Goal: Communication & Community: Answer question/provide support

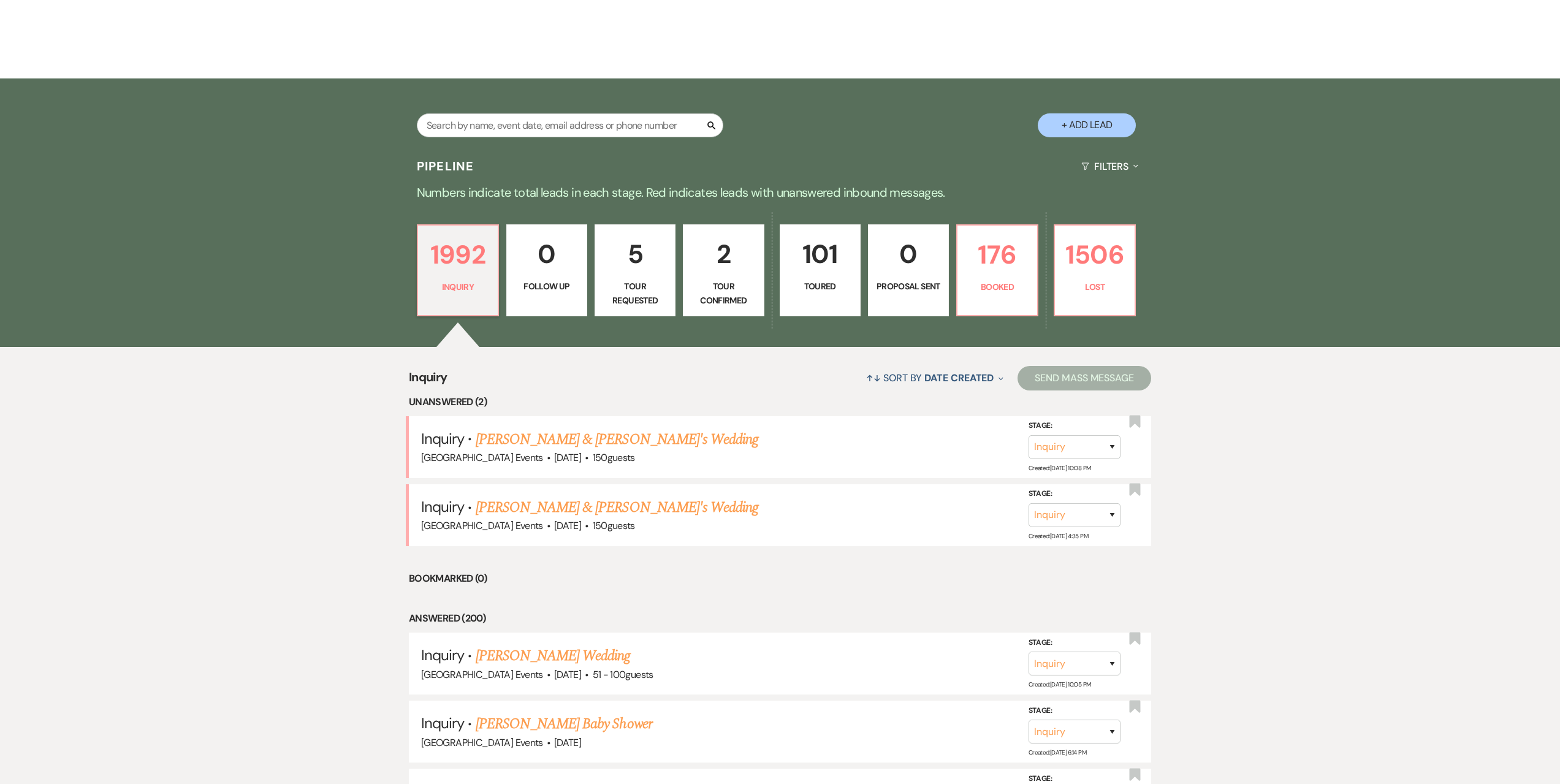
scroll to position [245, 0]
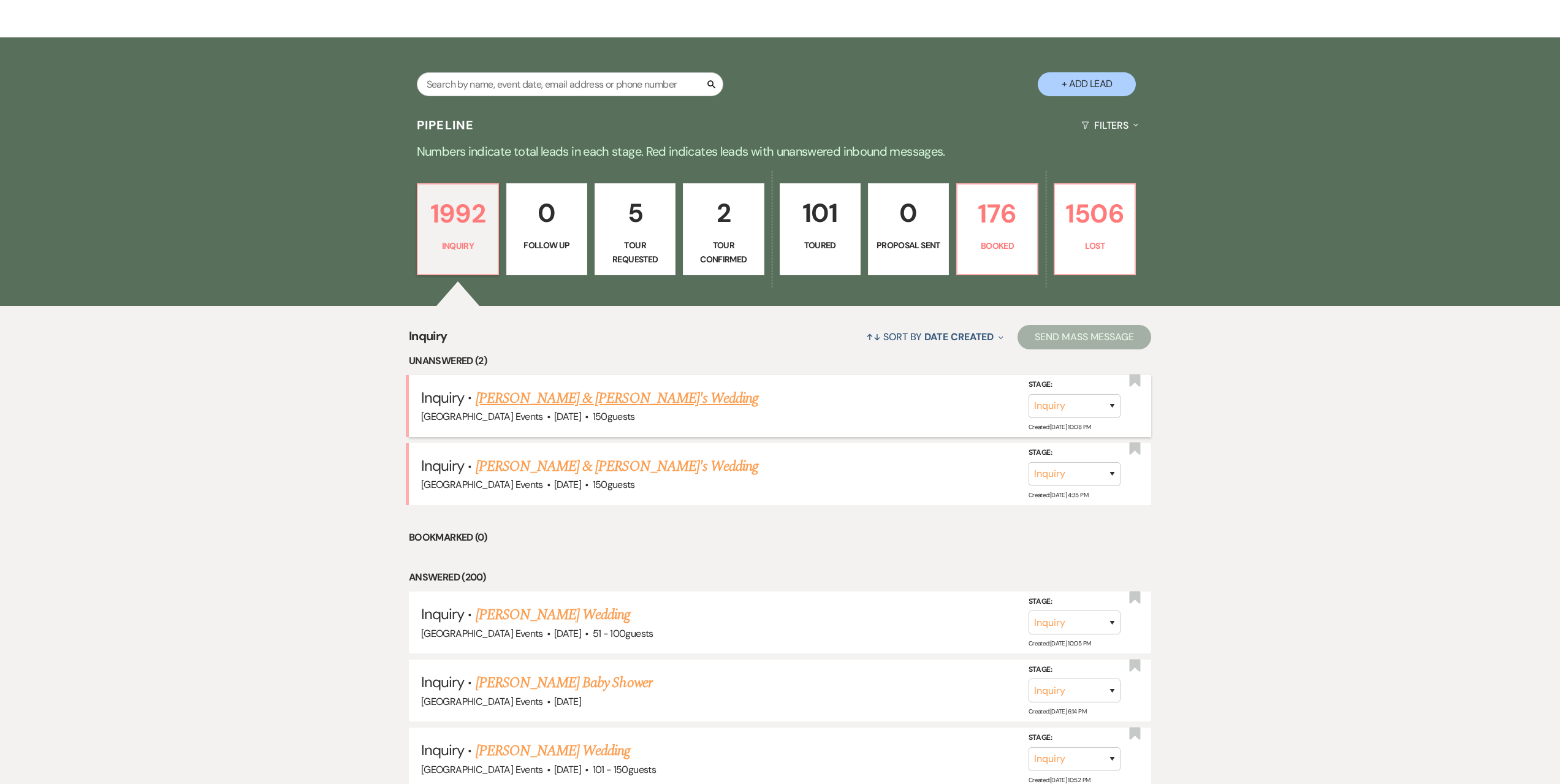
click at [564, 397] on link "[PERSON_NAME] & [PERSON_NAME]'s Wedding" at bounding box center [617, 398] width 283 height 22
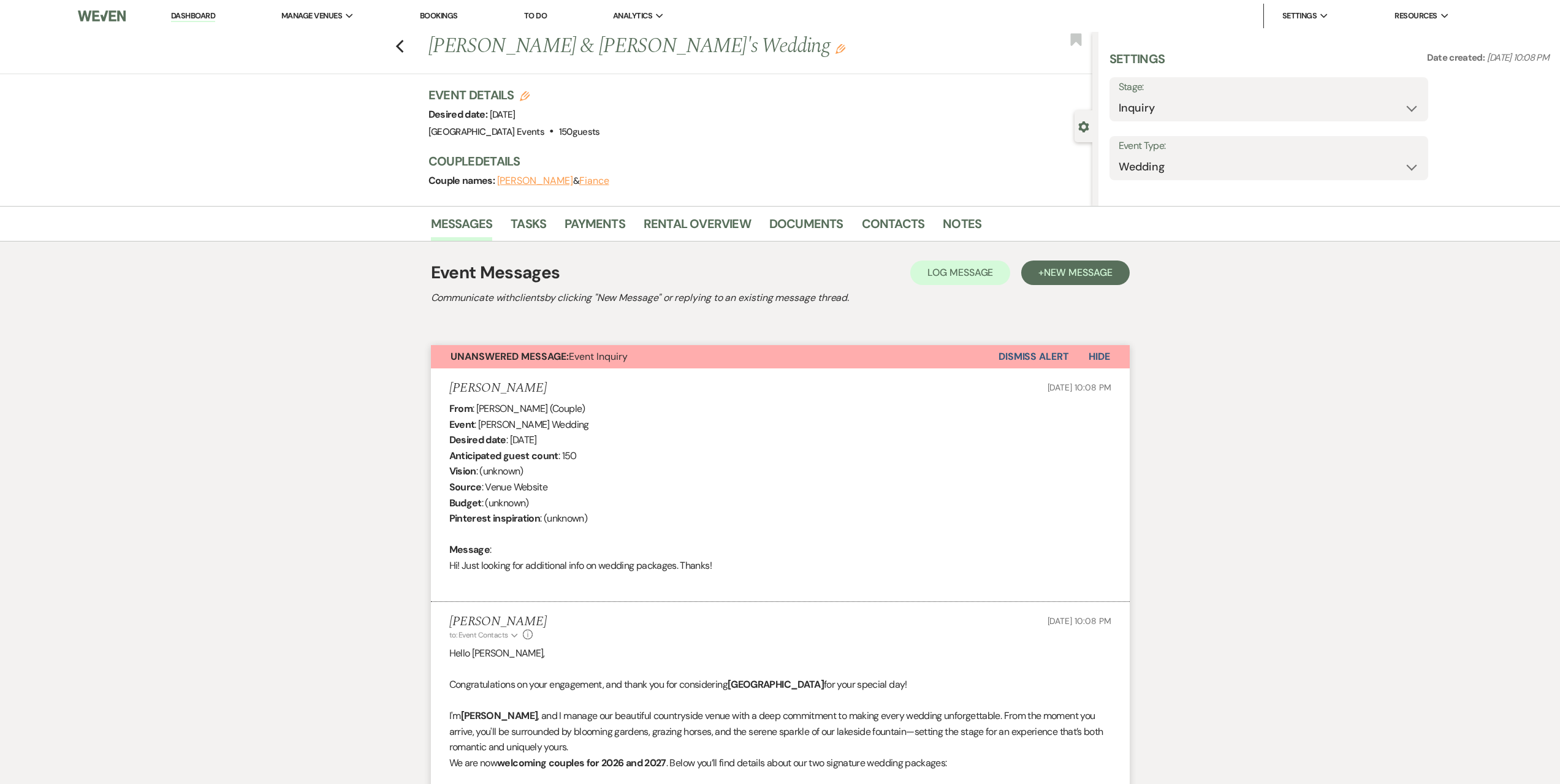
select select "5"
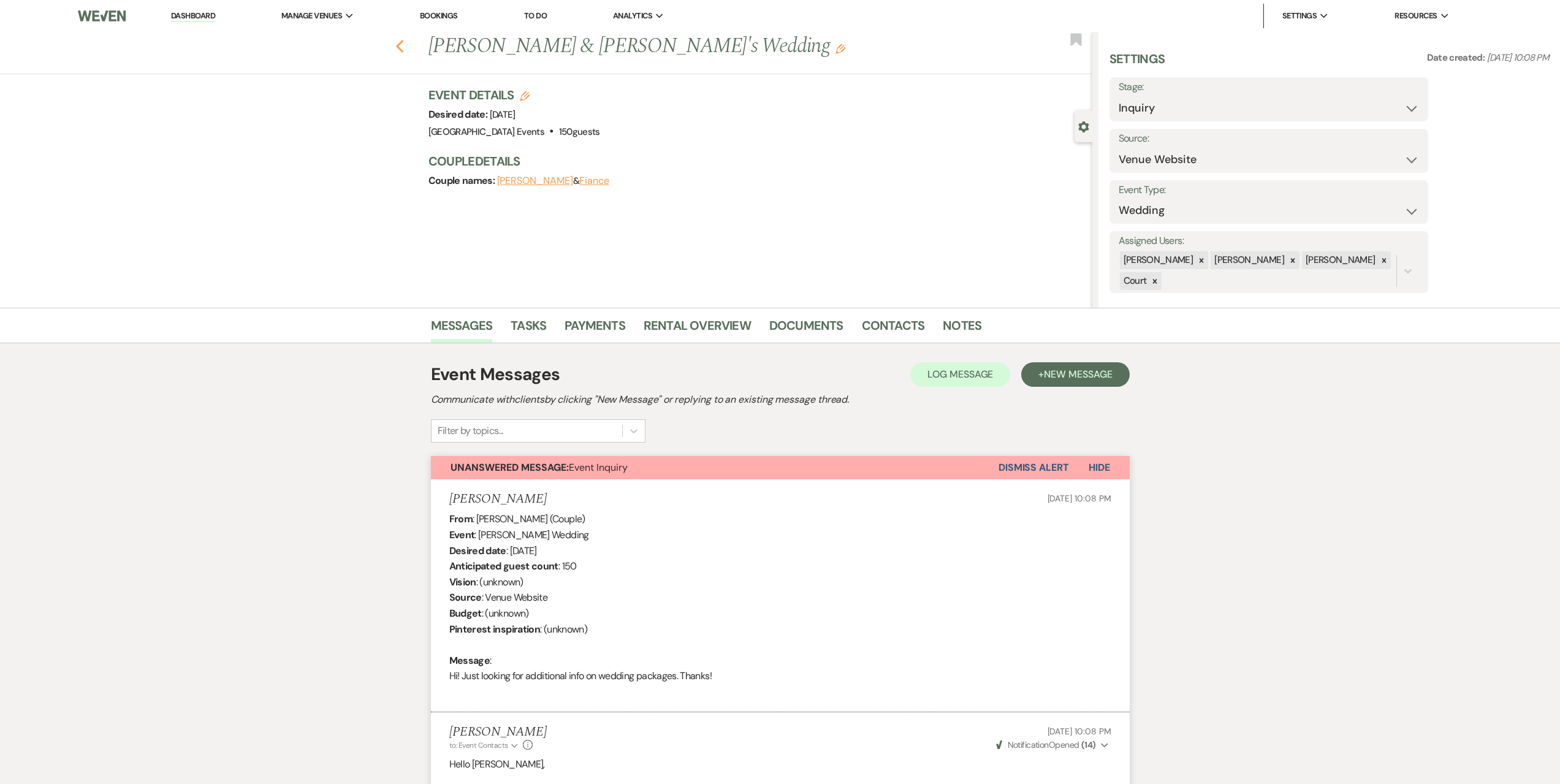
click at [403, 49] on use "button" at bounding box center [399, 46] width 8 height 14
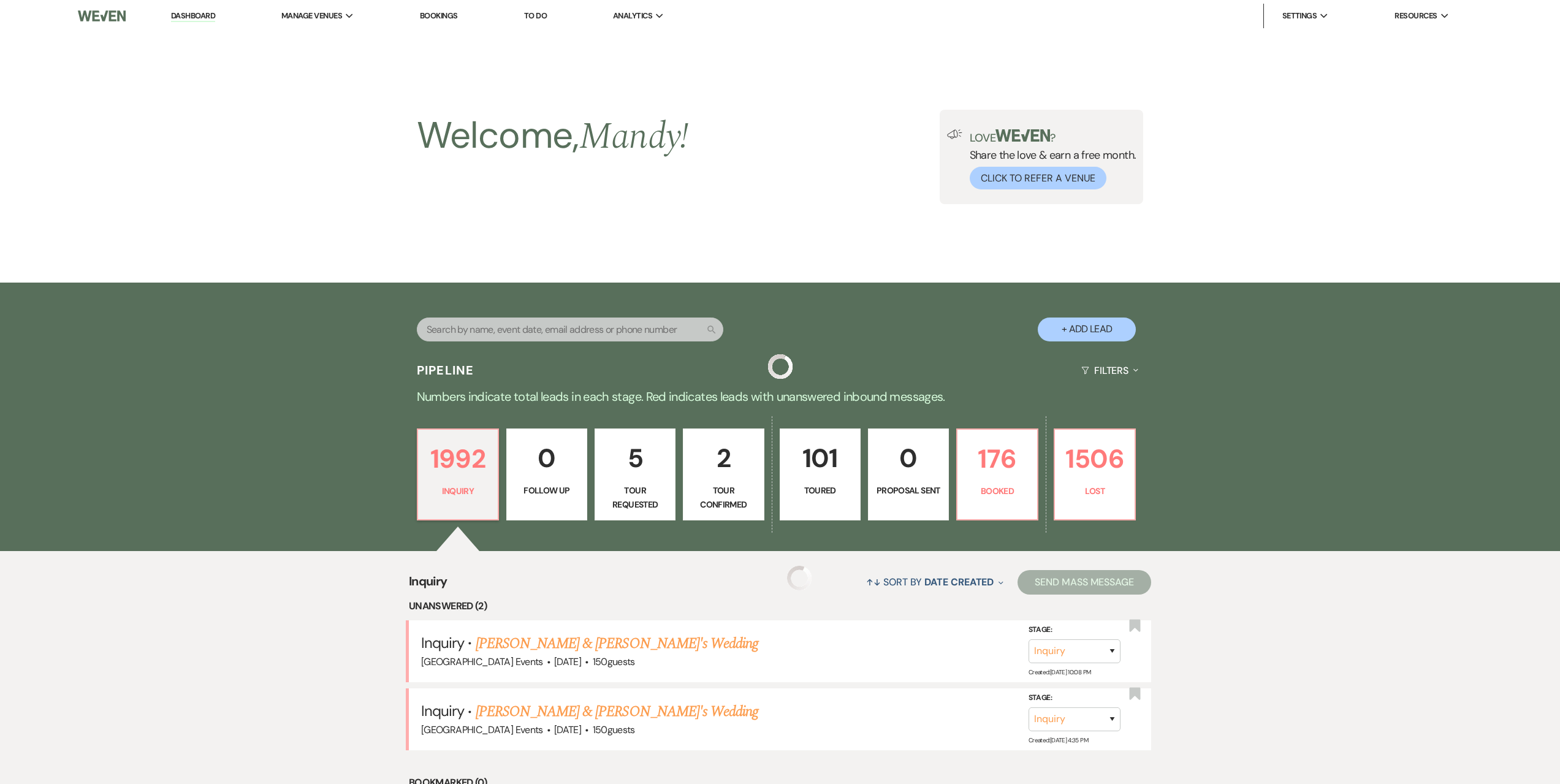
scroll to position [245, 0]
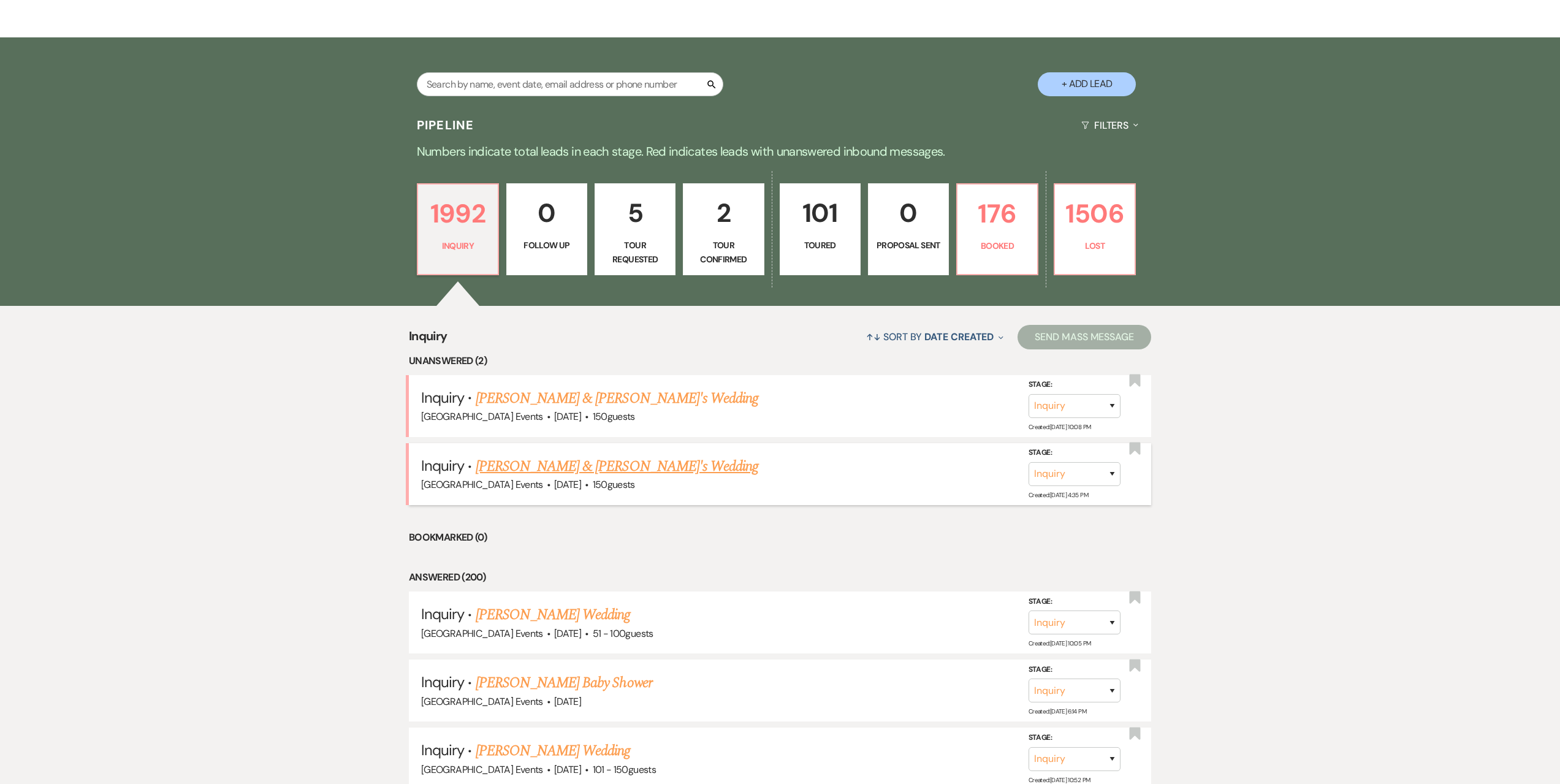
click at [591, 466] on link "[PERSON_NAME] & [PERSON_NAME]'s Wedding" at bounding box center [617, 466] width 283 height 22
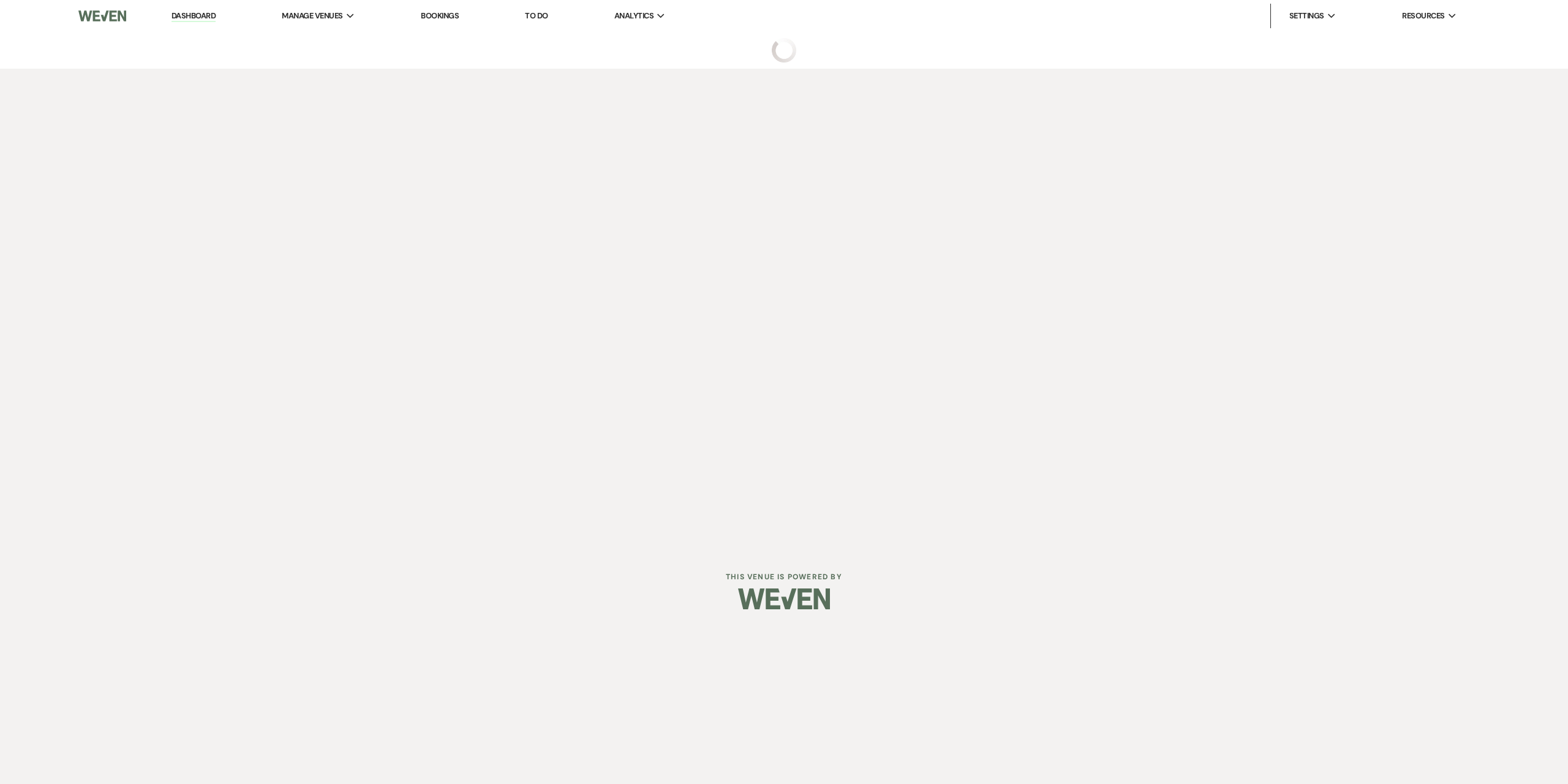
select select "5"
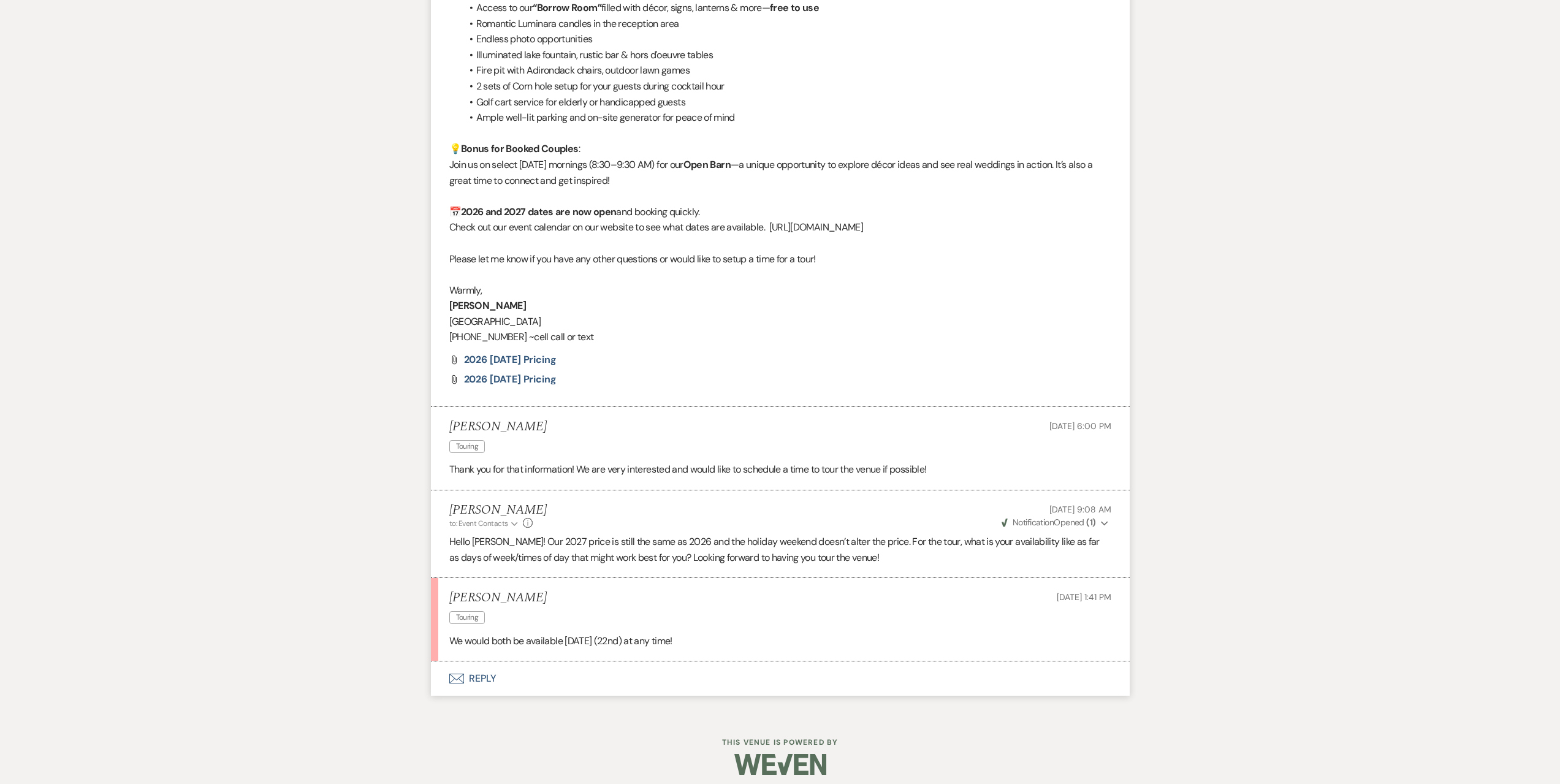
scroll to position [1425, 0]
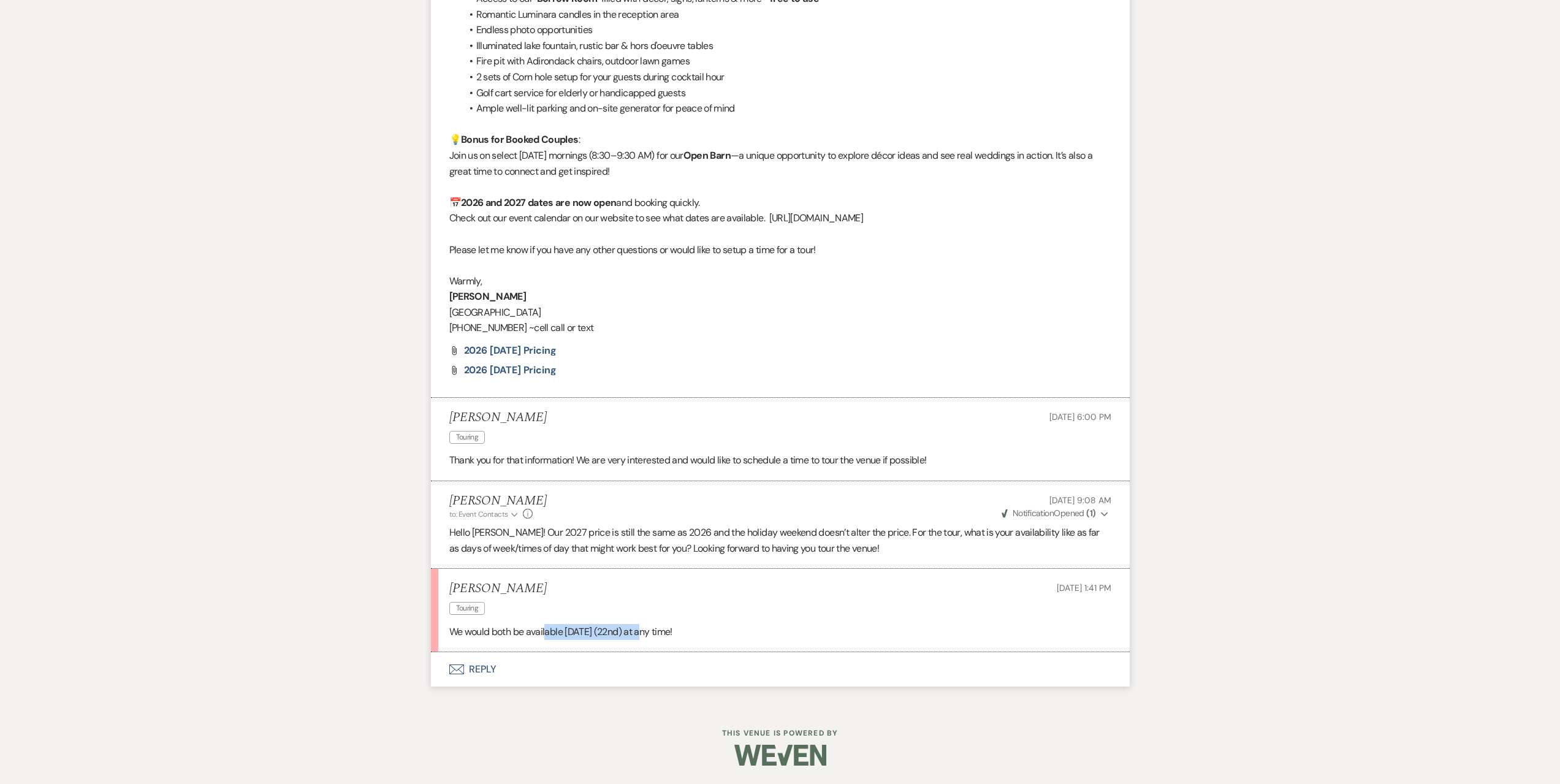
drag, startPoint x: 547, startPoint y: 631, endPoint x: 650, endPoint y: 633, distance: 103.0
click at [650, 633] on p "We would both be available [DATE] (22nd) at any time!" at bounding box center [780, 631] width 662 height 16
click at [696, 628] on p "We would both be available [DATE] (22nd) at any time!" at bounding box center [780, 631] width 662 height 16
drag, startPoint x: 690, startPoint y: 631, endPoint x: 450, endPoint y: 631, distance: 240.0
click at [450, 631] on p "We would both be available [DATE] (22nd) at any time!" at bounding box center [780, 631] width 662 height 16
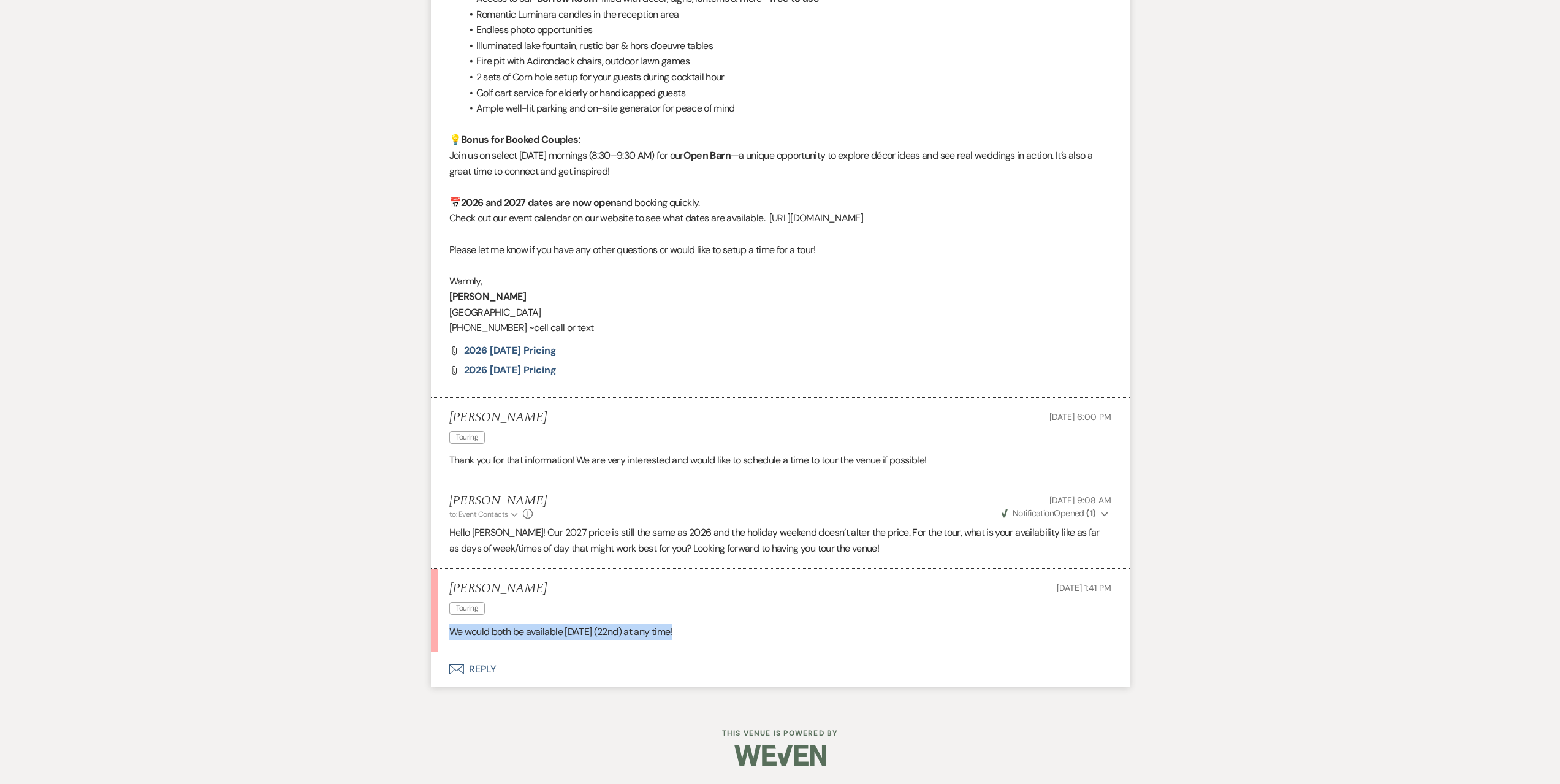
click at [704, 626] on p "We would both be available [DATE] (22nd) at any time!" at bounding box center [780, 631] width 662 height 16
drag, startPoint x: 699, startPoint y: 630, endPoint x: 550, endPoint y: 634, distance: 149.1
click at [550, 634] on p "We would both be available [DATE] (22nd) at any time!" at bounding box center [780, 631] width 662 height 16
click at [603, 670] on button "Envelope Reply" at bounding box center [780, 669] width 699 height 34
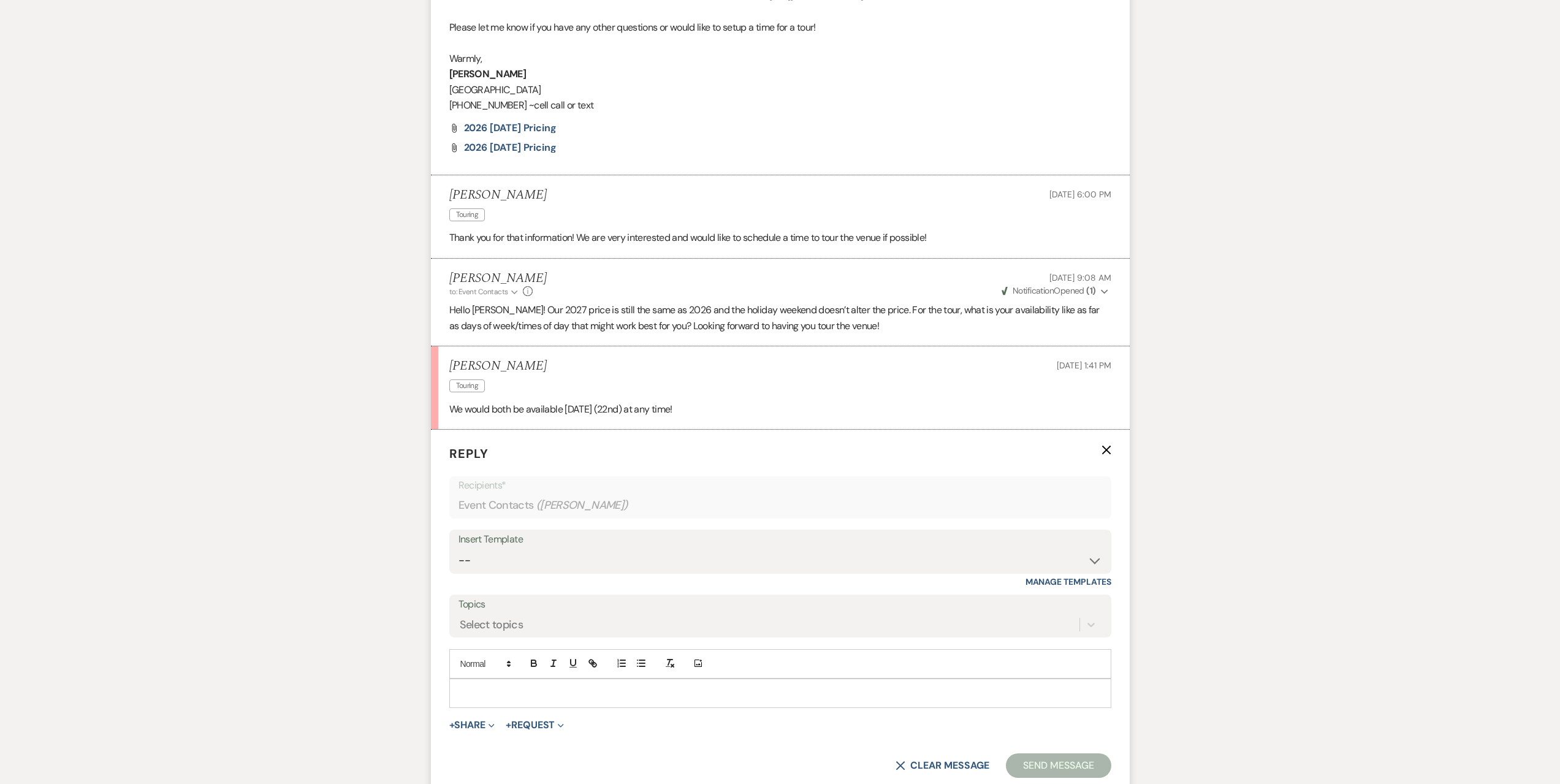
scroll to position [1660, 0]
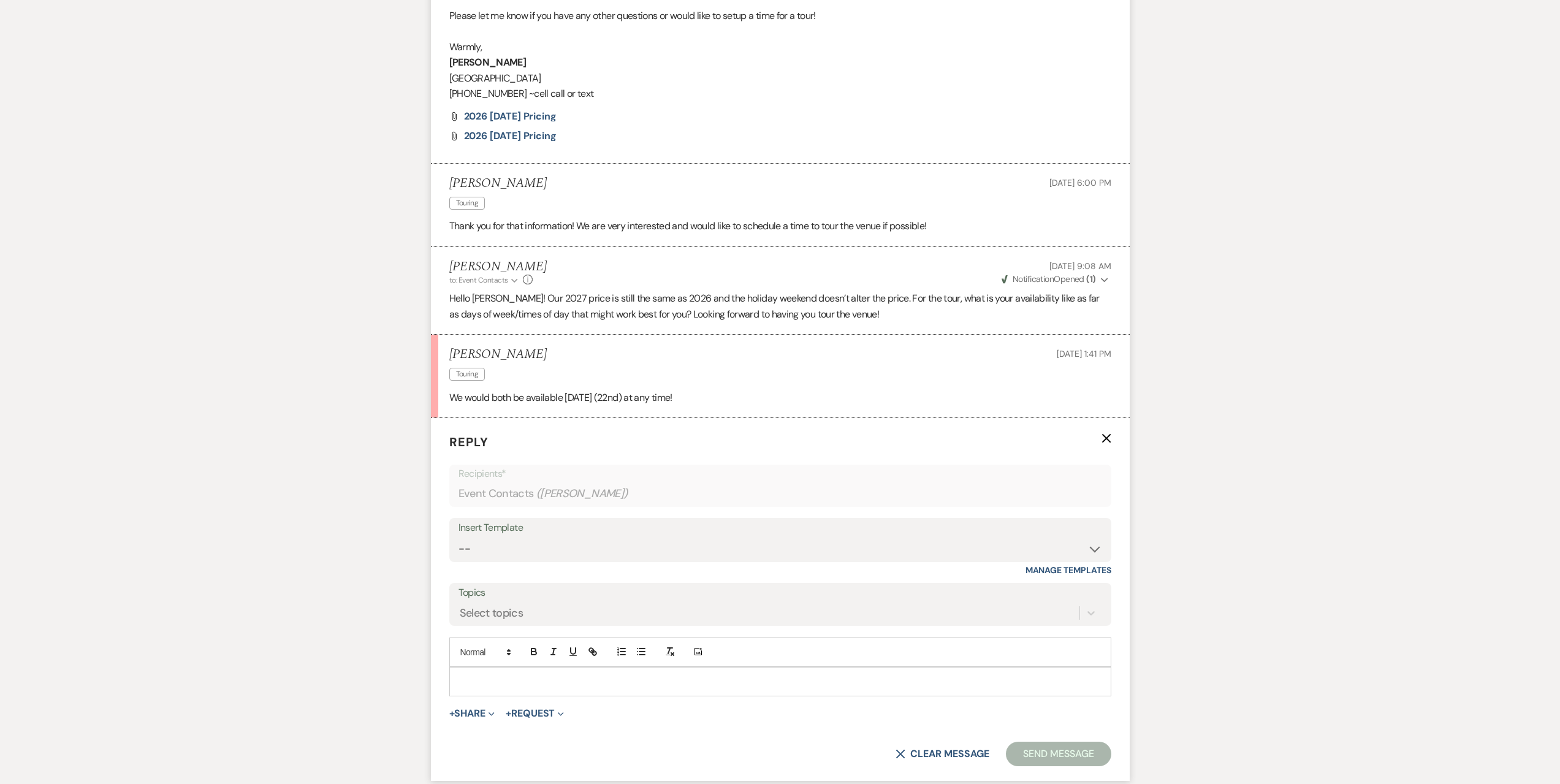
drag, startPoint x: 585, startPoint y: 678, endPoint x: 558, endPoint y: 621, distance: 63.1
click at [584, 678] on p at bounding box center [780, 681] width 642 height 14
click at [472, 679] on p at bounding box center [780, 681] width 642 height 14
click at [1077, 750] on button "Send Message" at bounding box center [1058, 754] width 105 height 24
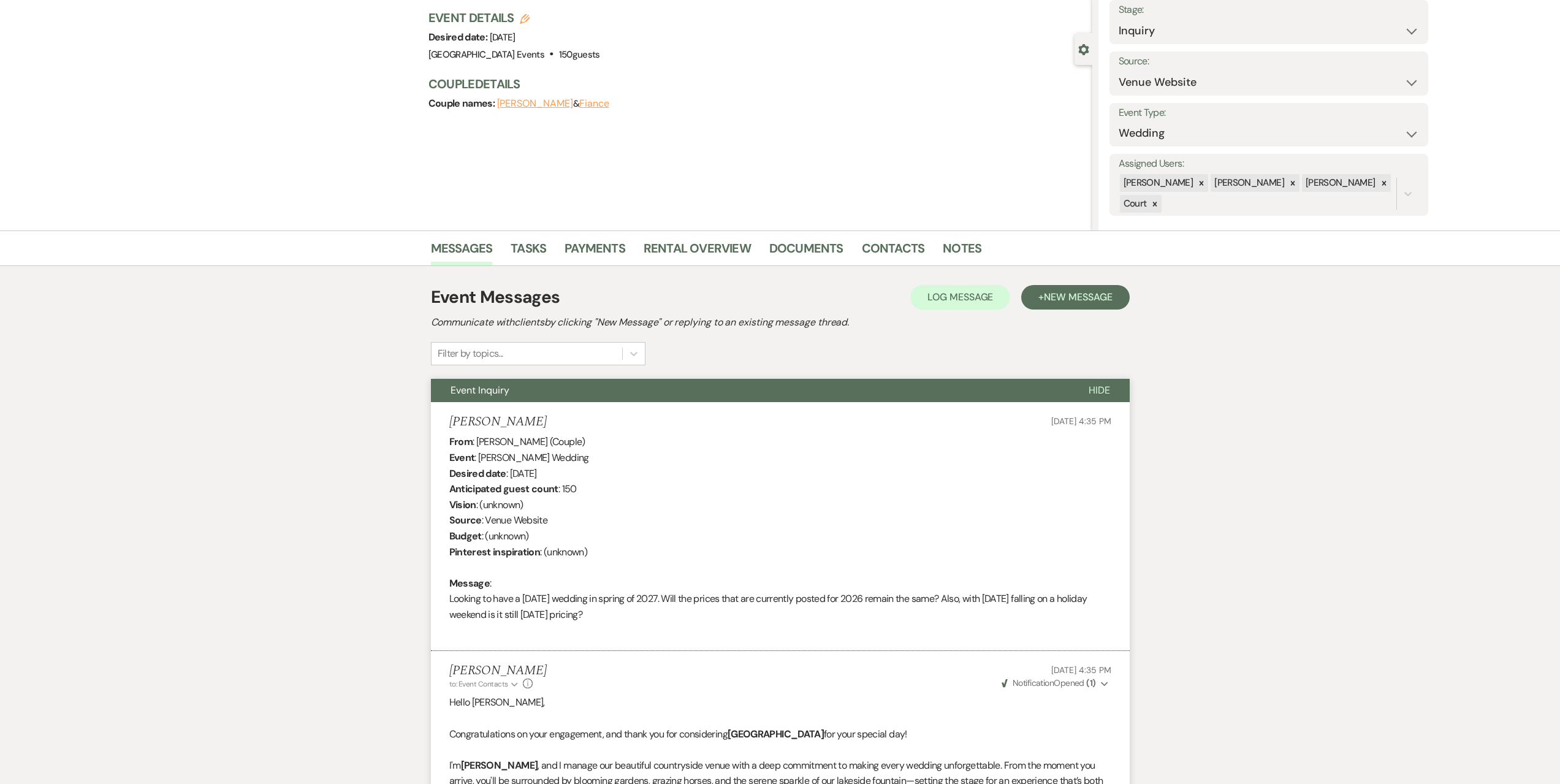
scroll to position [0, 0]
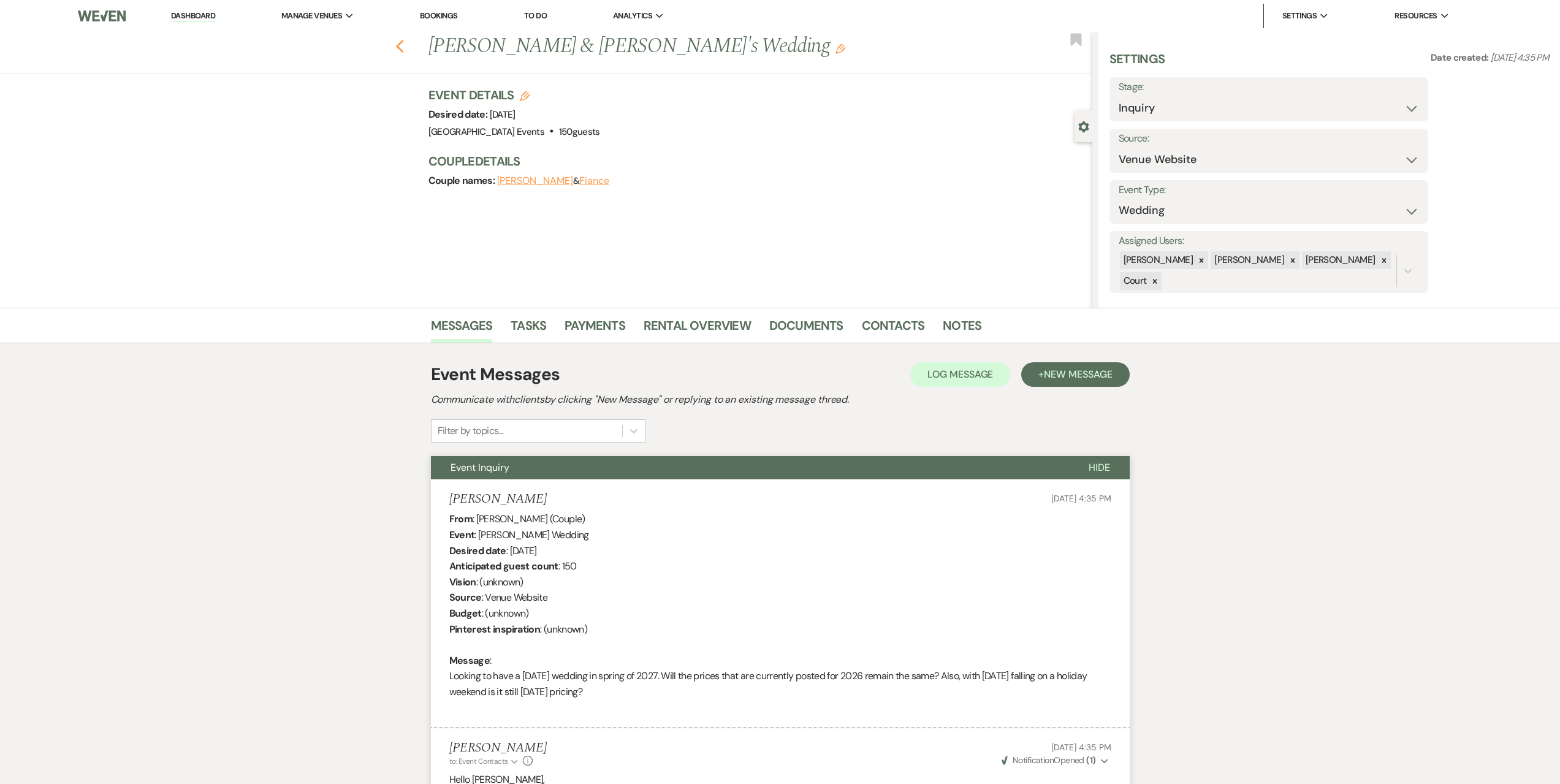
click at [404, 52] on icon "Previous" at bounding box center [400, 46] width 9 height 14
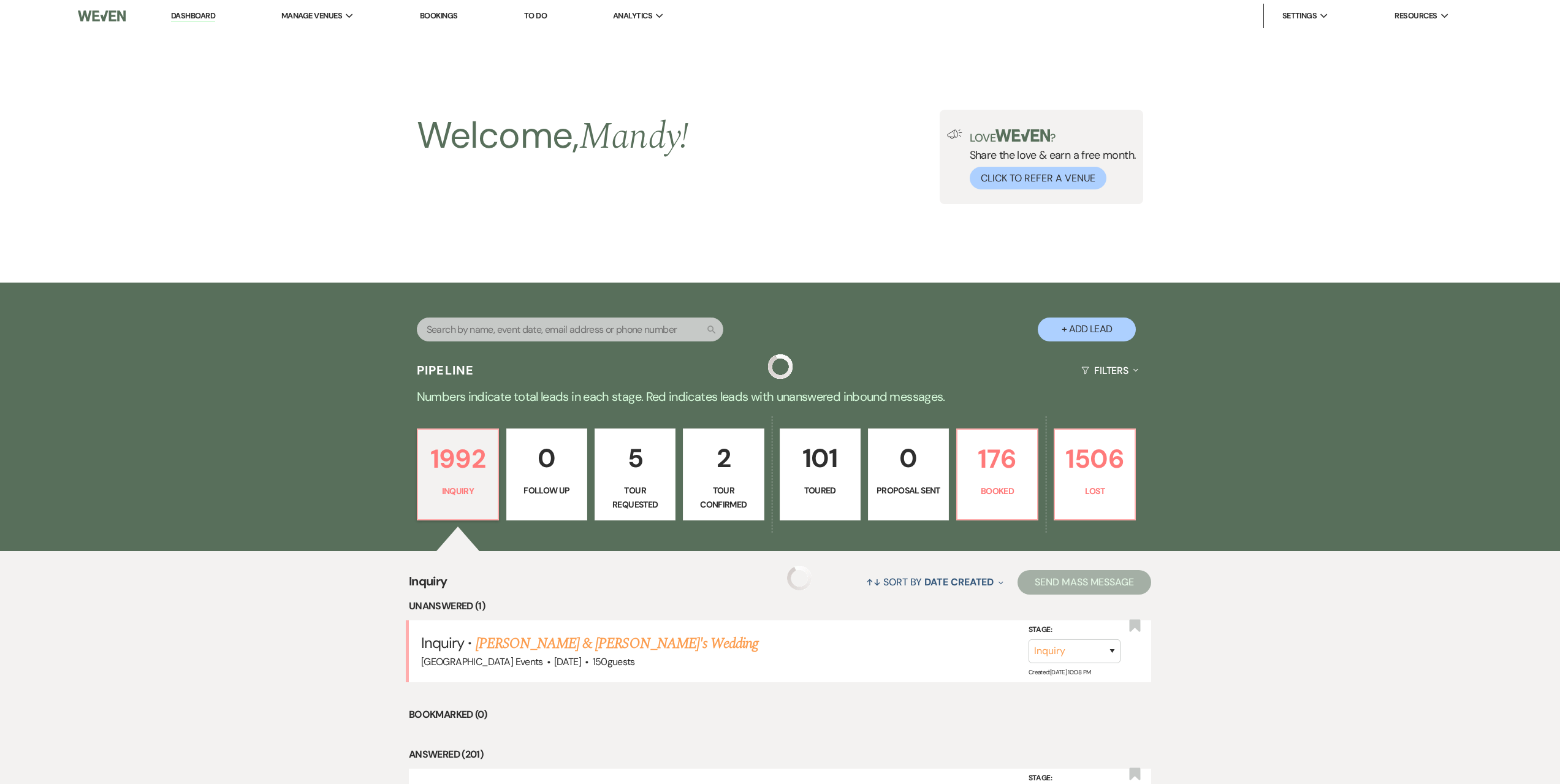
scroll to position [245, 0]
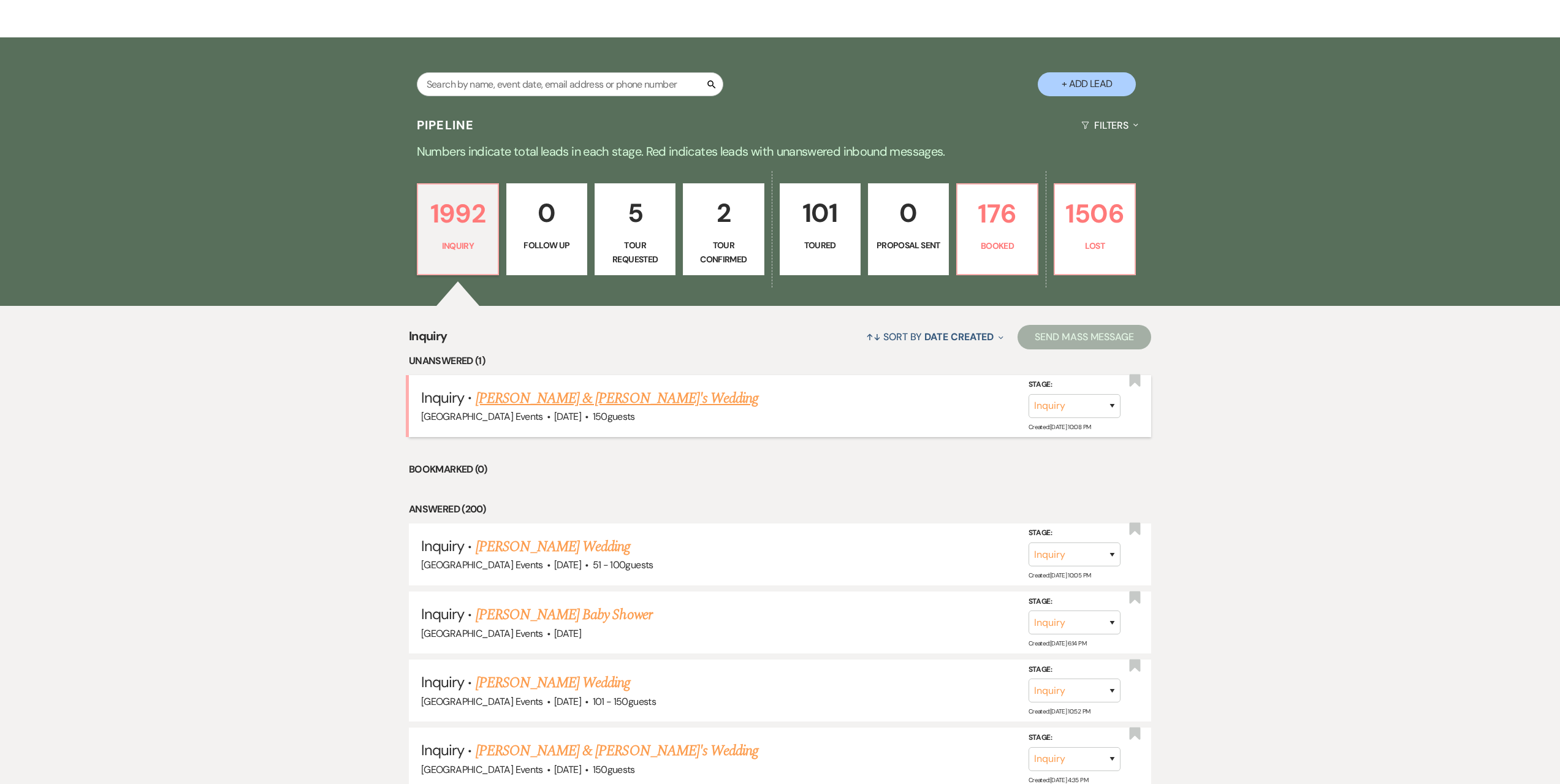
click at [581, 390] on link "[PERSON_NAME] & [PERSON_NAME]'s Wedding" at bounding box center [617, 398] width 283 height 22
select select "5"
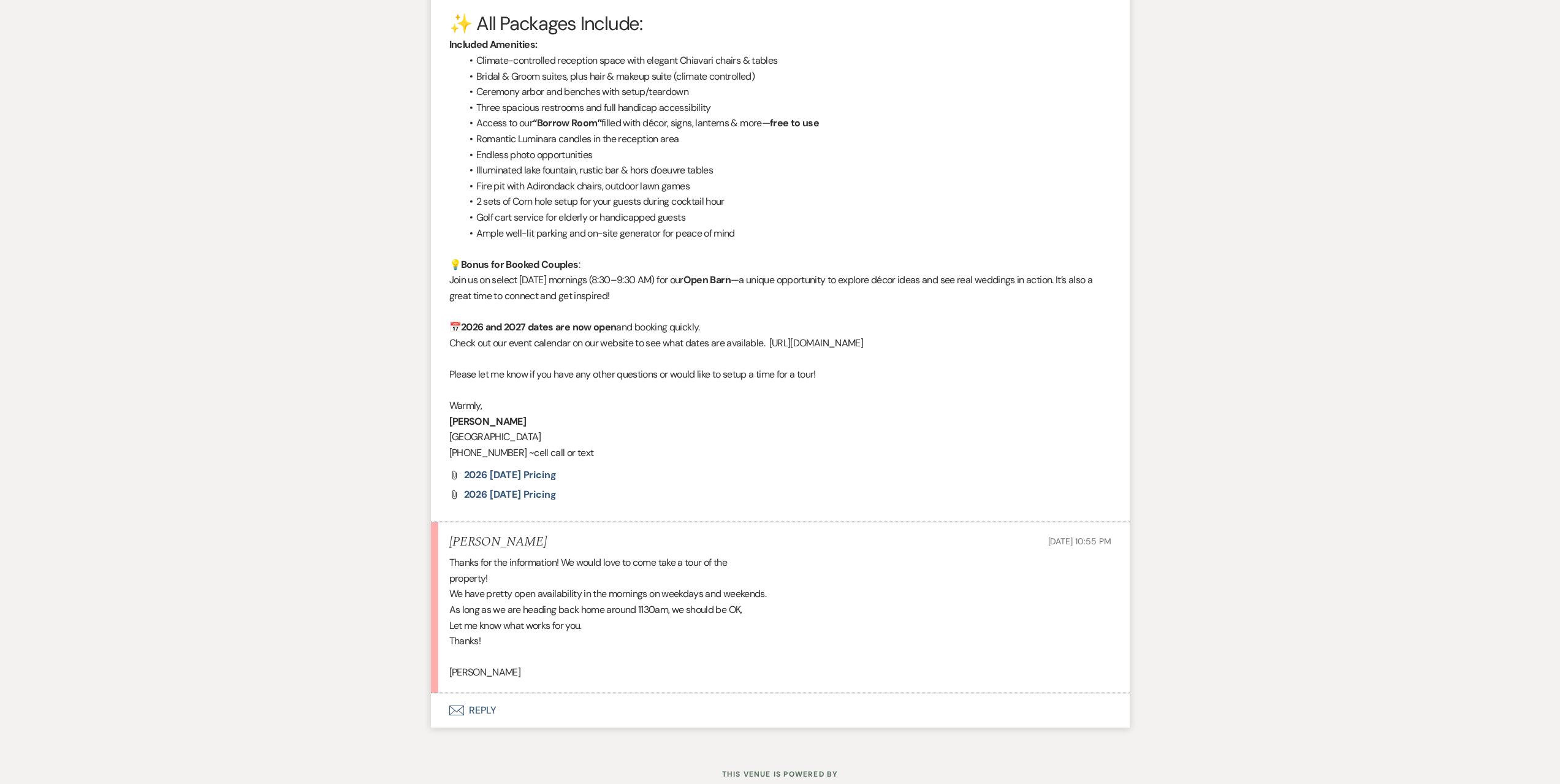
scroll to position [1326, 0]
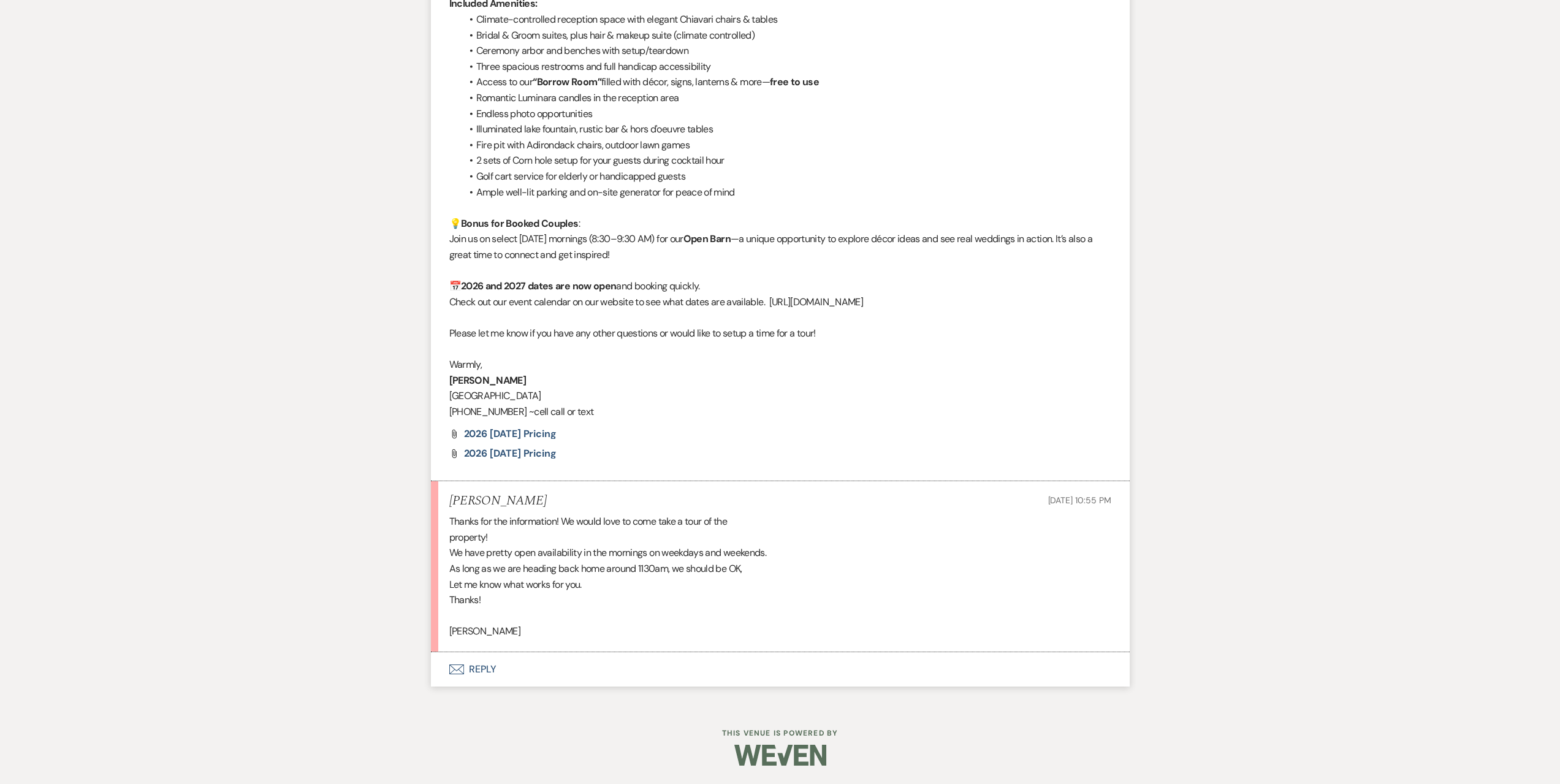
click at [592, 671] on button "Envelope Reply" at bounding box center [780, 669] width 699 height 34
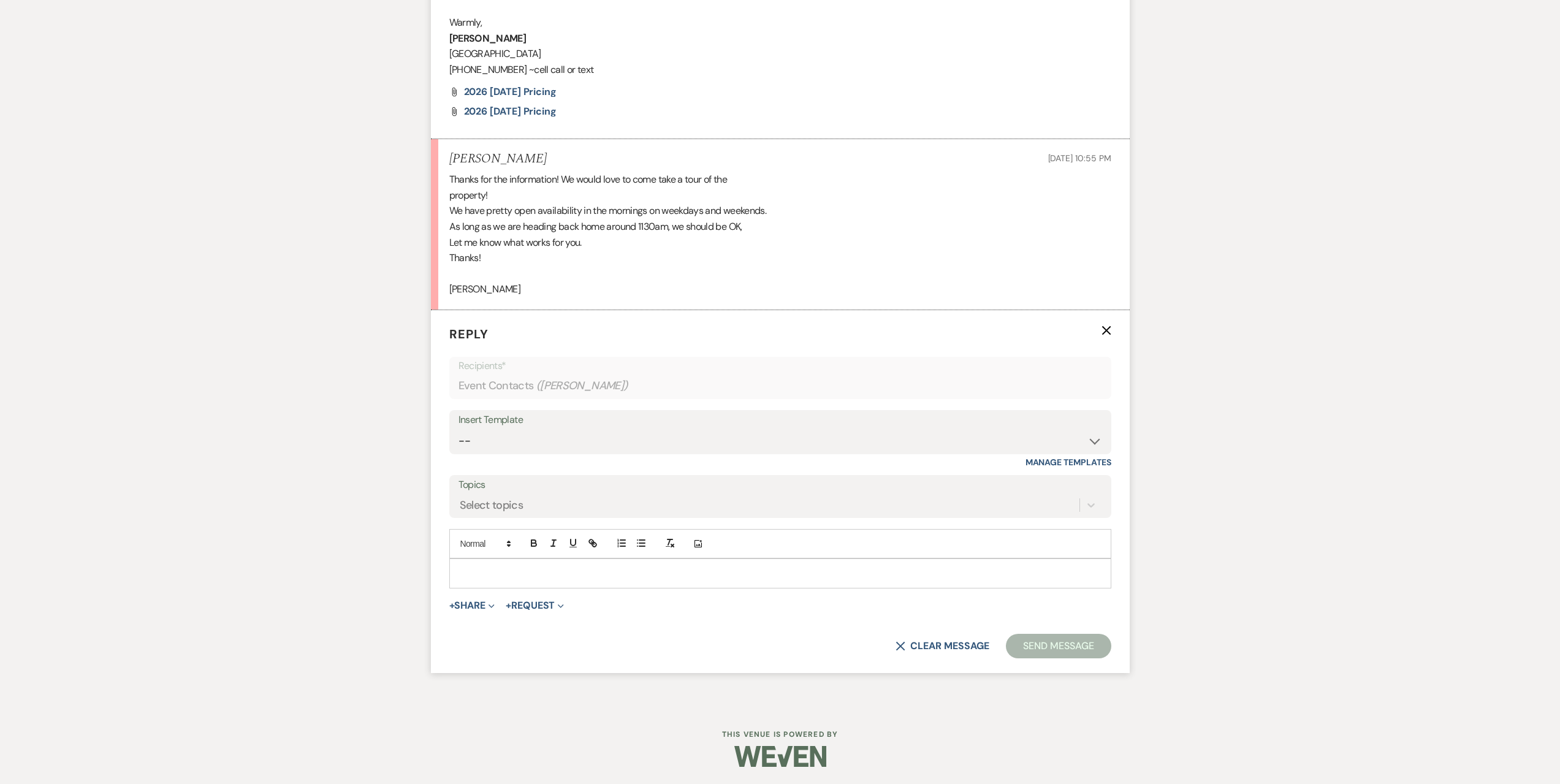
scroll to position [1669, 0]
click at [537, 565] on p at bounding box center [780, 572] width 642 height 14
drag, startPoint x: 768, startPoint y: 563, endPoint x: 659, endPoint y: 572, distance: 109.4
click at [659, 572] on div "Hello [PERSON_NAME]!! We would love to get you scheduled! We could do" at bounding box center [780, 571] width 661 height 28
click at [659, 572] on p "Hello [PERSON_NAME]!! We would love to get you scheduled! We could do" at bounding box center [780, 572] width 642 height 14
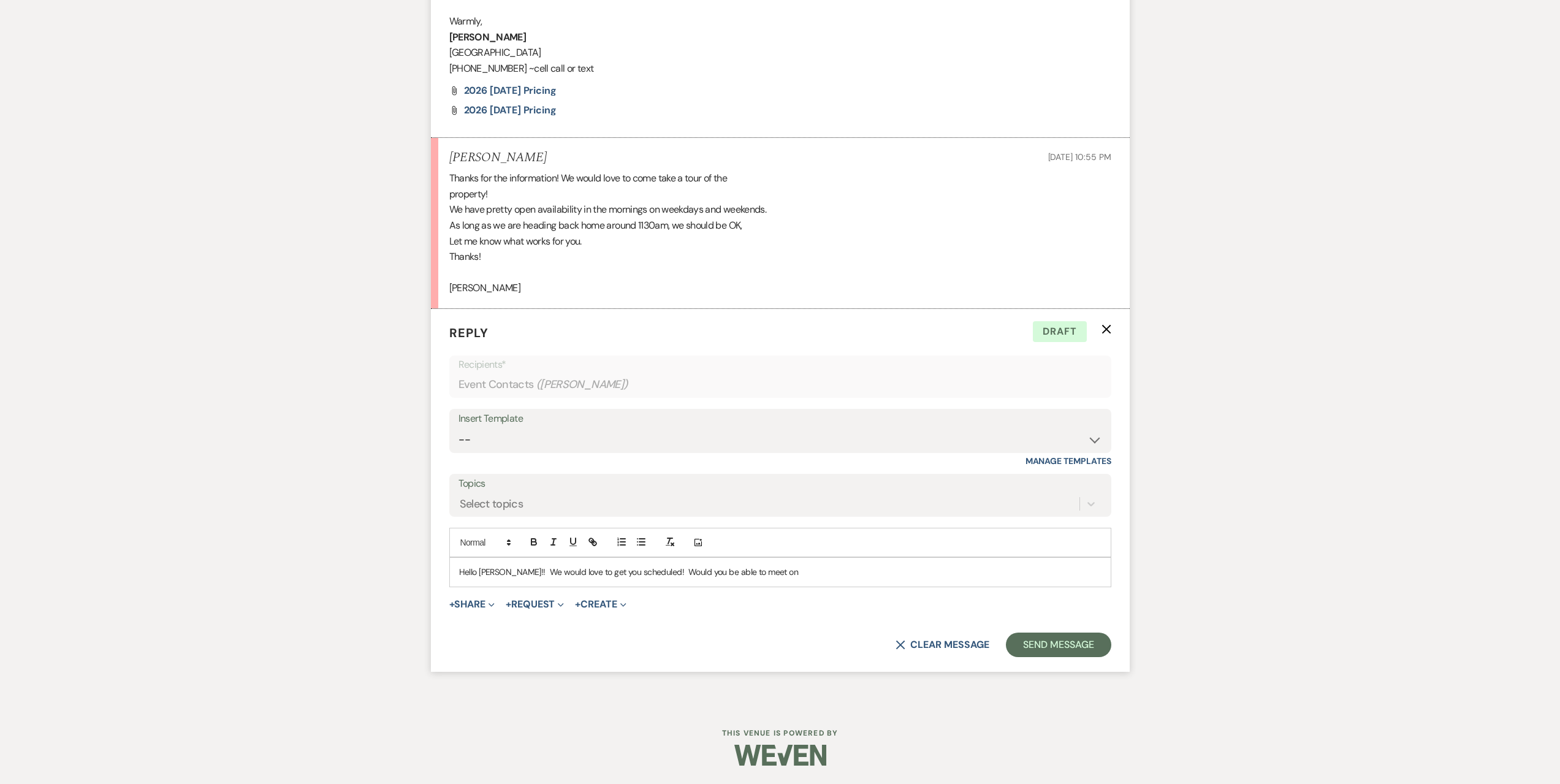
click at [804, 574] on p "Hello [PERSON_NAME]!! We would love to get you scheduled! Would you be able to …" at bounding box center [780, 572] width 642 height 14
drag, startPoint x: 804, startPoint y: 574, endPoint x: 762, endPoint y: 574, distance: 42.0
click at [762, 574] on p "Hello [PERSON_NAME]!! We would love to get you scheduled! Would you be able to …" at bounding box center [780, 572] width 642 height 14
click at [764, 574] on p "Hello [PERSON_NAME]!! We would love to get you scheduled! Would you be able to …" at bounding box center [780, 572] width 642 height 14
click at [1103, 642] on button "Send Message" at bounding box center [1058, 645] width 105 height 24
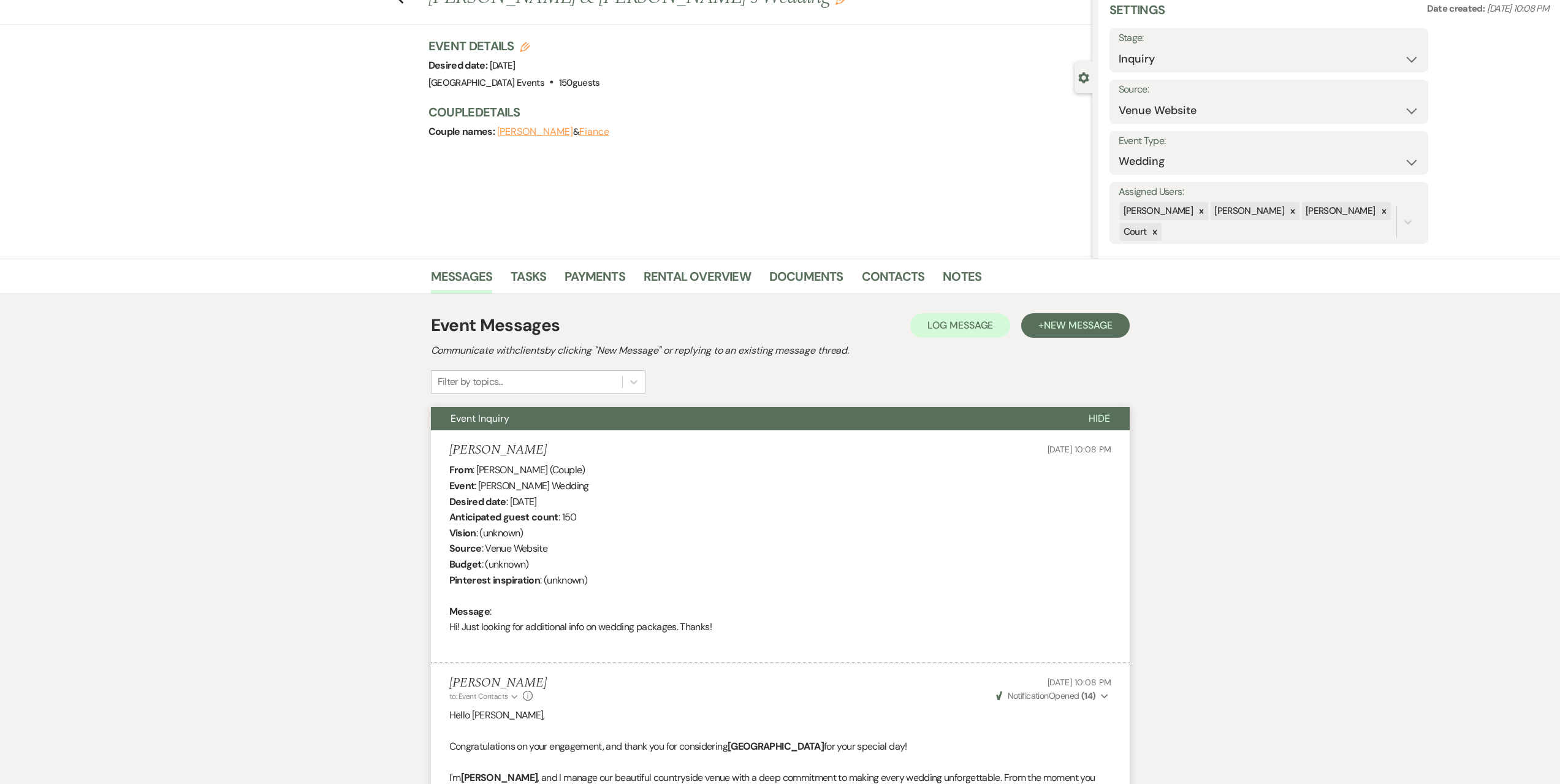
scroll to position [0, 0]
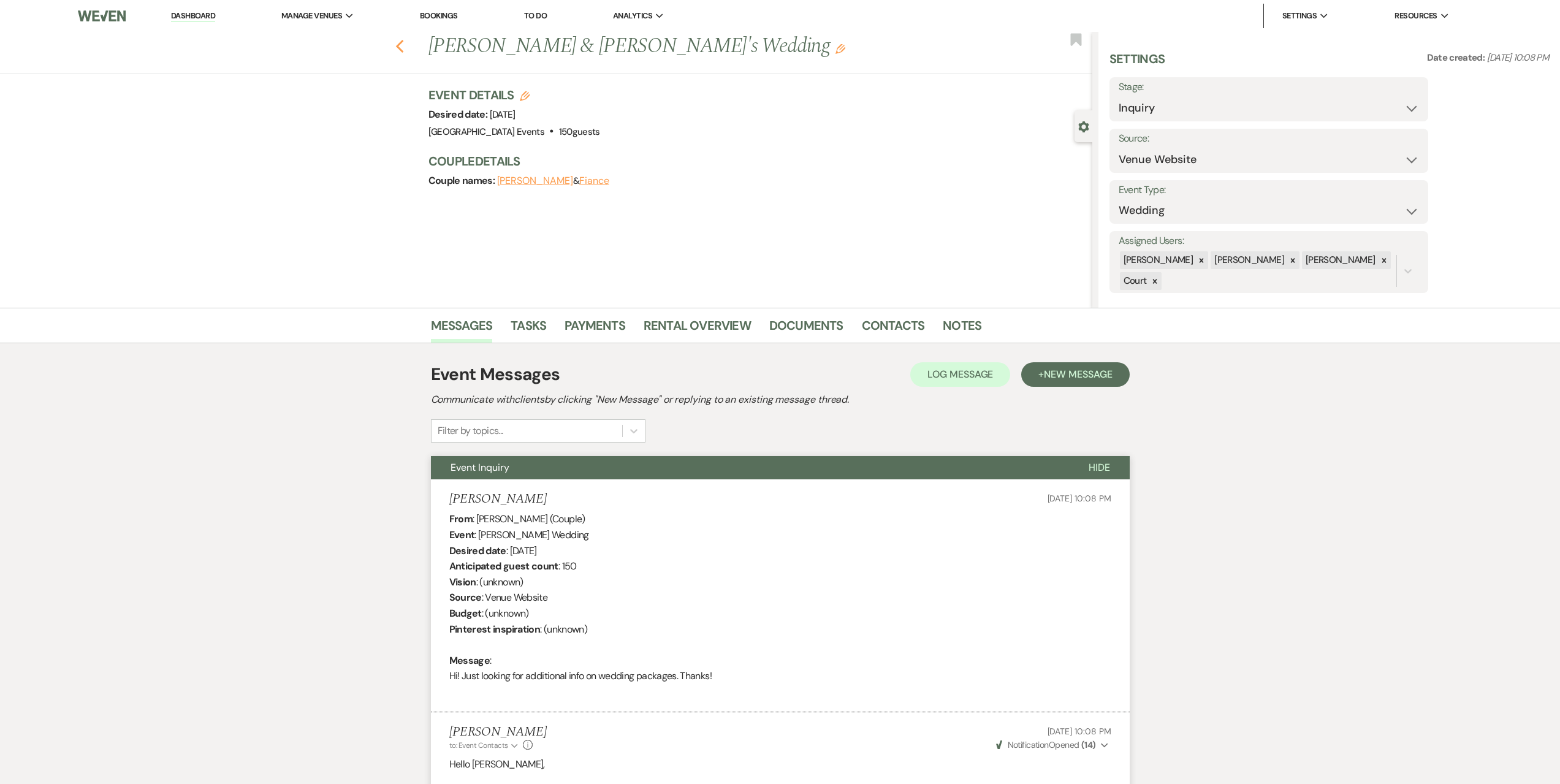
click at [403, 47] on use "button" at bounding box center [399, 46] width 8 height 14
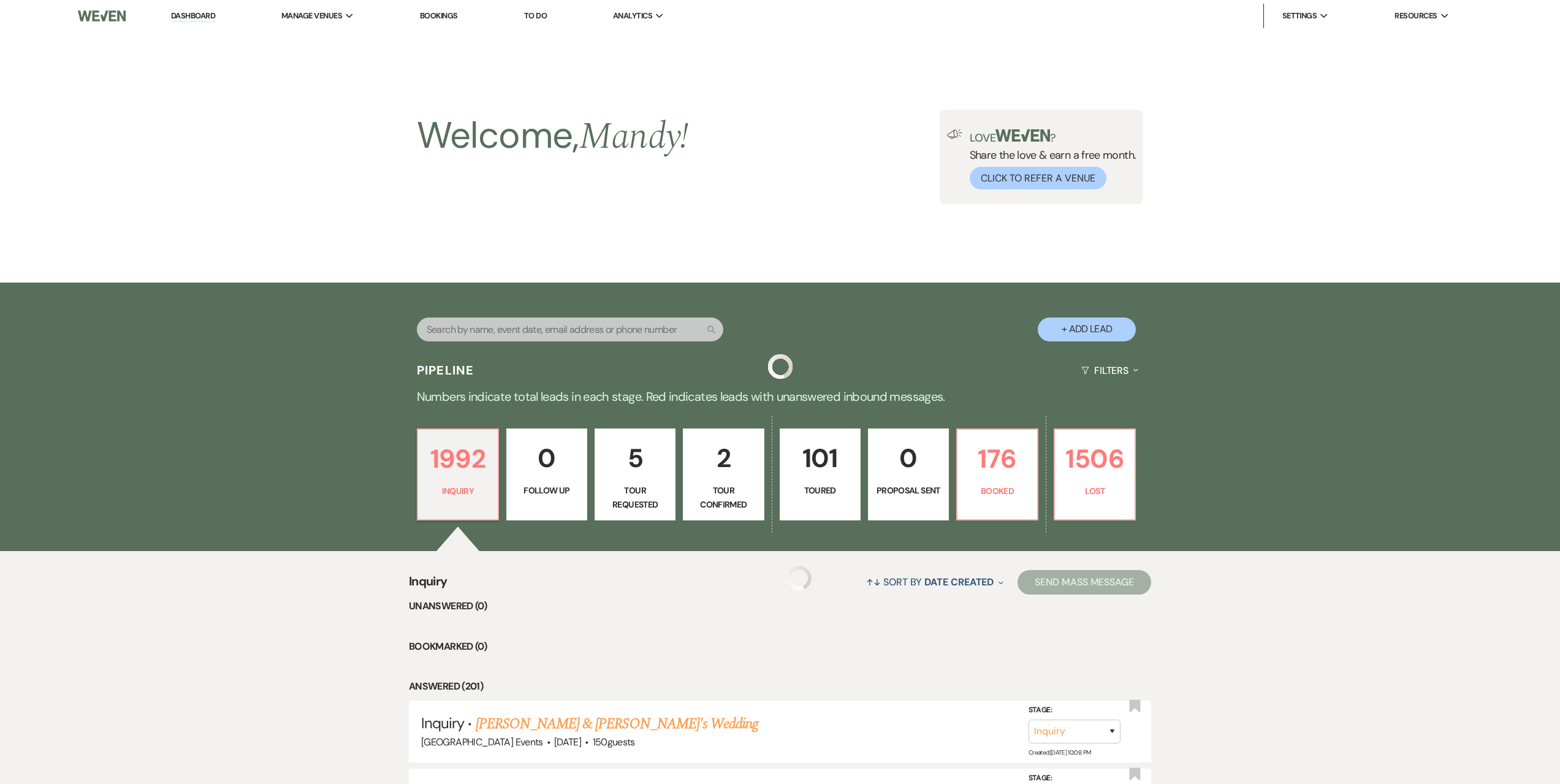
scroll to position [245, 0]
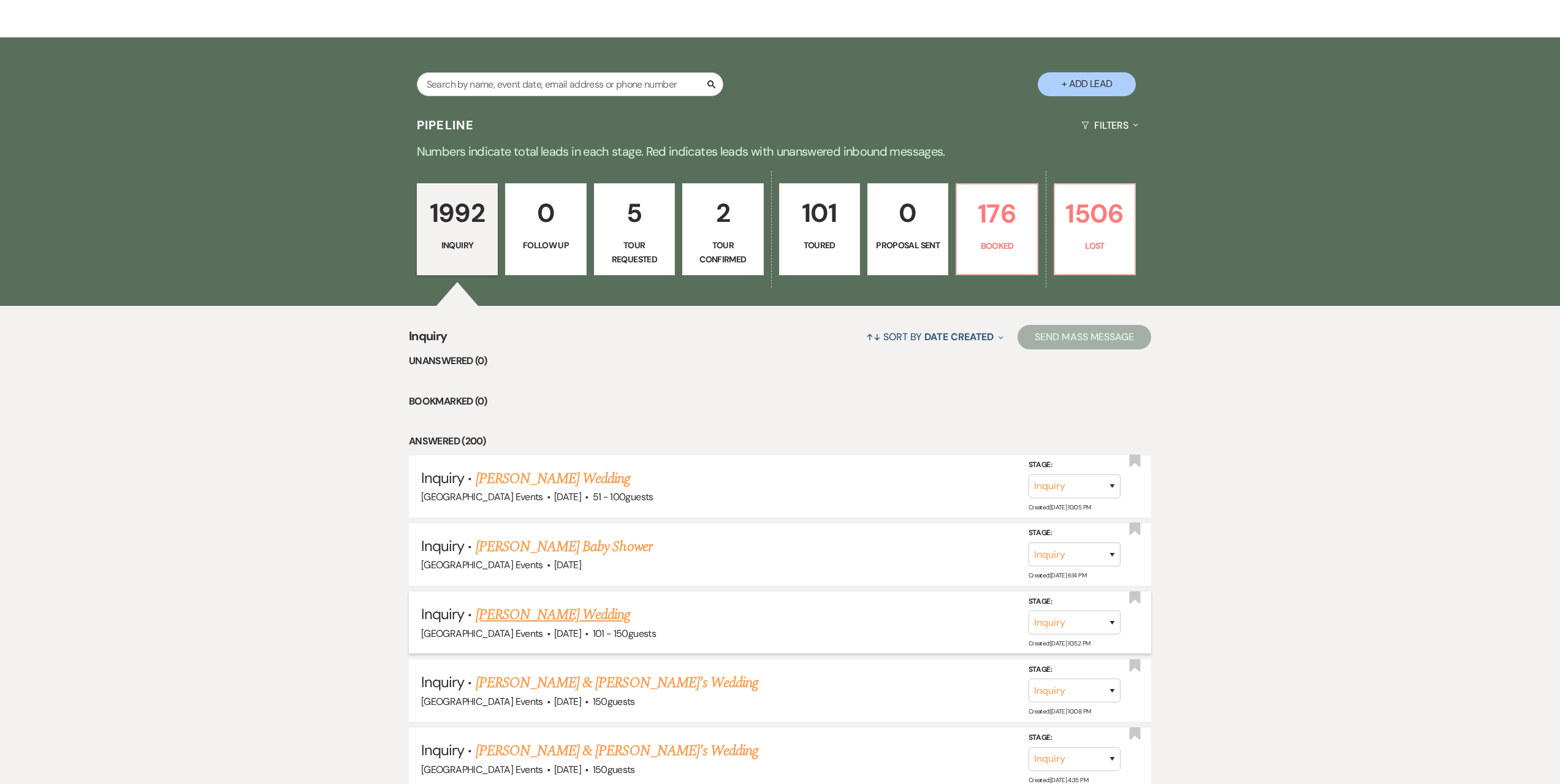
click at [540, 610] on link "[PERSON_NAME] Wedding" at bounding box center [553, 615] width 155 height 22
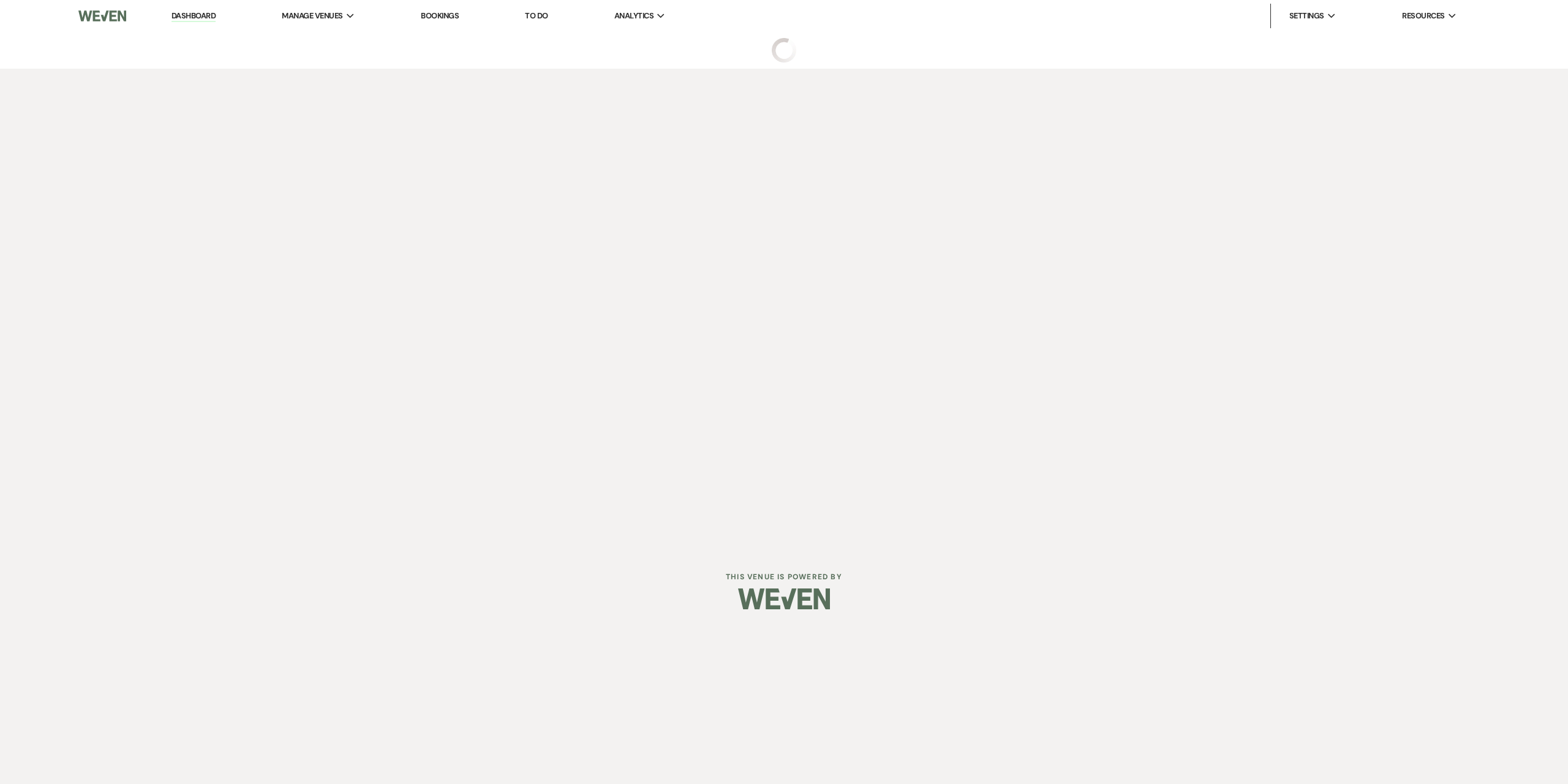
select select "2"
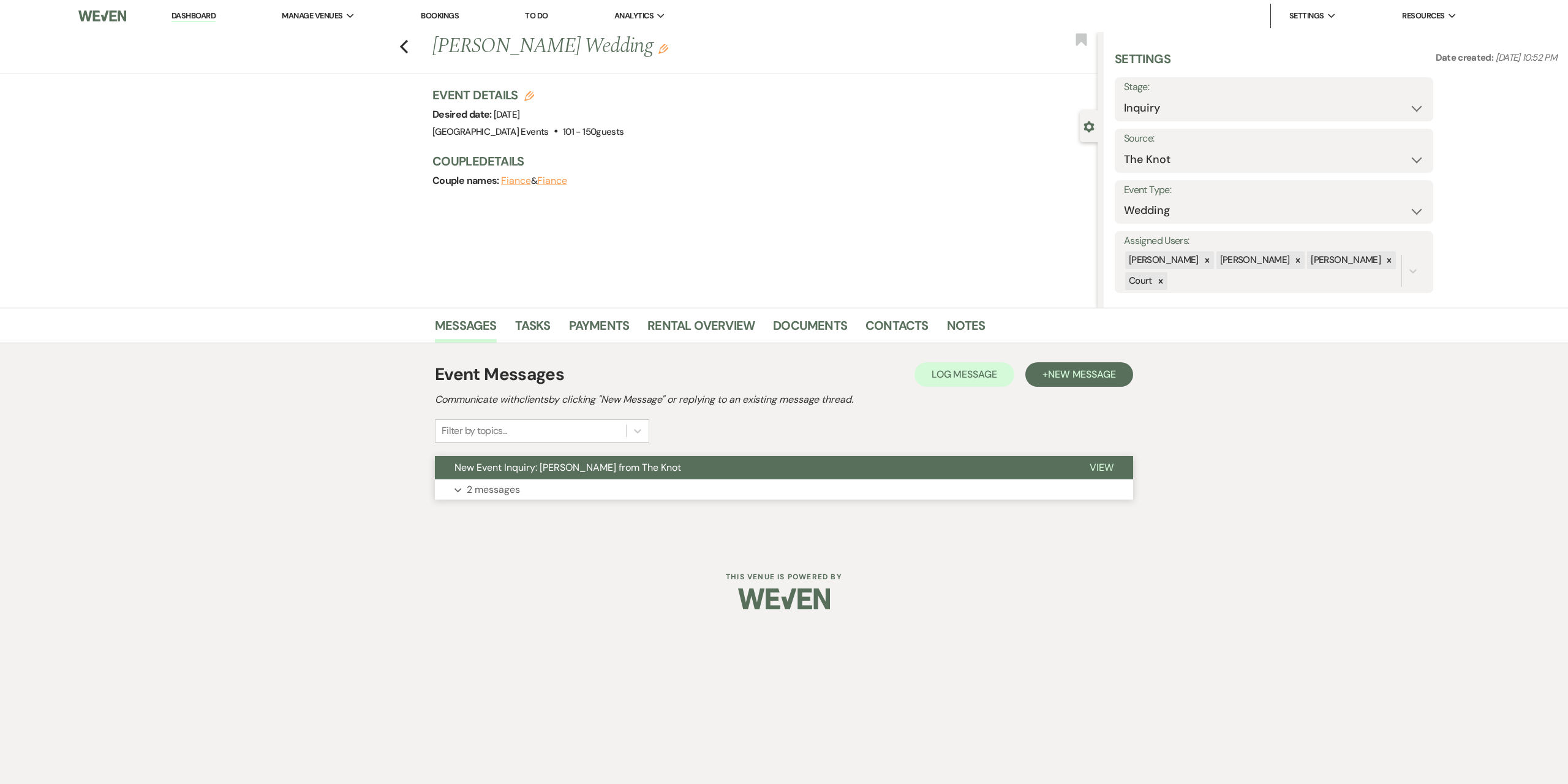
click at [566, 494] on button "Expand 2 messages" at bounding box center [784, 489] width 699 height 21
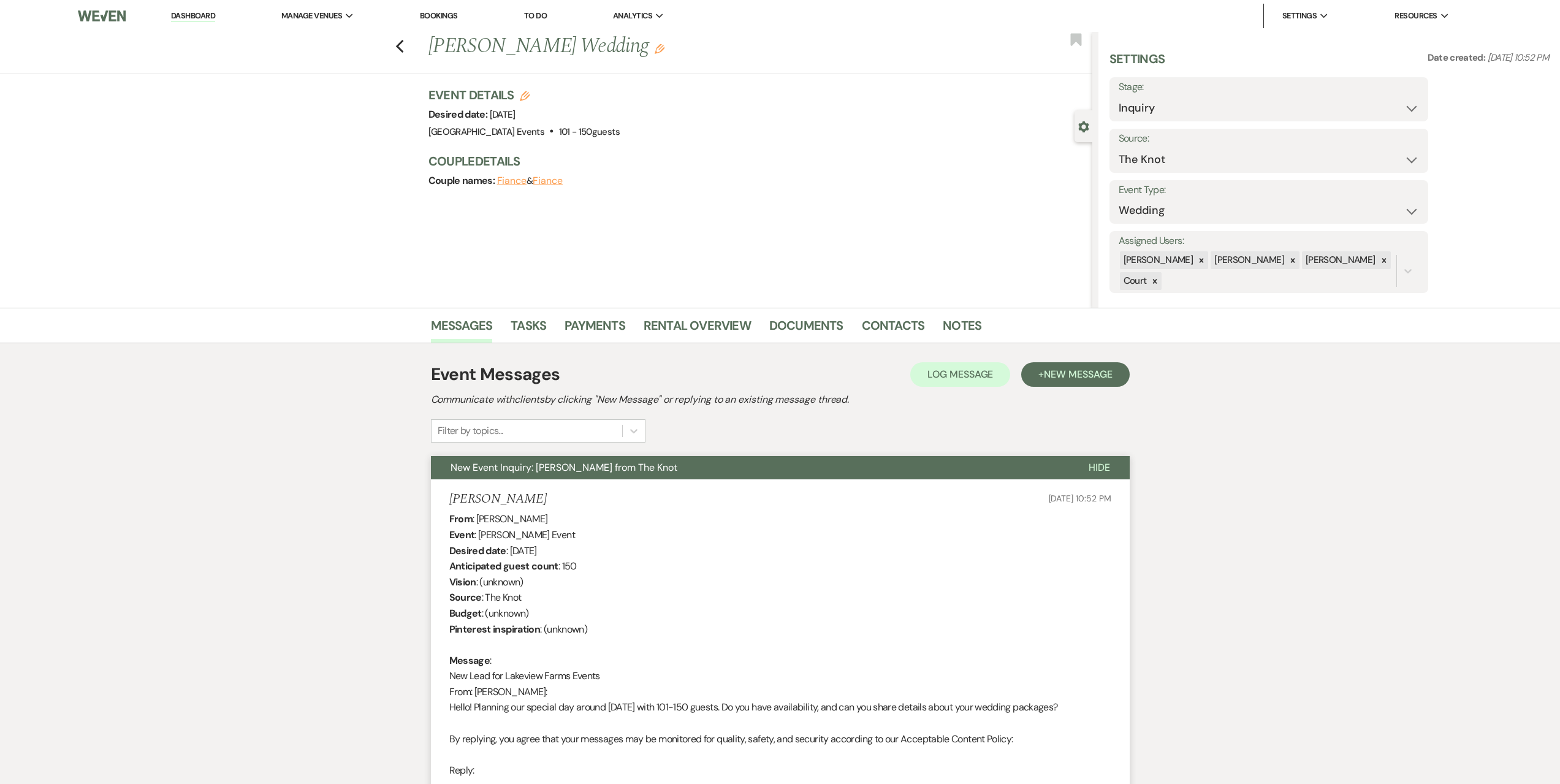
click at [413, 47] on div "Previous [PERSON_NAME] Wedding Edit Bookmark" at bounding box center [543, 53] width 1099 height 43
click at [402, 49] on icon "Previous" at bounding box center [400, 46] width 9 height 14
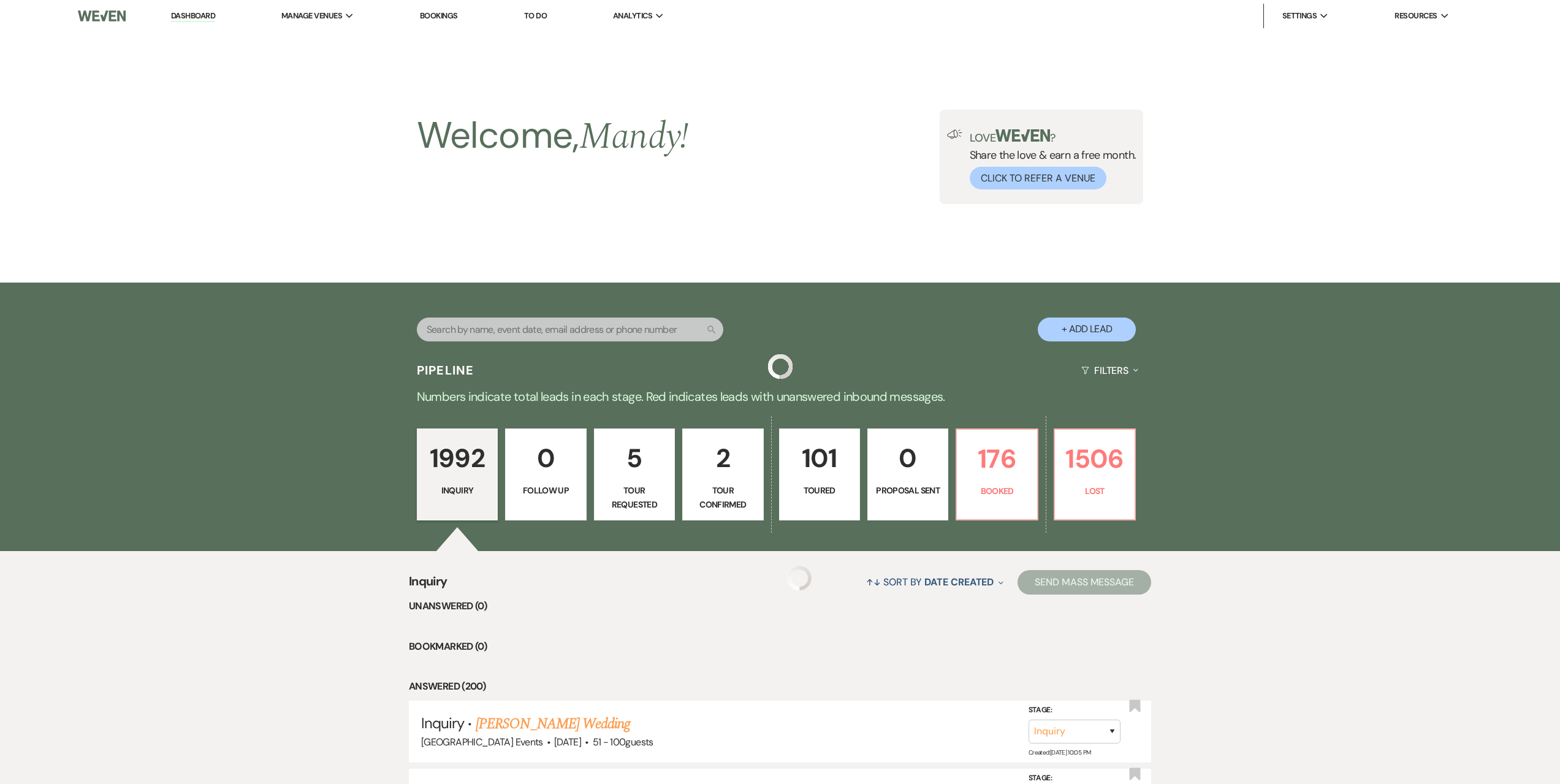
scroll to position [245, 0]
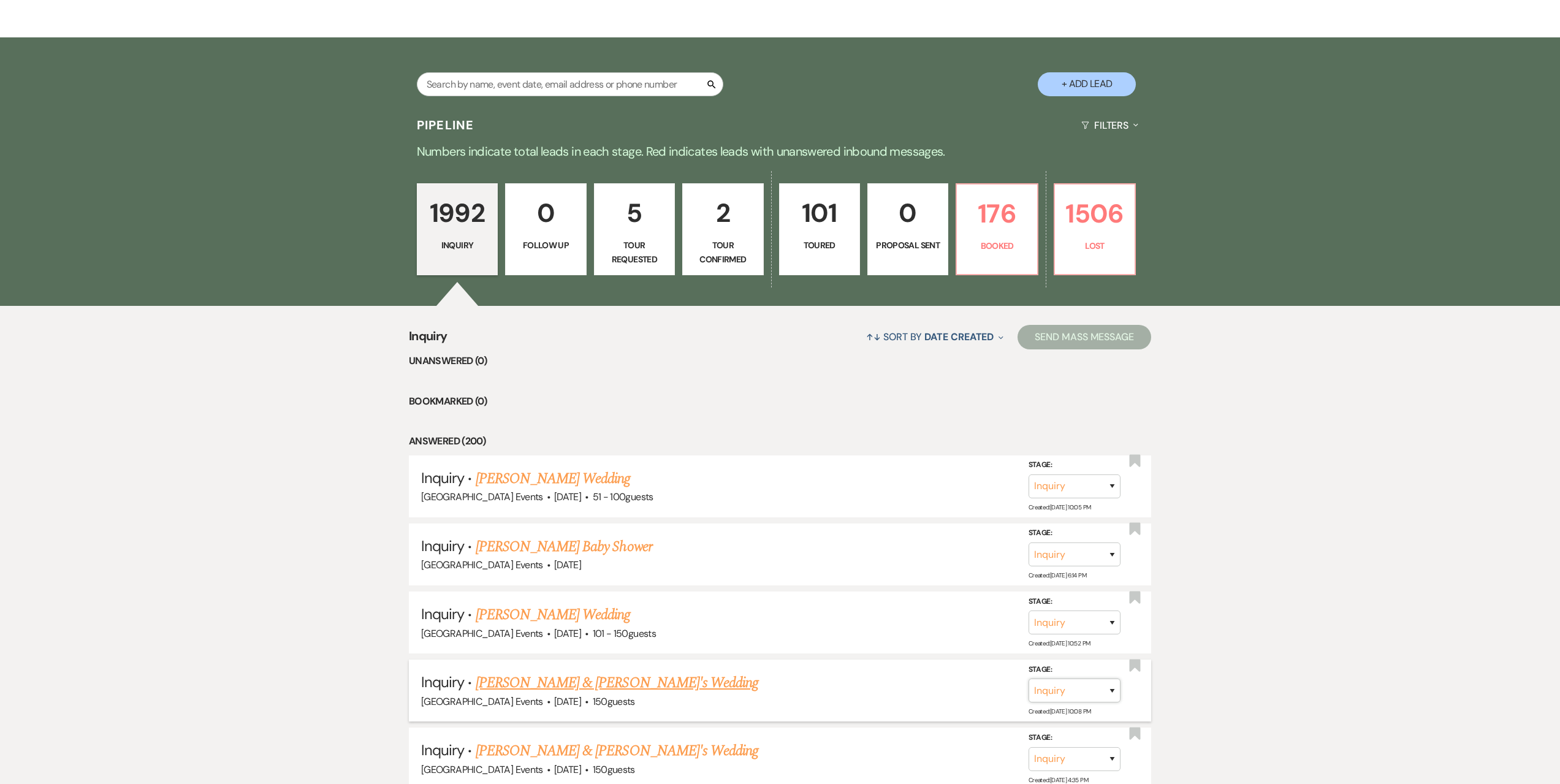
click at [1102, 692] on select "Inquiry Follow Up Tour Requested Tour Confirmed Toured Proposal Sent Booked Lost" at bounding box center [1074, 690] width 92 height 24
select select "2"
click at [1029, 678] on select "Inquiry Follow Up Tour Requested Tour Confirmed Toured Proposal Sent Booked Lost" at bounding box center [1074, 690] width 92 height 24
click at [1090, 691] on button "Save" at bounding box center [1096, 690] width 62 height 24
click at [1083, 756] on select "Inquiry Follow Up Tour Requested Tour Confirmed Toured Proposal Sent Booked Lost" at bounding box center [1074, 758] width 92 height 24
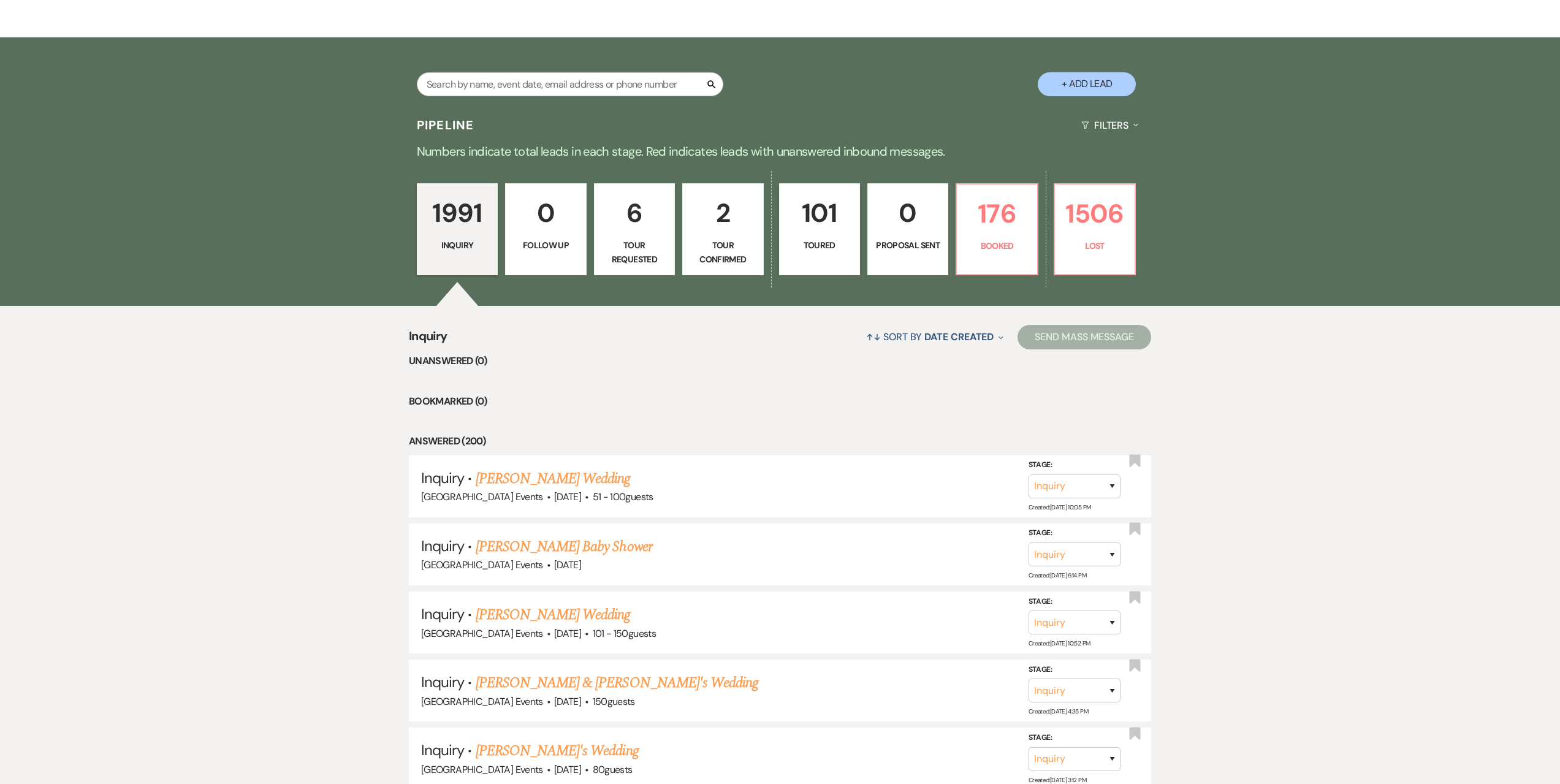
click at [1102, 690] on select "Inquiry Follow Up Tour Requested Tour Confirmed Toured Proposal Sent Booked Lost" at bounding box center [1074, 690] width 92 height 24
select select "2"
click at [1029, 678] on select "Inquiry Follow Up Tour Requested Tour Confirmed Toured Proposal Sent Booked Lost" at bounding box center [1074, 690] width 92 height 24
click at [1089, 688] on button "Save" at bounding box center [1096, 690] width 62 height 24
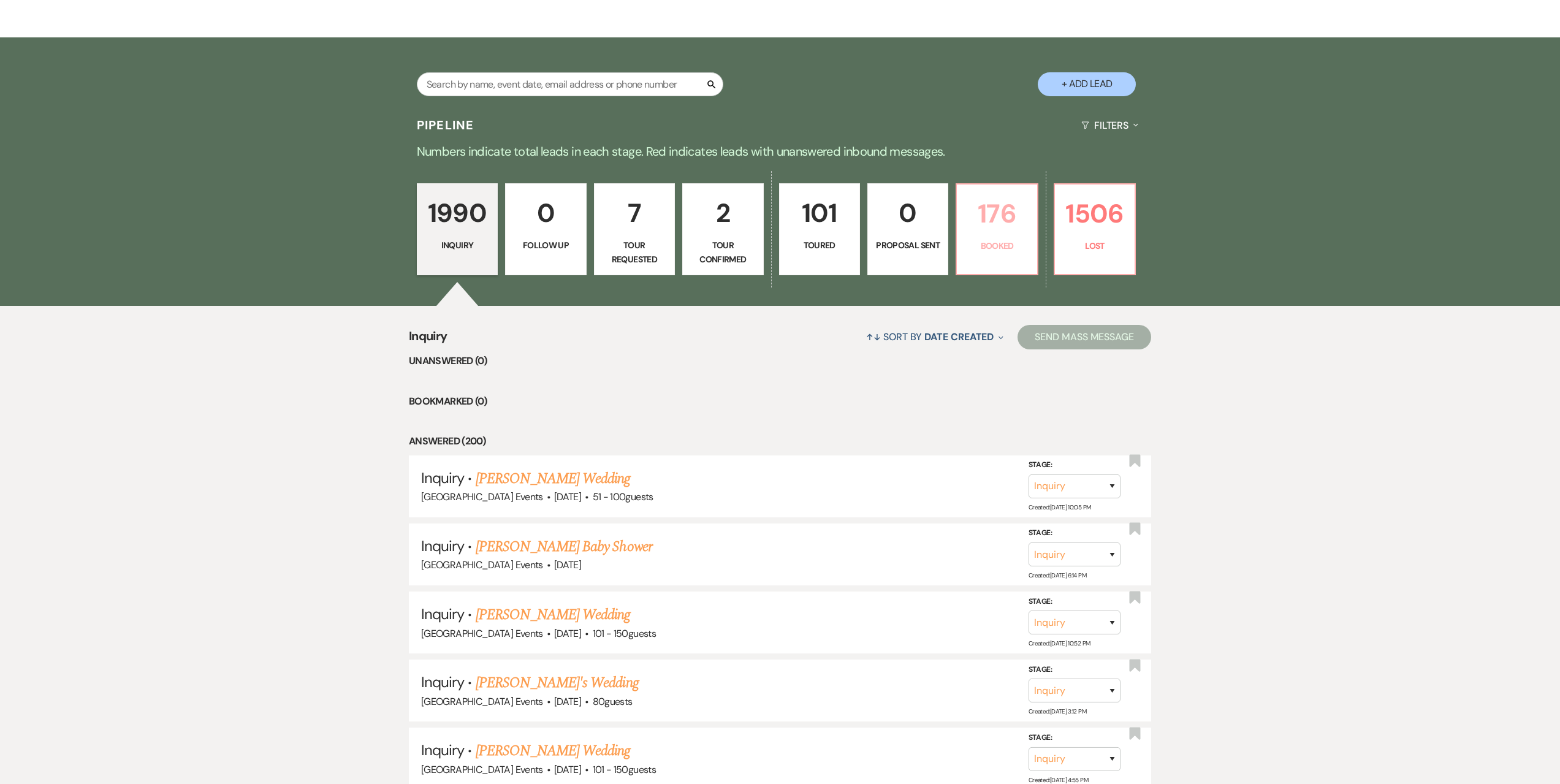
click at [1010, 233] on p "176" at bounding box center [997, 213] width 65 height 41
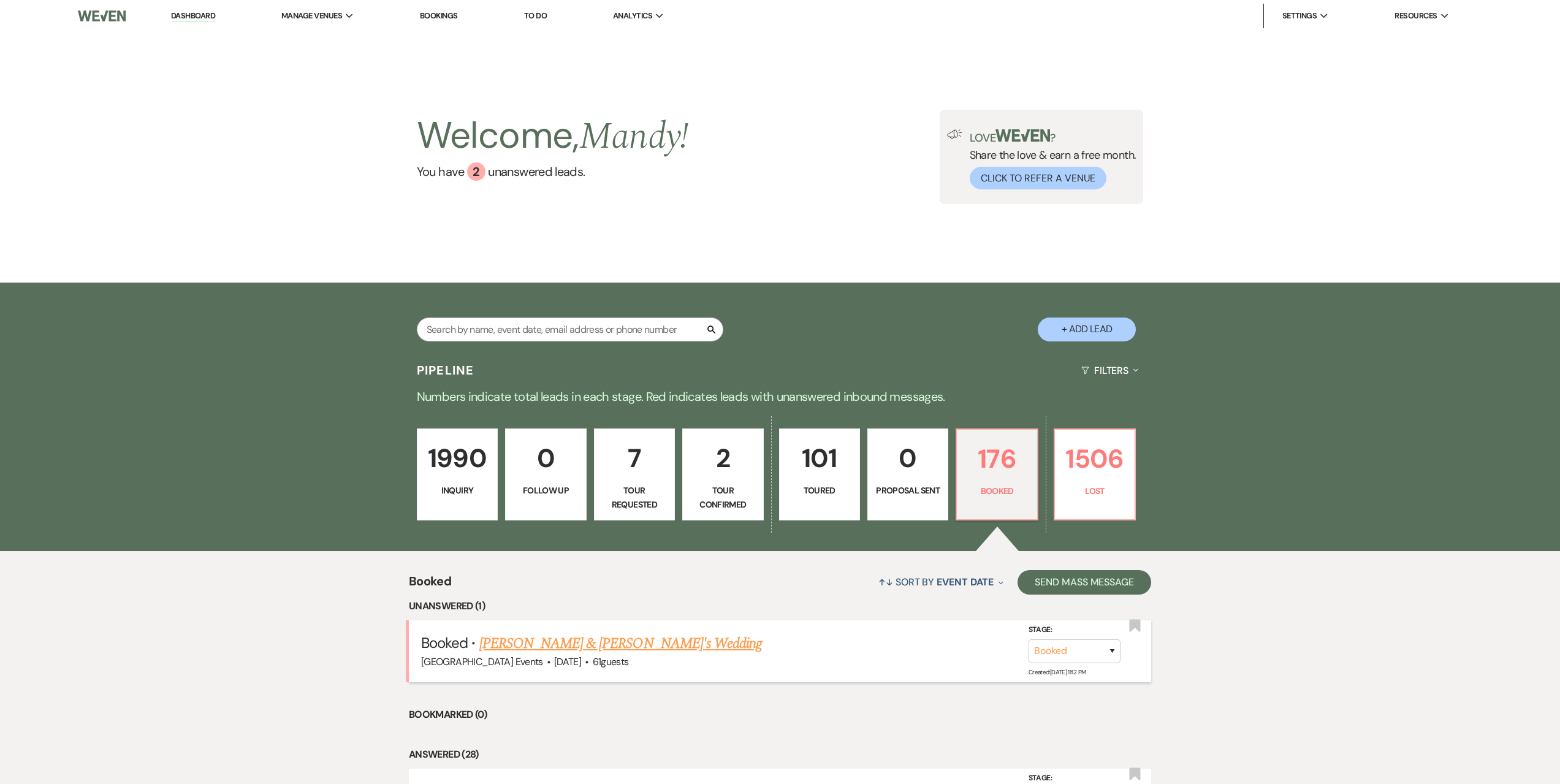
click at [593, 643] on link "[PERSON_NAME] & [PERSON_NAME]'s Wedding" at bounding box center [621, 643] width 283 height 22
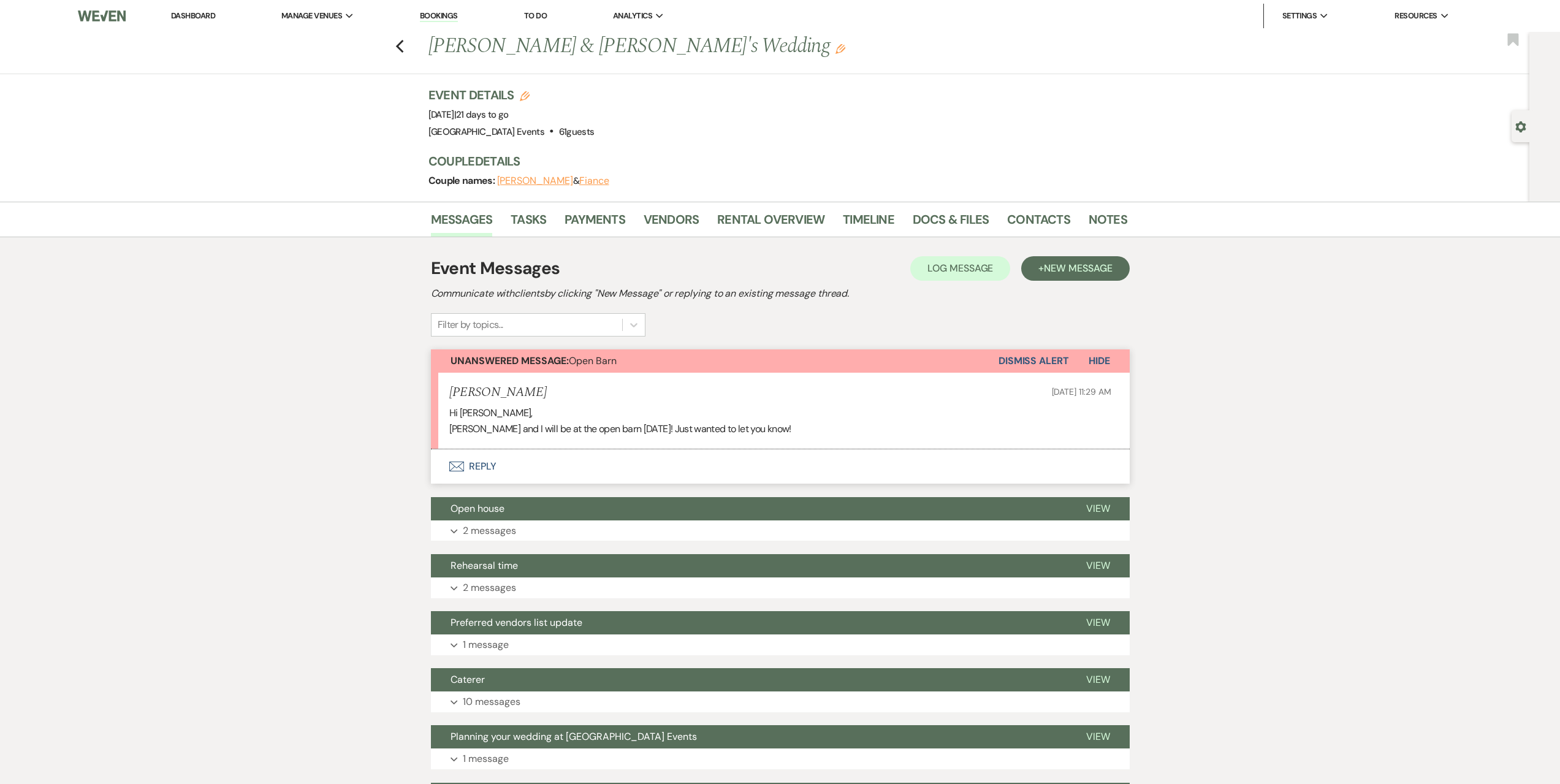
click at [1044, 355] on button "Dismiss Alert" at bounding box center [1033, 361] width 71 height 24
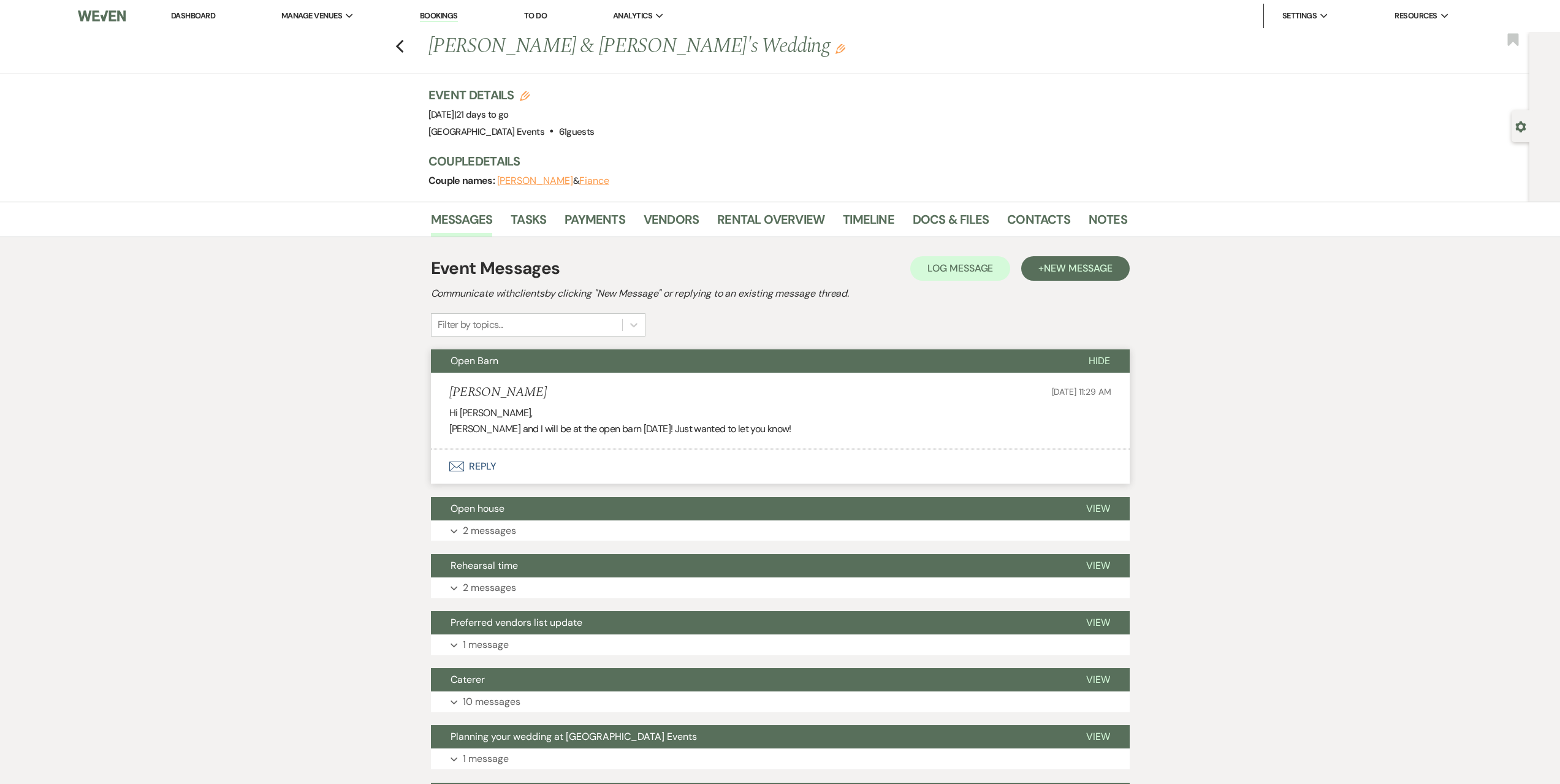
click at [410, 53] on div "Previous [PERSON_NAME] & [PERSON_NAME]'s Wedding Edit Bookmark" at bounding box center [761, 53] width 1536 height 43
click at [403, 48] on use "button" at bounding box center [399, 46] width 8 height 14
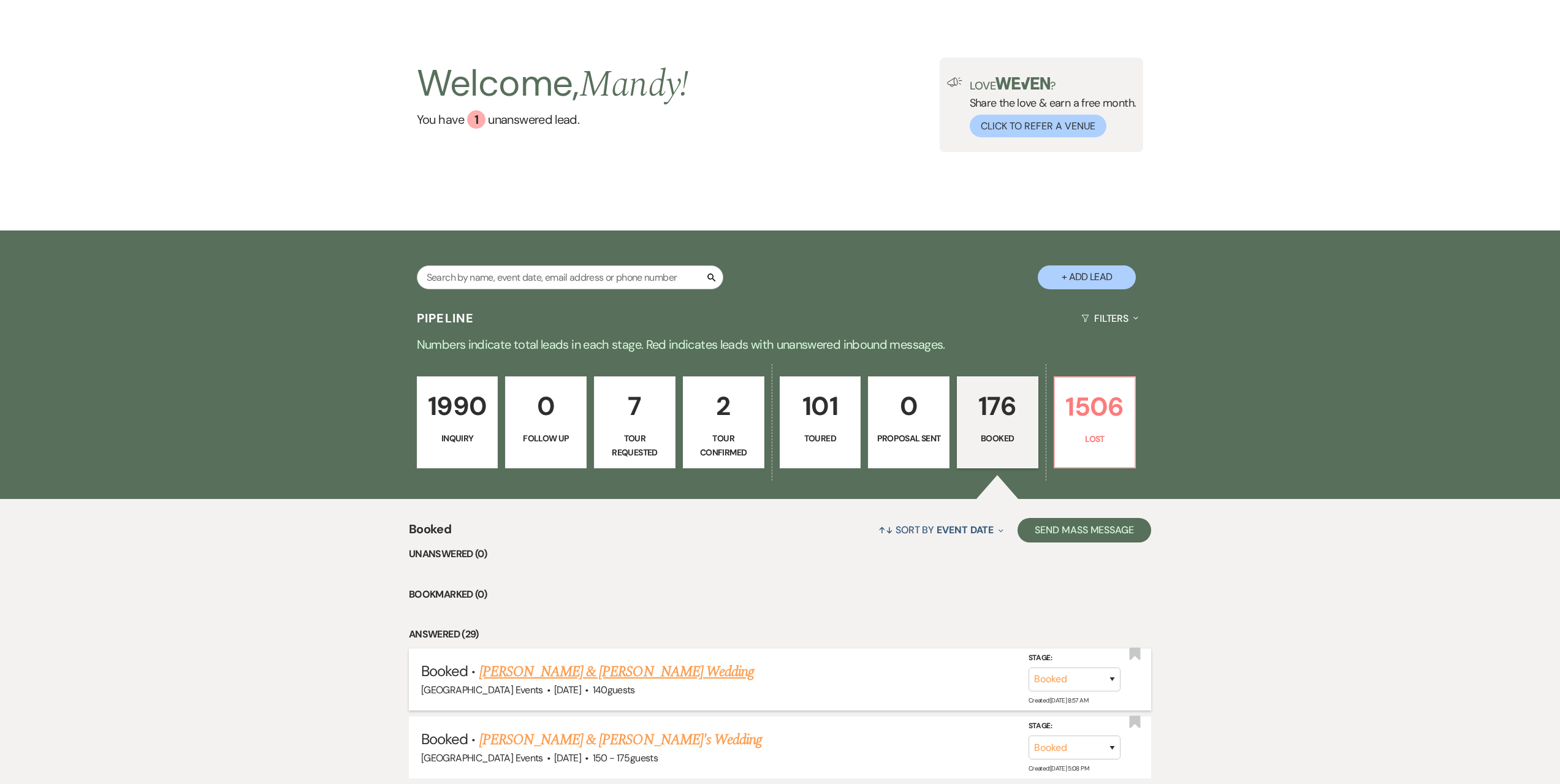
scroll to position [122, 0]
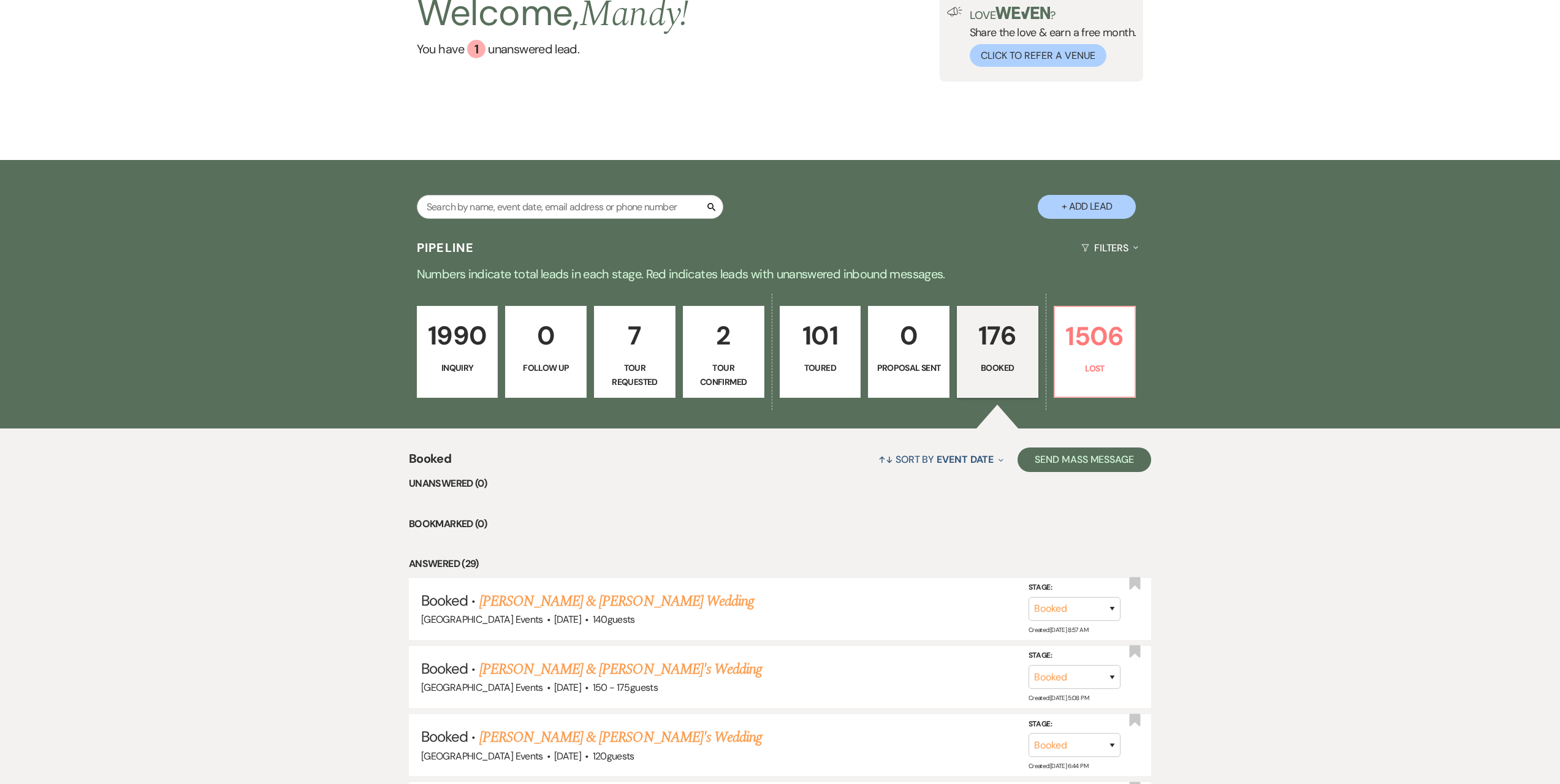
click at [452, 362] on p "Inquiry" at bounding box center [457, 368] width 65 height 14
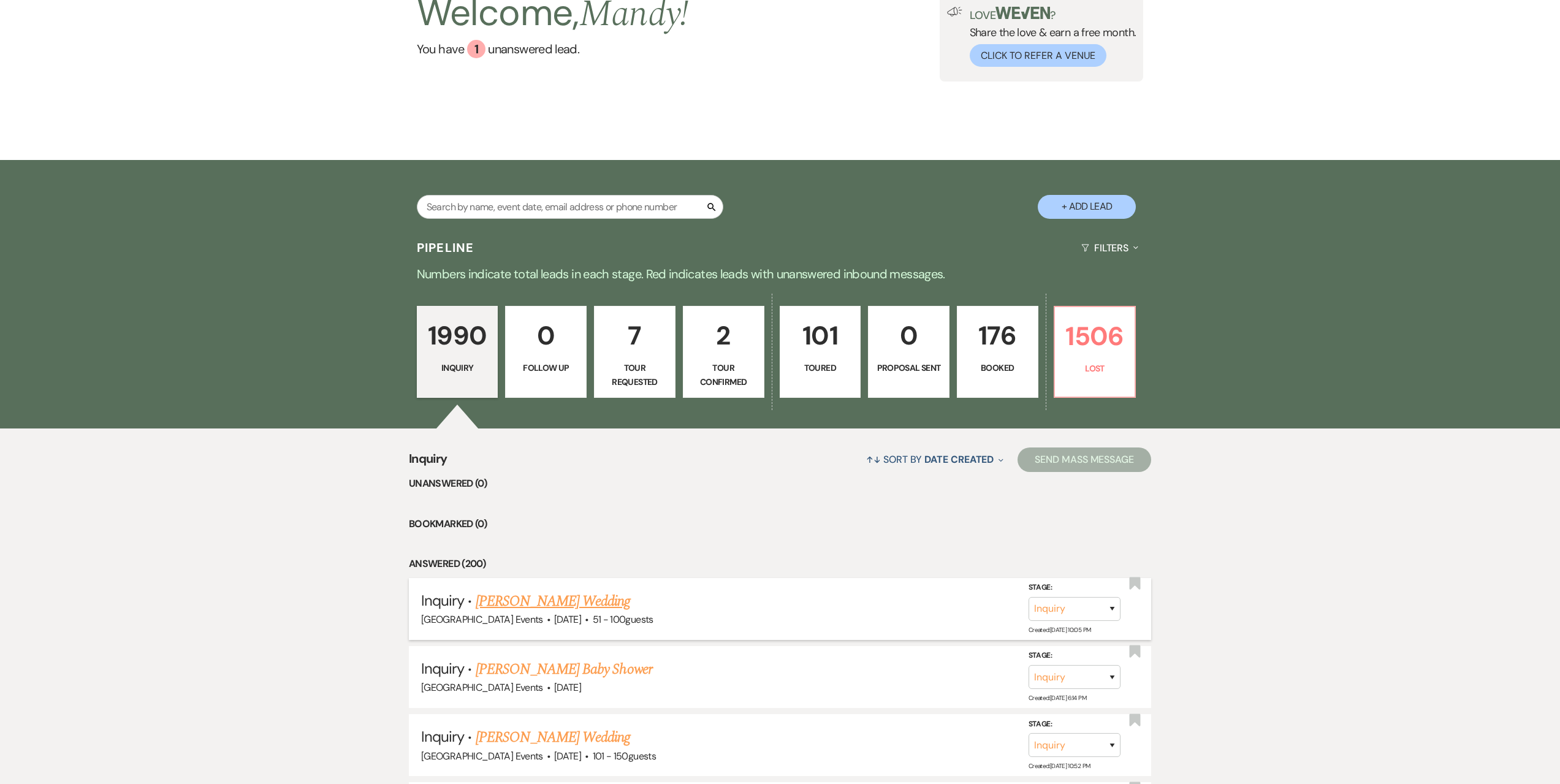
click at [539, 607] on link "[PERSON_NAME] Wedding" at bounding box center [553, 601] width 155 height 22
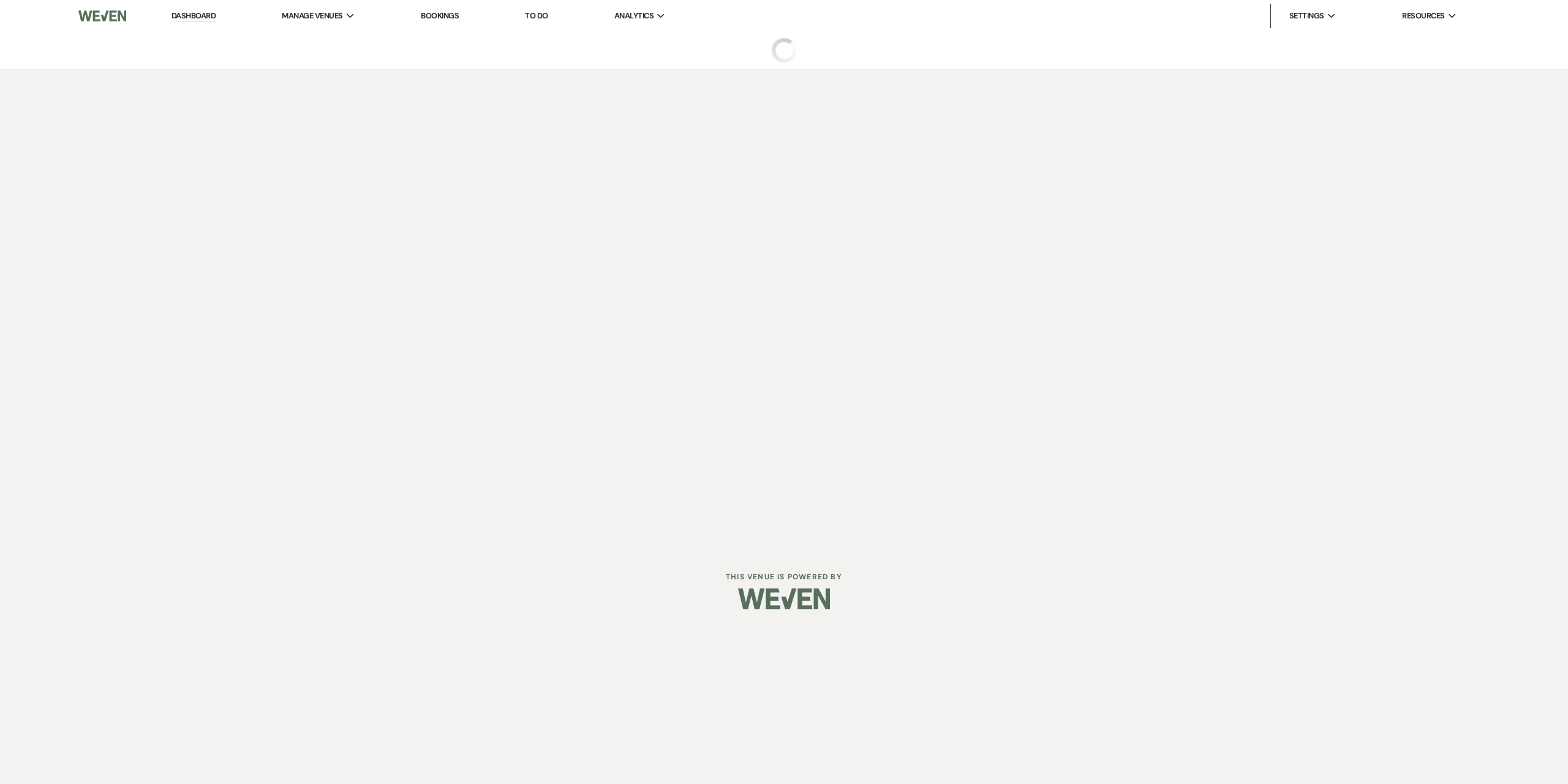
select select "2"
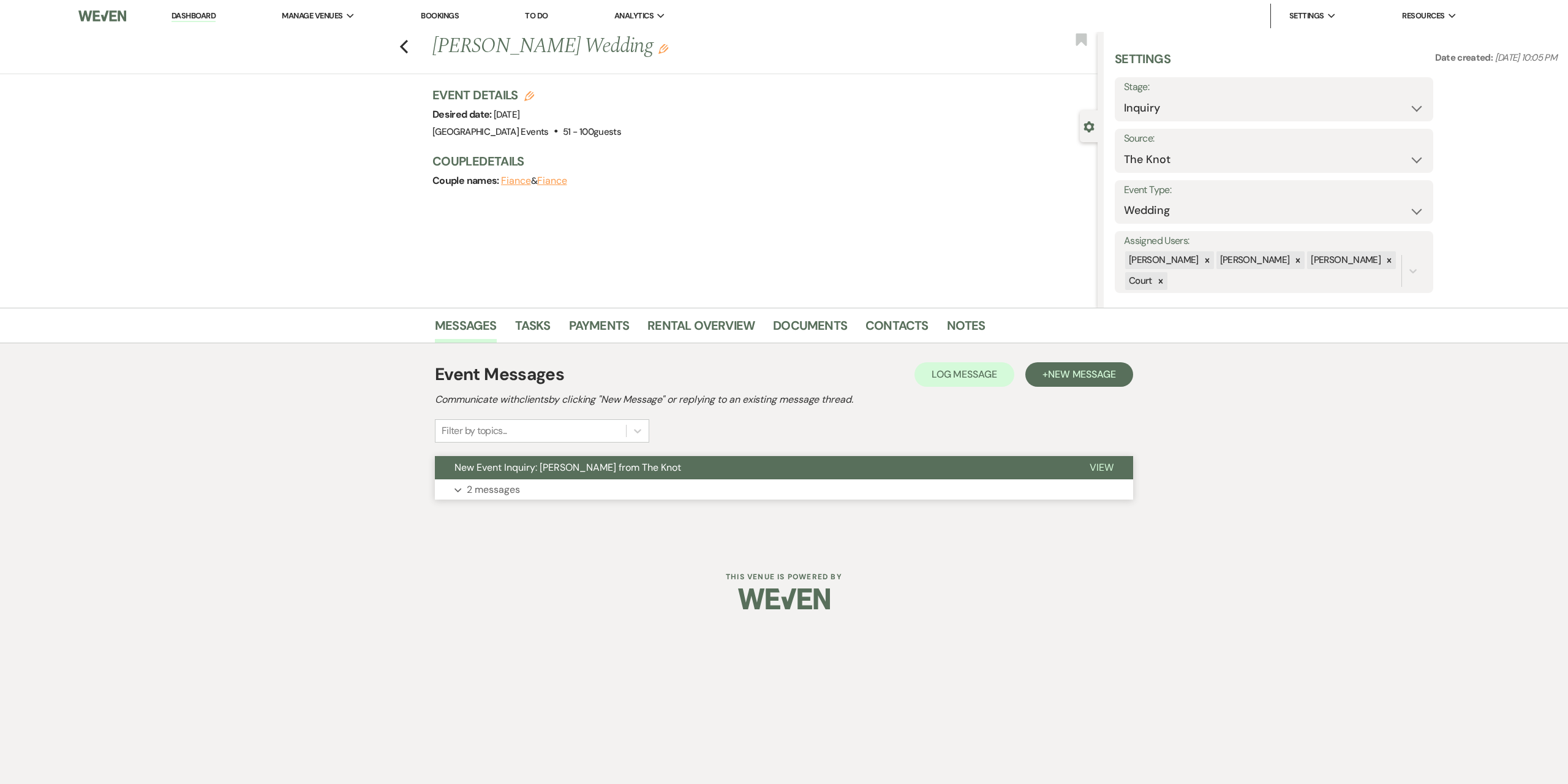
click at [588, 488] on button "Expand 2 messages" at bounding box center [784, 489] width 699 height 21
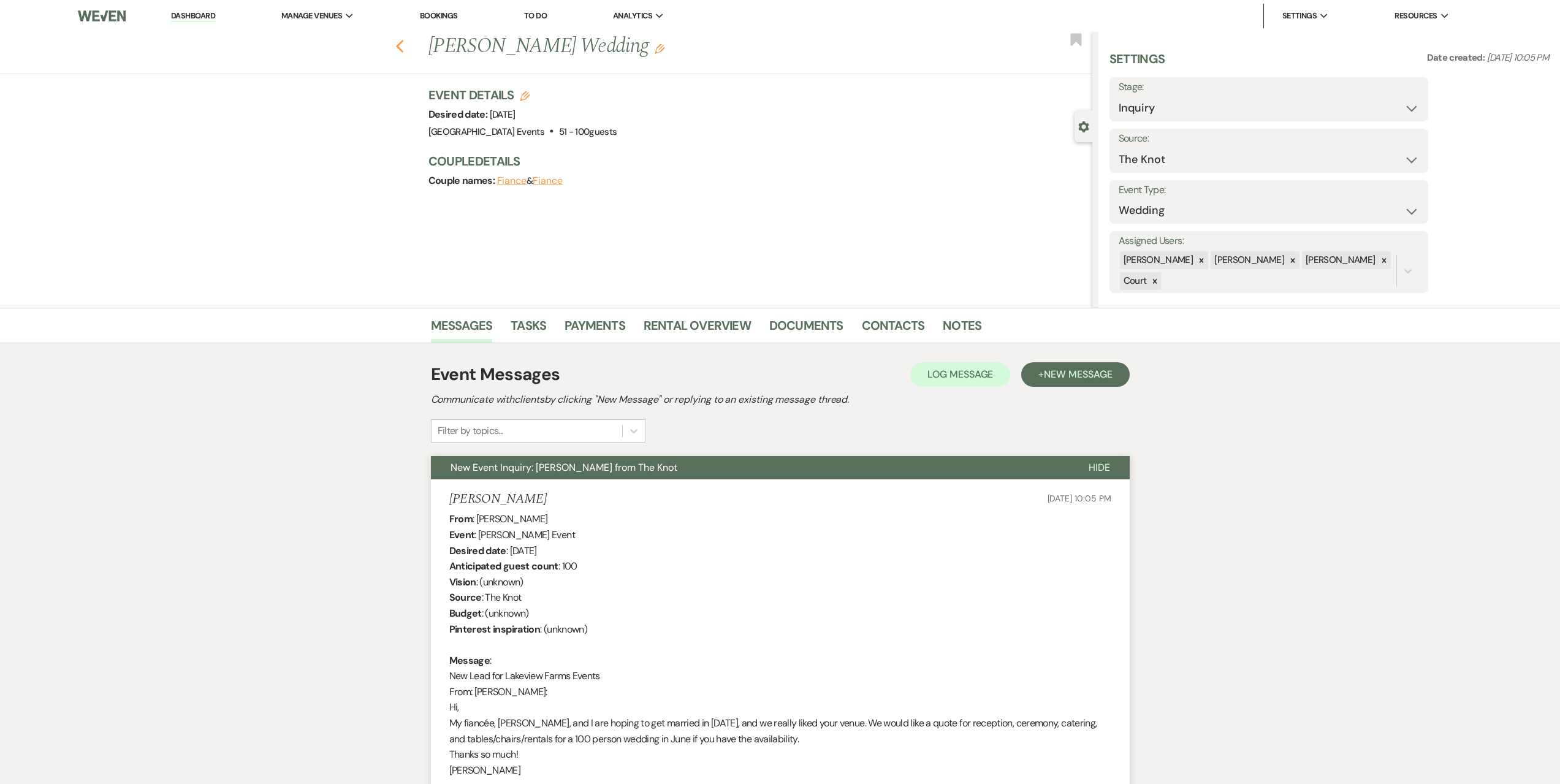
click at [402, 49] on icon "Previous" at bounding box center [400, 46] width 9 height 14
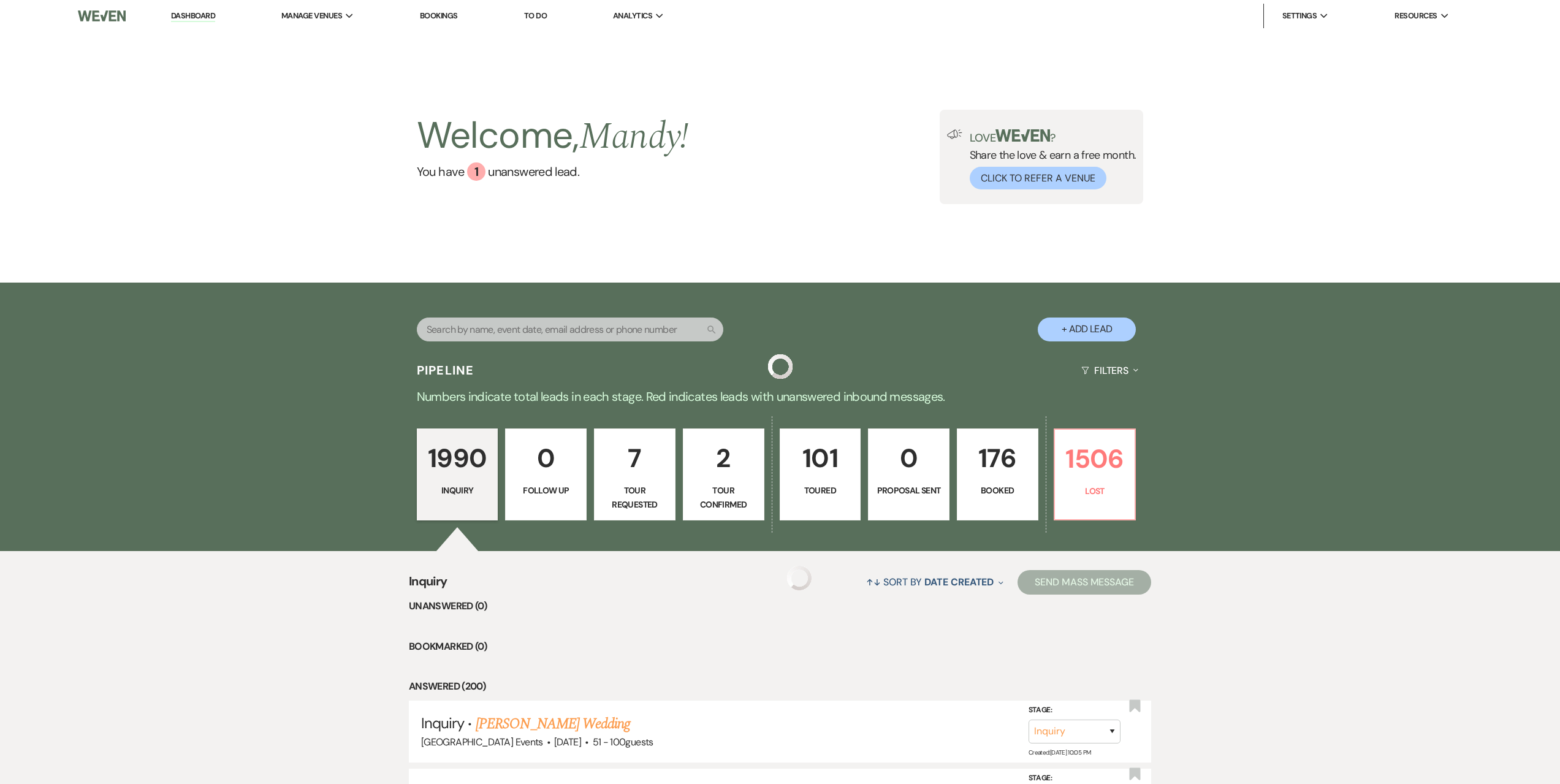
scroll to position [122, 0]
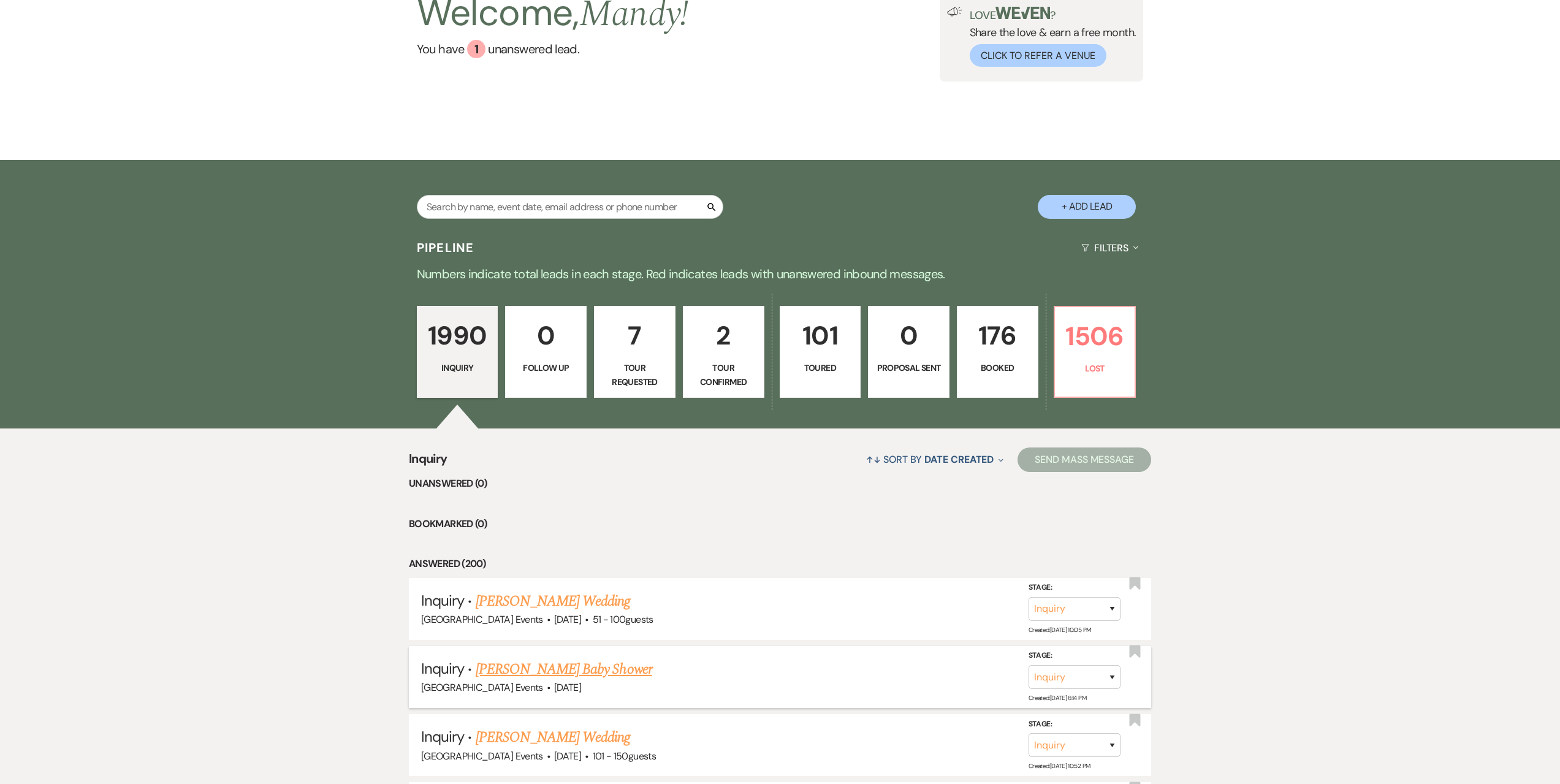
click at [597, 665] on link "[PERSON_NAME] Baby Shower" at bounding box center [564, 669] width 176 height 22
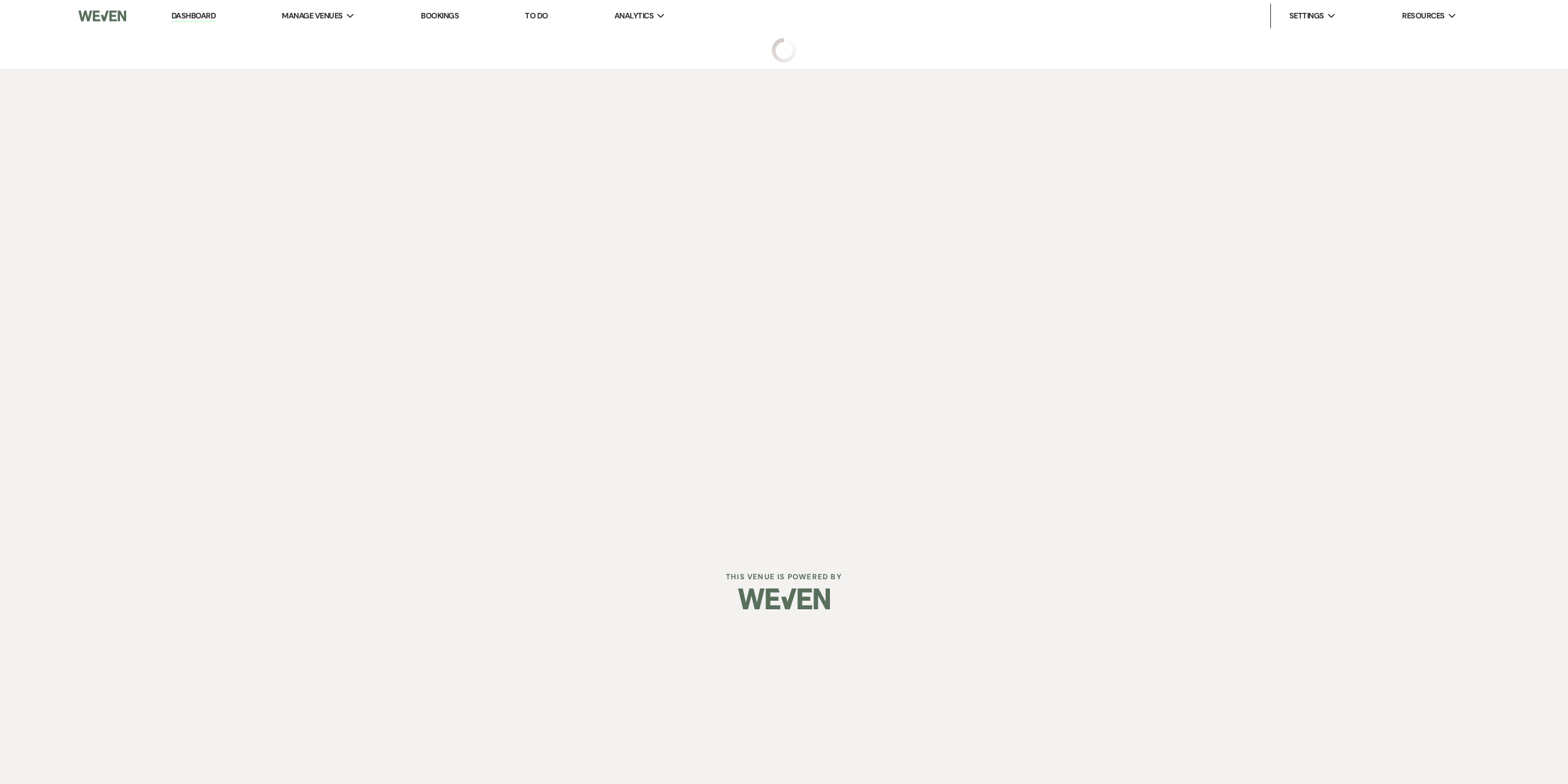
select select "5"
select select "3"
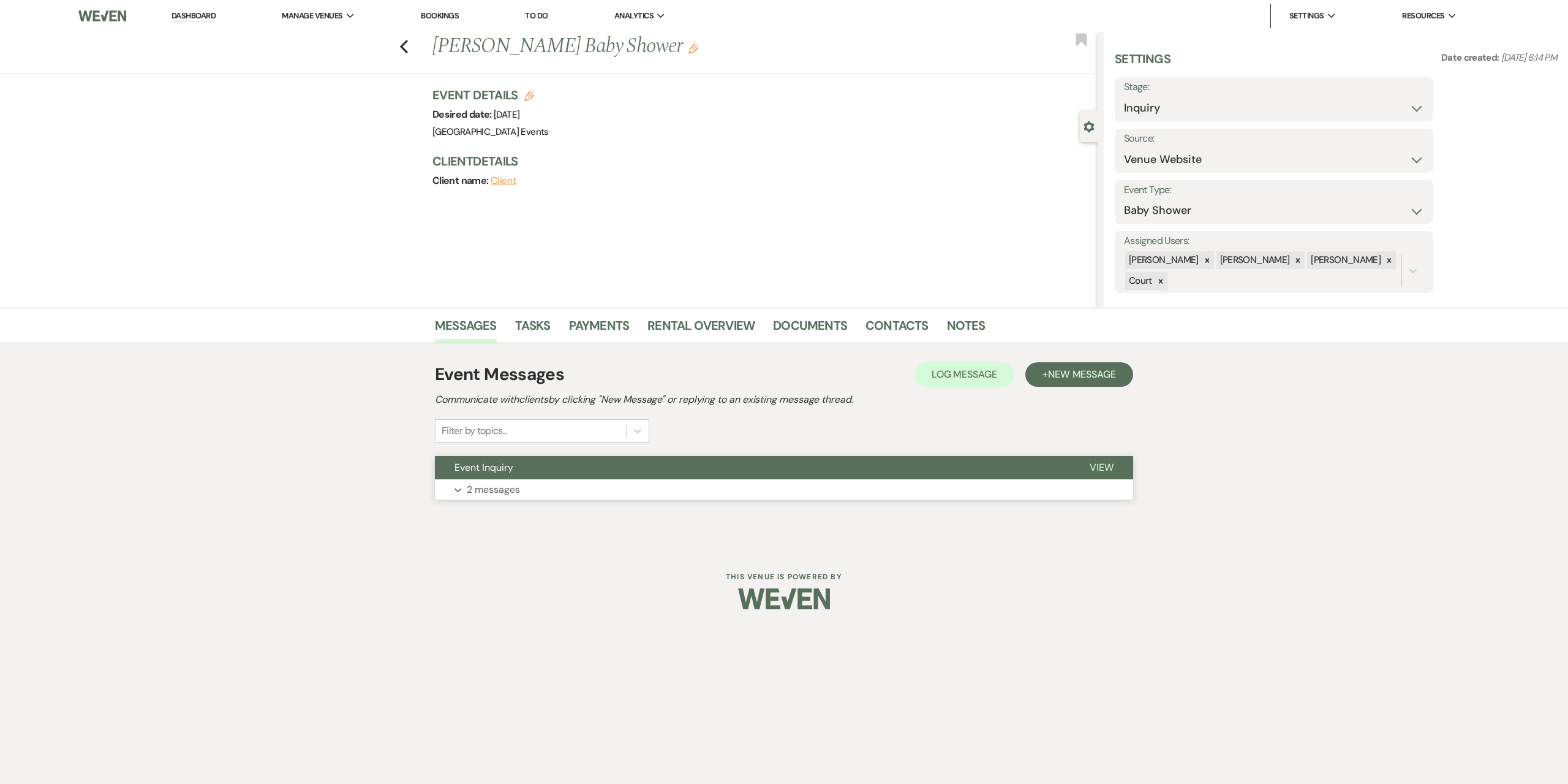
click at [557, 484] on button "Expand 2 messages" at bounding box center [784, 489] width 699 height 21
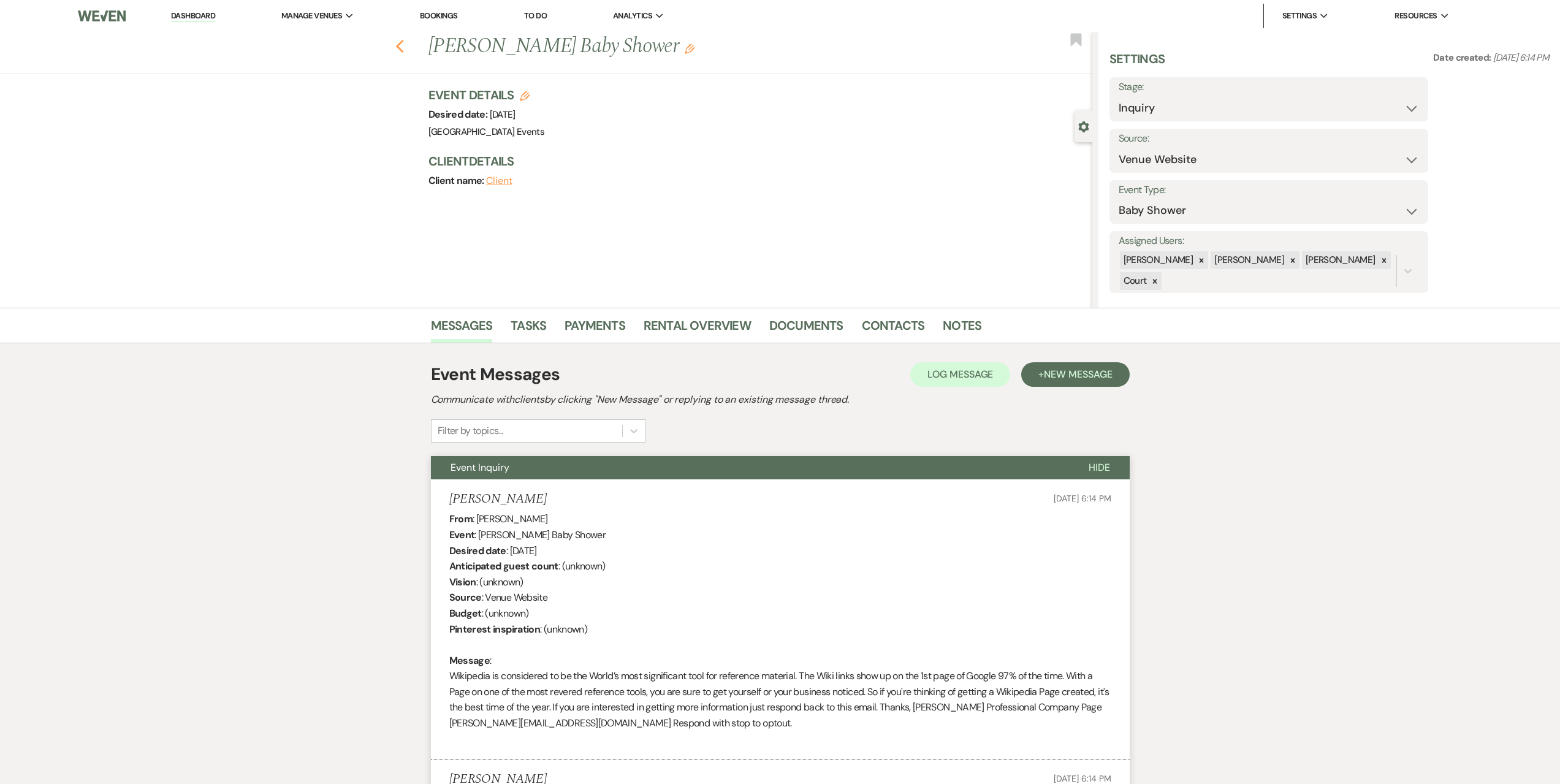
click at [402, 43] on icon "Previous" at bounding box center [400, 46] width 9 height 14
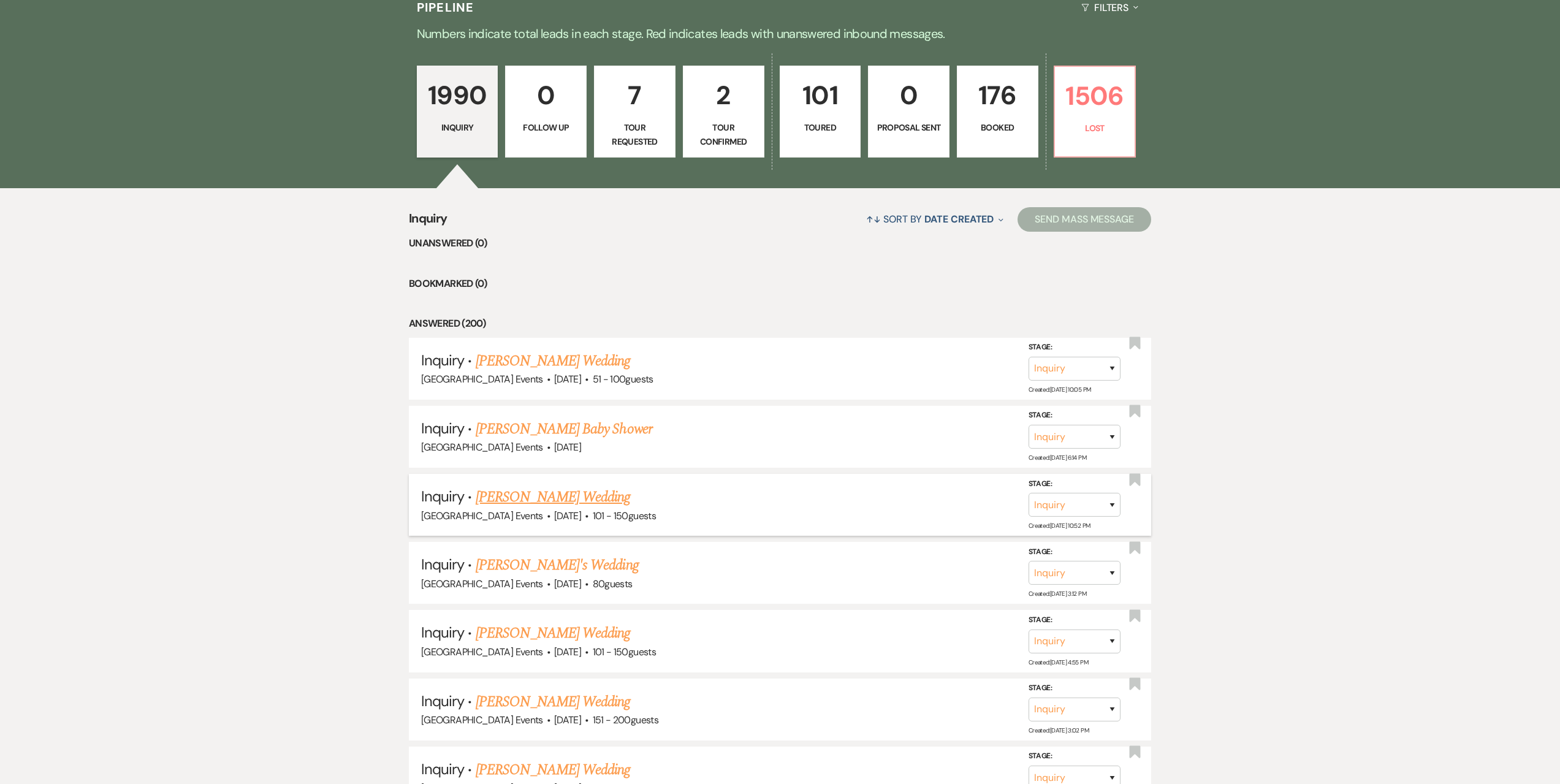
scroll to position [368, 0]
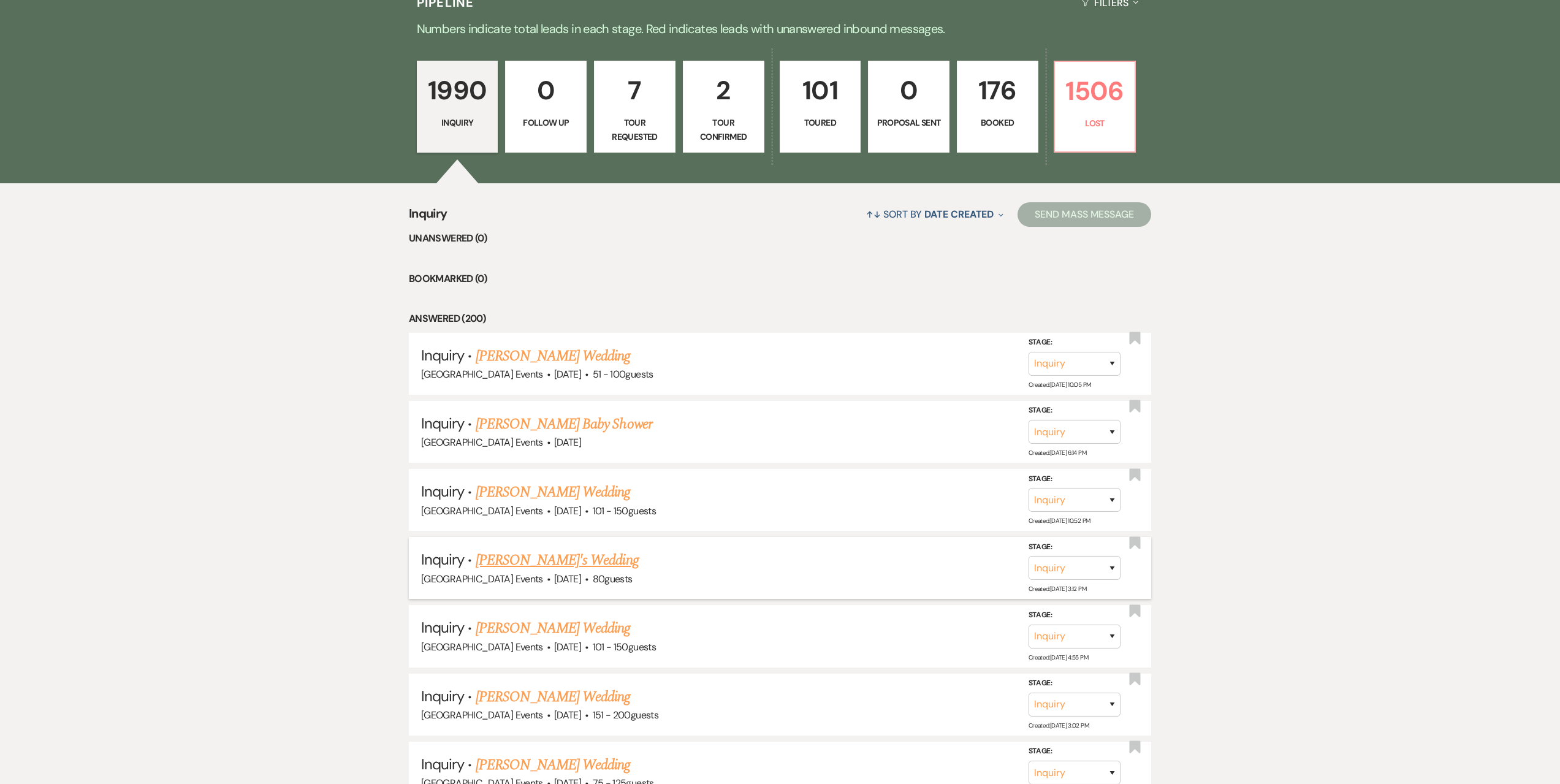
click at [547, 566] on link "[PERSON_NAME]'s Wedding" at bounding box center [557, 560] width 163 height 22
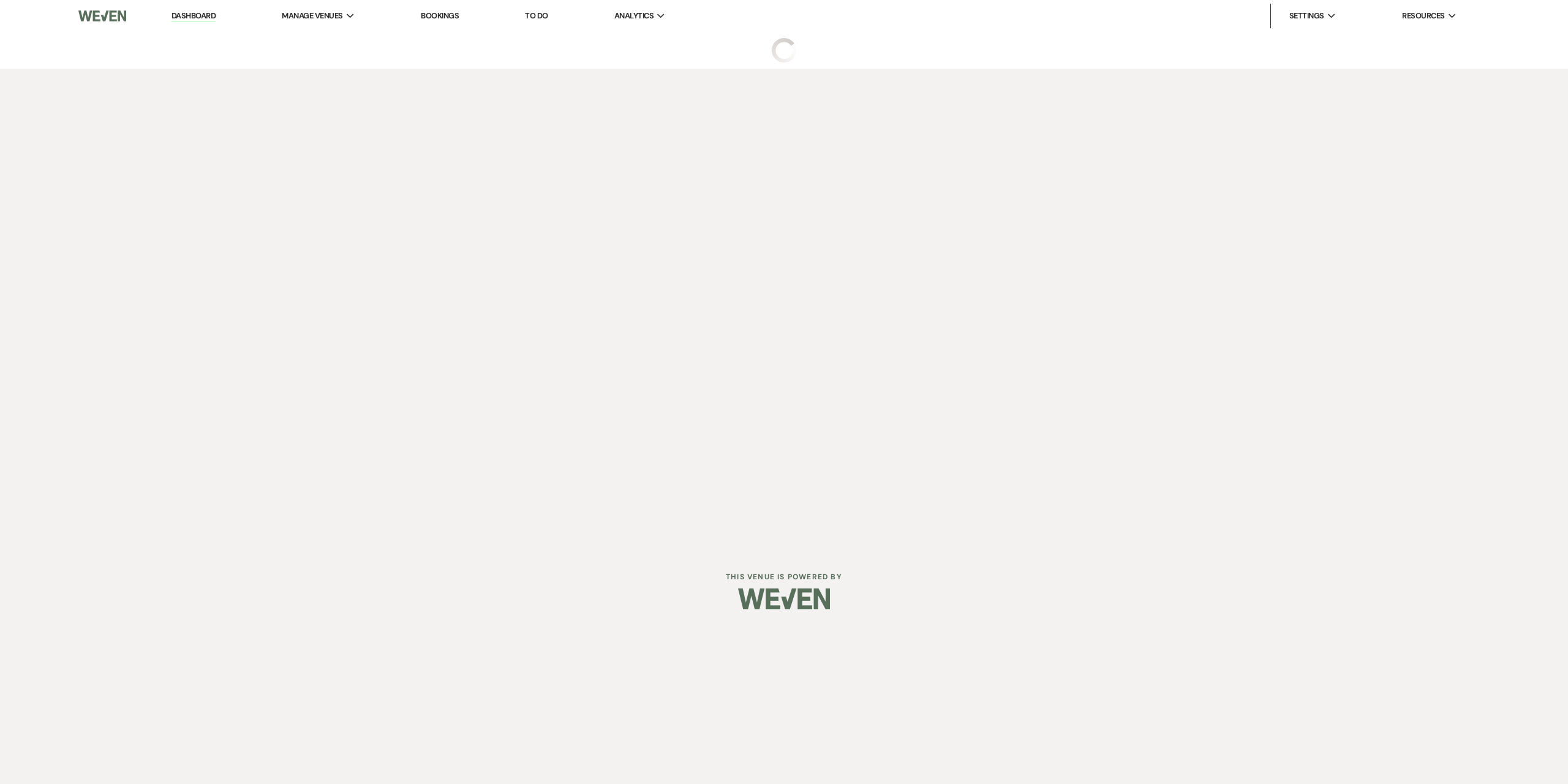
select select "5"
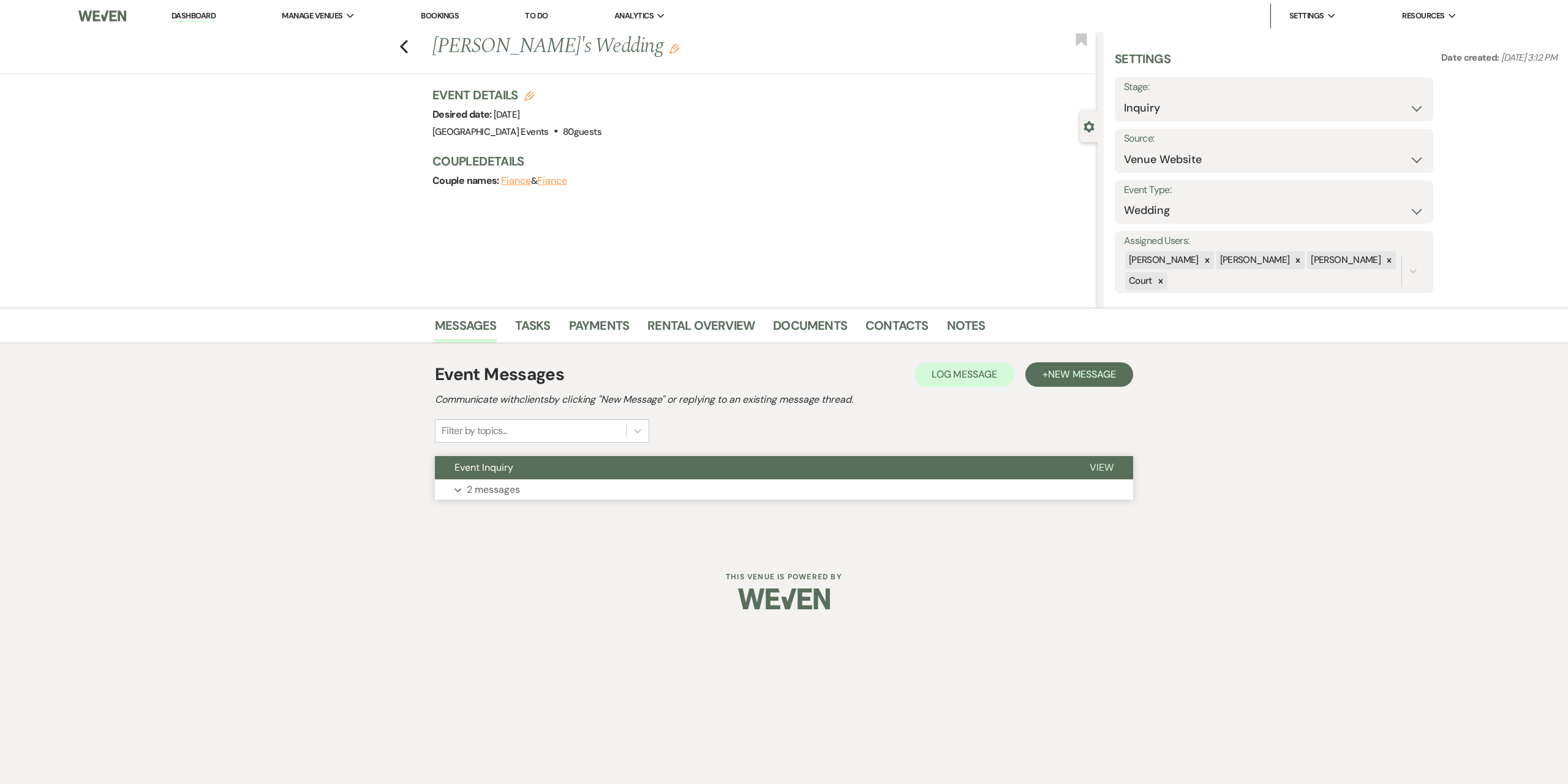
click at [658, 491] on button "Expand 2 messages" at bounding box center [784, 489] width 699 height 21
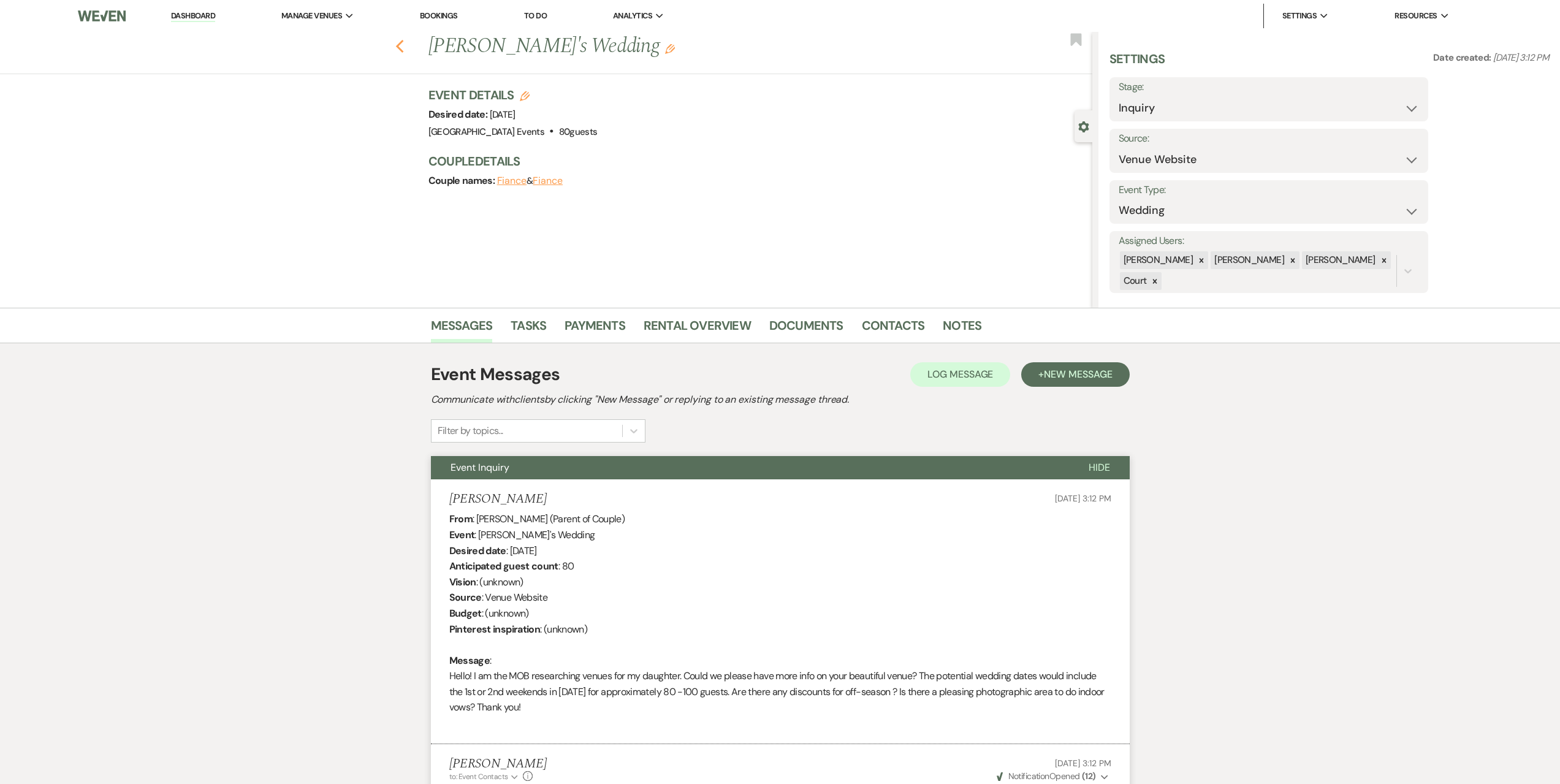
click at [403, 44] on use "button" at bounding box center [399, 46] width 8 height 14
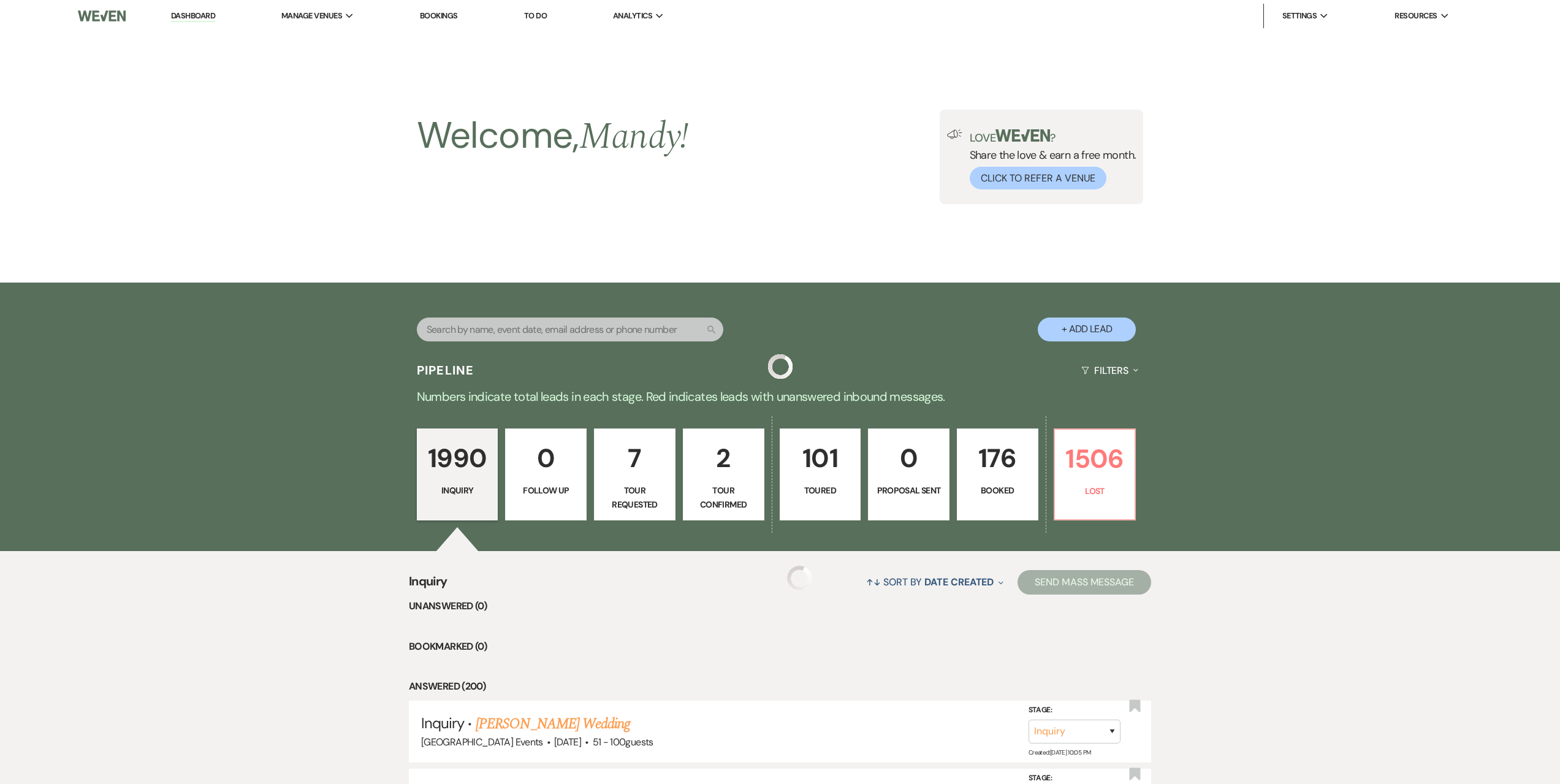
scroll to position [368, 0]
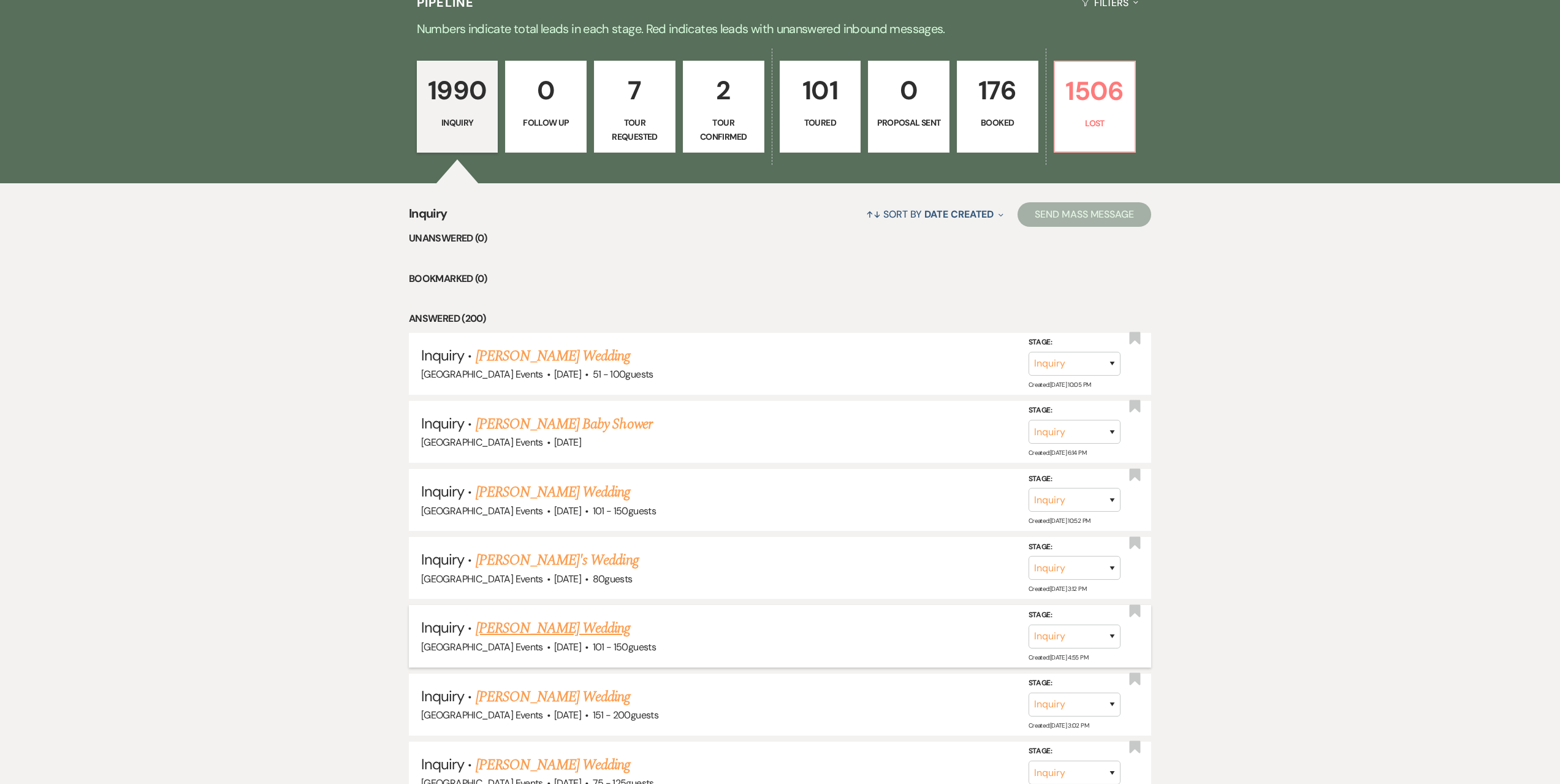
click at [569, 621] on link "[PERSON_NAME] Wedding" at bounding box center [553, 628] width 155 height 22
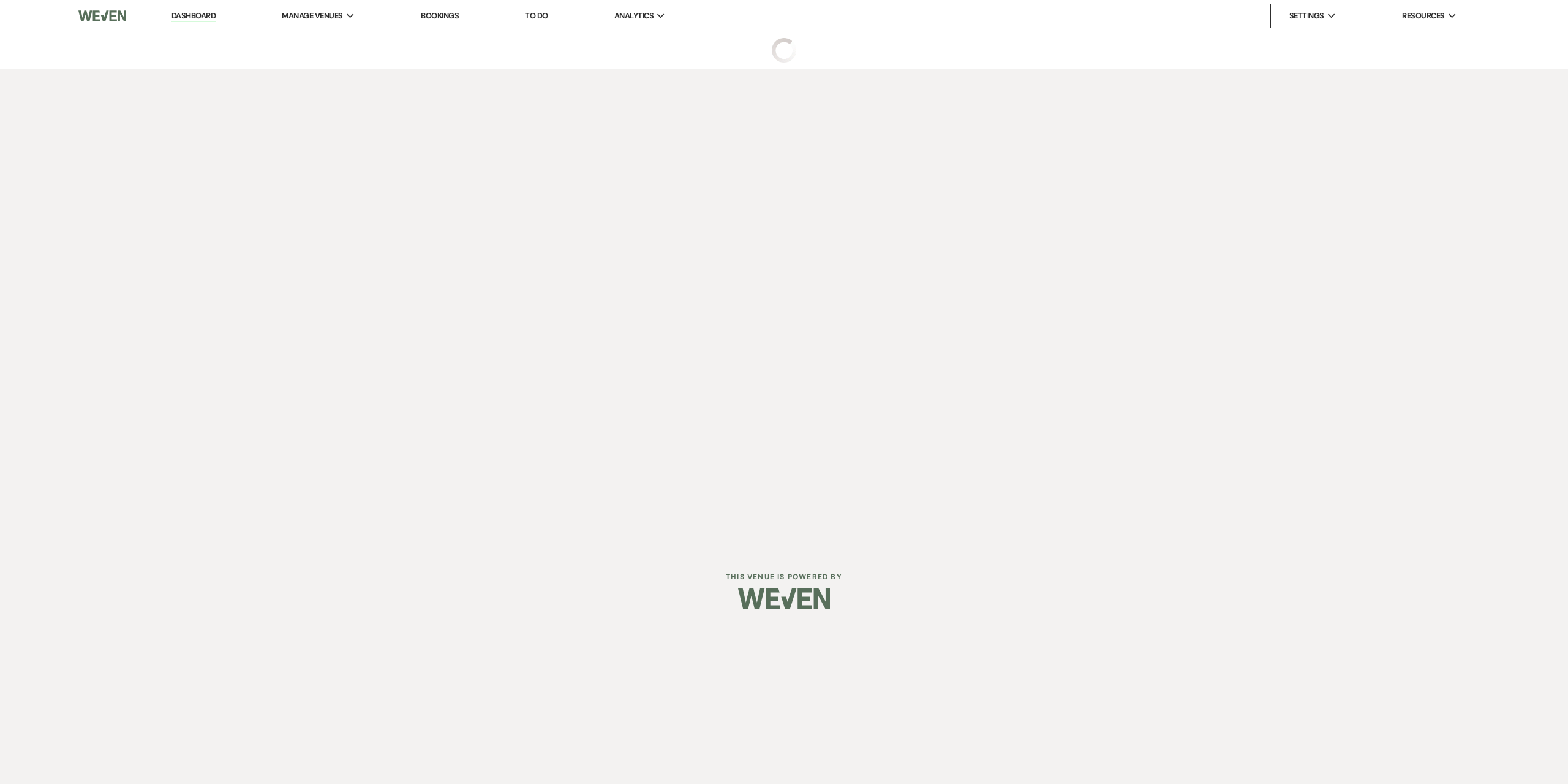
select select "2"
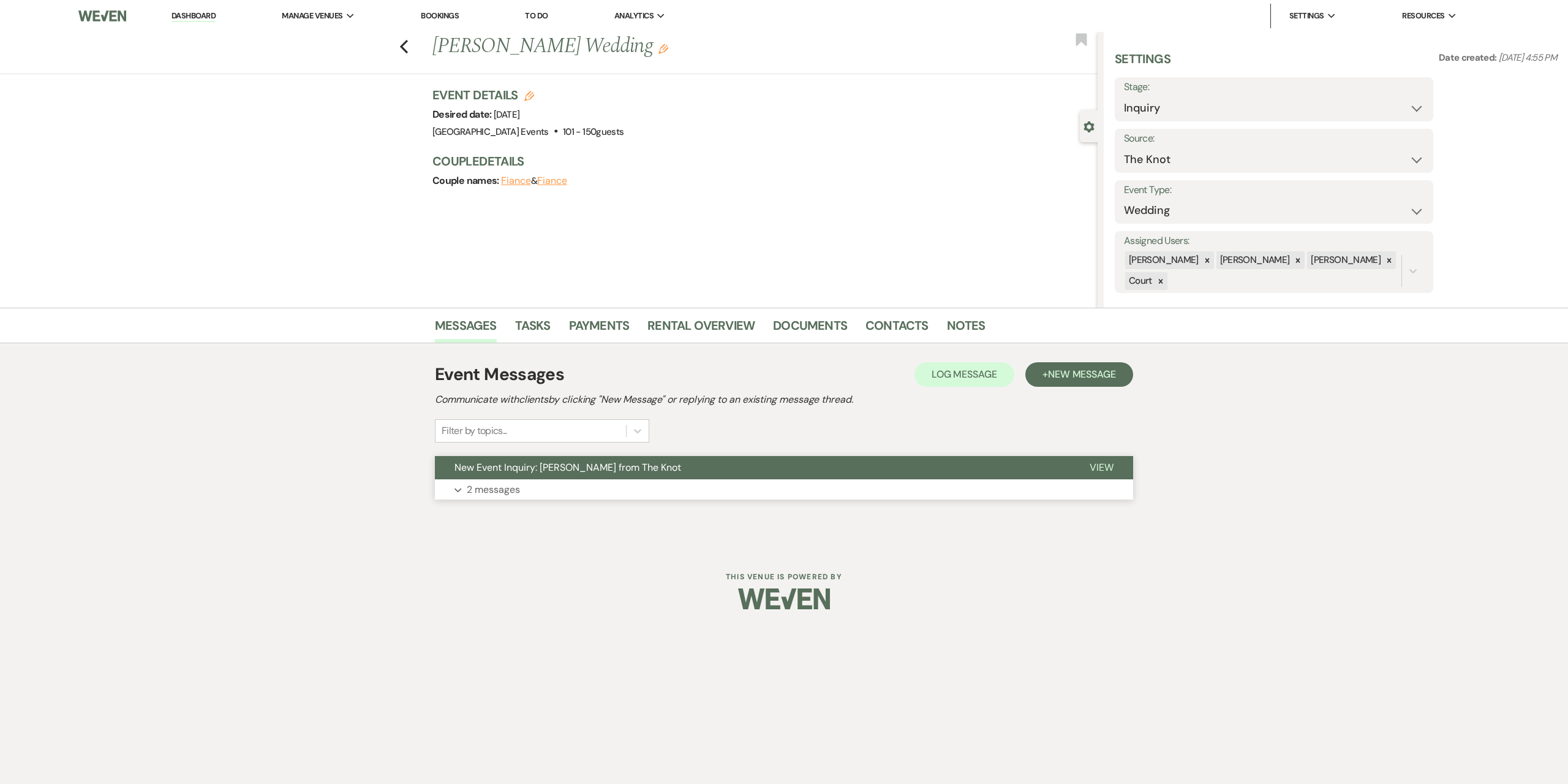
click at [541, 484] on button "Expand 2 messages" at bounding box center [784, 489] width 699 height 21
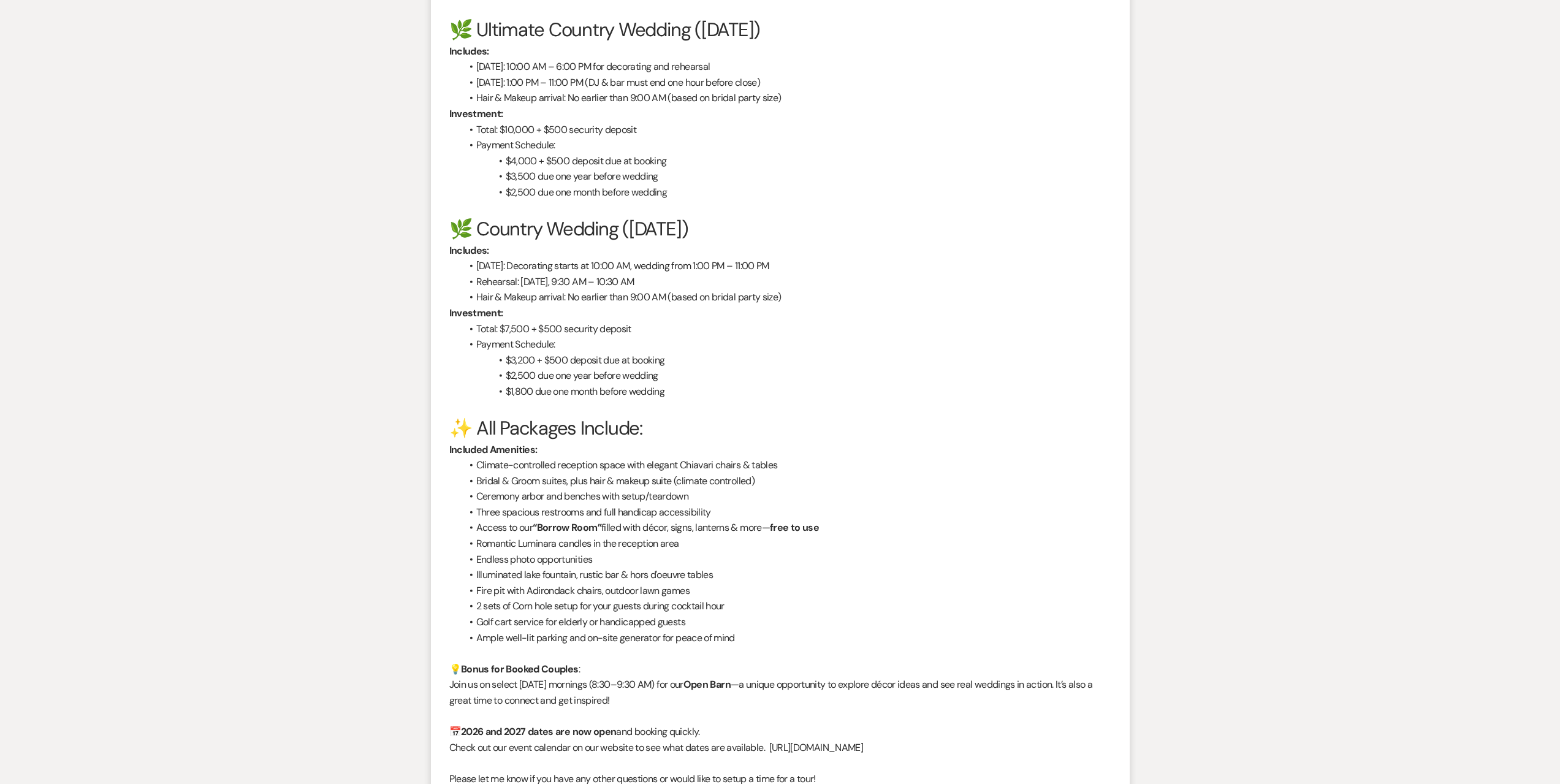
scroll to position [1500, 0]
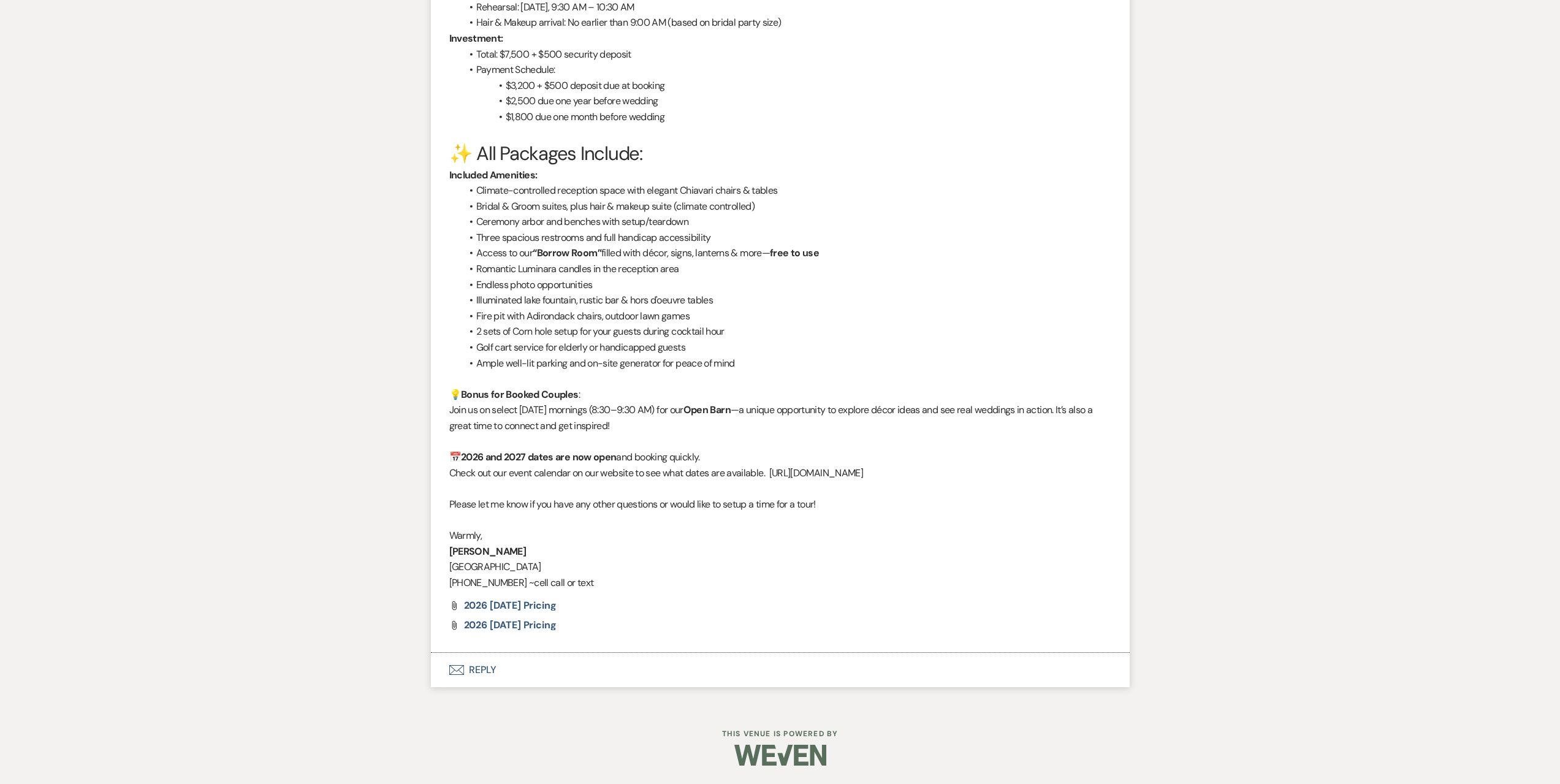
click at [528, 675] on button "Envelope Reply" at bounding box center [780, 669] width 699 height 34
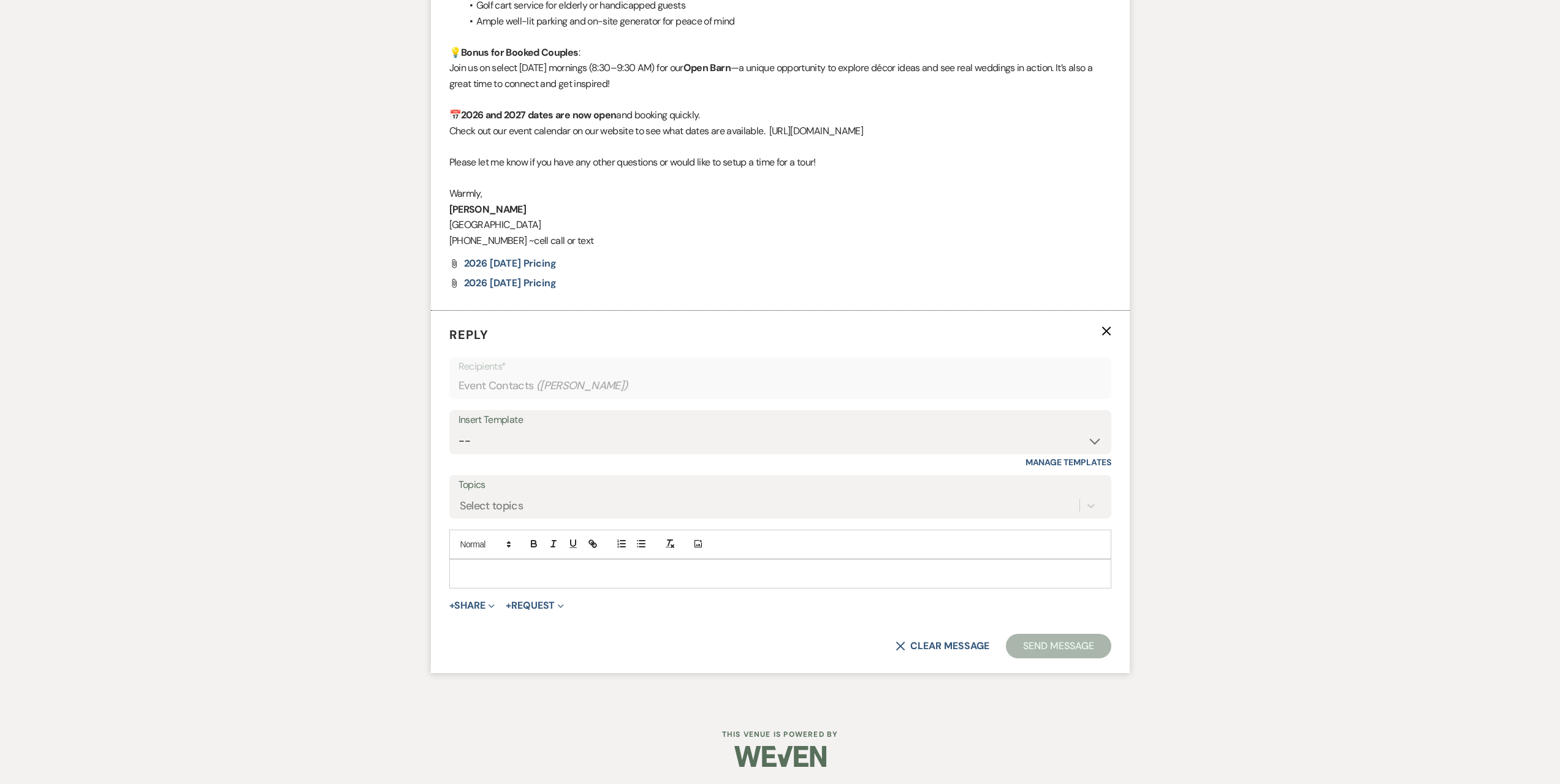
scroll to position [1844, 0]
click at [518, 435] on select "-- Seating Chart [PERSON_NAME] Weven Portal Introduction Payment Template Follo…" at bounding box center [780, 439] width 644 height 24
select select "5995"
click at [458, 428] on select "-- Seating Chart [PERSON_NAME] Weven Portal Introduction Payment Template Follo…" at bounding box center [780, 439] width 644 height 24
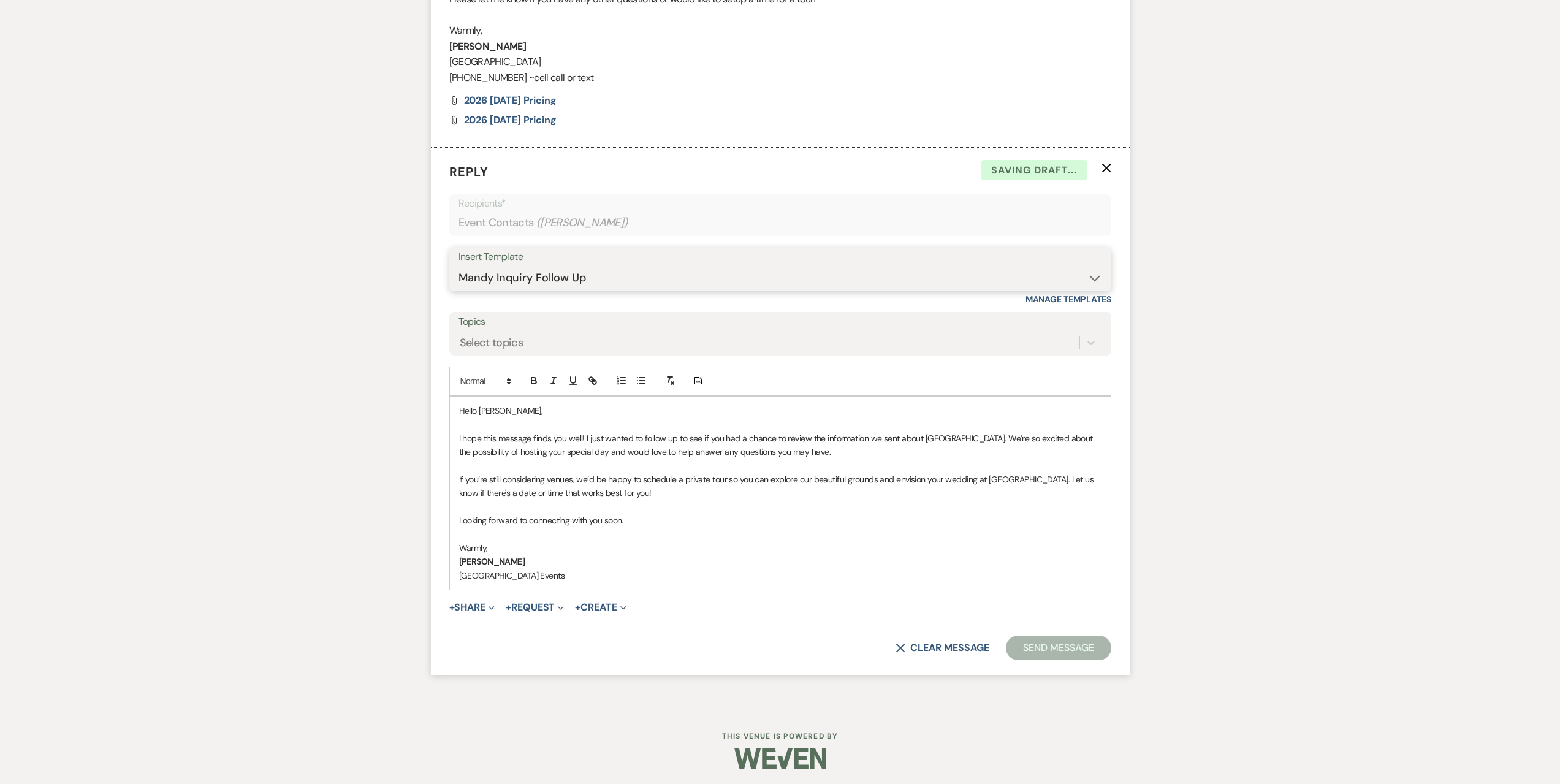
scroll to position [2009, 0]
click at [1067, 648] on button "Send Message" at bounding box center [1058, 645] width 105 height 24
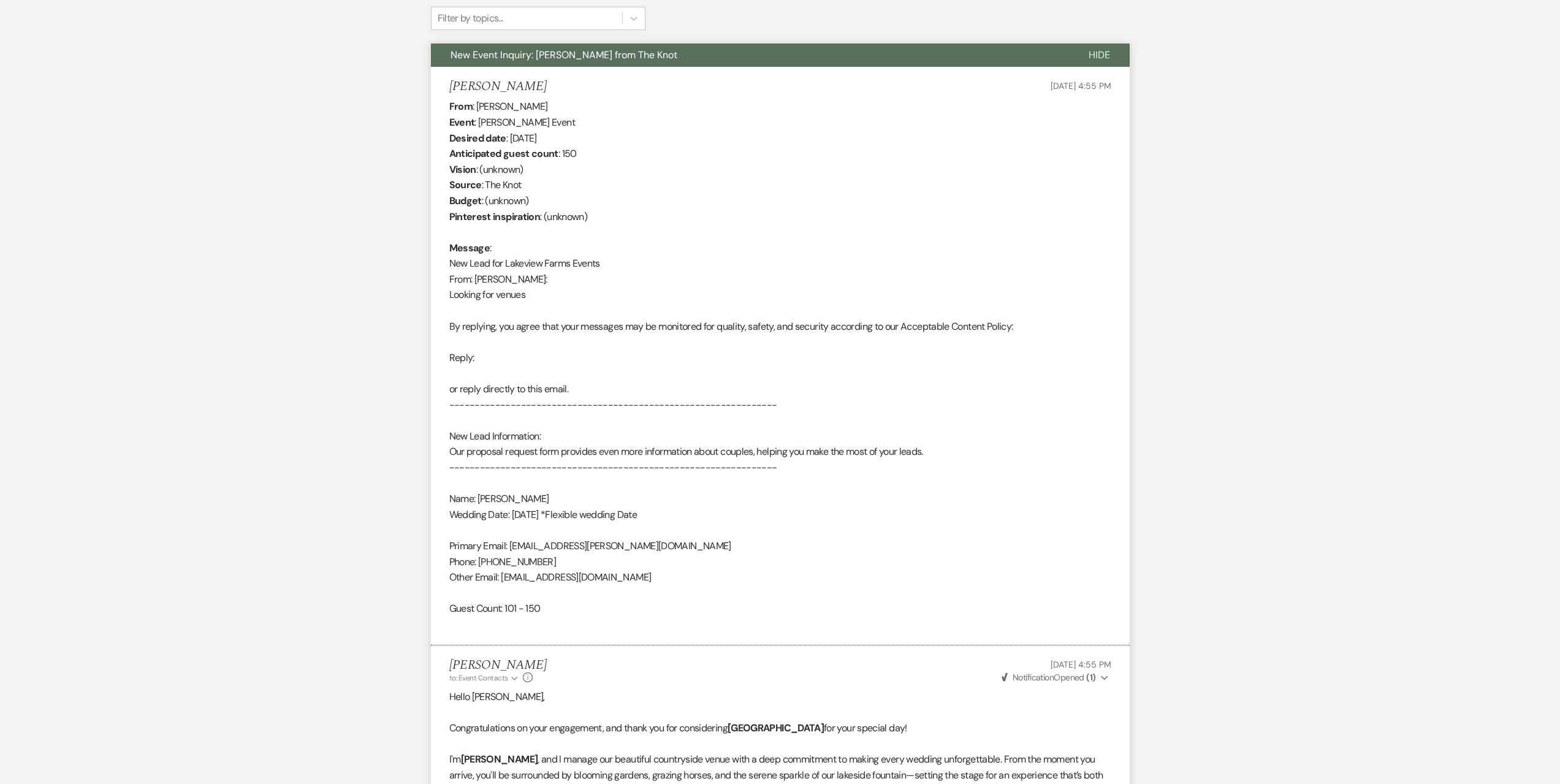
scroll to position [0, 0]
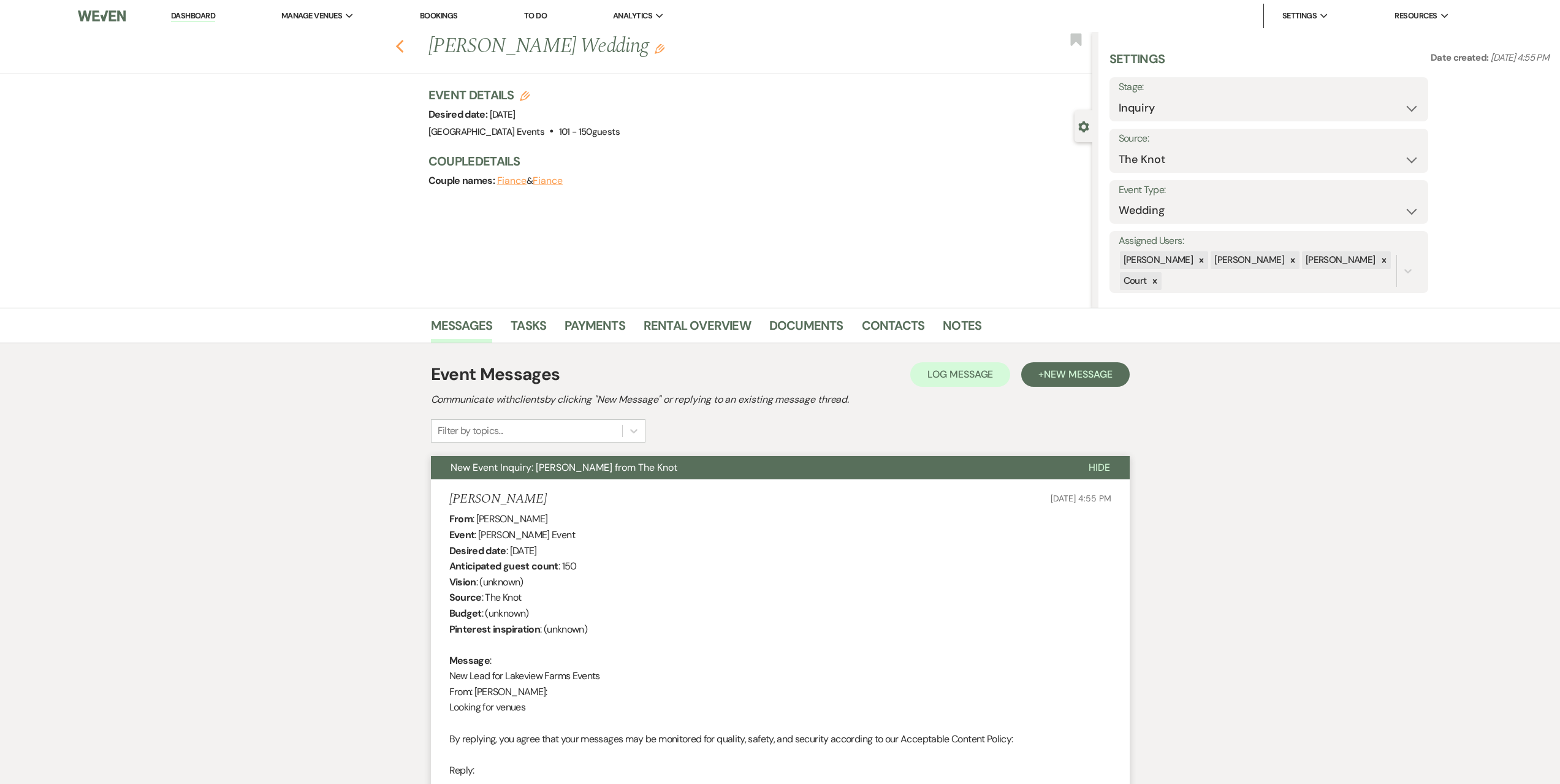
click at [402, 43] on icon "Previous" at bounding box center [400, 46] width 9 height 14
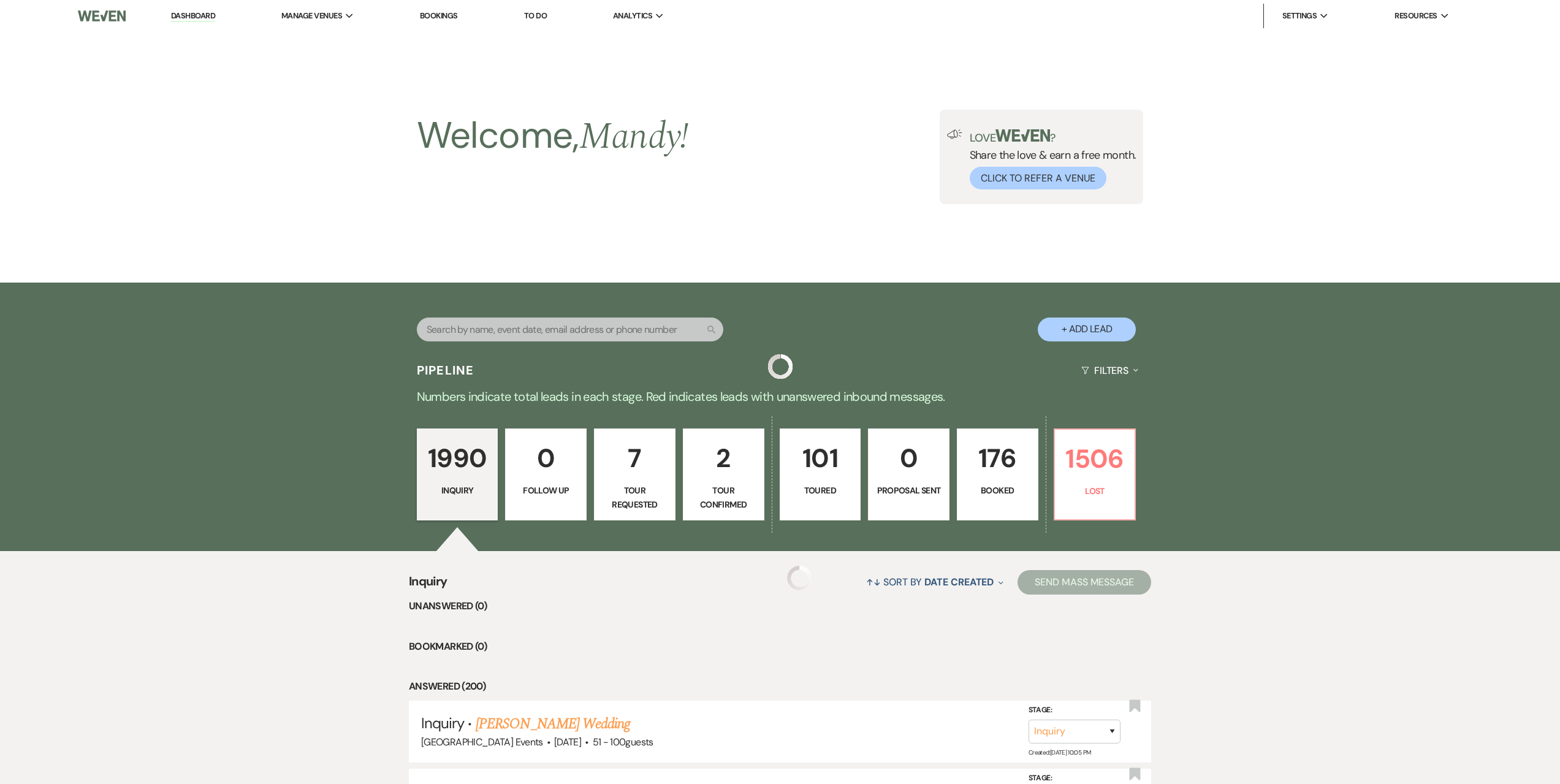
scroll to position [368, 0]
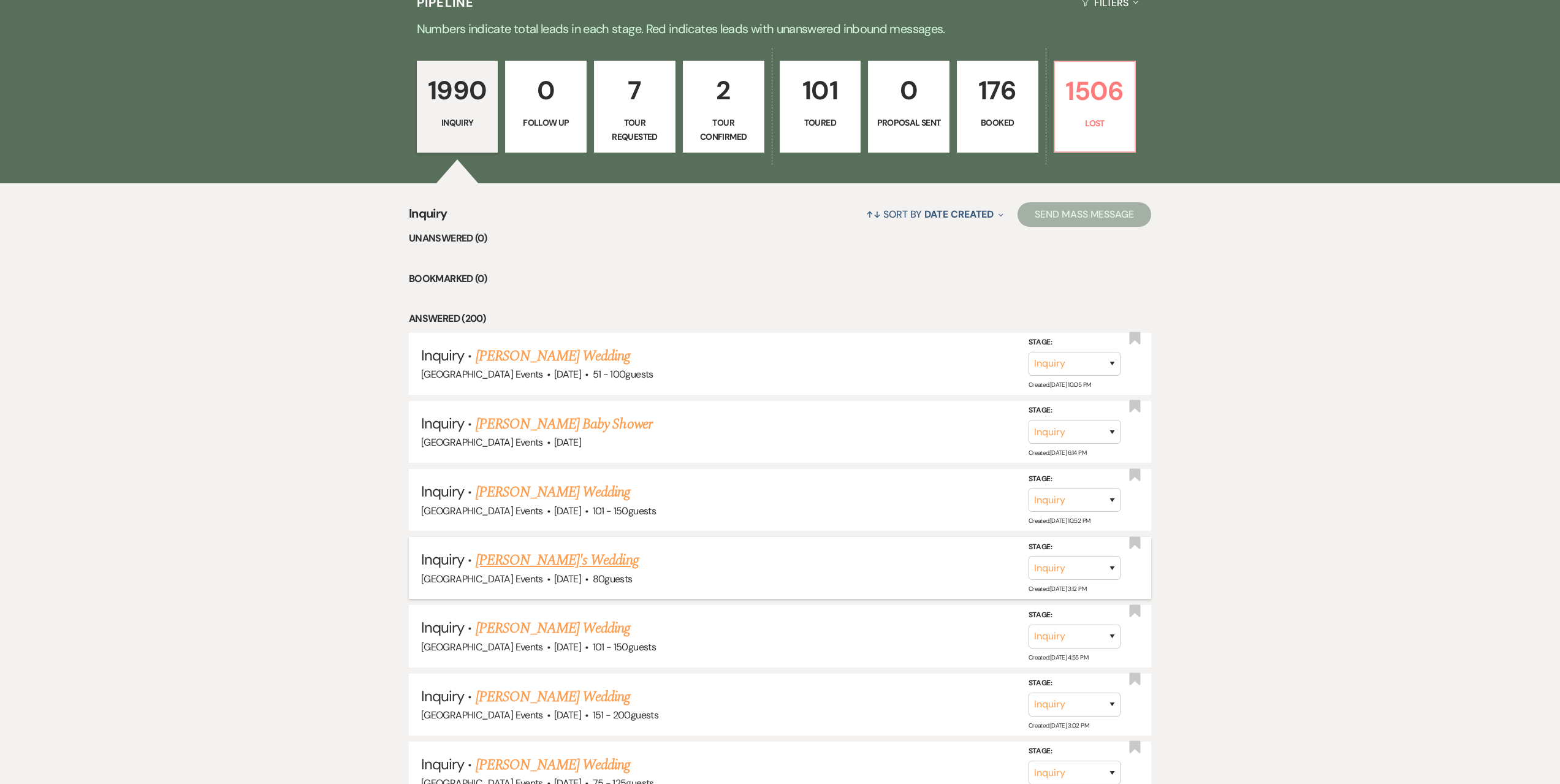
click at [531, 564] on link "[PERSON_NAME]'s Wedding" at bounding box center [557, 560] width 163 height 22
select select "5"
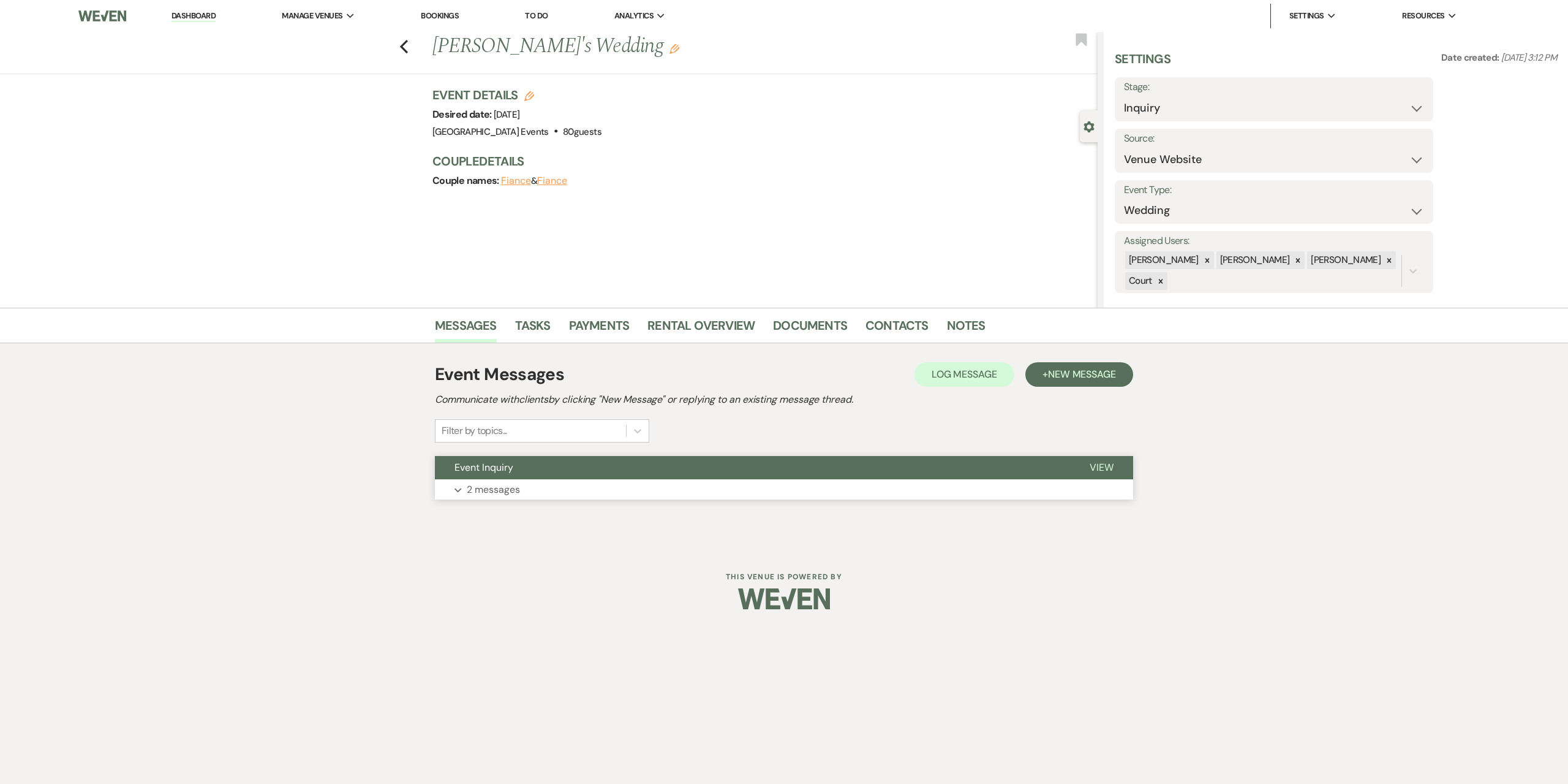
click at [677, 488] on button "Expand 2 messages" at bounding box center [784, 489] width 699 height 21
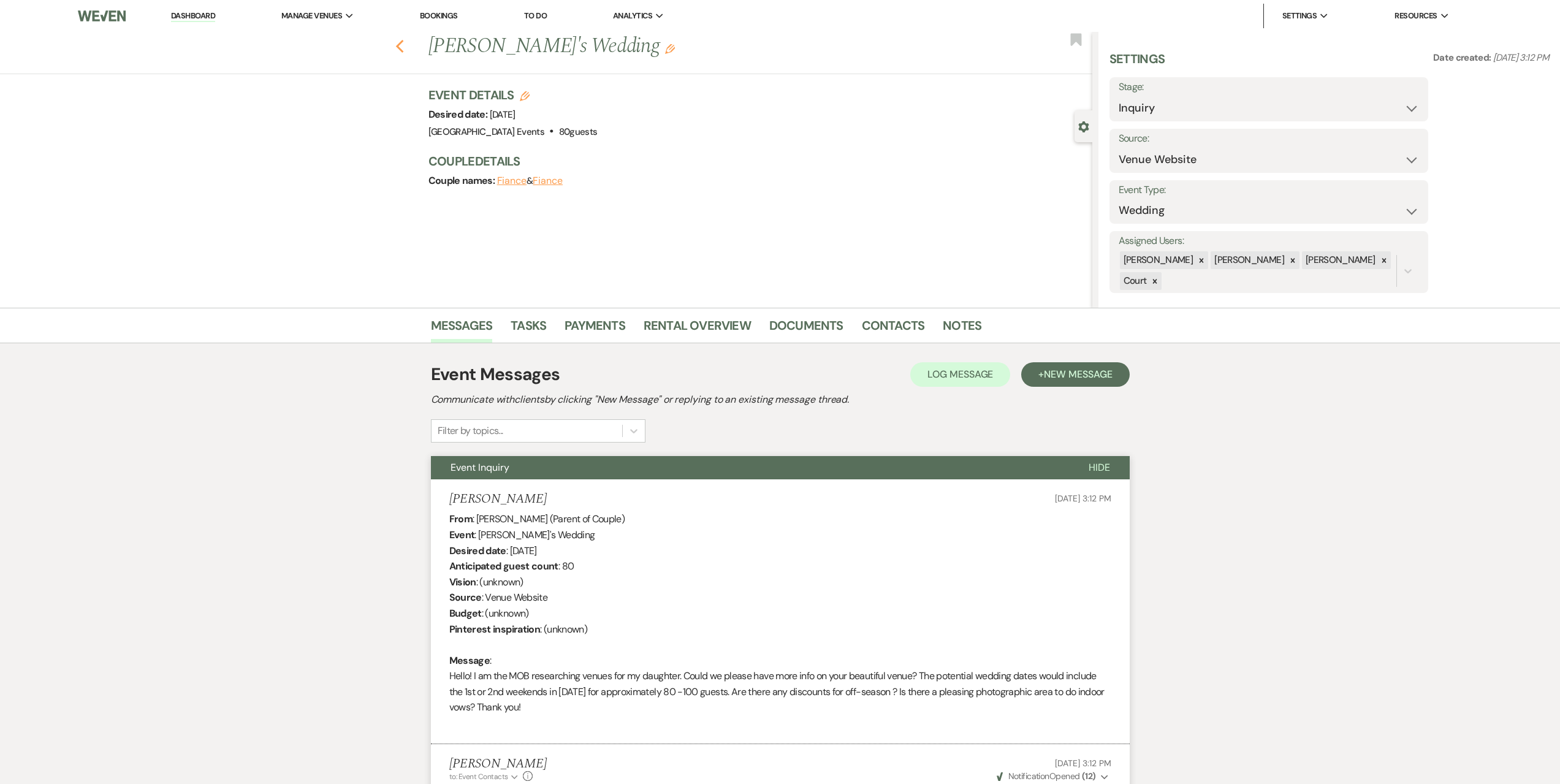
click at [404, 46] on icon "Previous" at bounding box center [400, 46] width 9 height 14
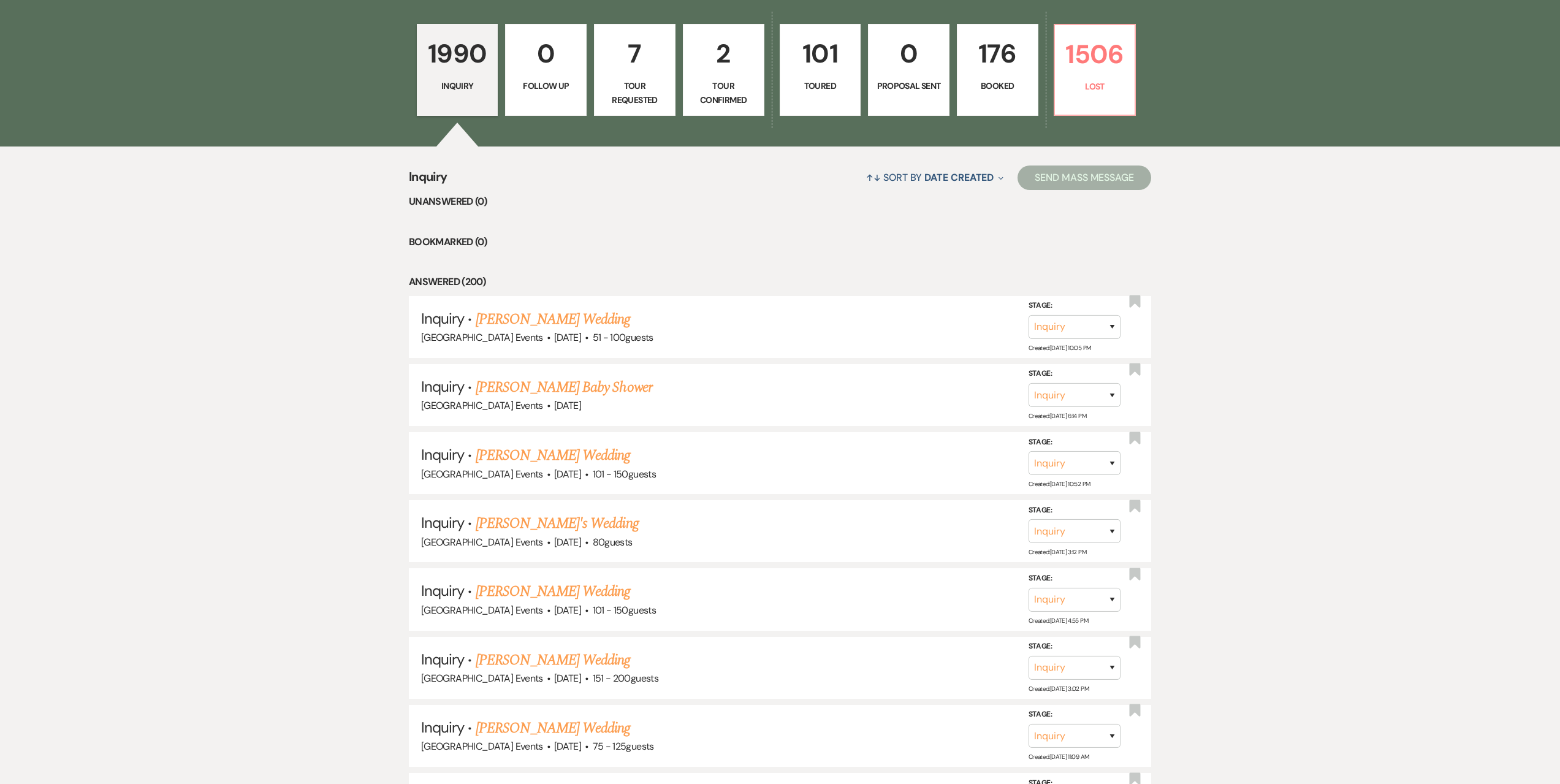
scroll to position [552, 0]
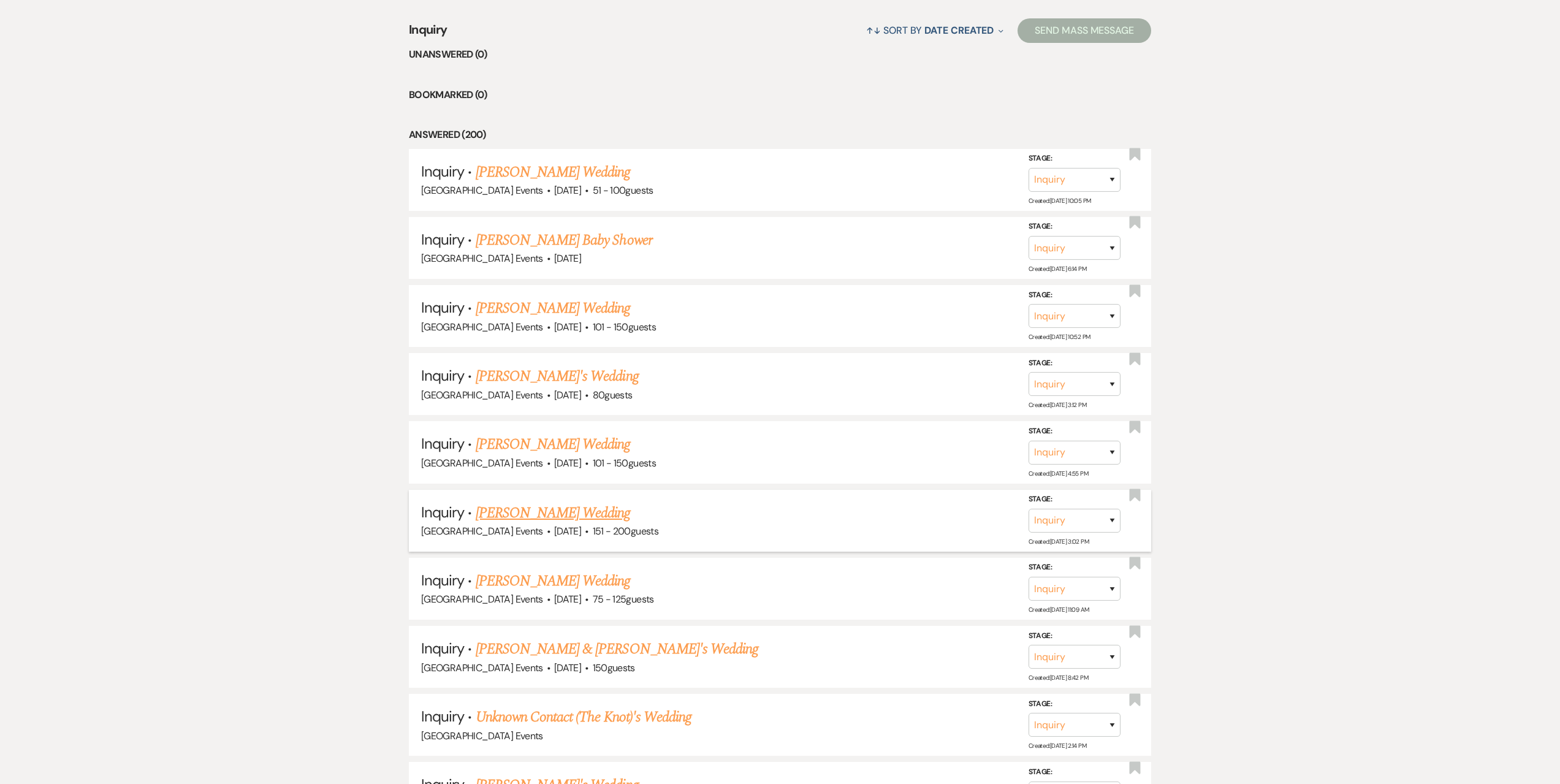
click at [568, 517] on link "[PERSON_NAME] Wedding" at bounding box center [553, 513] width 155 height 22
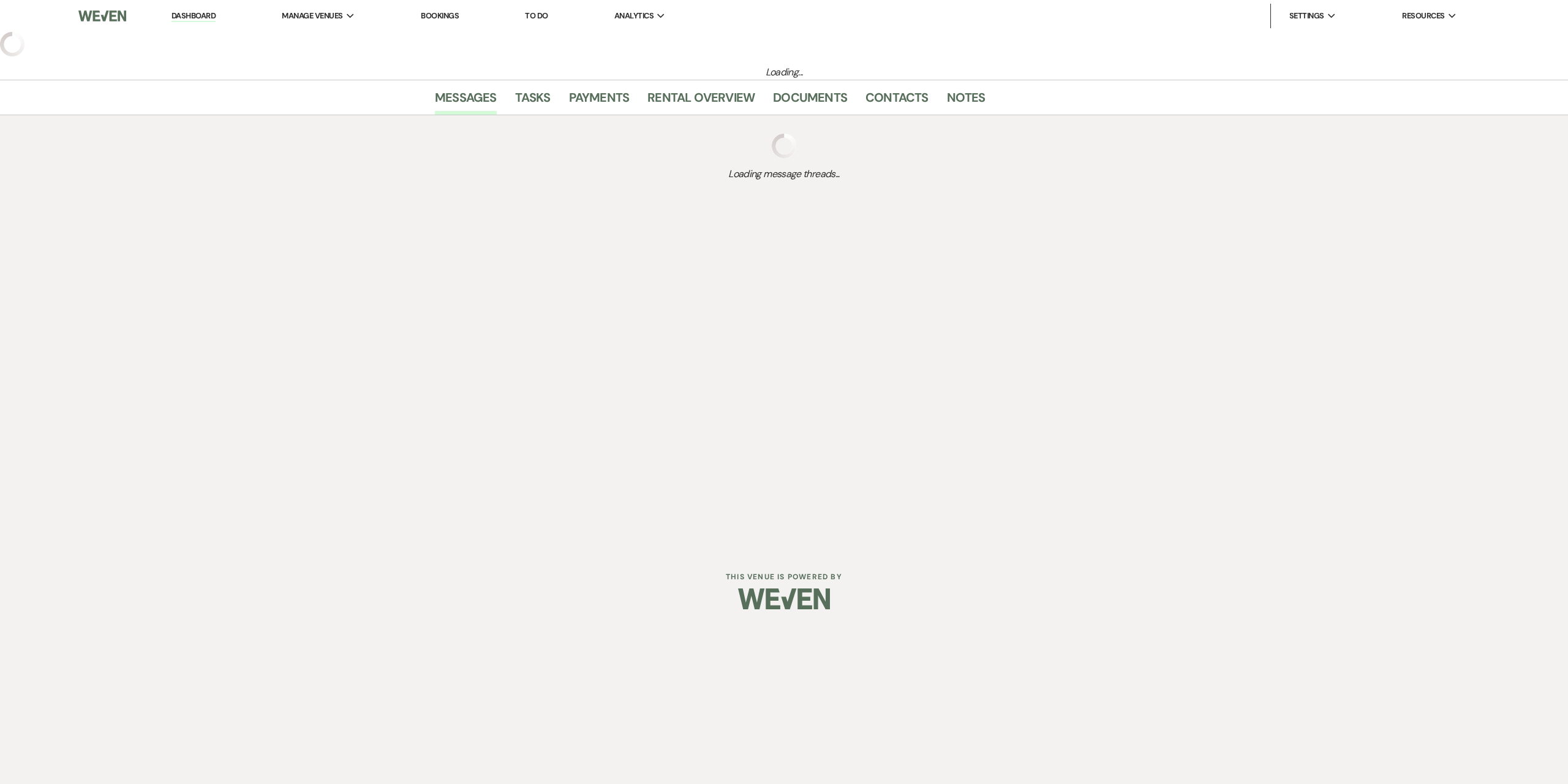
select select "2"
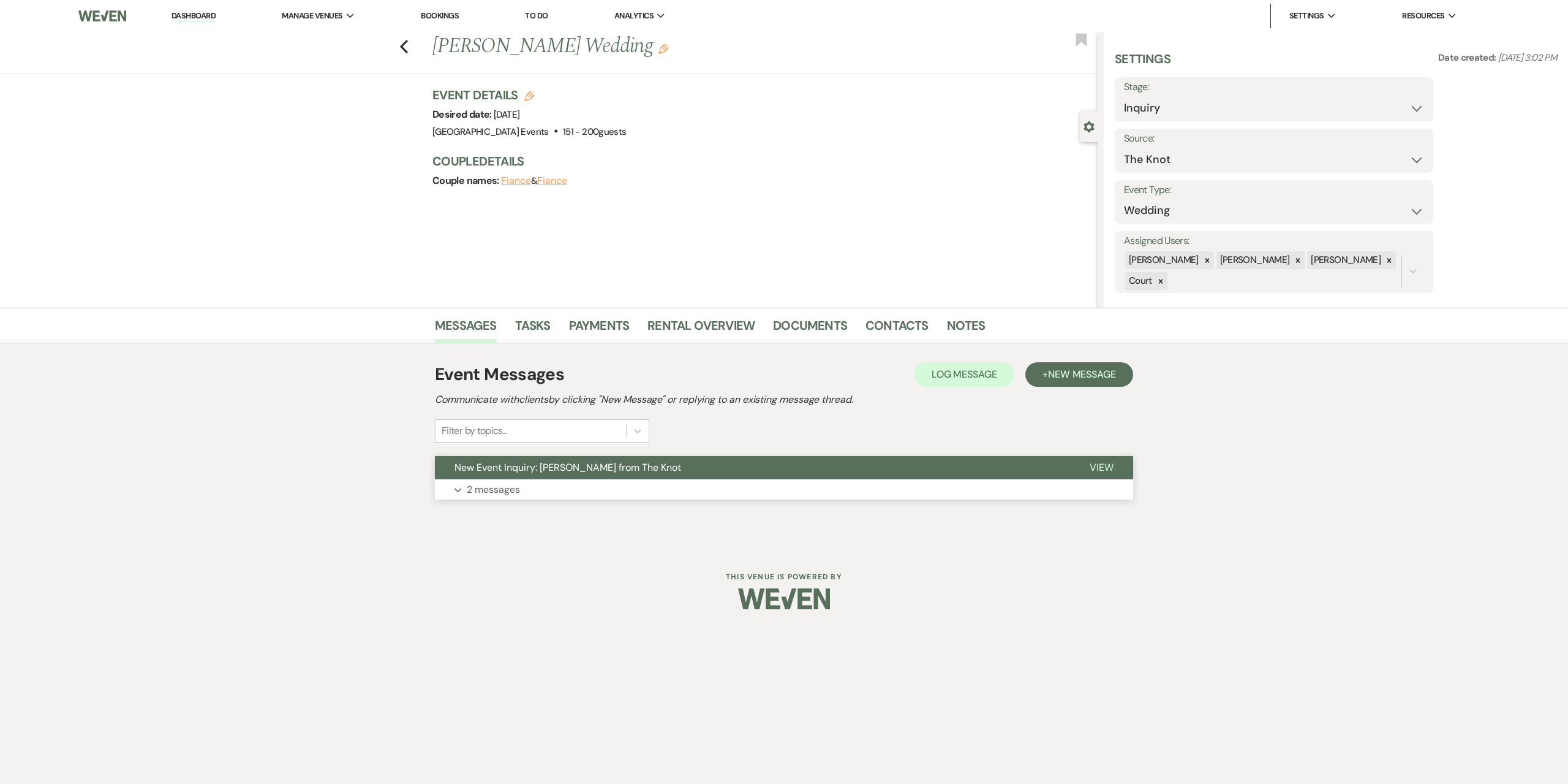
click at [633, 487] on button "Expand 2 messages" at bounding box center [784, 489] width 699 height 21
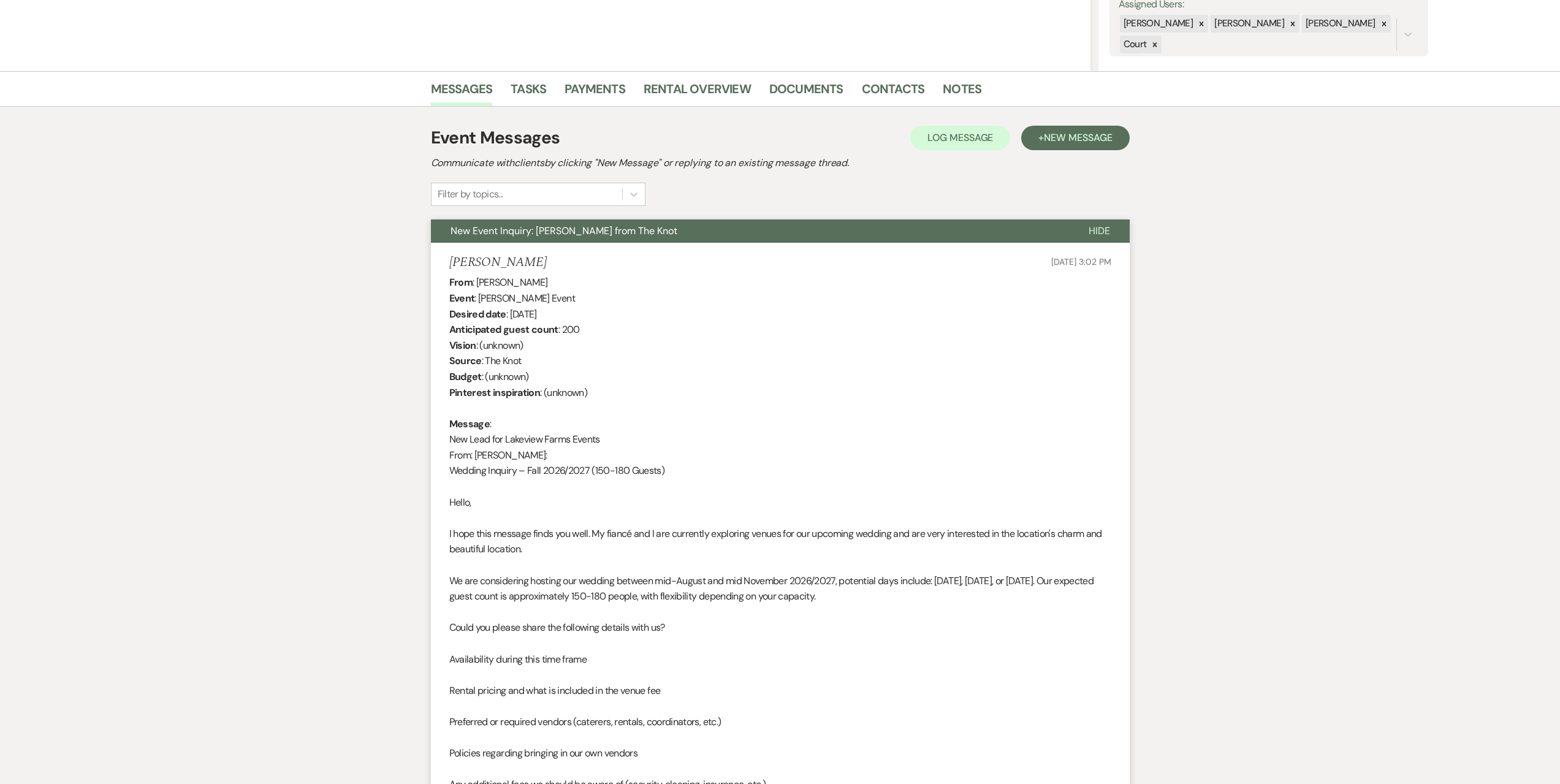
scroll to position [245, 0]
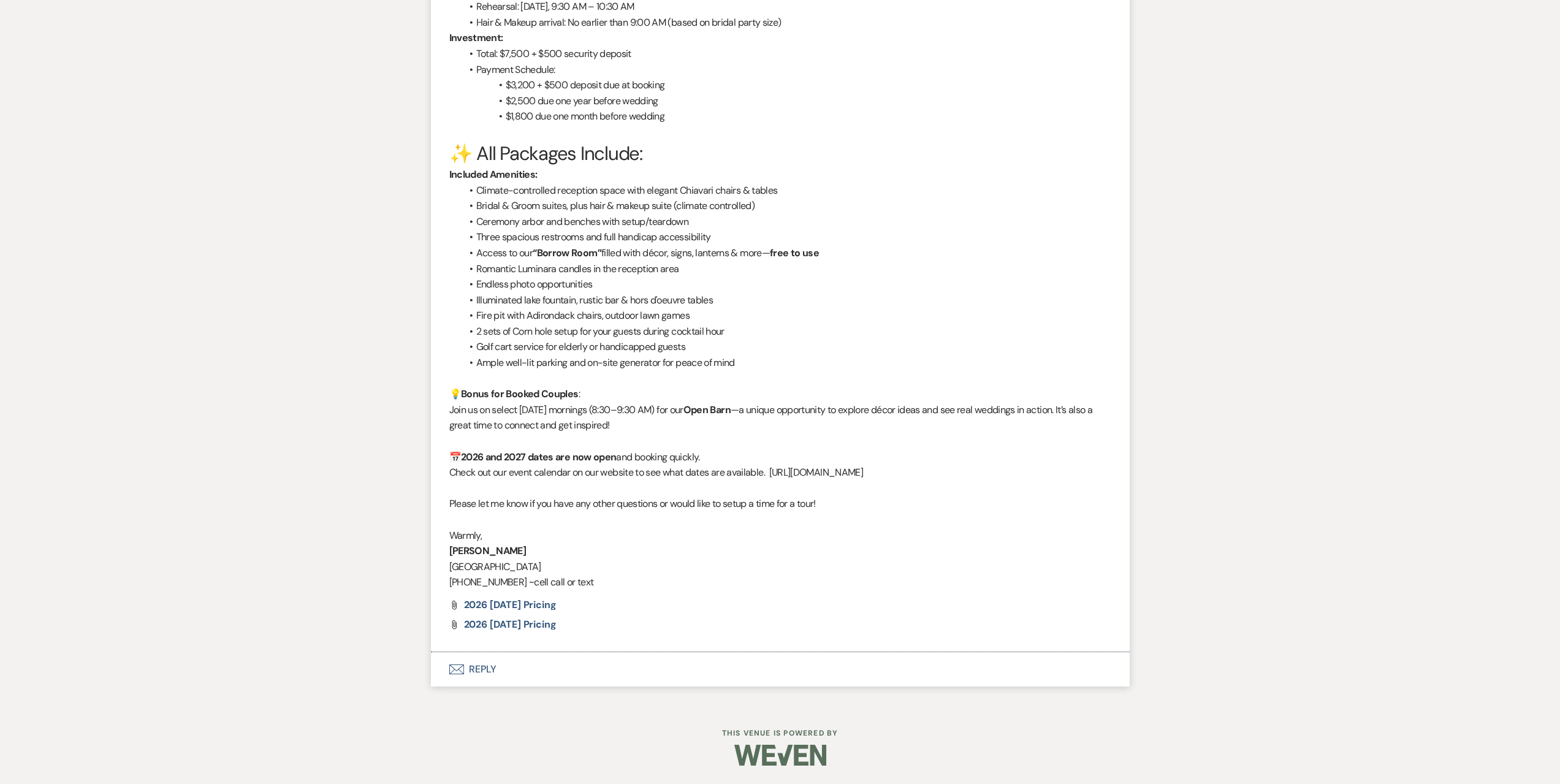
click at [577, 665] on button "Envelope Reply" at bounding box center [780, 669] width 699 height 34
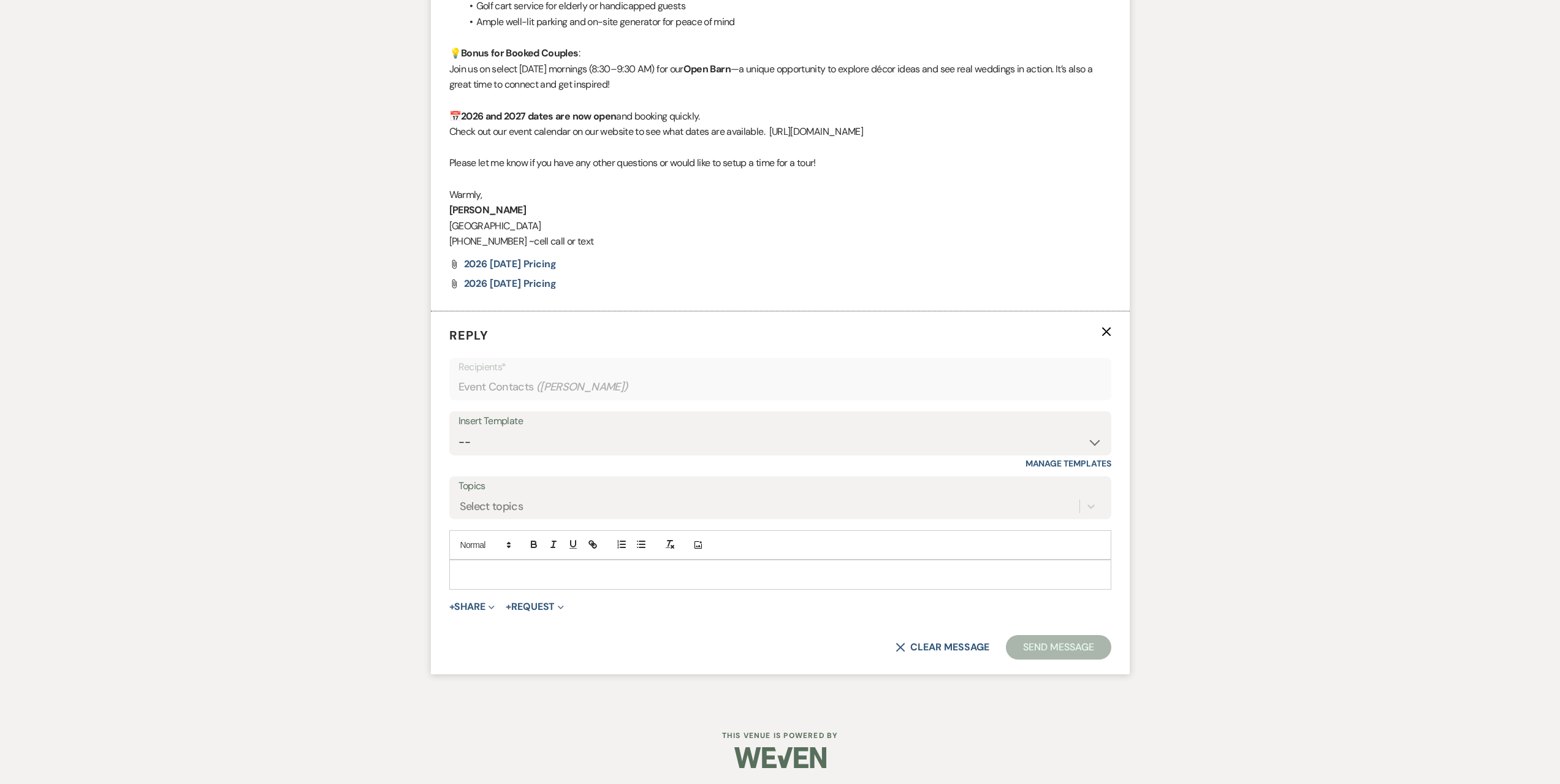
scroll to position [2252, 0]
click at [576, 452] on div "Insert Template -- Seating Chart [PERSON_NAME] Weven Portal Introduction Paymen…" at bounding box center [780, 431] width 662 height 44
click at [579, 437] on select "-- Seating Chart [PERSON_NAME] Weven Portal Introduction Payment Template Follo…" at bounding box center [780, 439] width 644 height 24
select select "5995"
click at [458, 428] on select "-- Seating Chart [PERSON_NAME] Weven Portal Introduction Payment Template Follo…" at bounding box center [780, 439] width 644 height 24
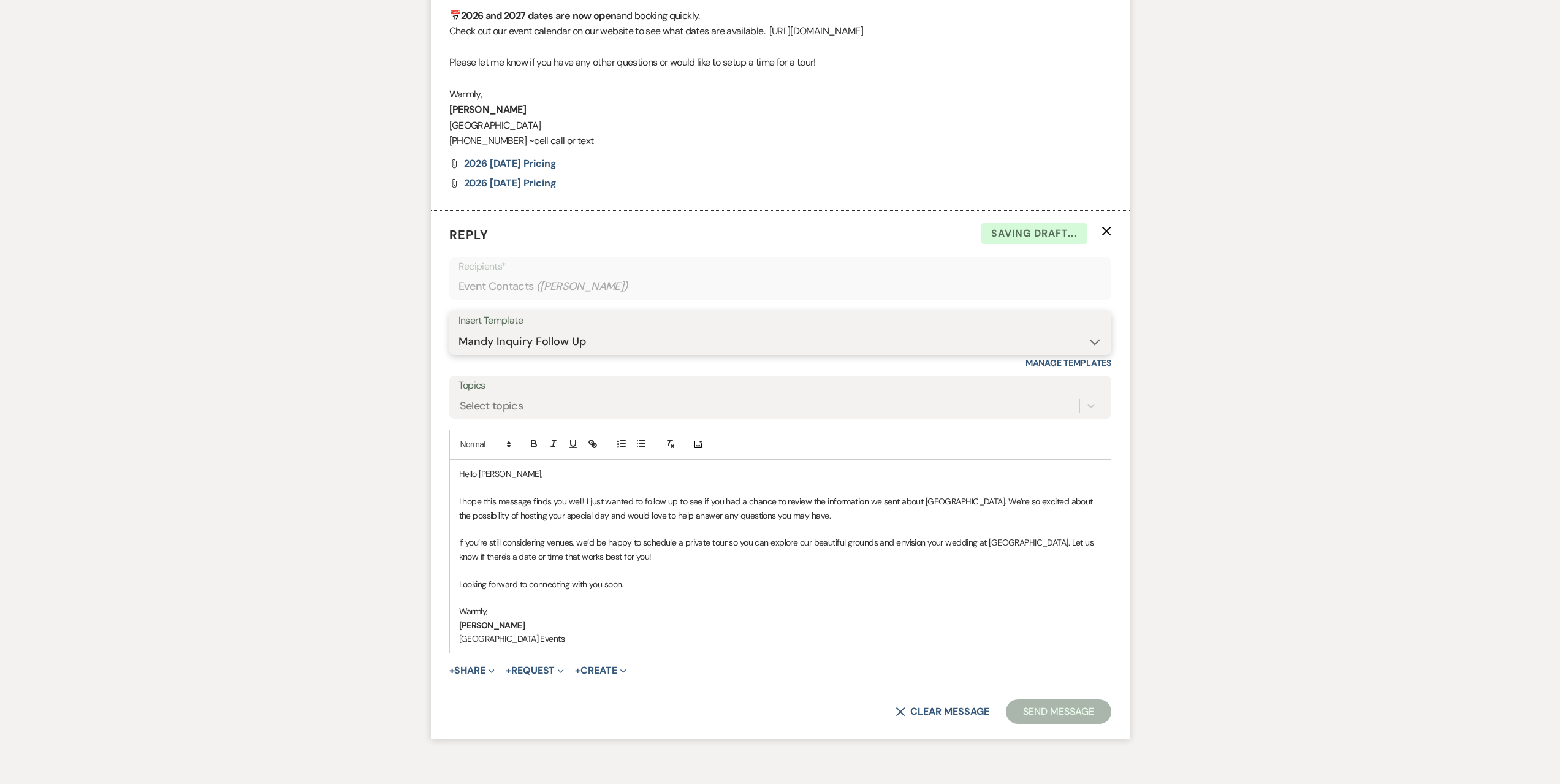
scroll to position [2416, 0]
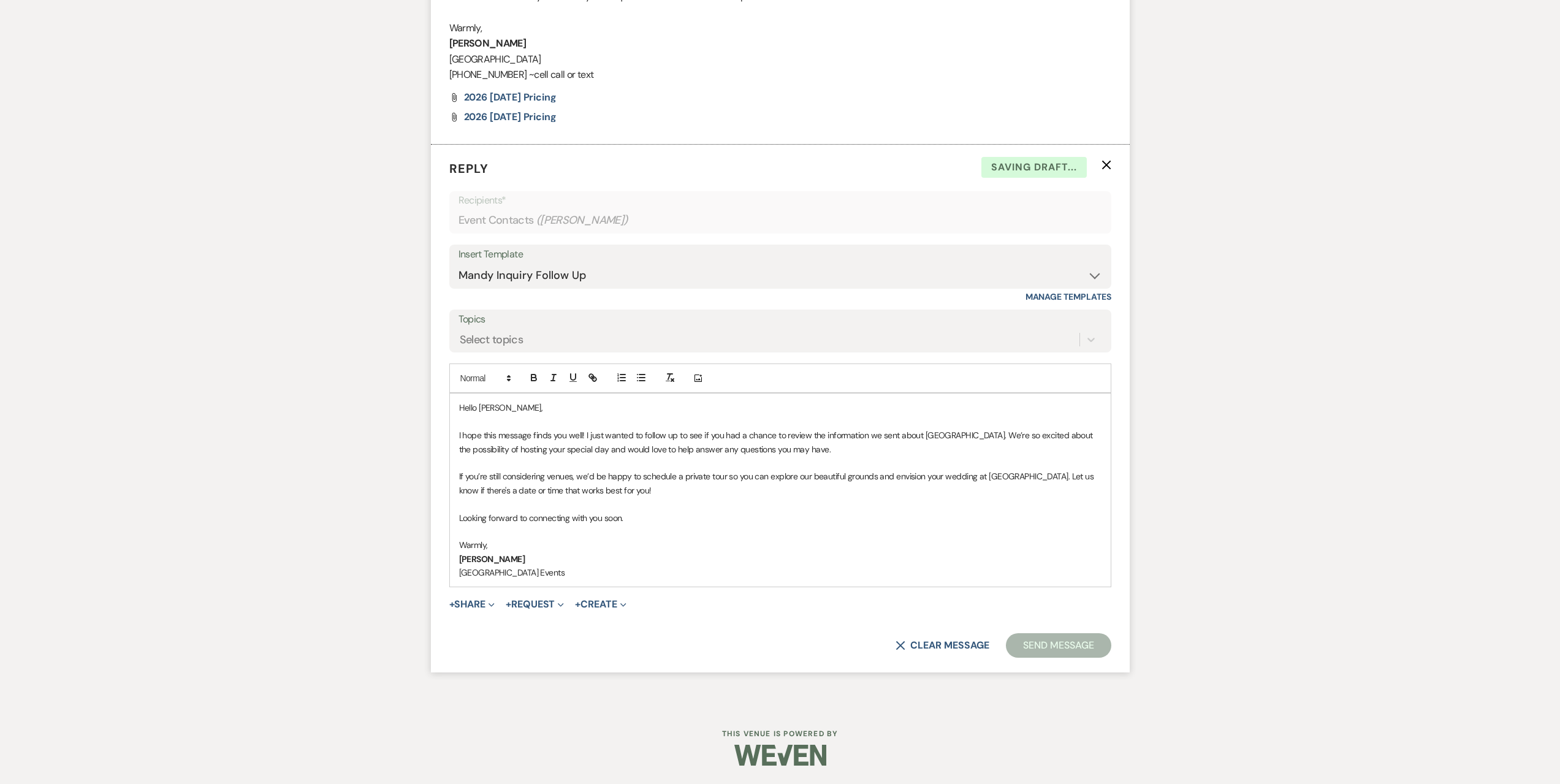
click at [1049, 641] on button "Send Message" at bounding box center [1058, 645] width 105 height 24
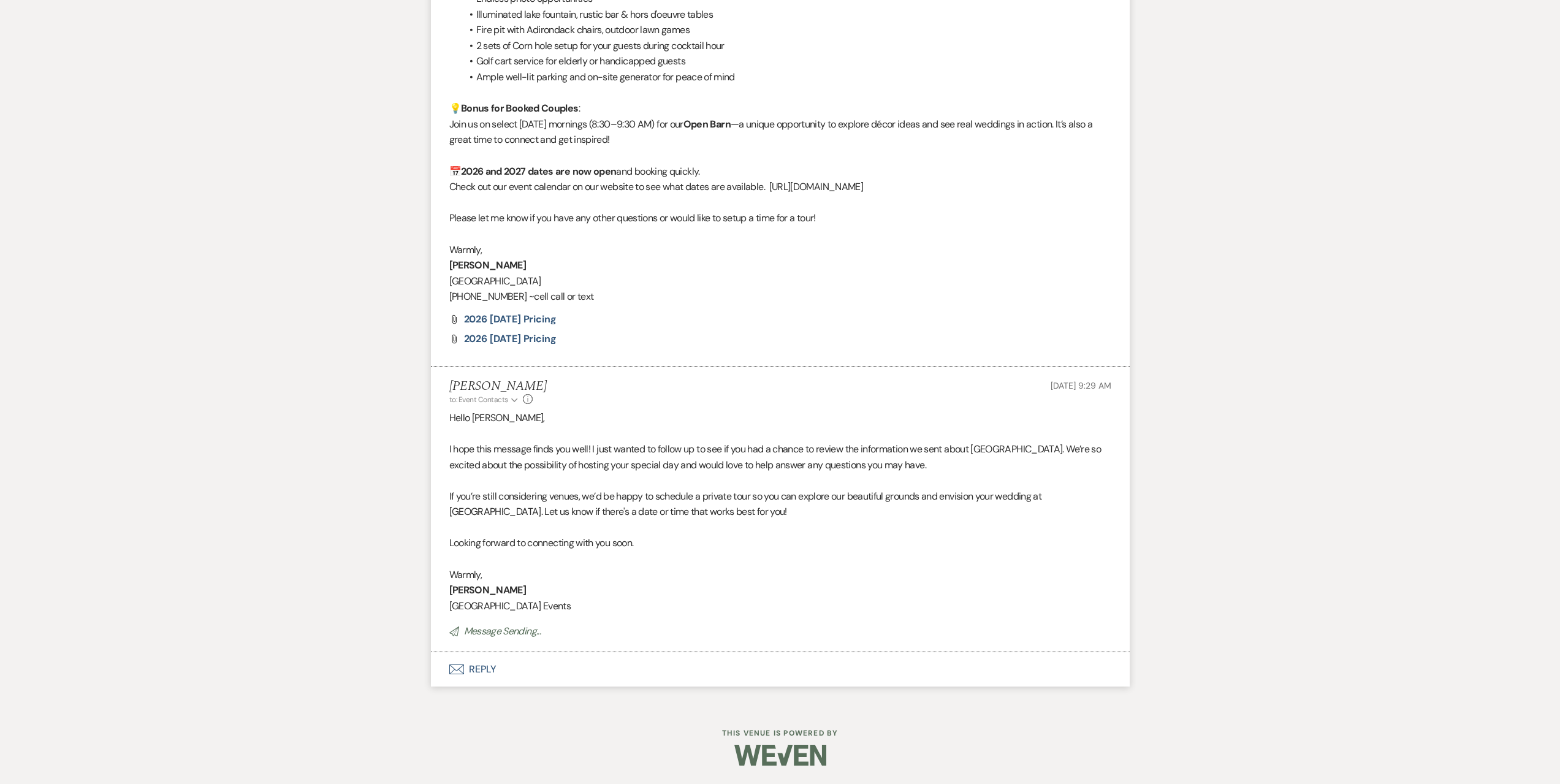
scroll to position [2194, 0]
click at [1048, 641] on li "[PERSON_NAME] to: Event Contacts Expand Info [DATE] 9:29 AM Hello [PERSON_NAME]…" at bounding box center [780, 509] width 699 height 286
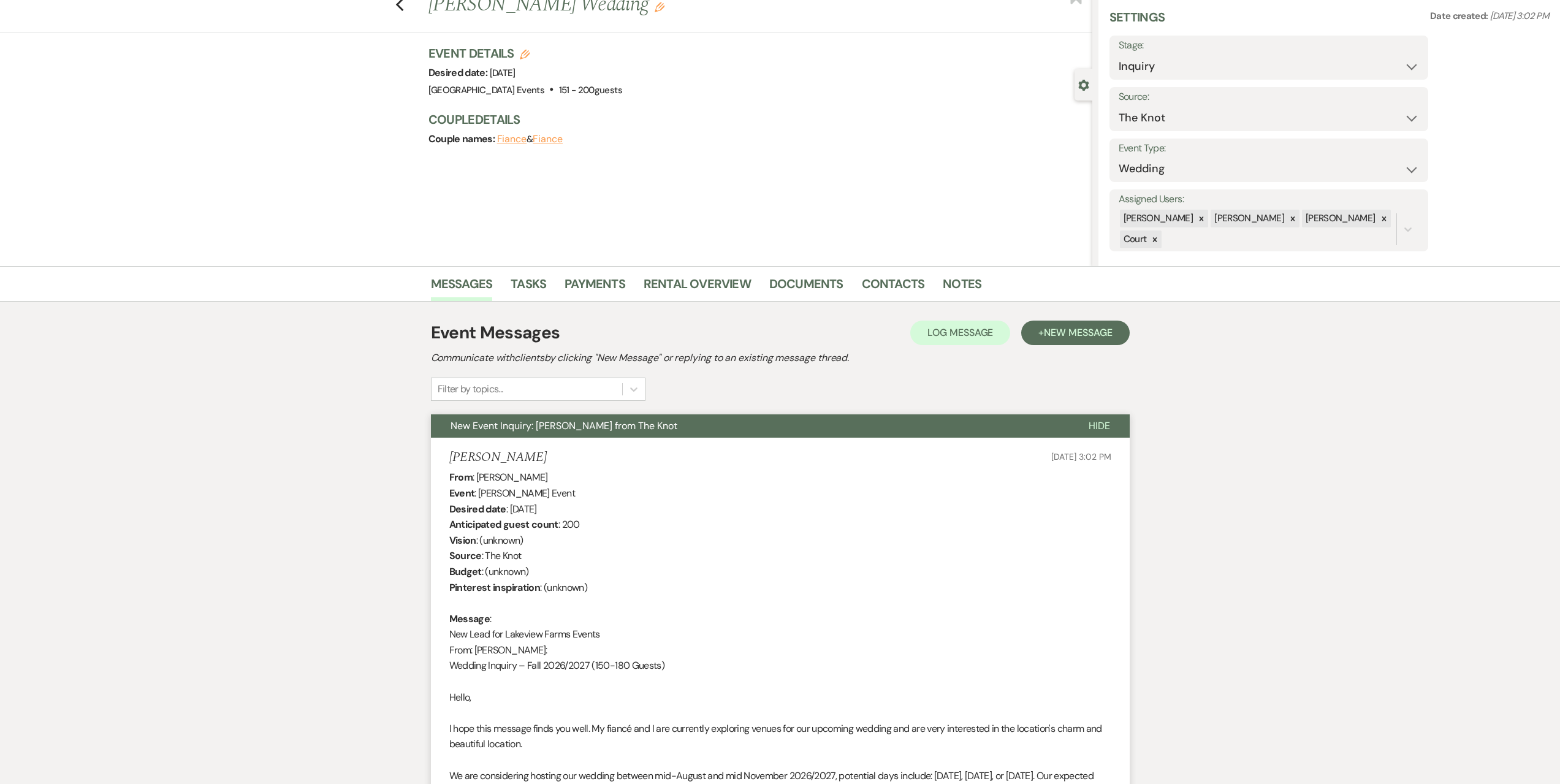
scroll to position [0, 0]
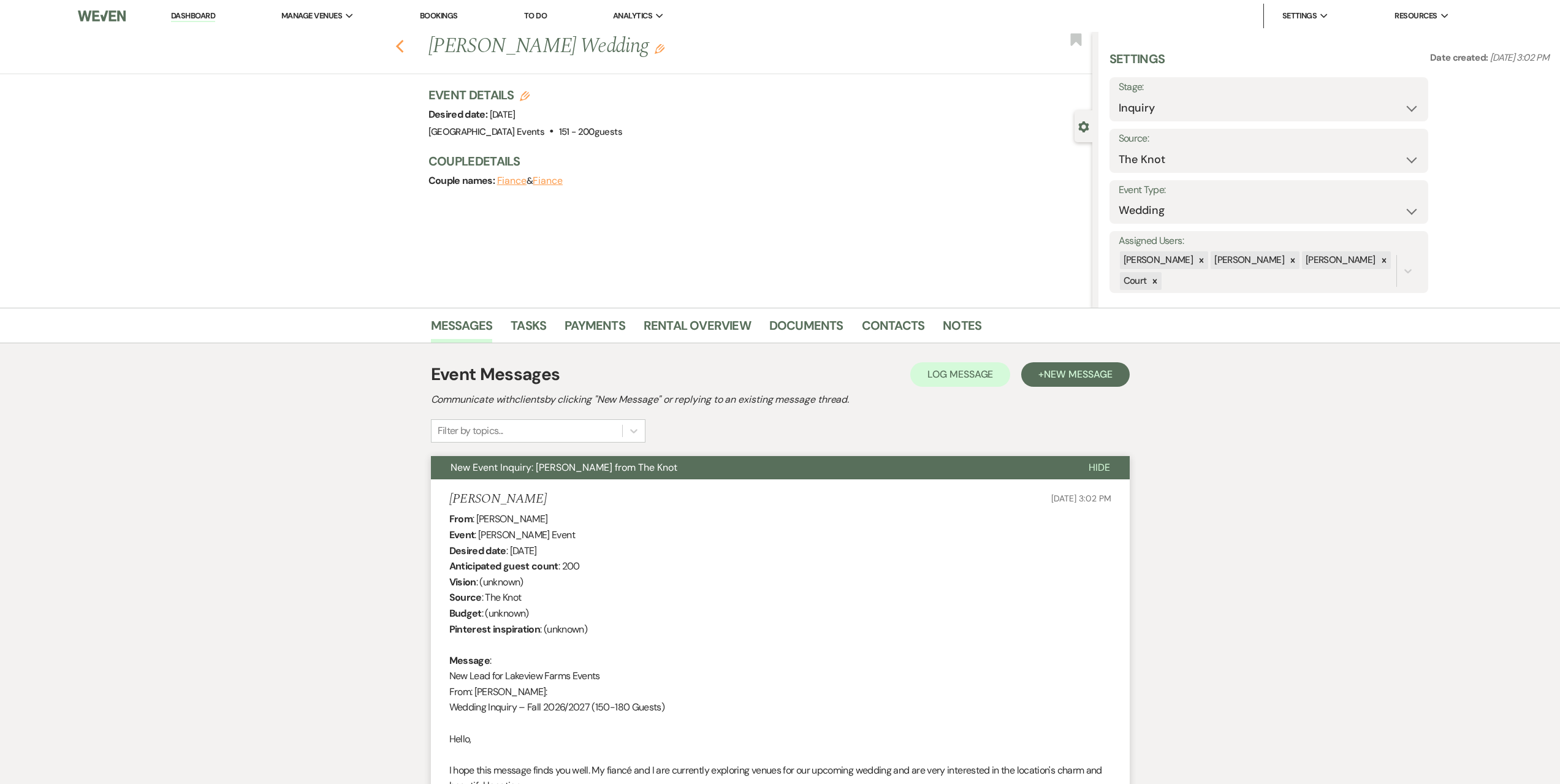
click at [404, 47] on icon "Previous" at bounding box center [400, 46] width 9 height 14
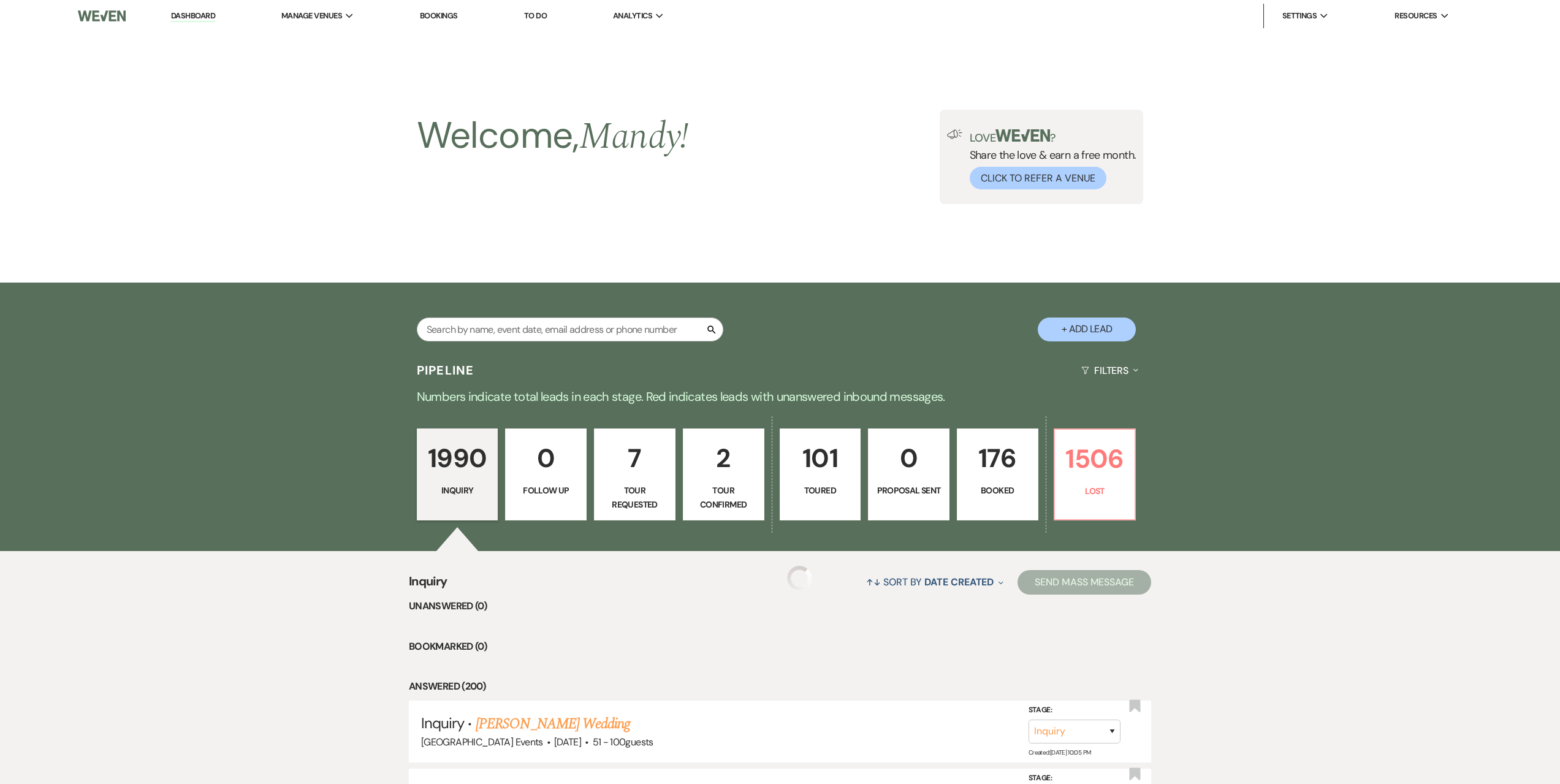
scroll to position [552, 0]
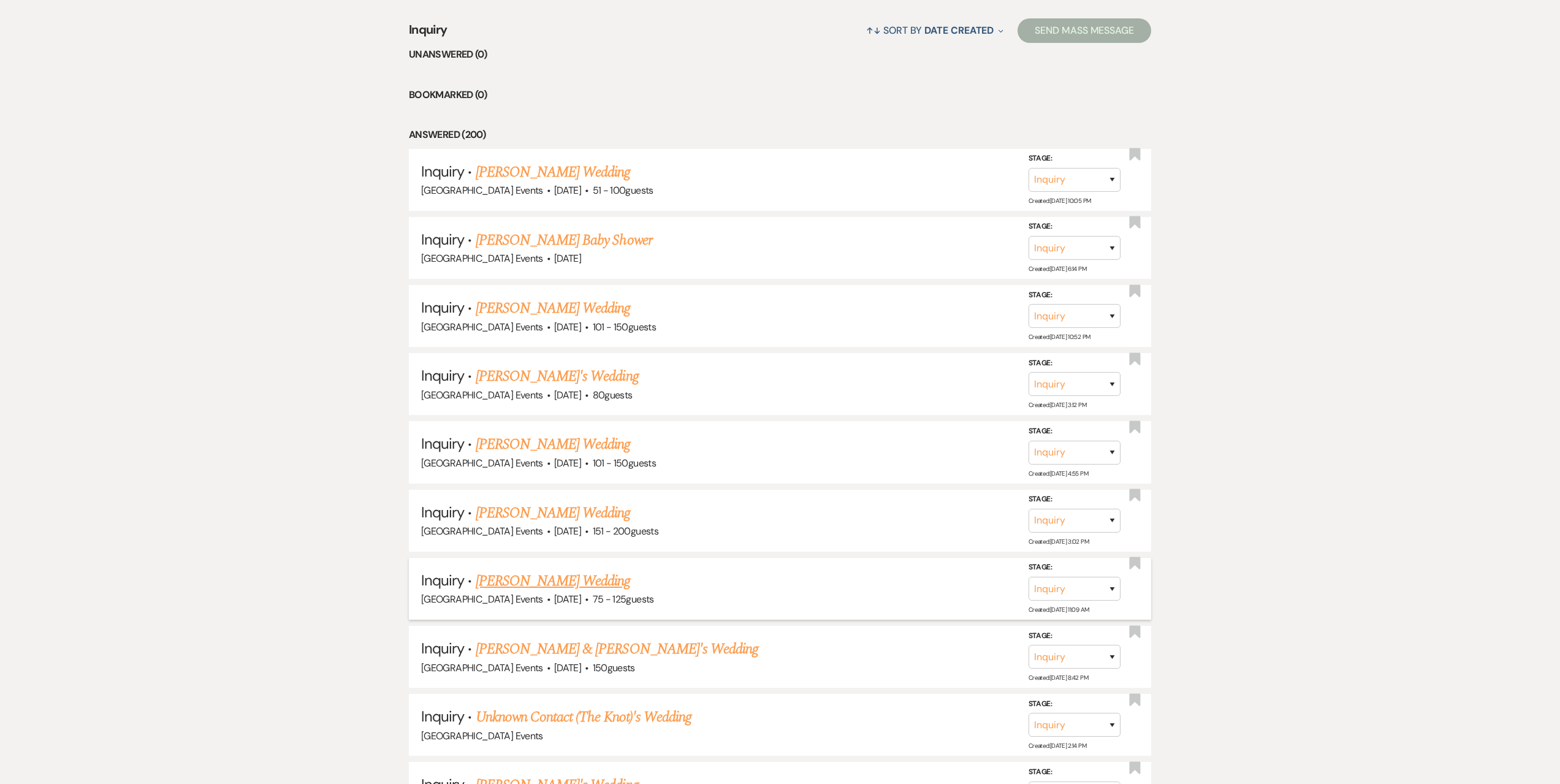
click at [586, 579] on link "[PERSON_NAME] Wedding" at bounding box center [553, 580] width 155 height 22
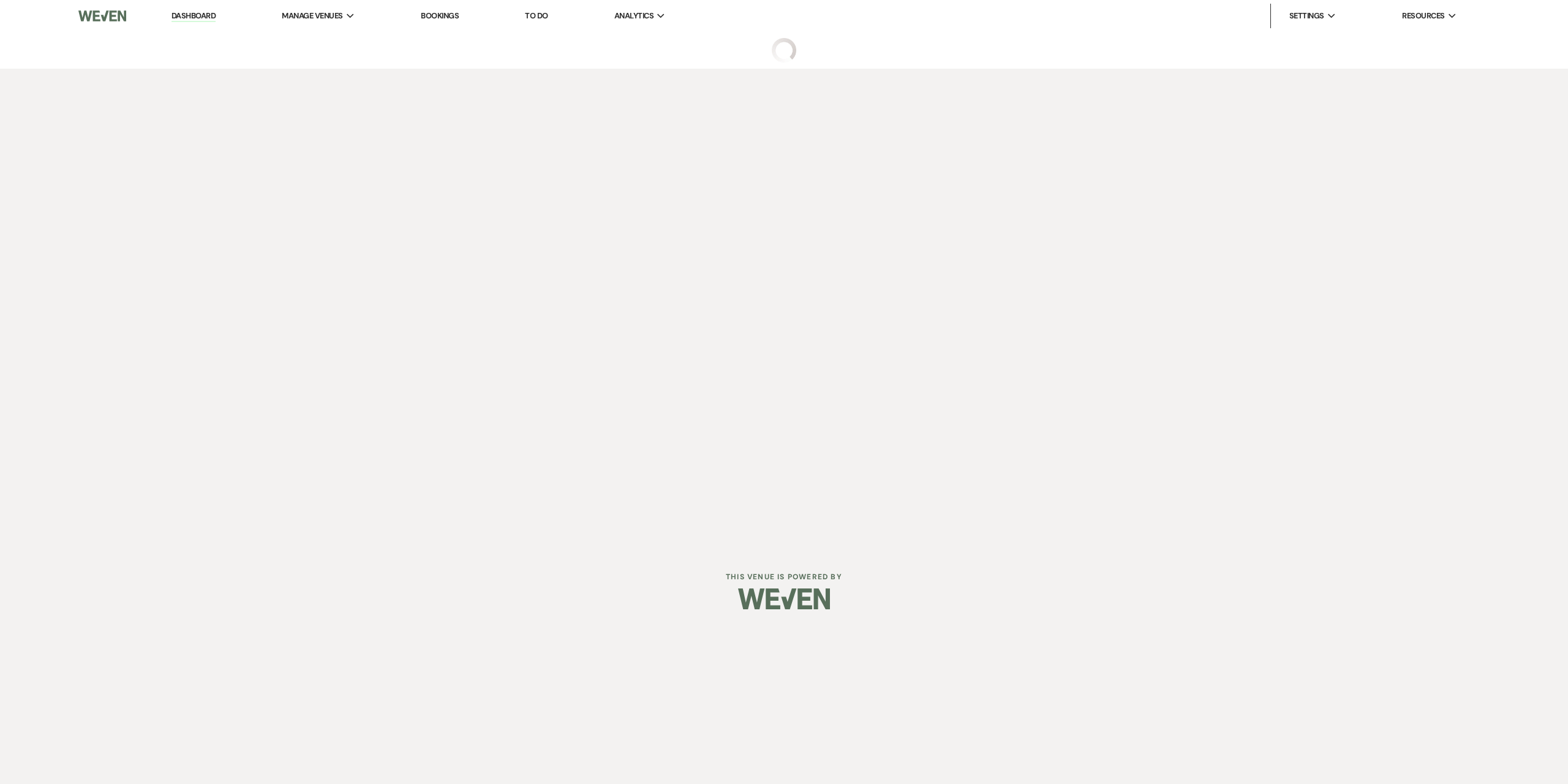
select select "3"
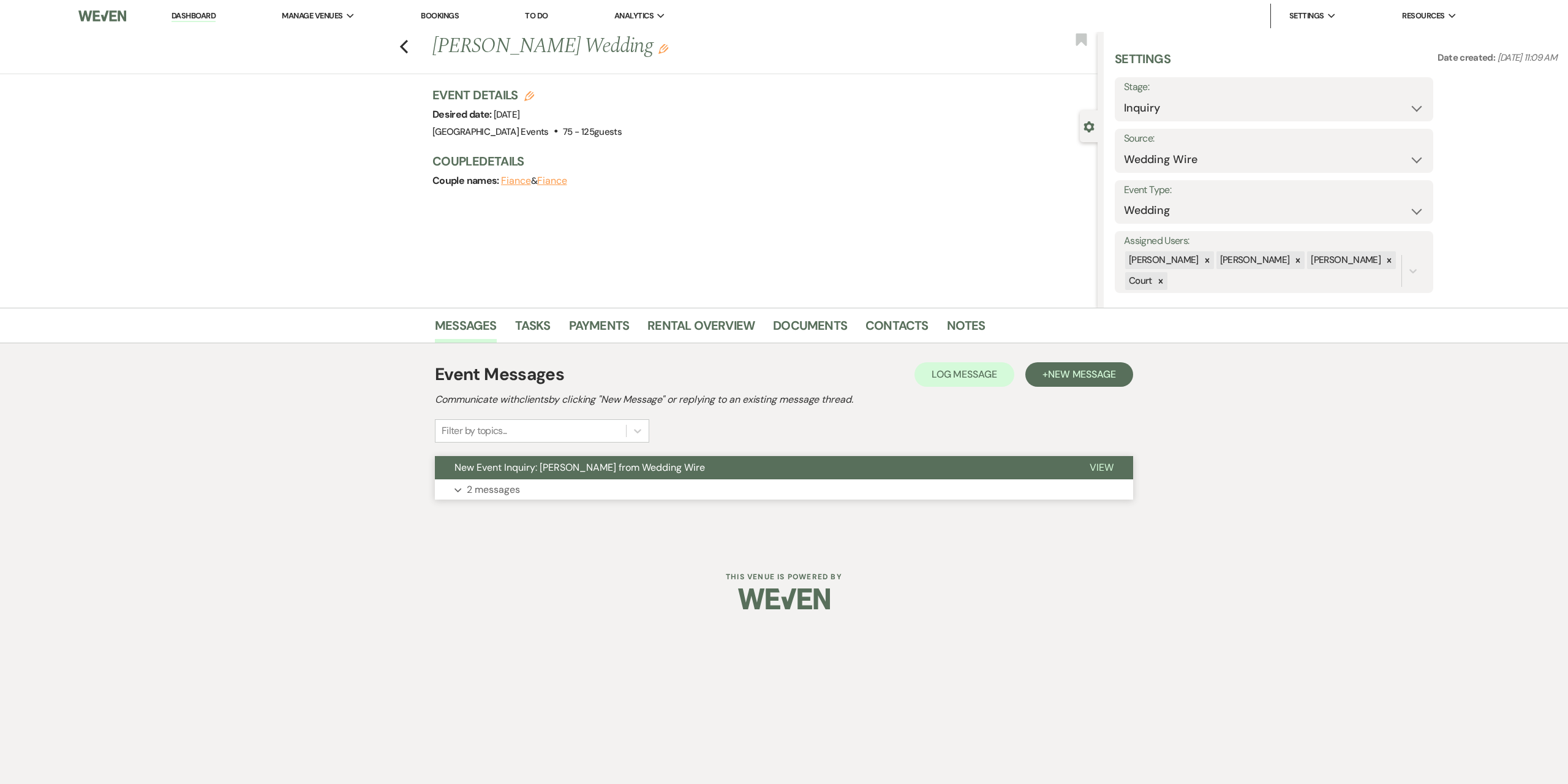
click at [608, 493] on button "Expand 2 messages" at bounding box center [784, 489] width 699 height 21
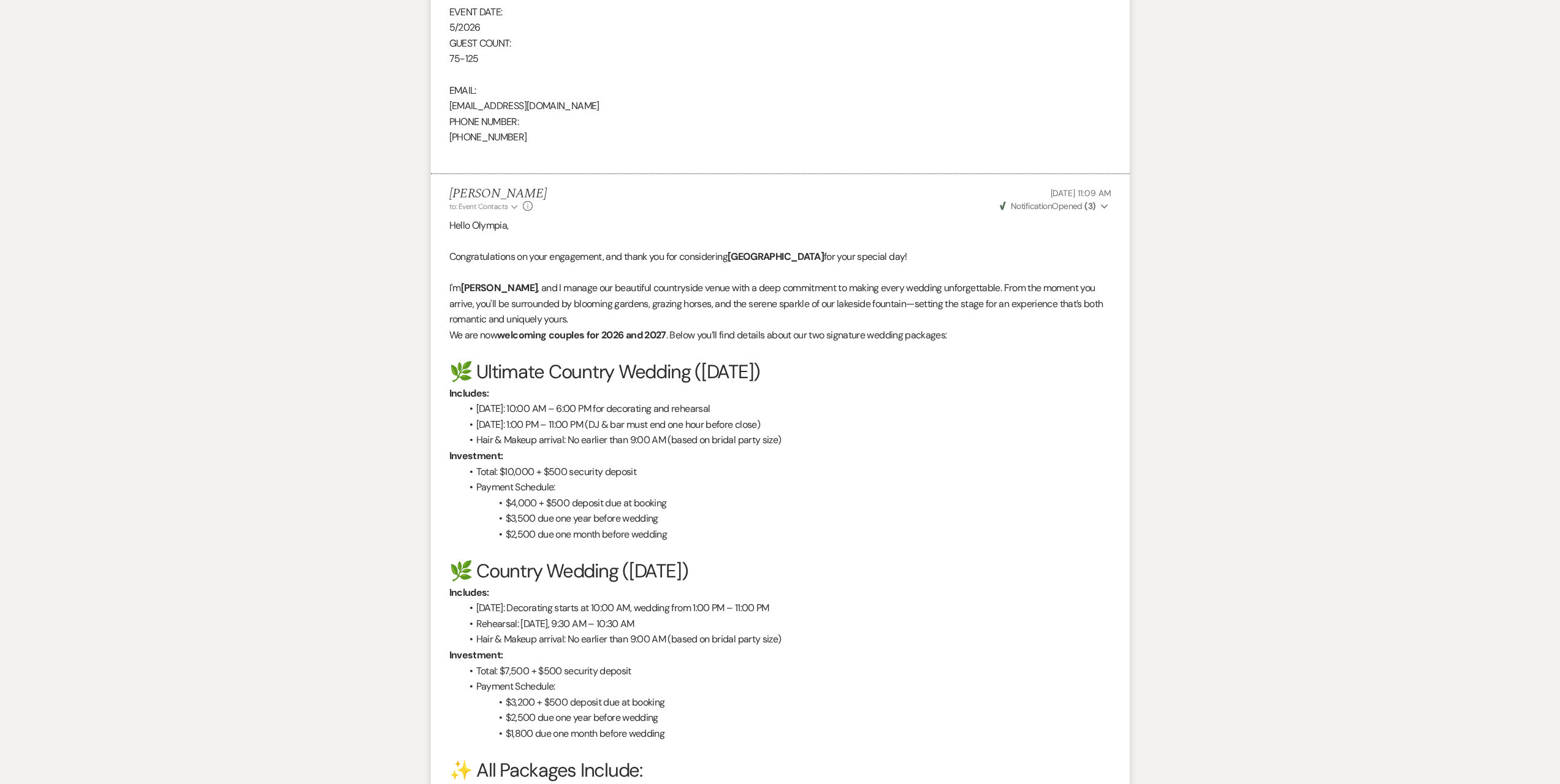
scroll to position [703, 0]
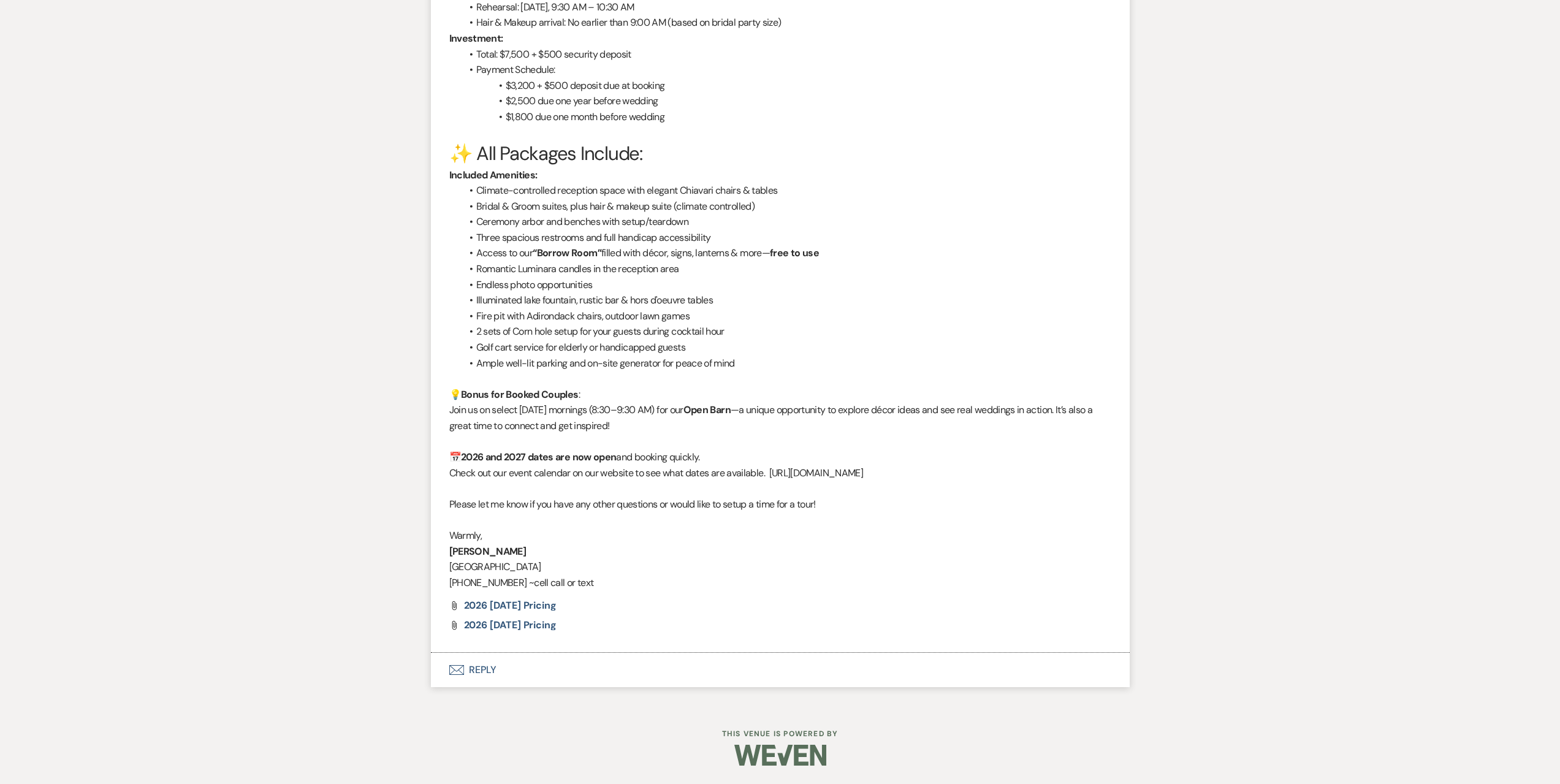
click at [591, 679] on button "Envelope Reply" at bounding box center [780, 669] width 699 height 34
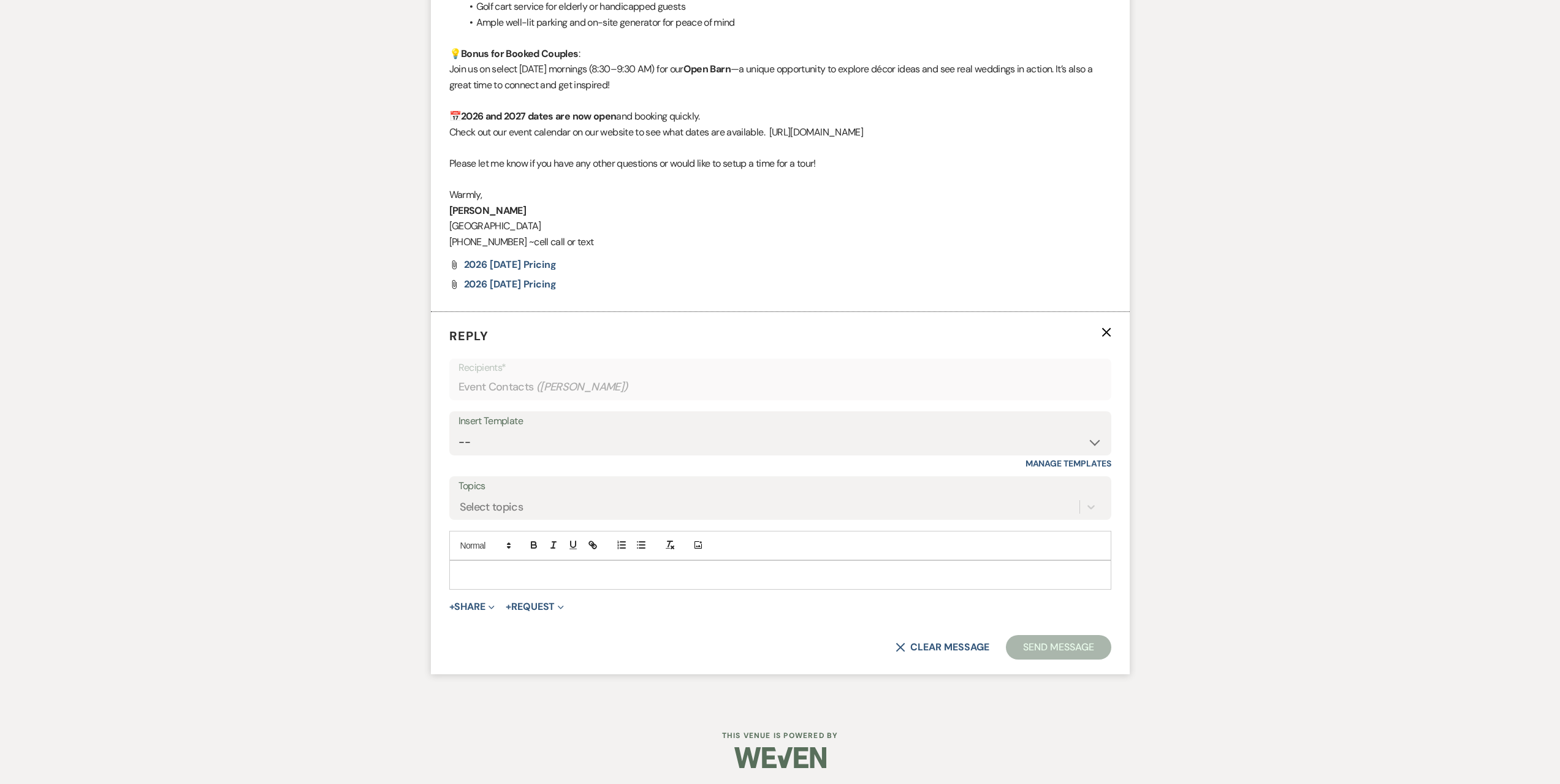
scroll to position [1844, 0]
click at [636, 438] on select "-- Seating Chart [PERSON_NAME] Weven Portal Introduction Payment Template Follo…" at bounding box center [780, 439] width 644 height 24
select select "5995"
click at [458, 428] on select "-- Seating Chart [PERSON_NAME] Weven Portal Introduction Payment Template Follo…" at bounding box center [780, 439] width 644 height 24
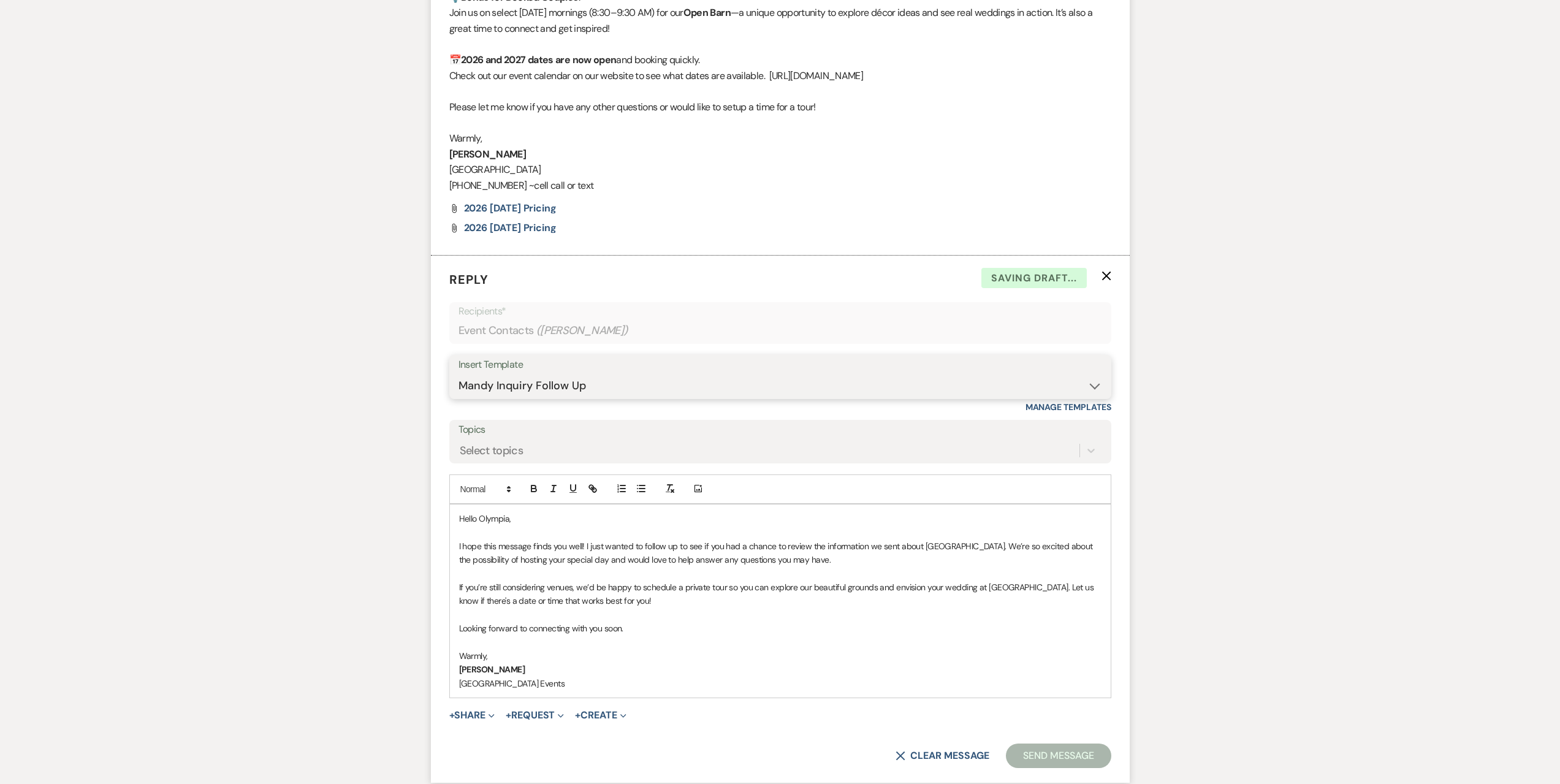
scroll to position [2009, 0]
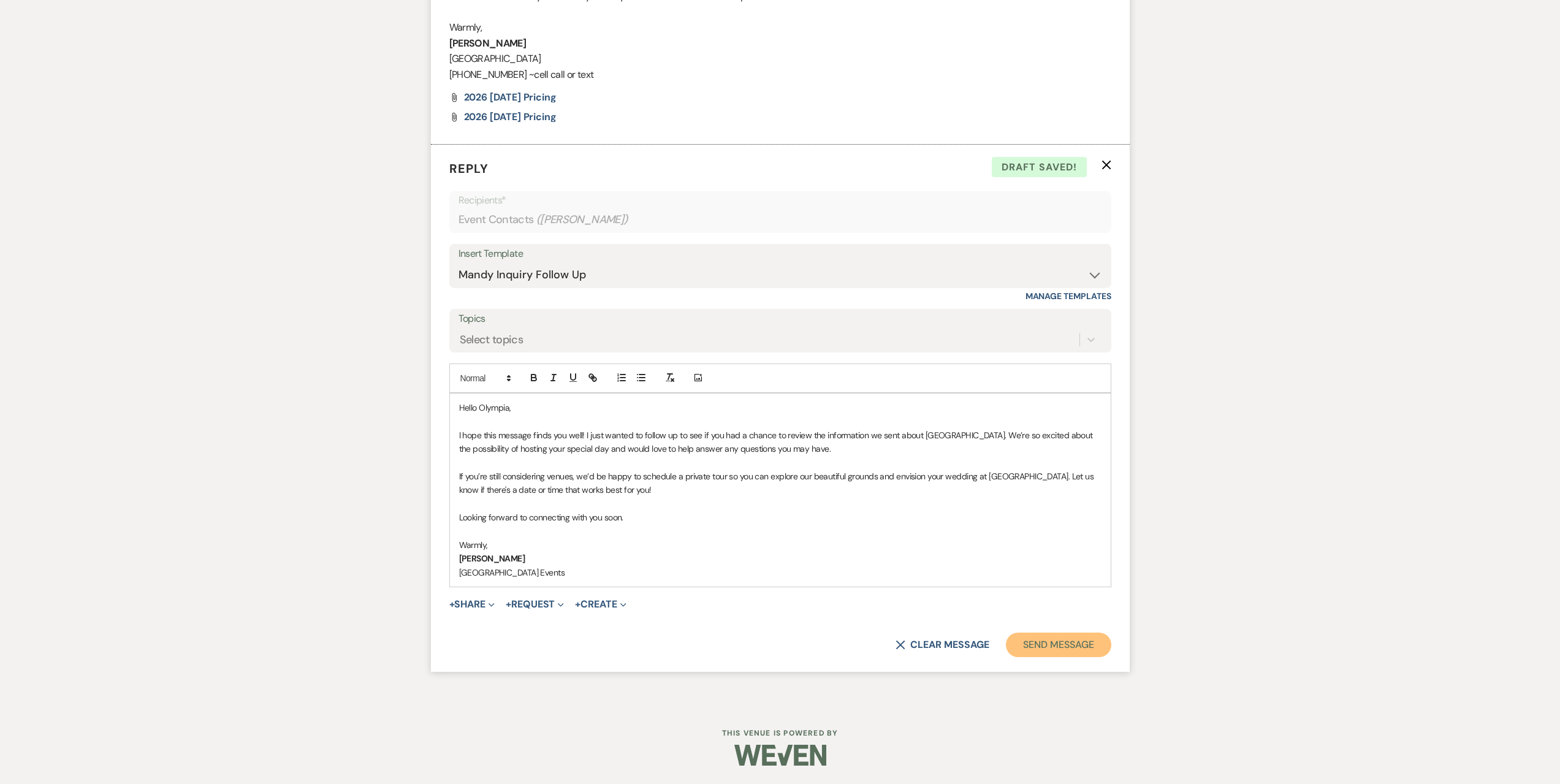
click at [1054, 645] on button "Send Message" at bounding box center [1058, 645] width 105 height 24
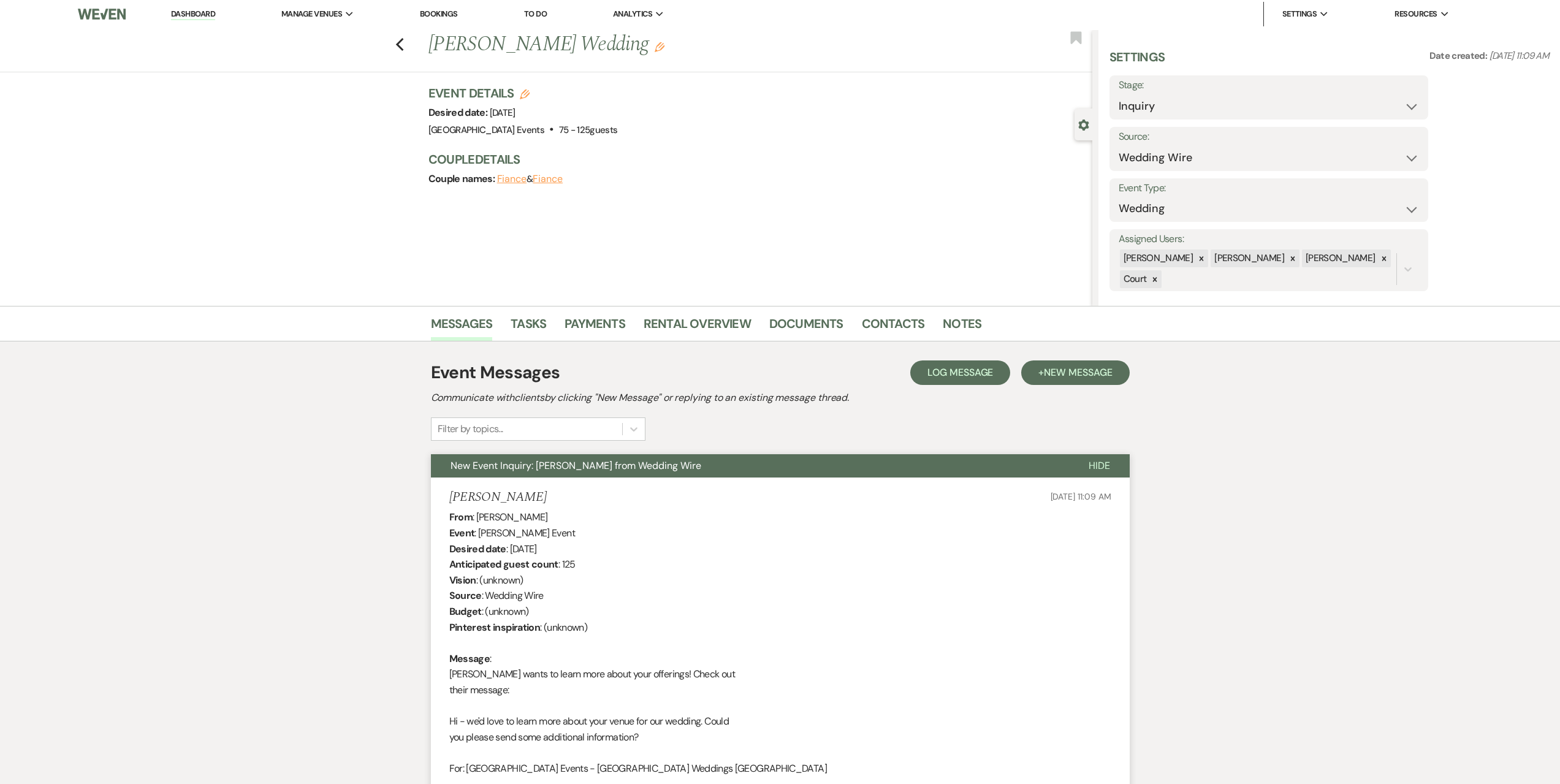
scroll to position [0, 0]
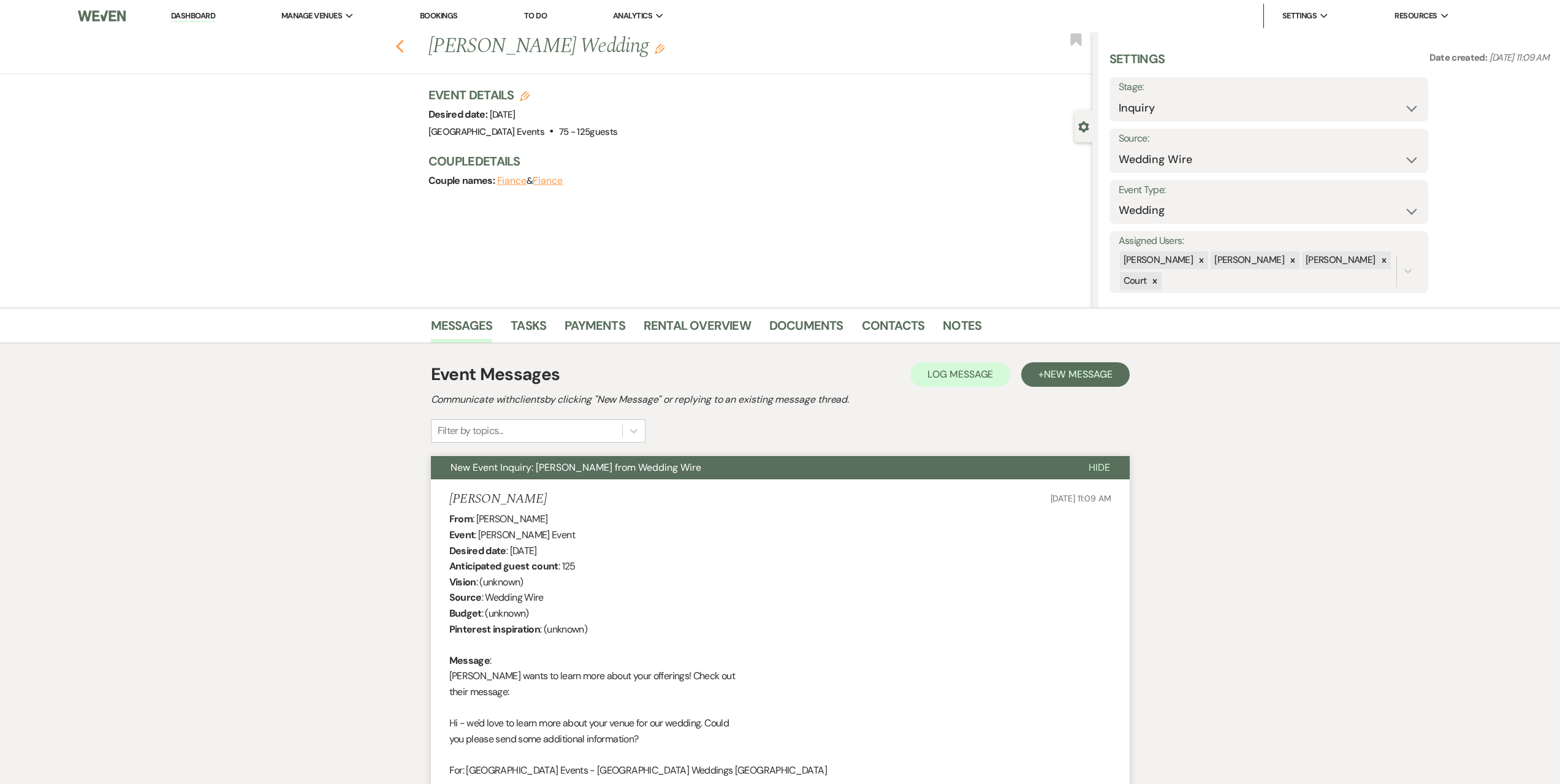
click at [402, 43] on icon "Previous" at bounding box center [400, 46] width 9 height 14
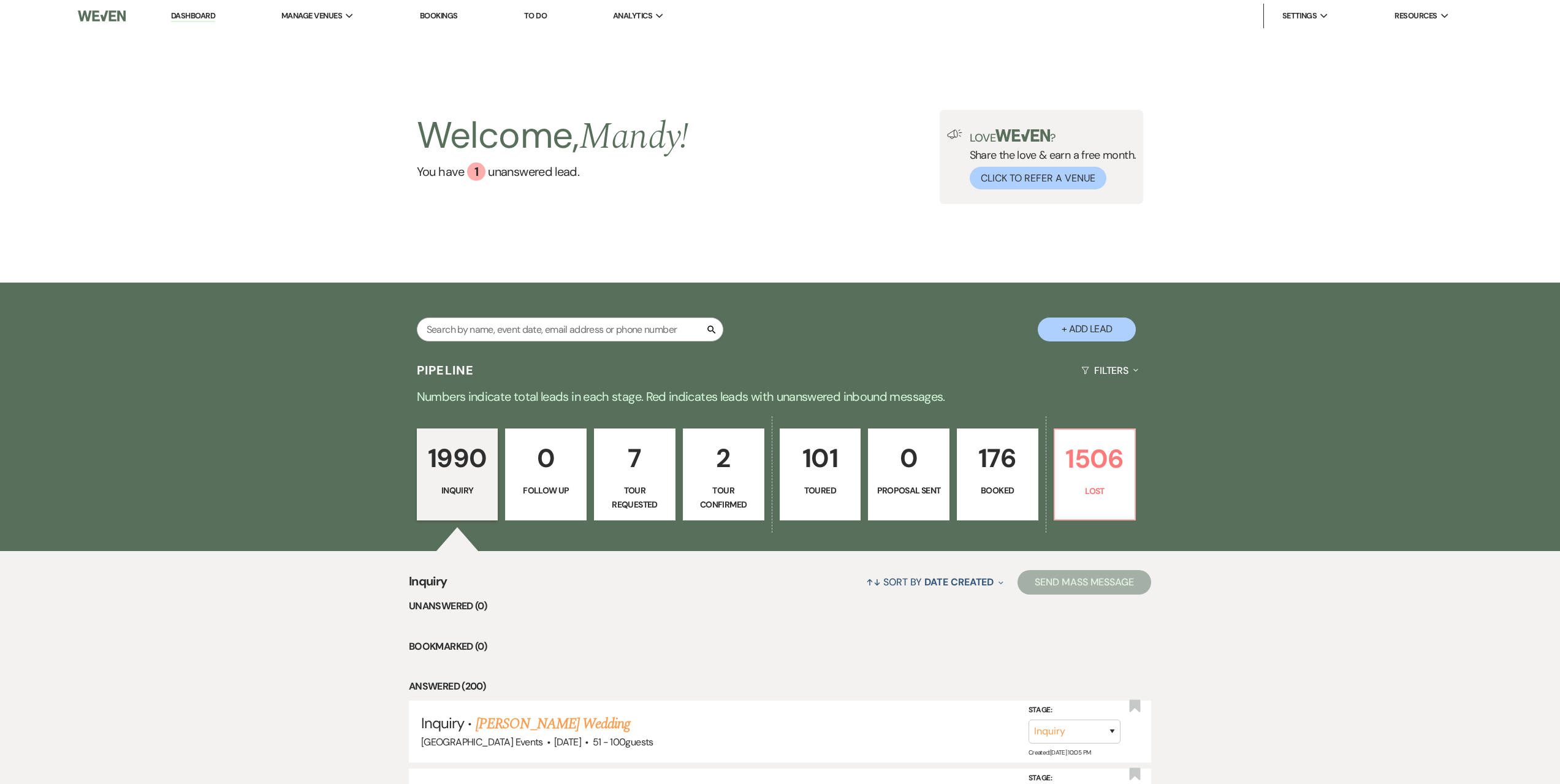
click at [624, 464] on p "7" at bounding box center [634, 458] width 65 height 41
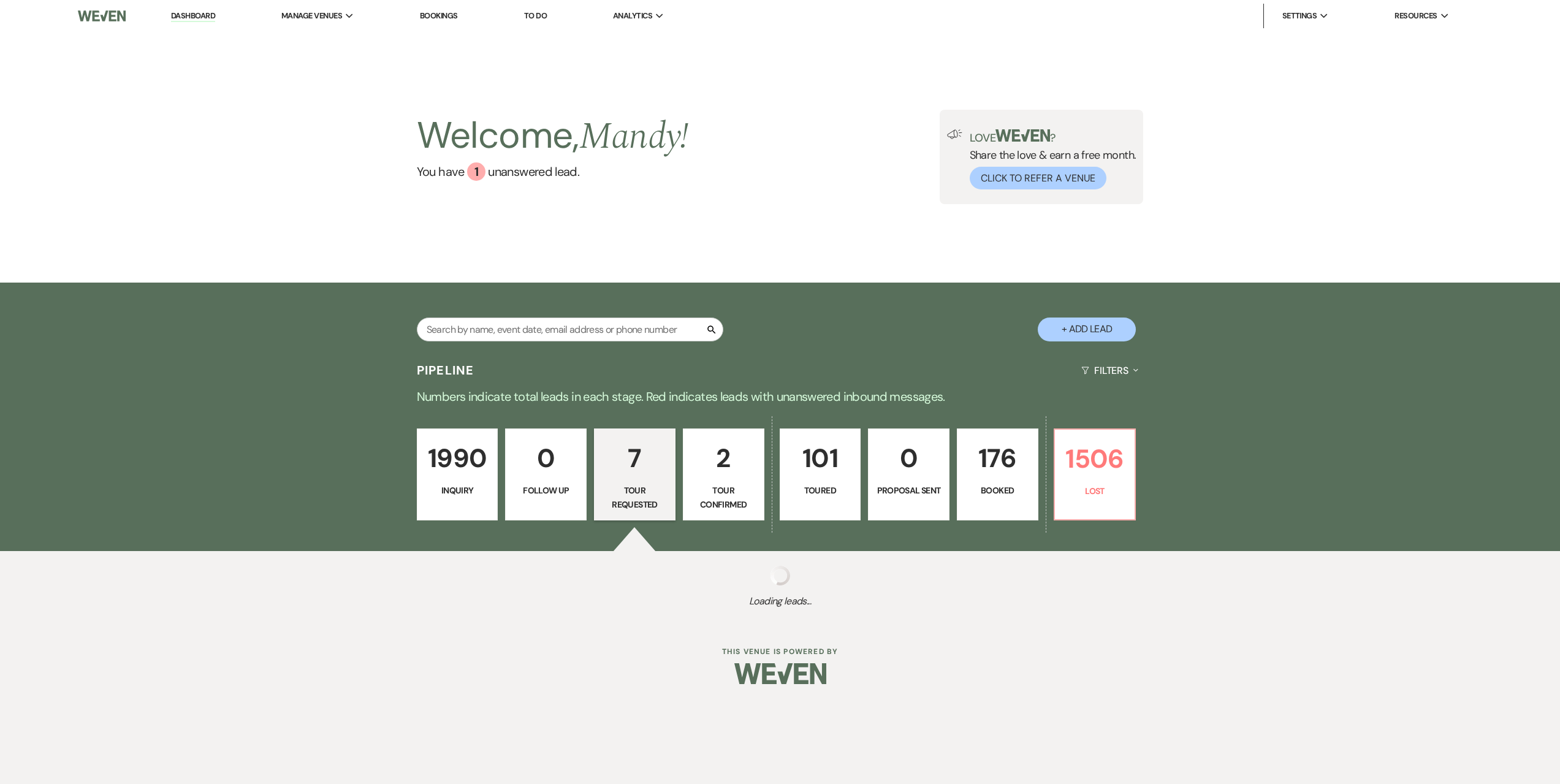
select select "2"
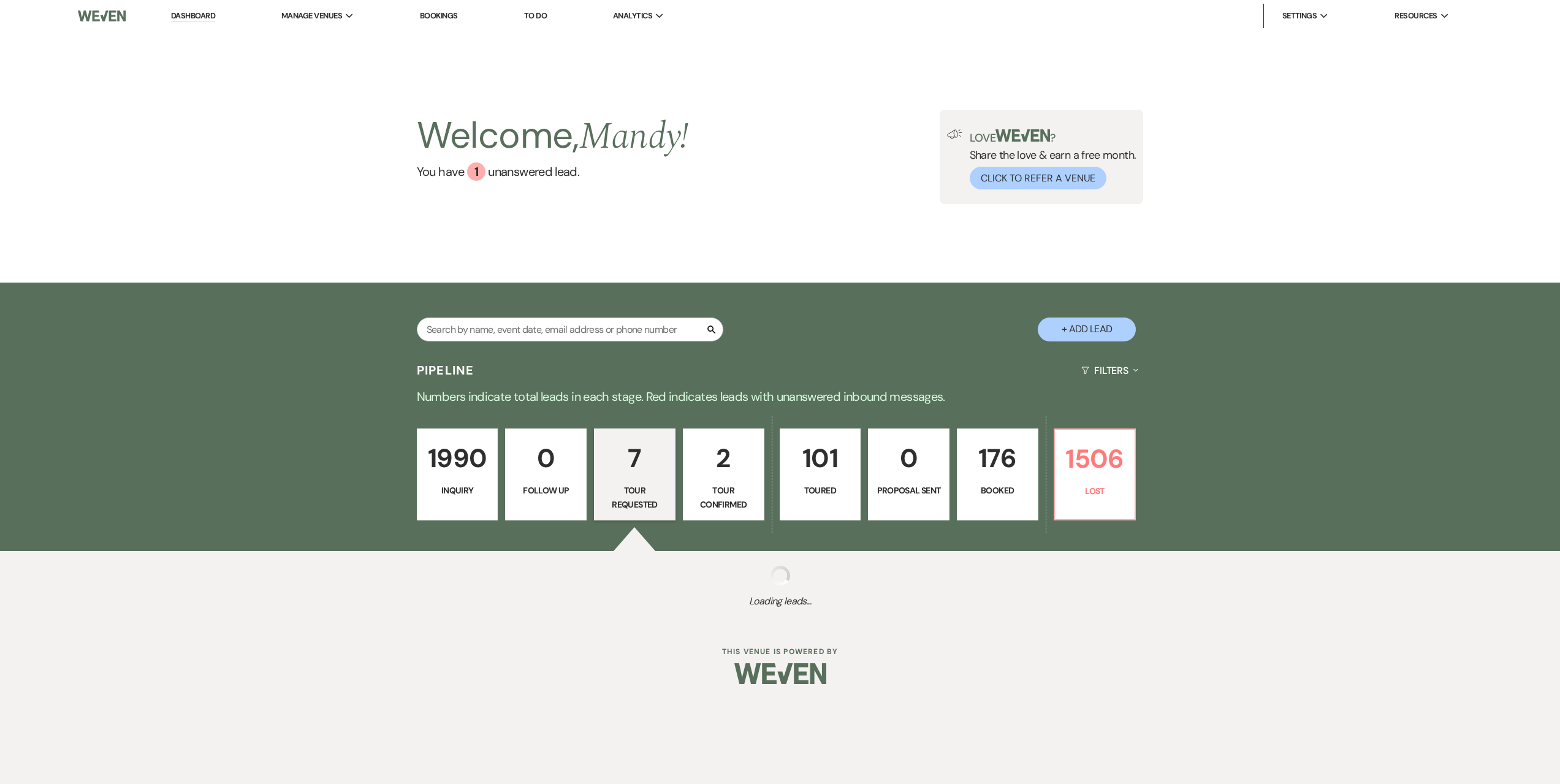
select select "2"
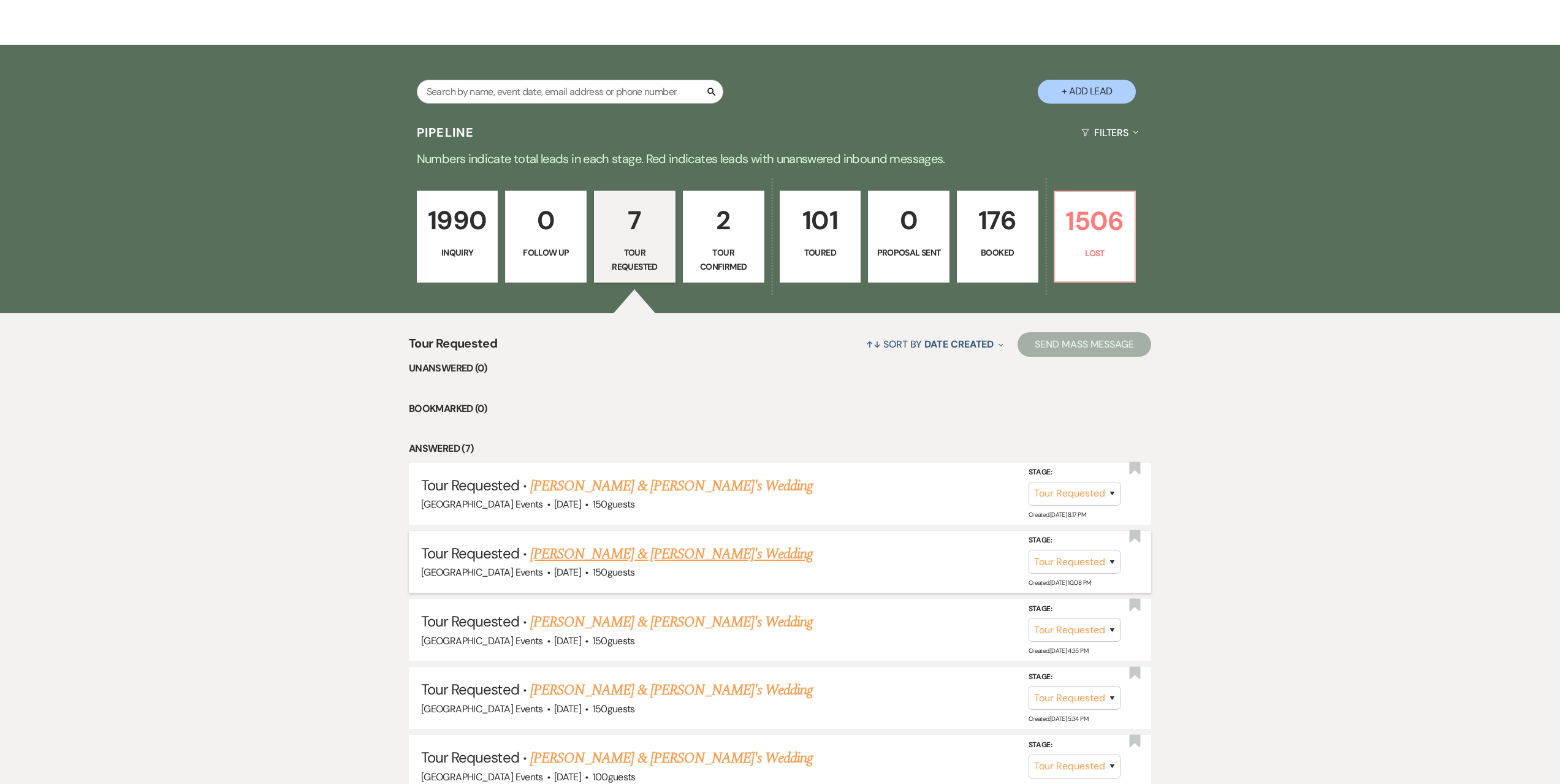
scroll to position [245, 0]
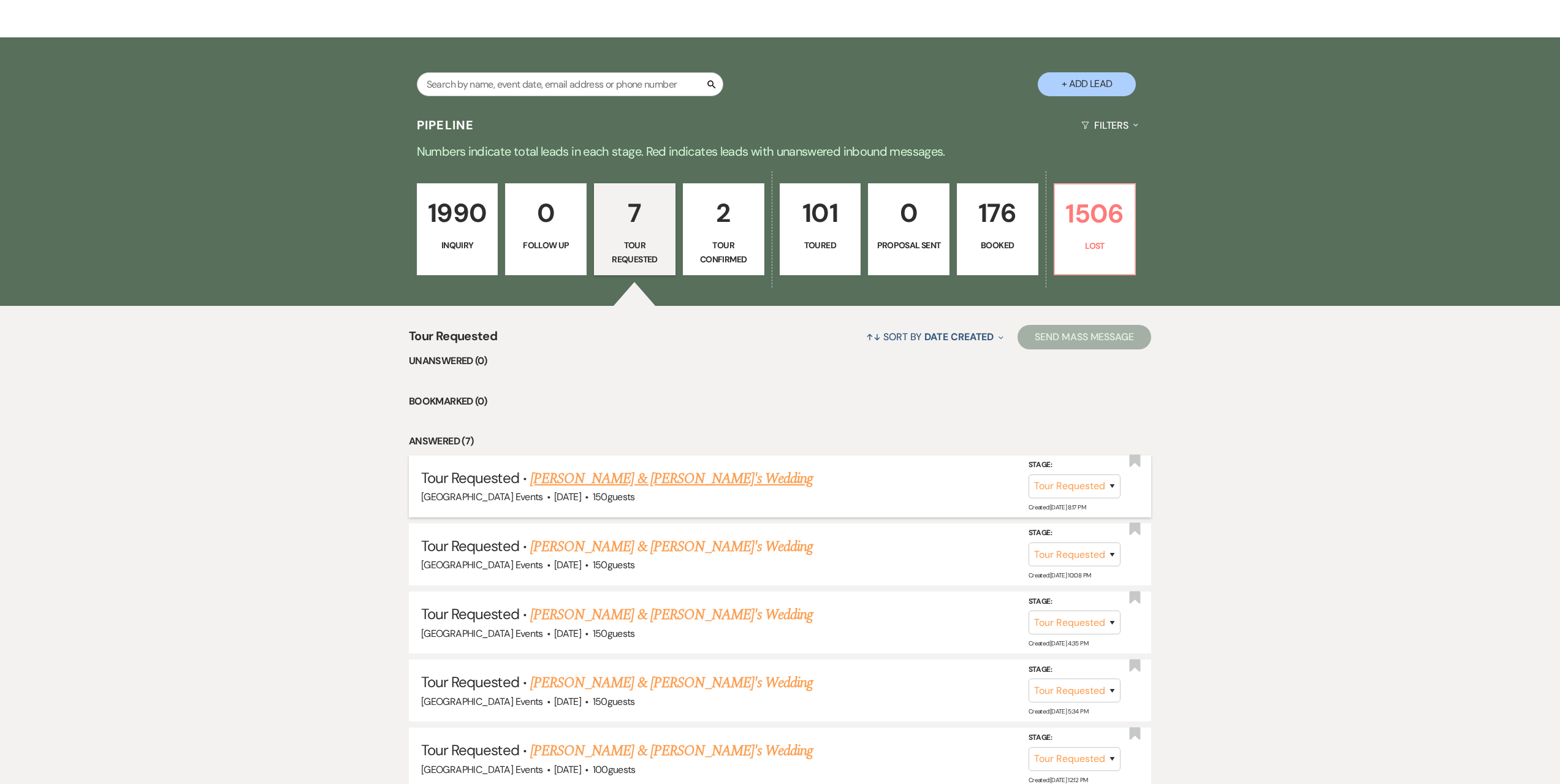
click at [603, 473] on link "[PERSON_NAME] & [PERSON_NAME]'s Wedding" at bounding box center [672, 479] width 283 height 22
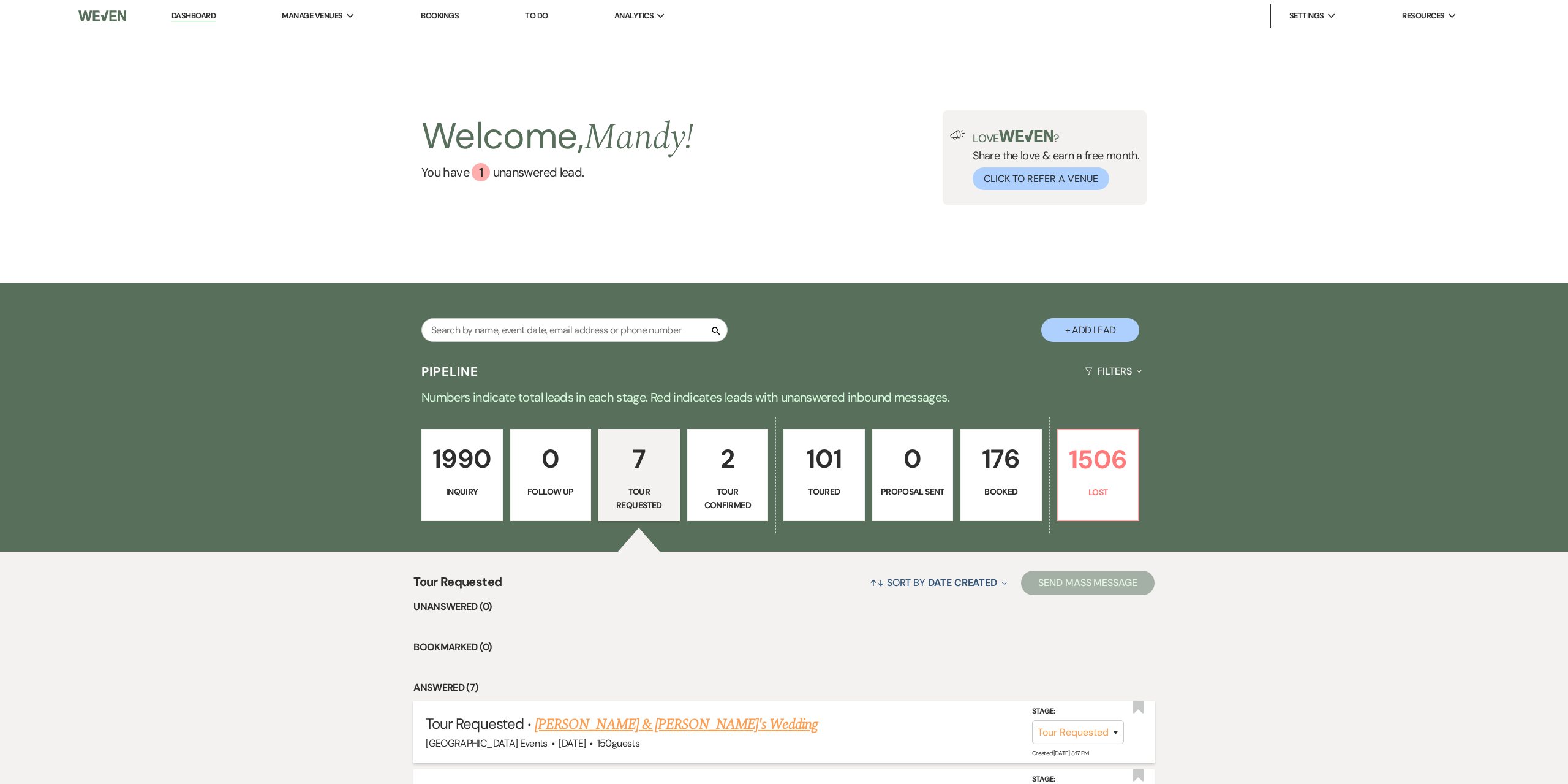
select select "2"
select select "5"
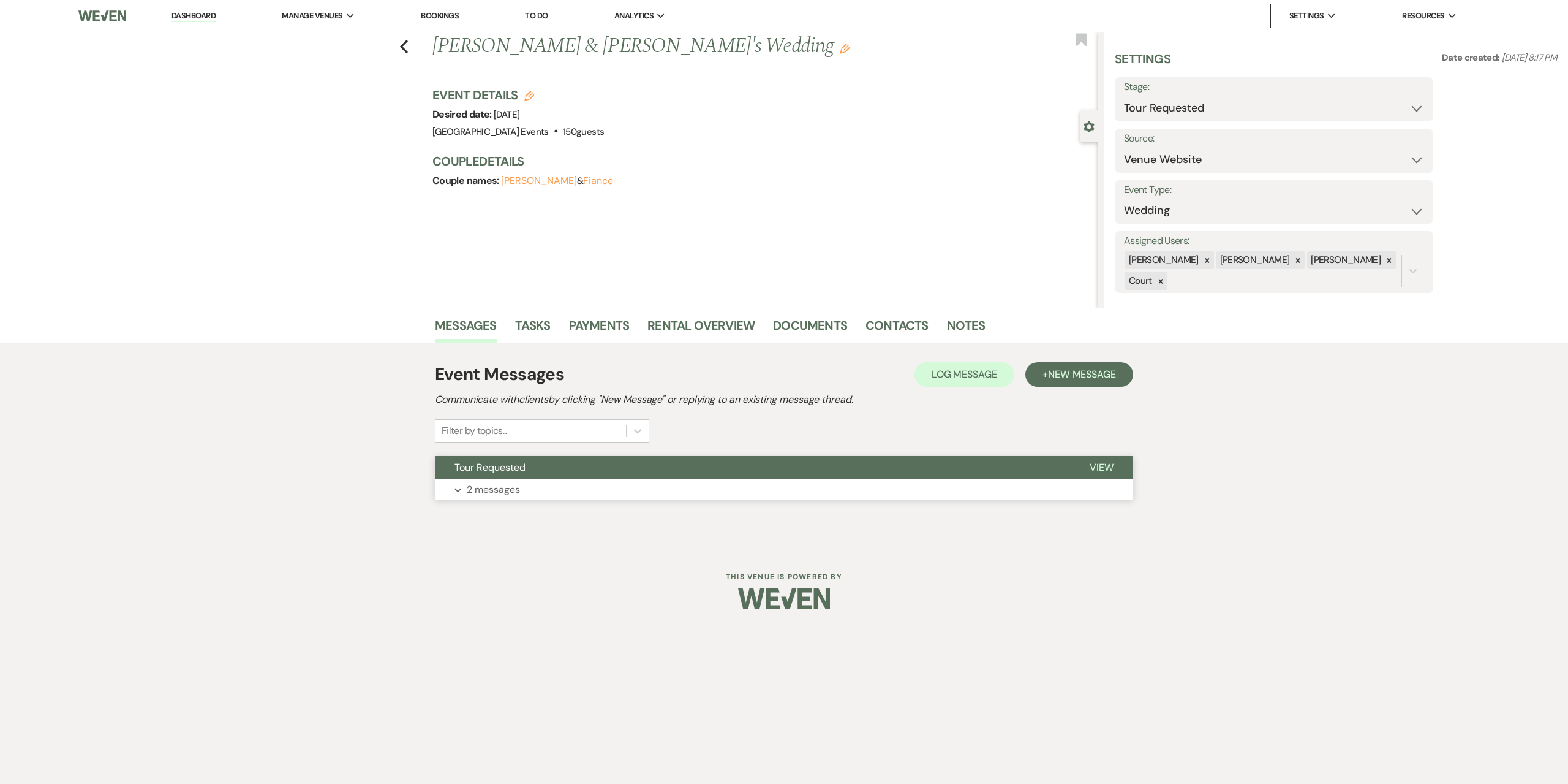
click at [608, 488] on button "Expand 2 messages" at bounding box center [784, 489] width 699 height 21
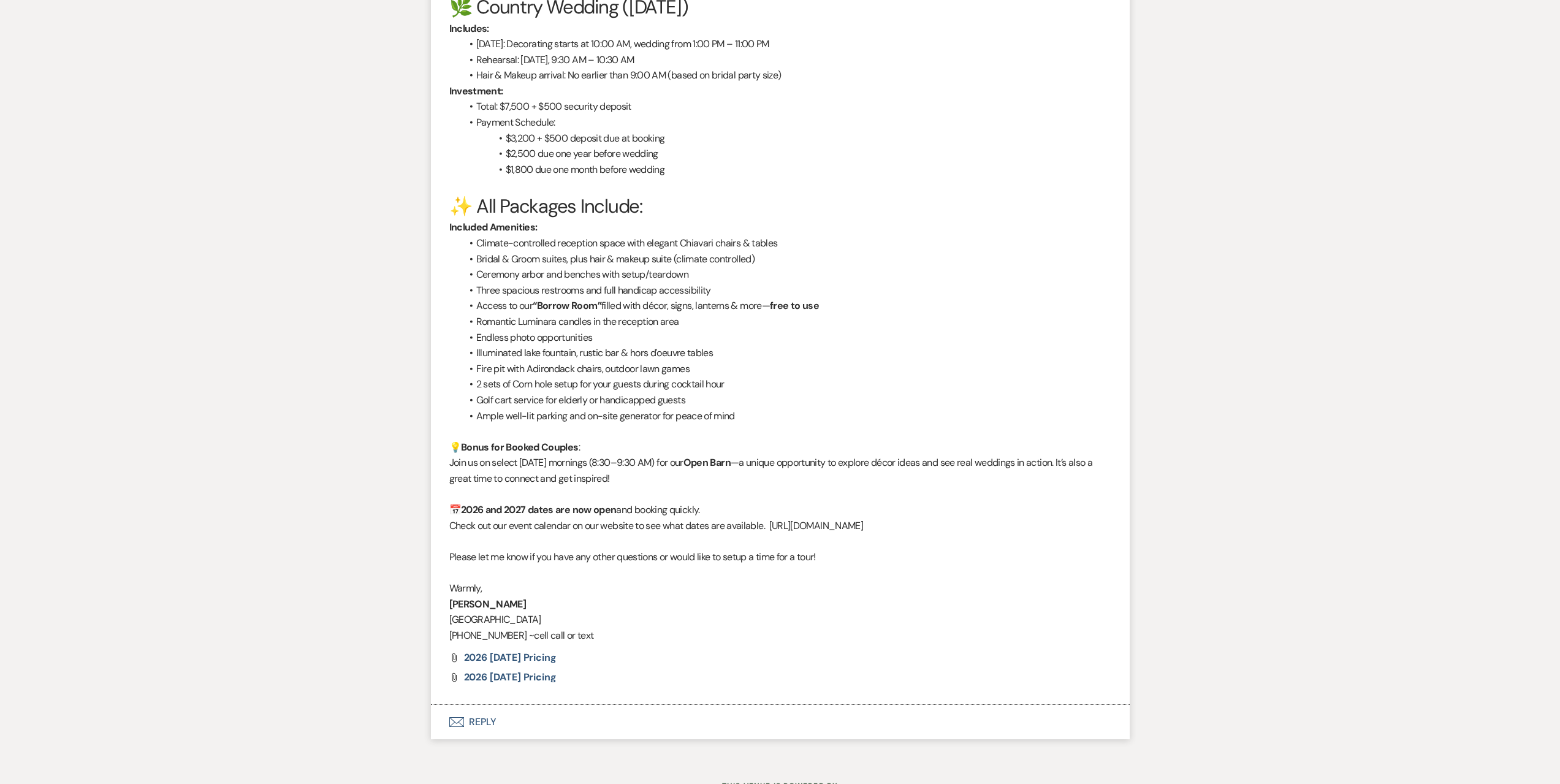
scroll to position [1155, 0]
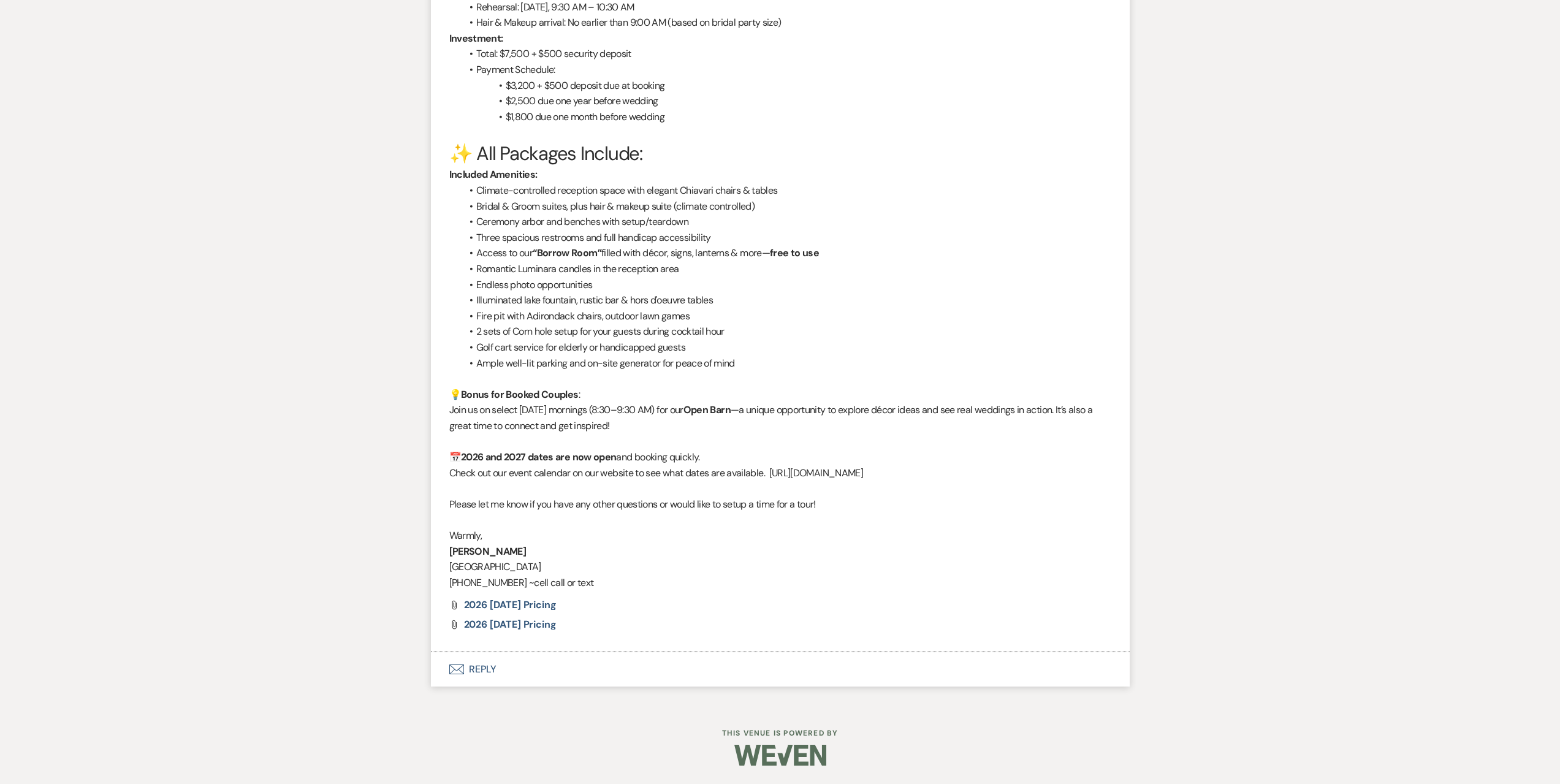
click at [680, 662] on button "Envelope Reply" at bounding box center [780, 669] width 699 height 34
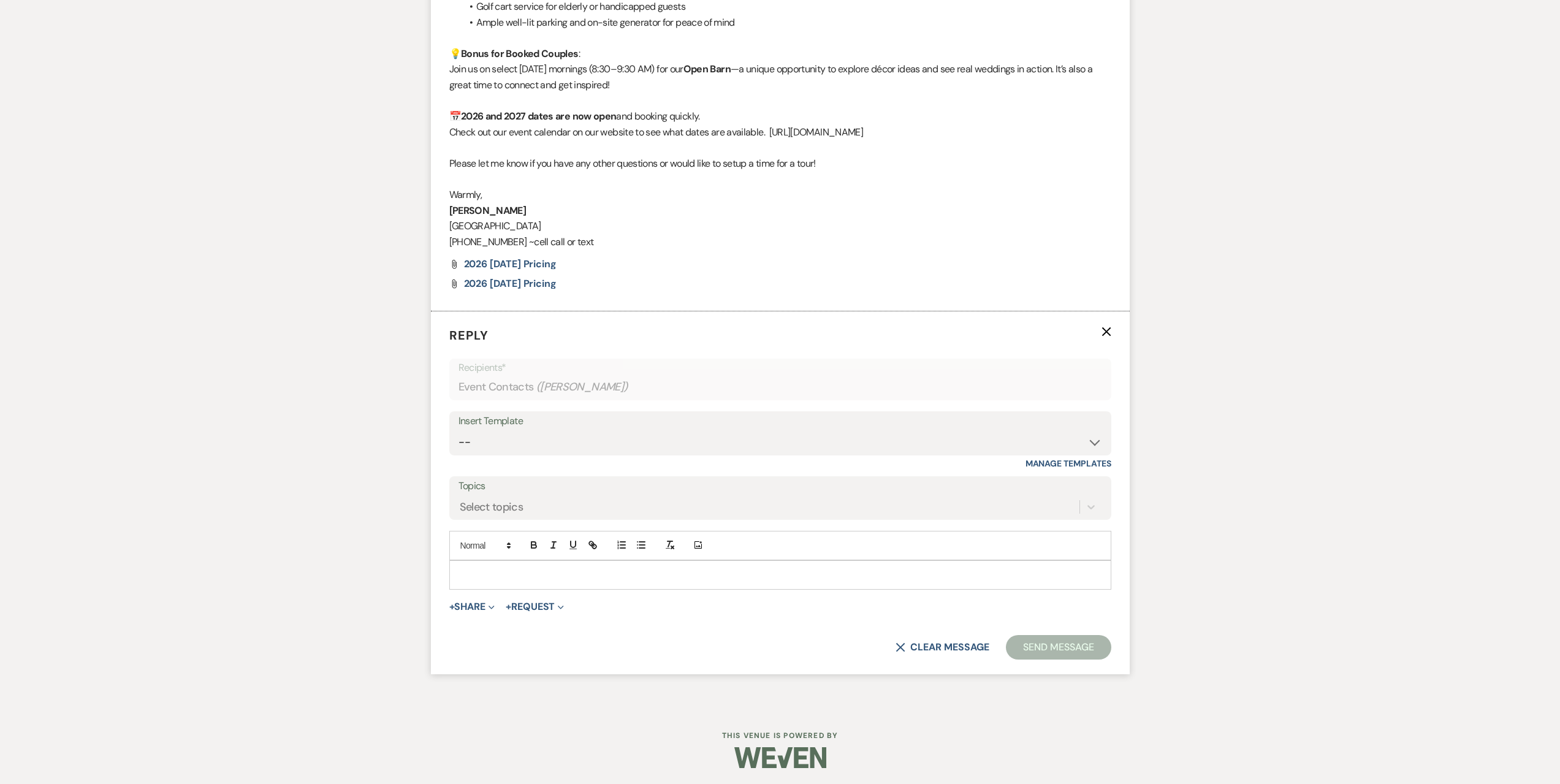
scroll to position [1498, 0]
click at [617, 446] on select "-- Seating Chart [PERSON_NAME] Weven Portal Introduction Payment Template Follo…" at bounding box center [780, 439] width 644 height 24
click at [570, 566] on p at bounding box center [780, 573] width 642 height 14
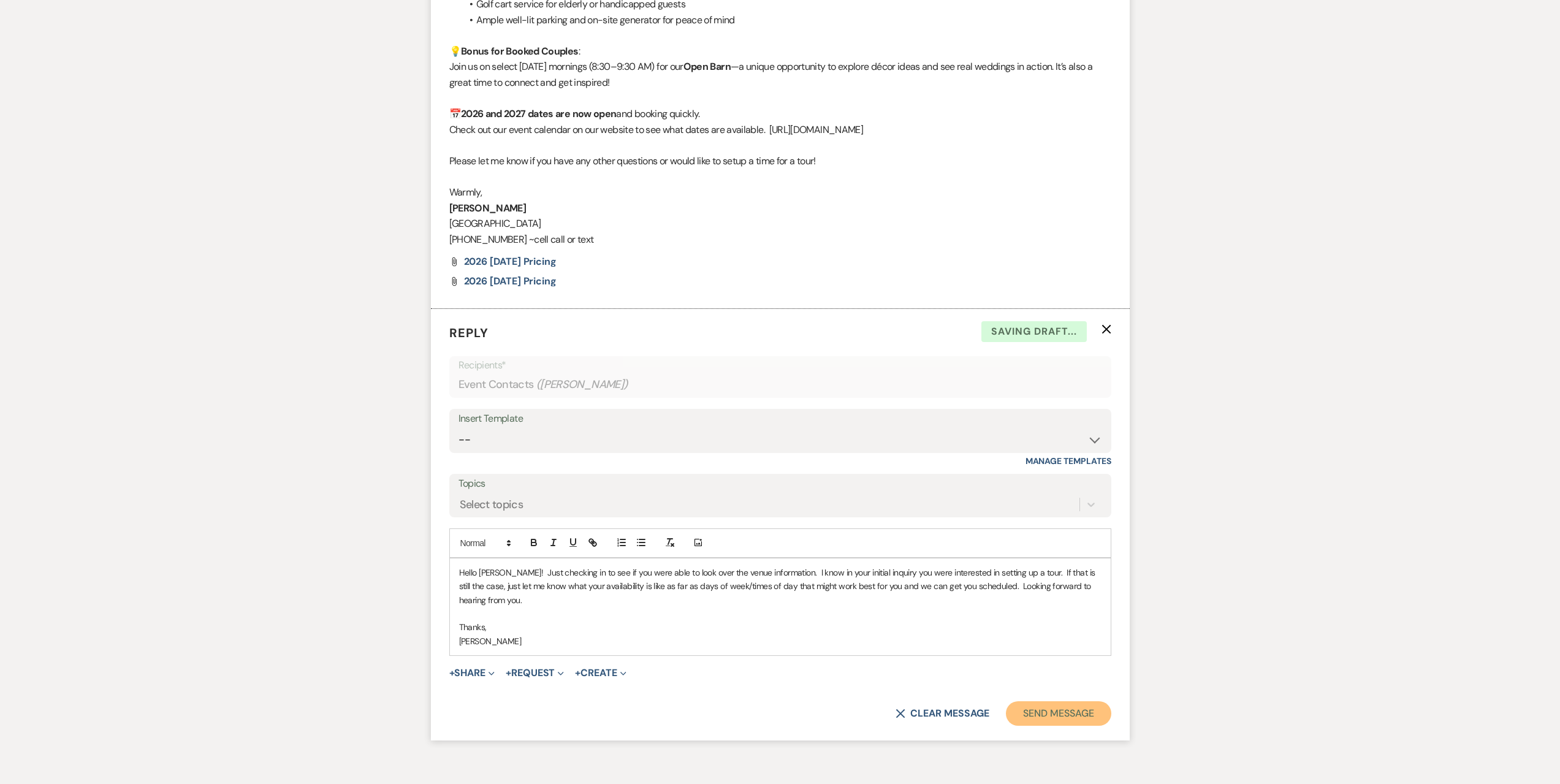
click at [1067, 725] on button "Send Message" at bounding box center [1058, 713] width 105 height 24
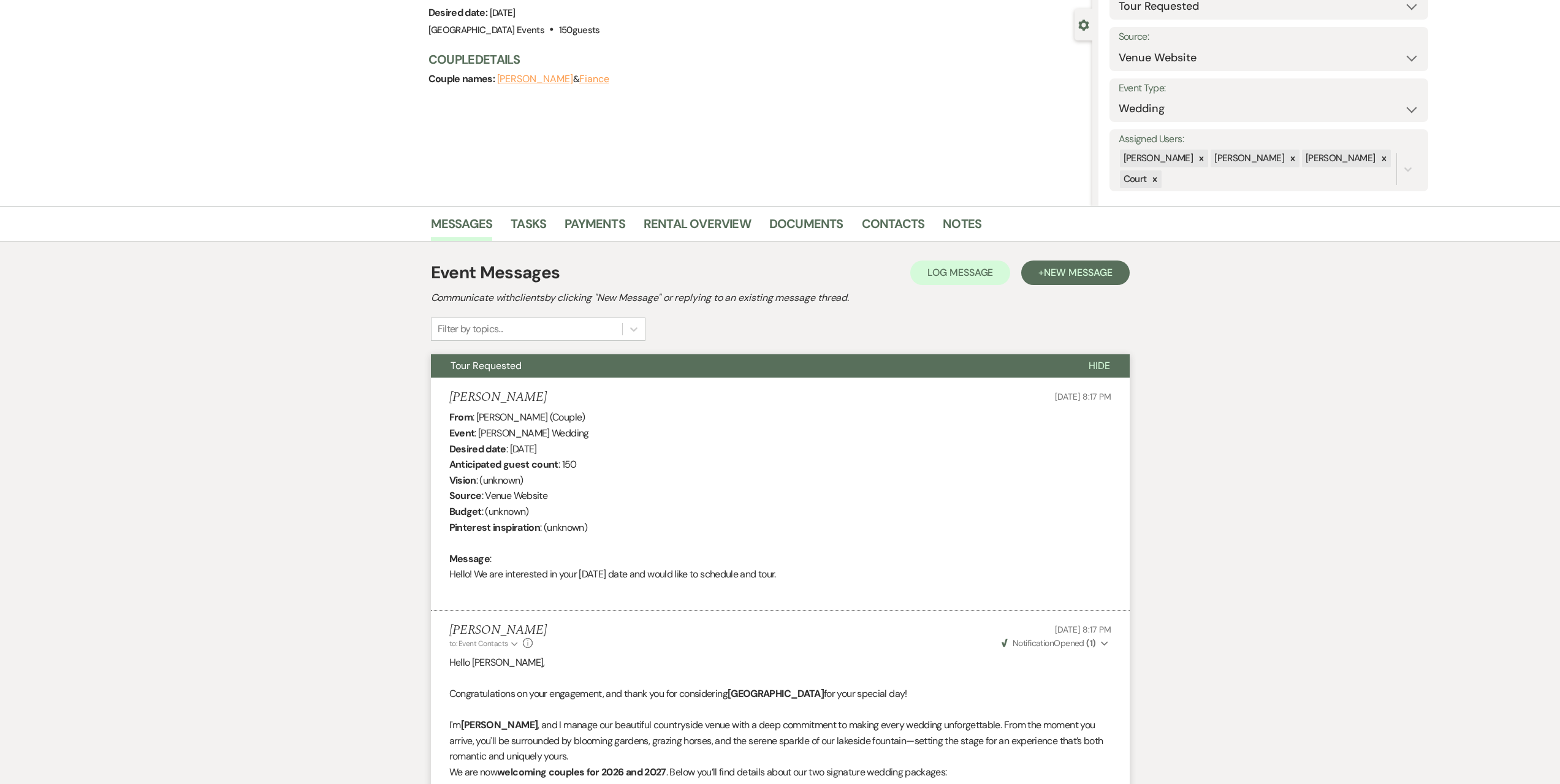
scroll to position [0, 0]
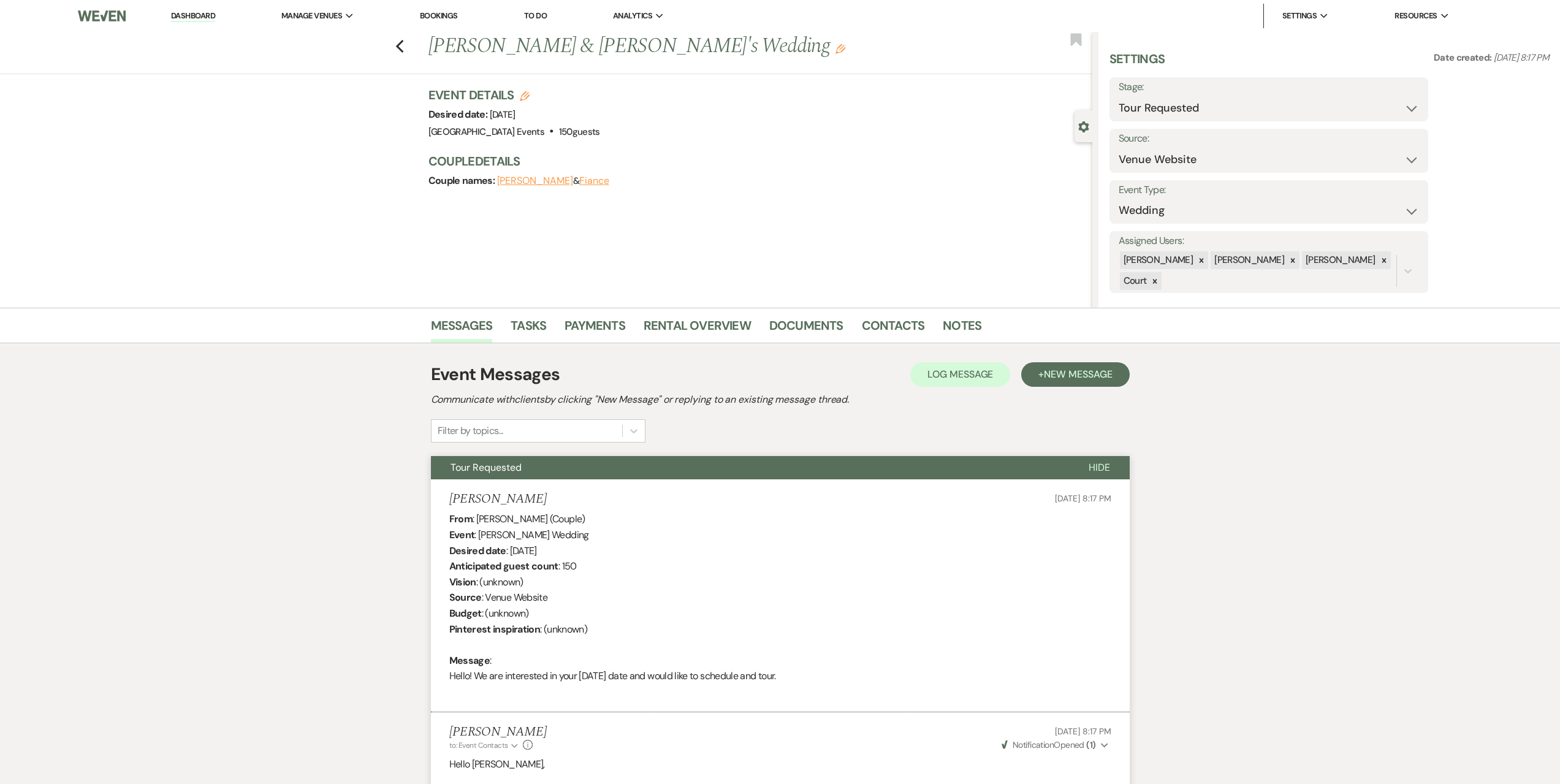
click at [409, 46] on div "Previous [PERSON_NAME] & [PERSON_NAME]'s Wedding Edit Bookmark" at bounding box center [543, 53] width 1099 height 43
click at [401, 42] on icon "Previous" at bounding box center [400, 46] width 9 height 14
select select "2"
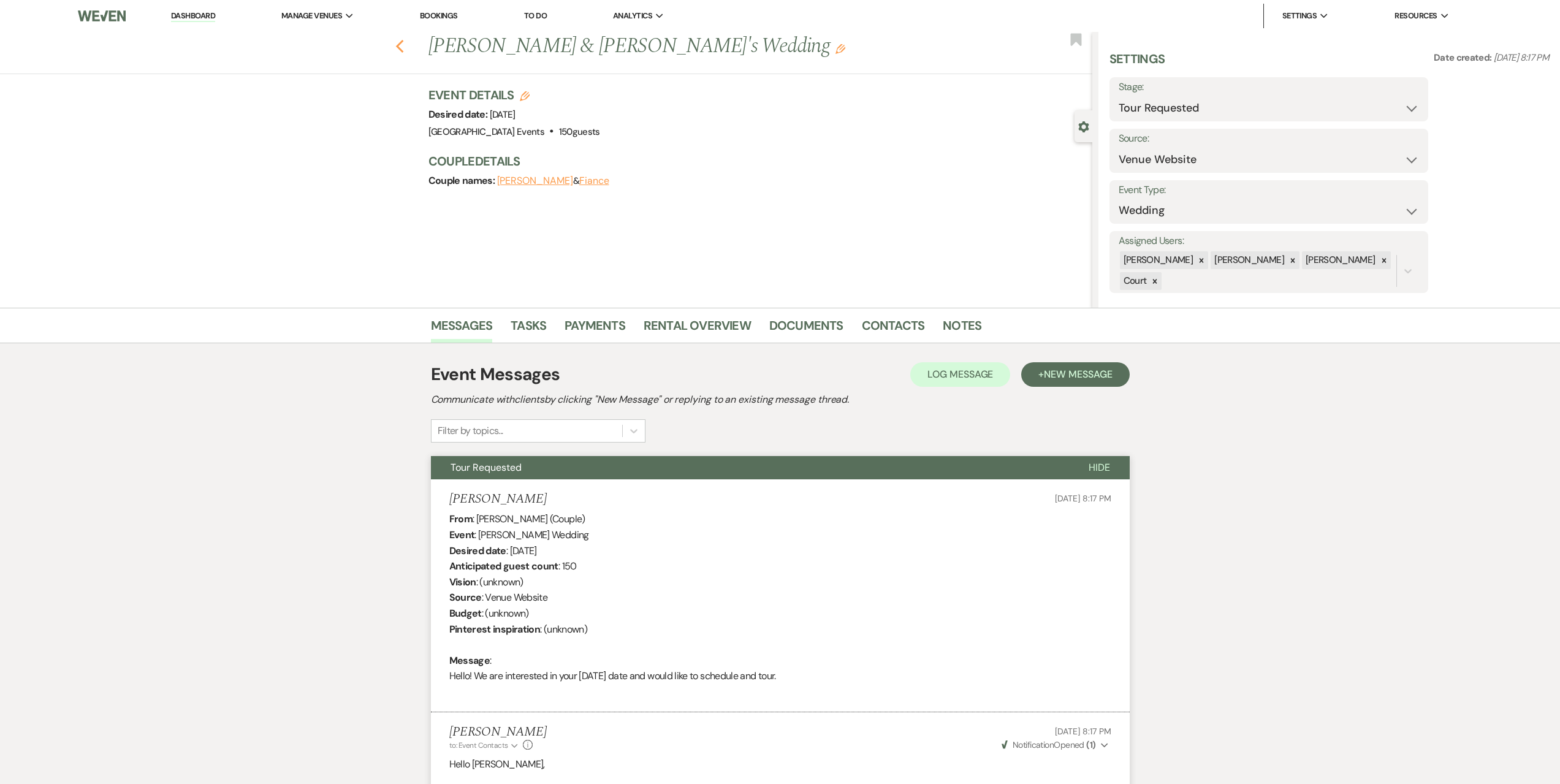
select select "2"
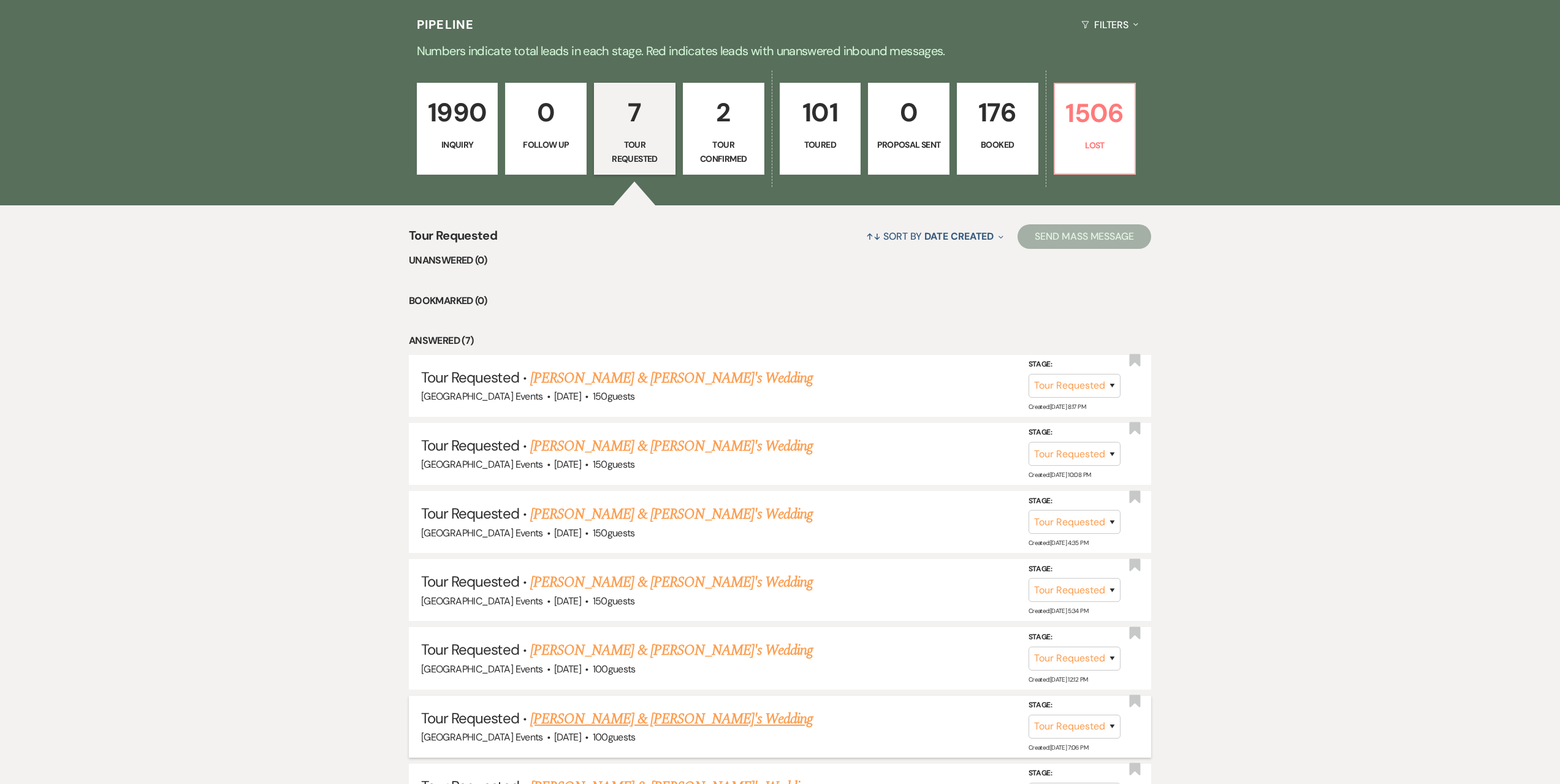
scroll to position [368, 0]
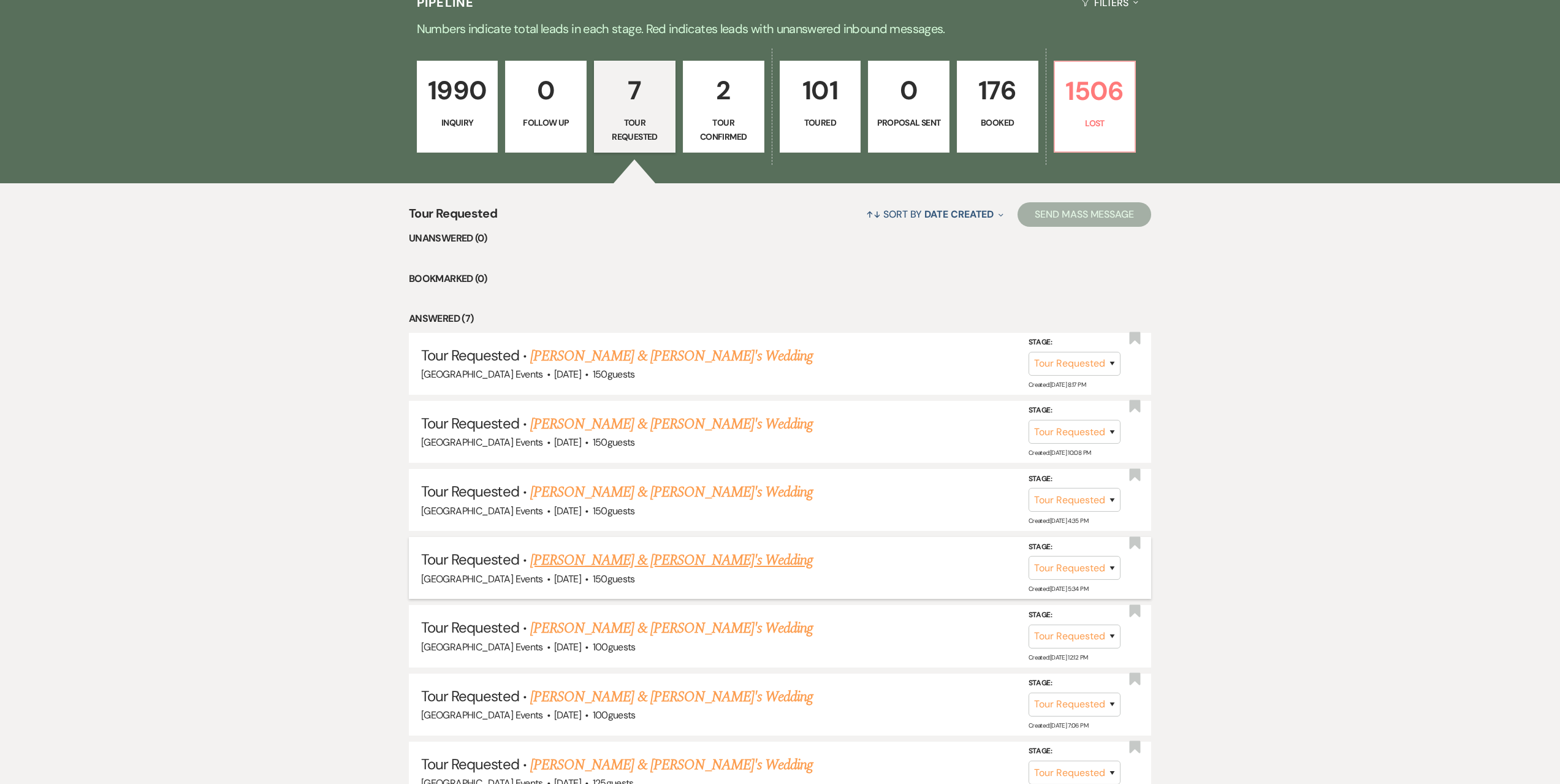
click at [615, 567] on link "[PERSON_NAME] & [PERSON_NAME]'s Wedding" at bounding box center [672, 560] width 283 height 22
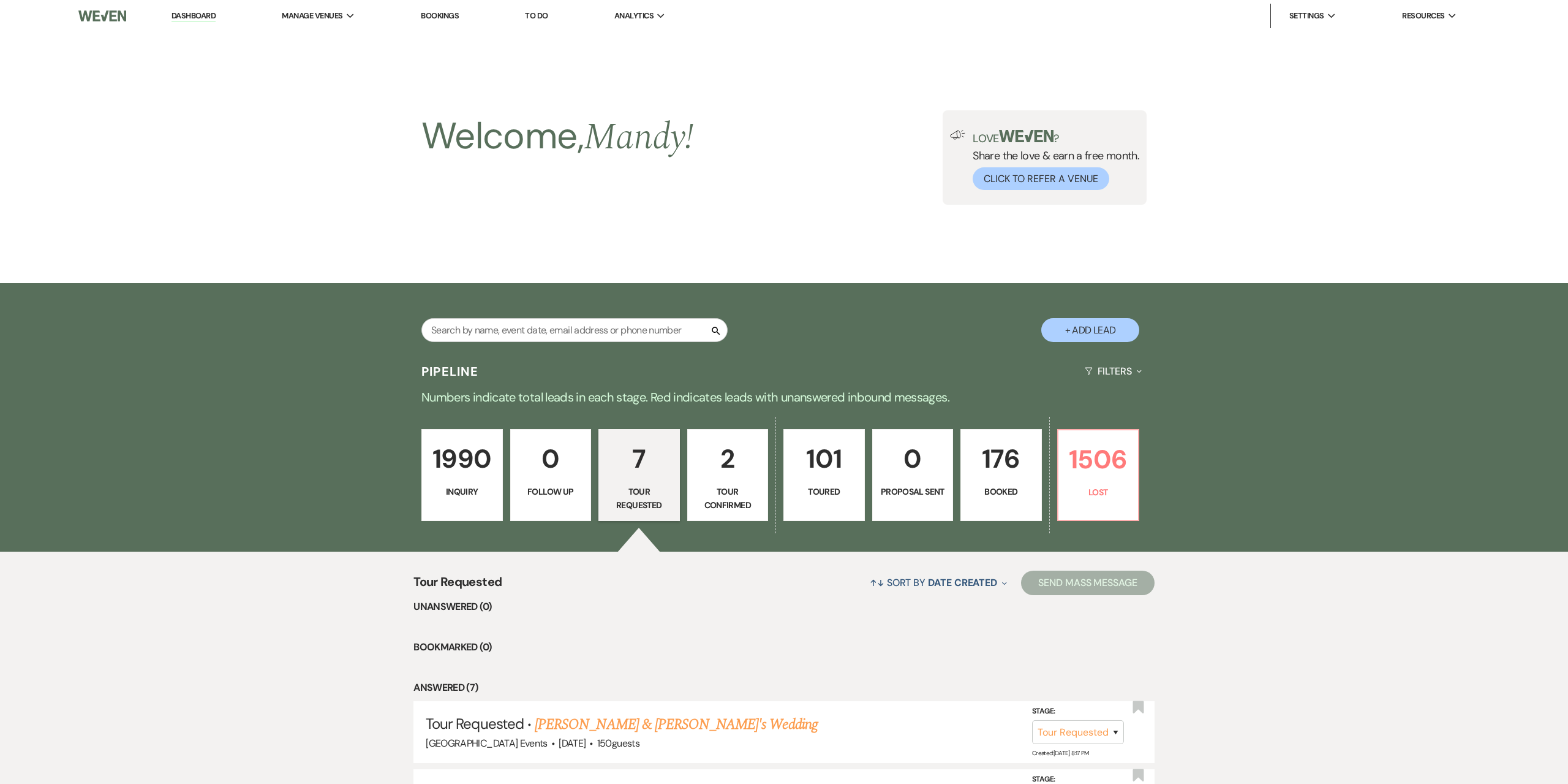
select select "2"
select select "5"
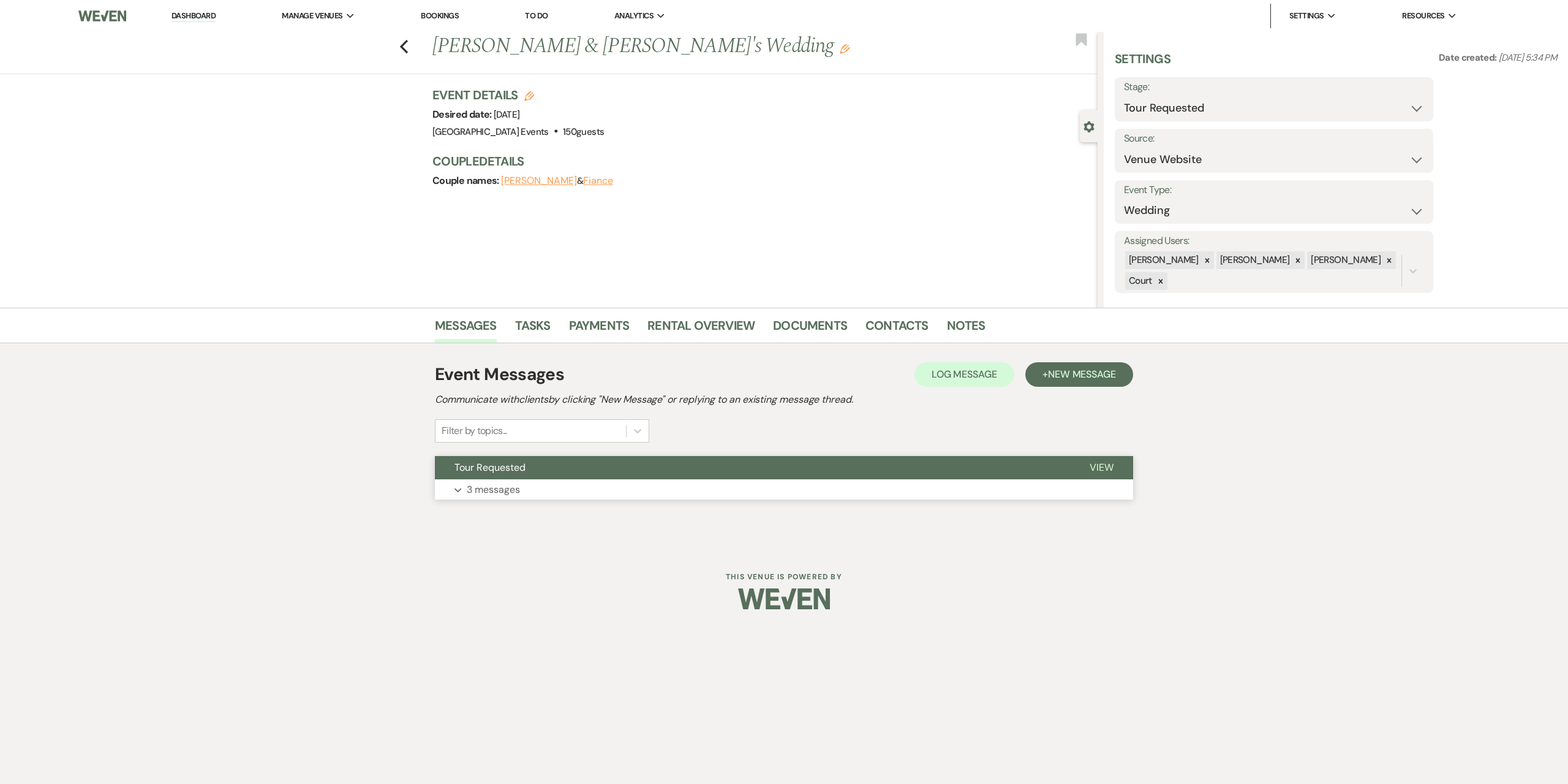
click at [651, 494] on button "Expand 3 messages" at bounding box center [784, 489] width 699 height 21
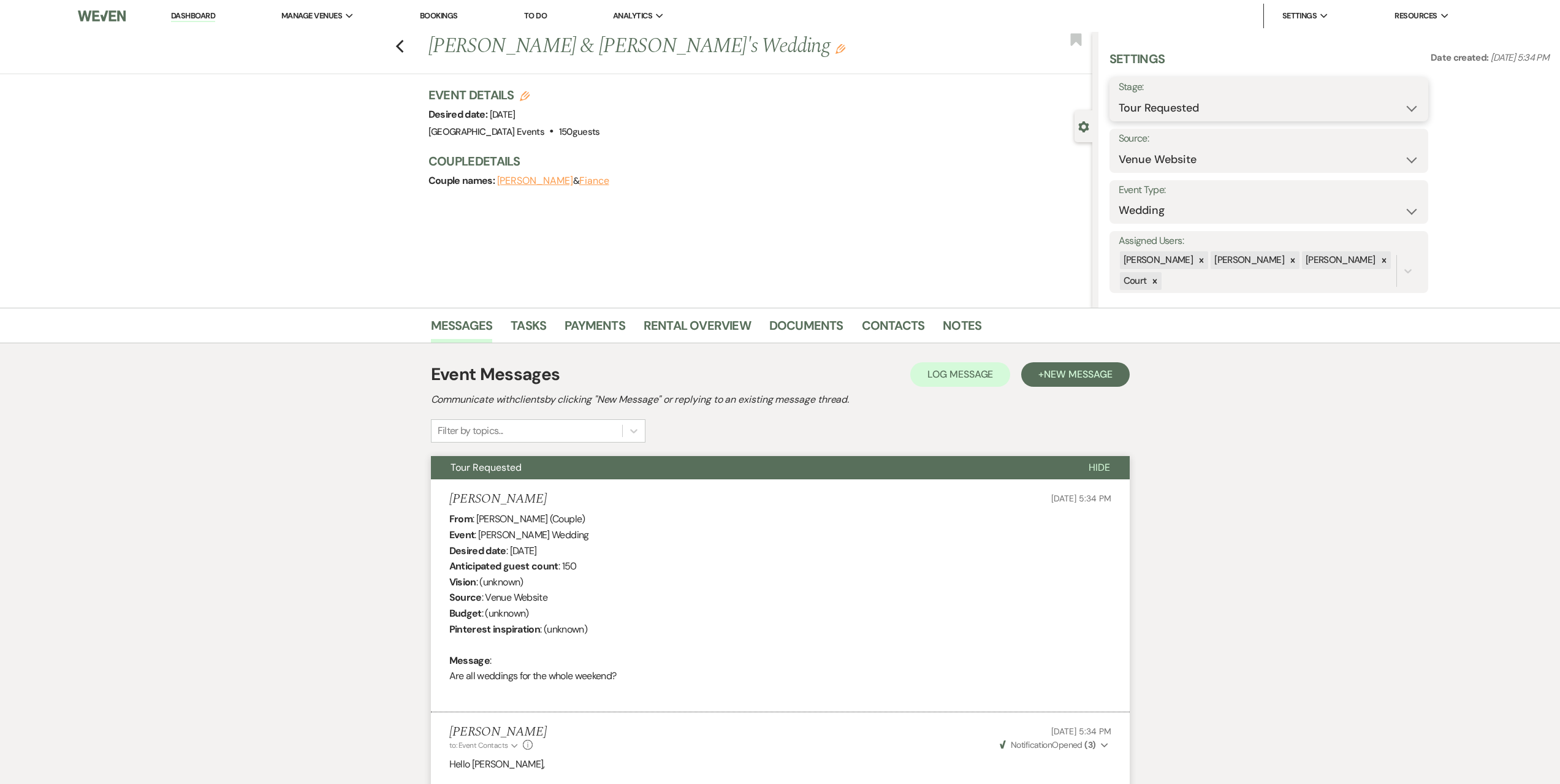
click at [1171, 97] on select "Inquiry Follow Up Tour Requested Tour Confirmed Toured Proposal Sent Booked Lost" at bounding box center [1268, 108] width 300 height 24
select select "1"
click at [1119, 96] on select "Inquiry Follow Up Tour Requested Tour Confirmed Toured Proposal Sent Booked Lost" at bounding box center [1268, 108] width 300 height 24
click at [1407, 102] on button "Save" at bounding box center [1393, 100] width 69 height 24
click at [403, 42] on icon "Previous" at bounding box center [400, 46] width 9 height 14
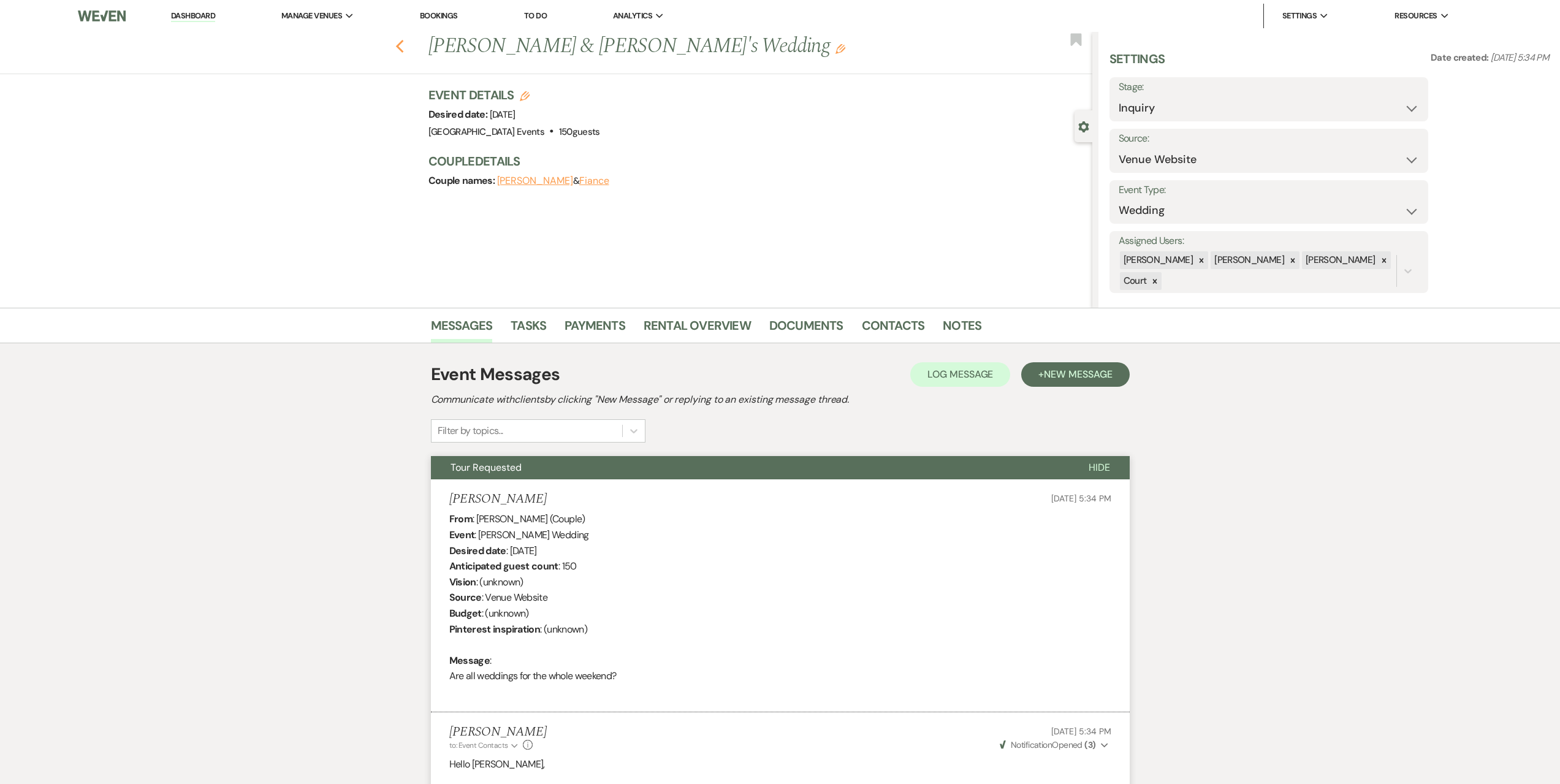
select select "2"
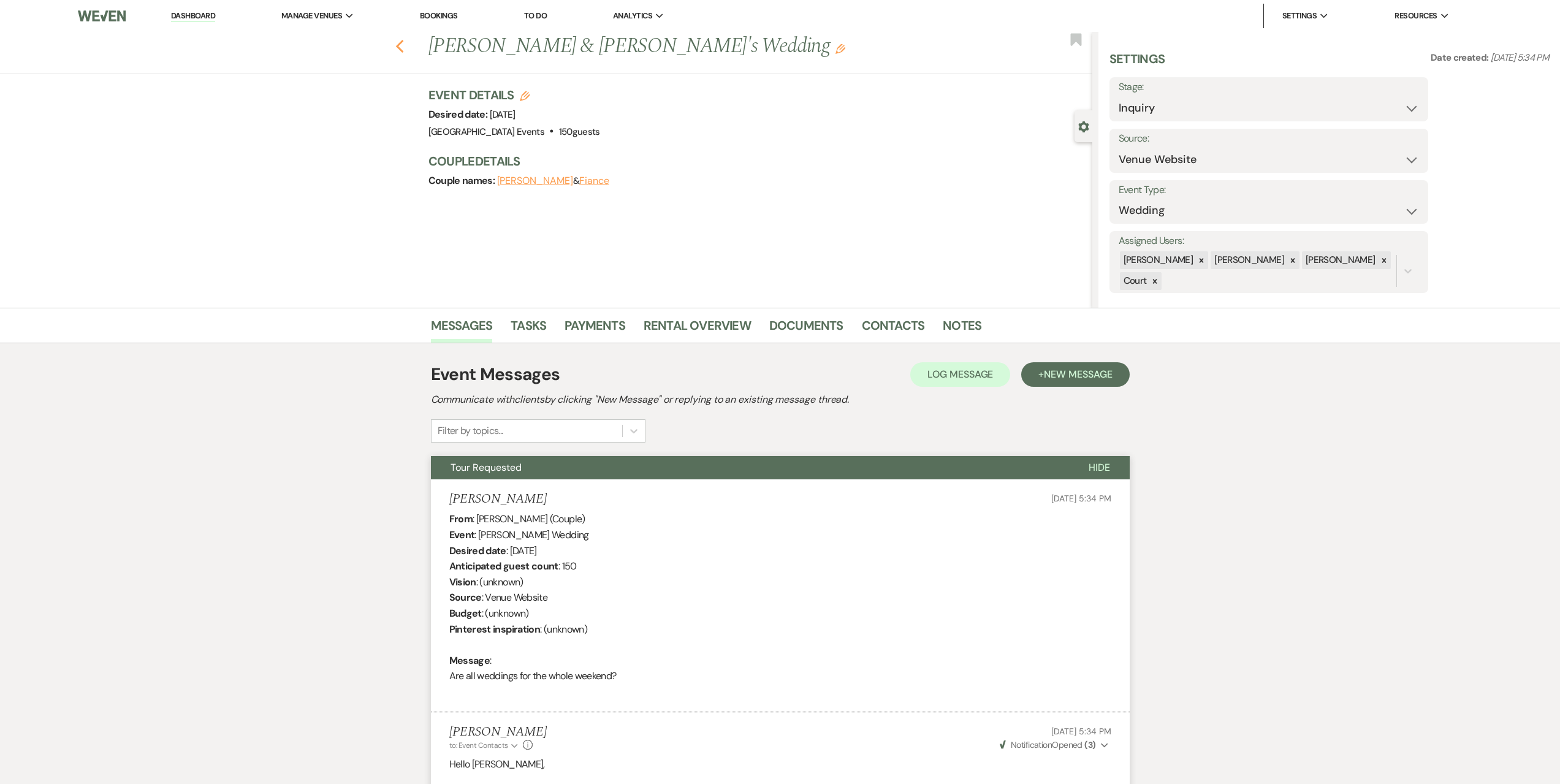
select select "2"
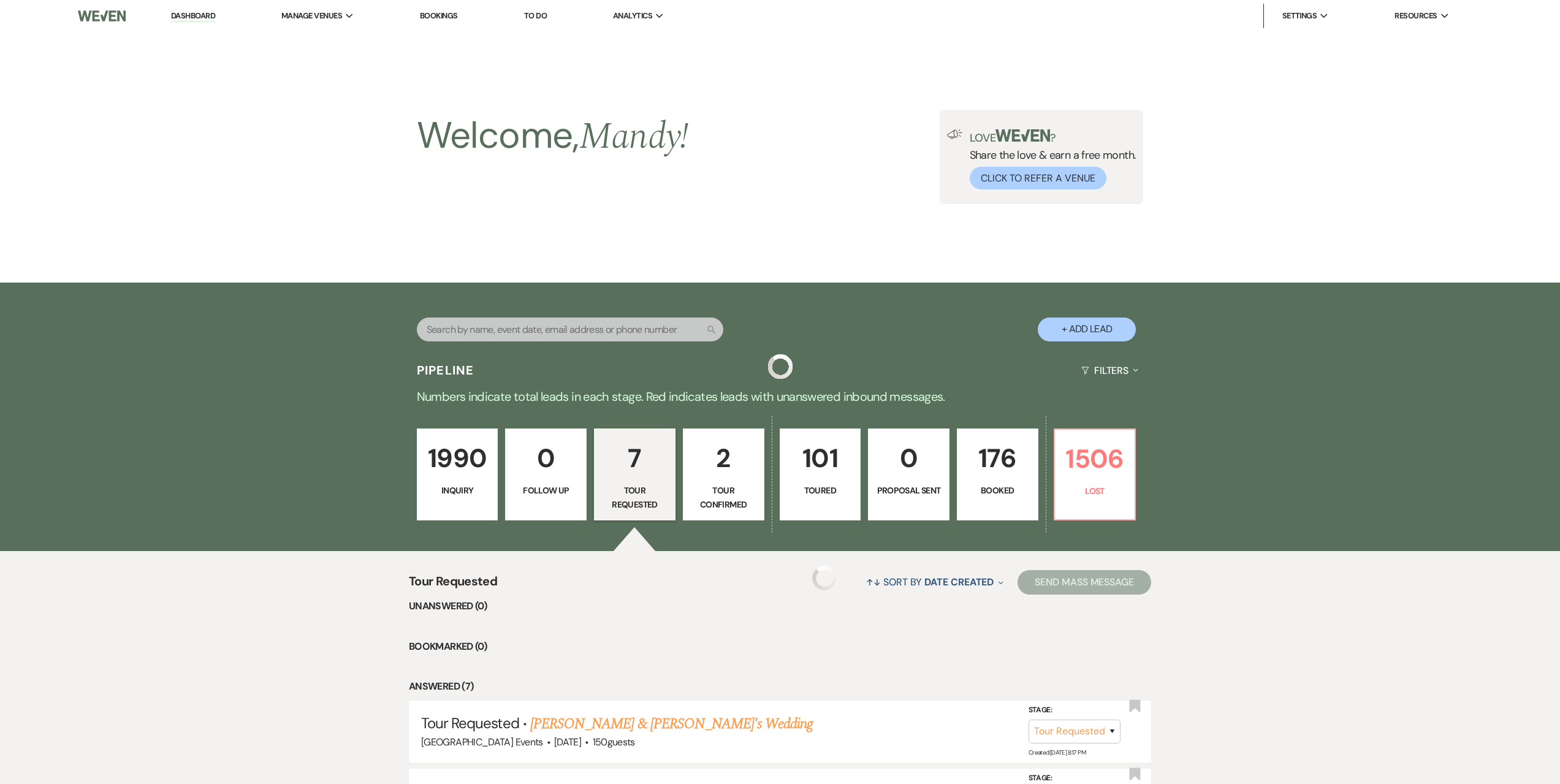
scroll to position [368, 0]
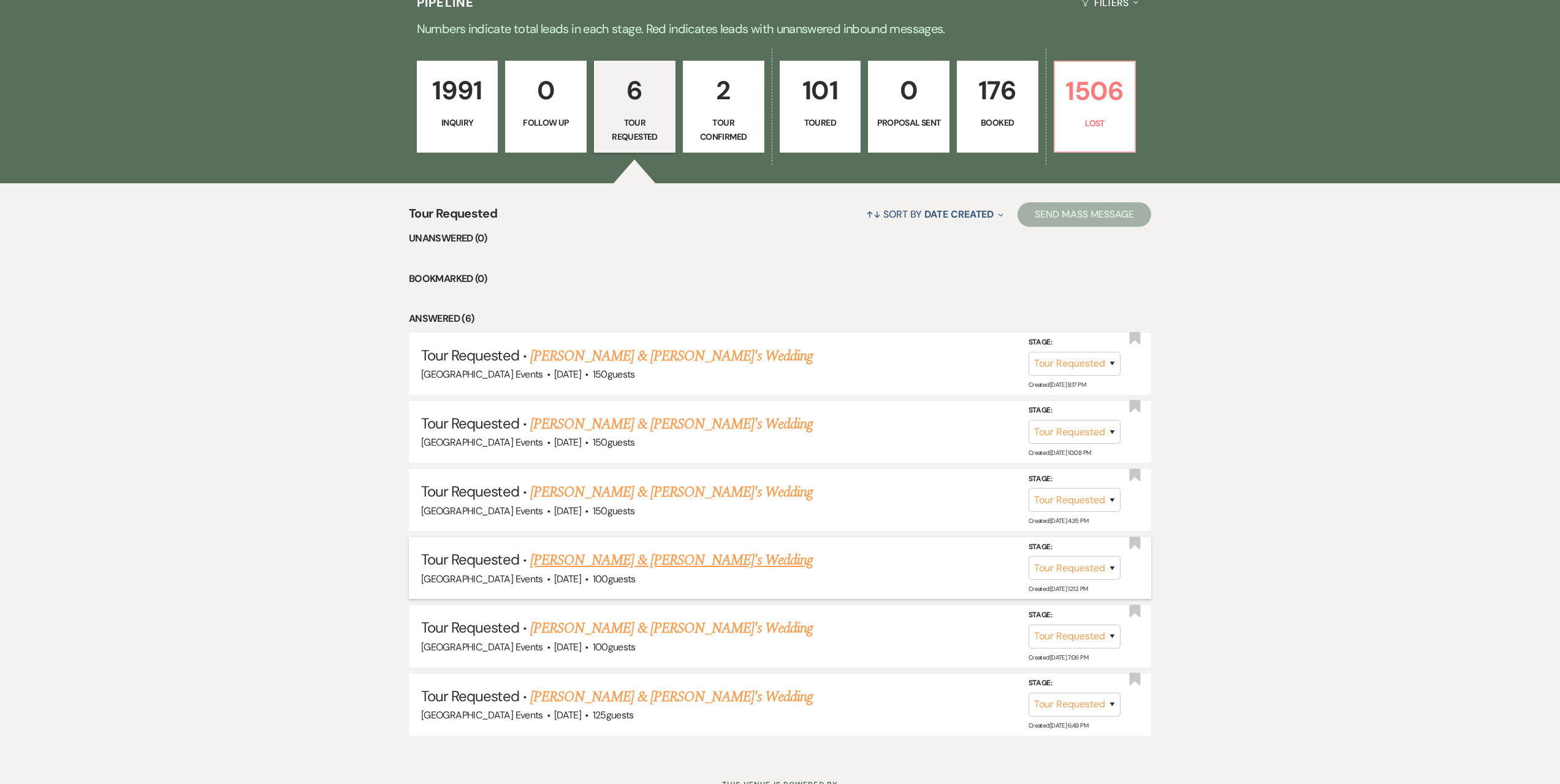
click at [603, 552] on link "[PERSON_NAME] & [PERSON_NAME]'s Wedding" at bounding box center [672, 560] width 283 height 22
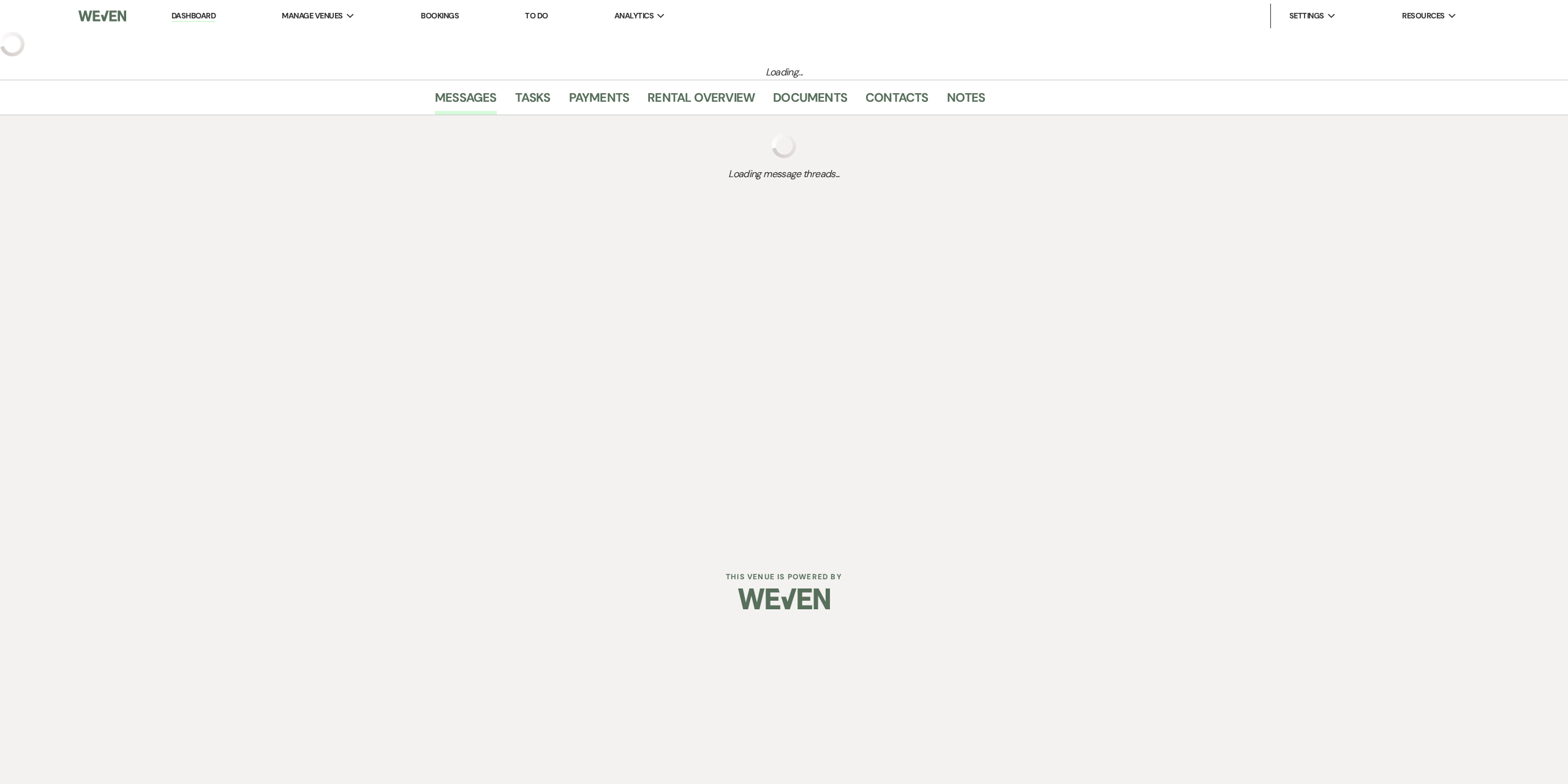
select select "2"
select select "5"
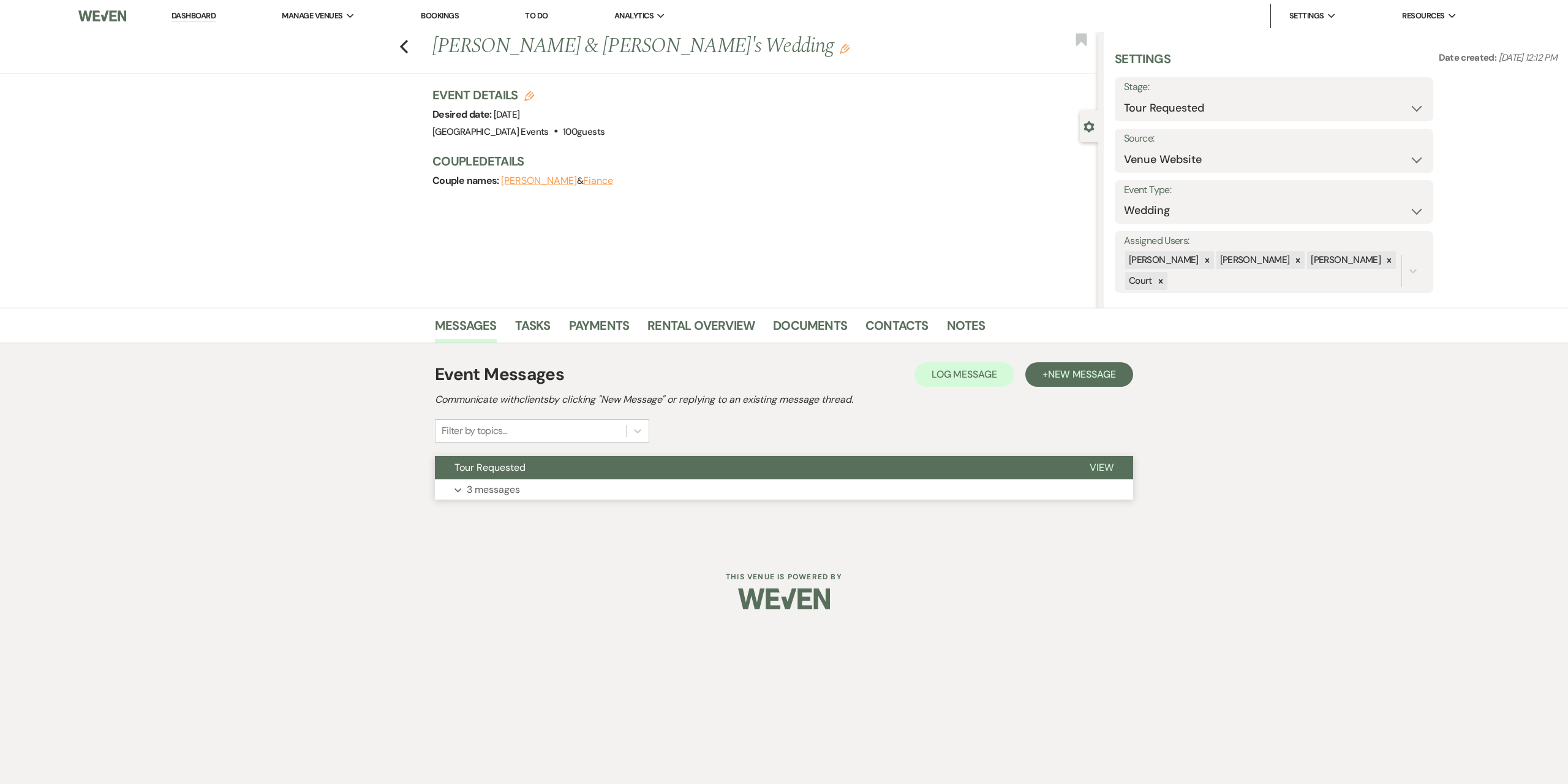
click at [607, 494] on button "Expand 3 messages" at bounding box center [784, 489] width 699 height 21
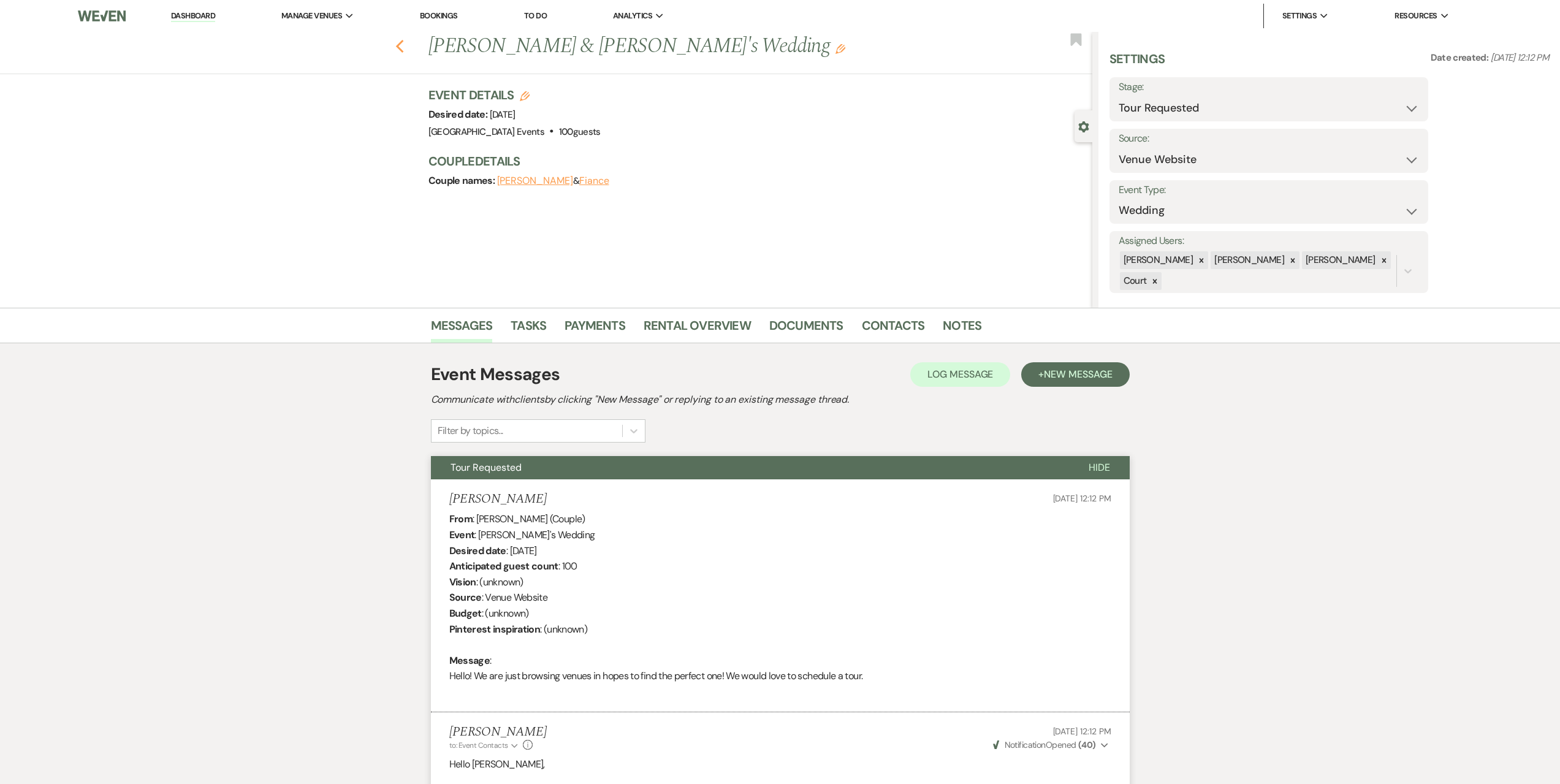
click at [404, 49] on icon "Previous" at bounding box center [400, 46] width 9 height 14
select select "2"
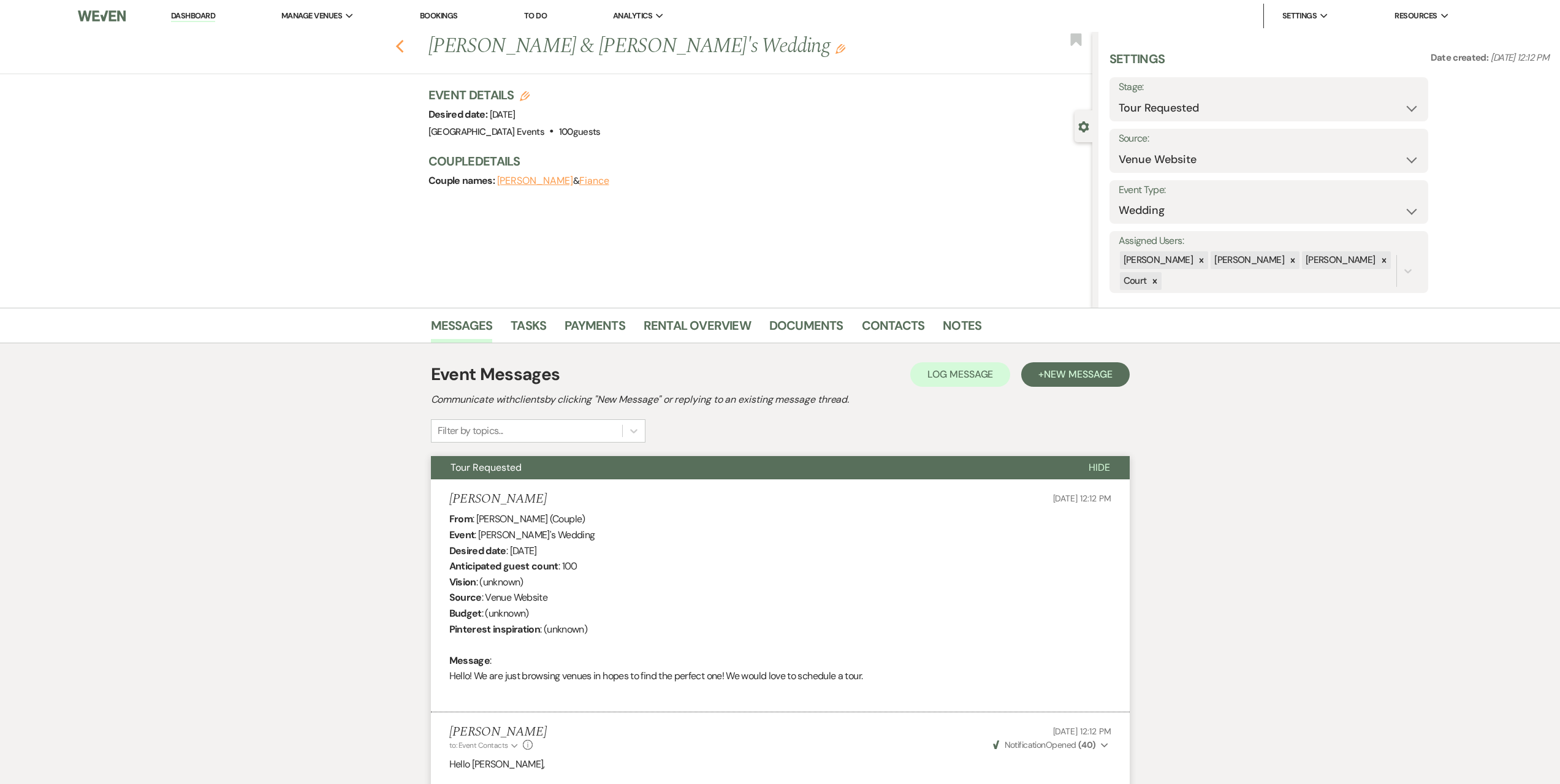
select select "2"
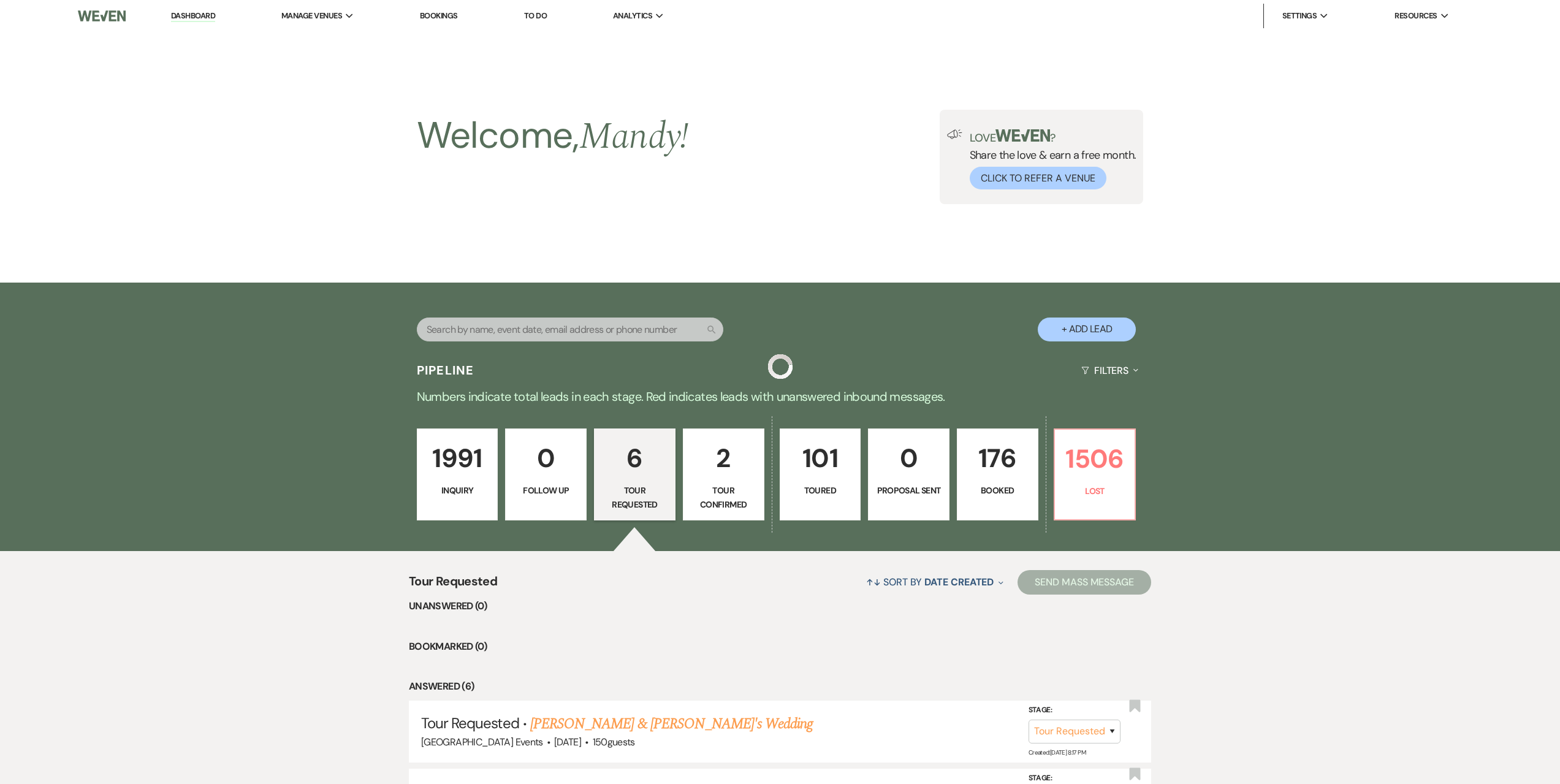
scroll to position [368, 0]
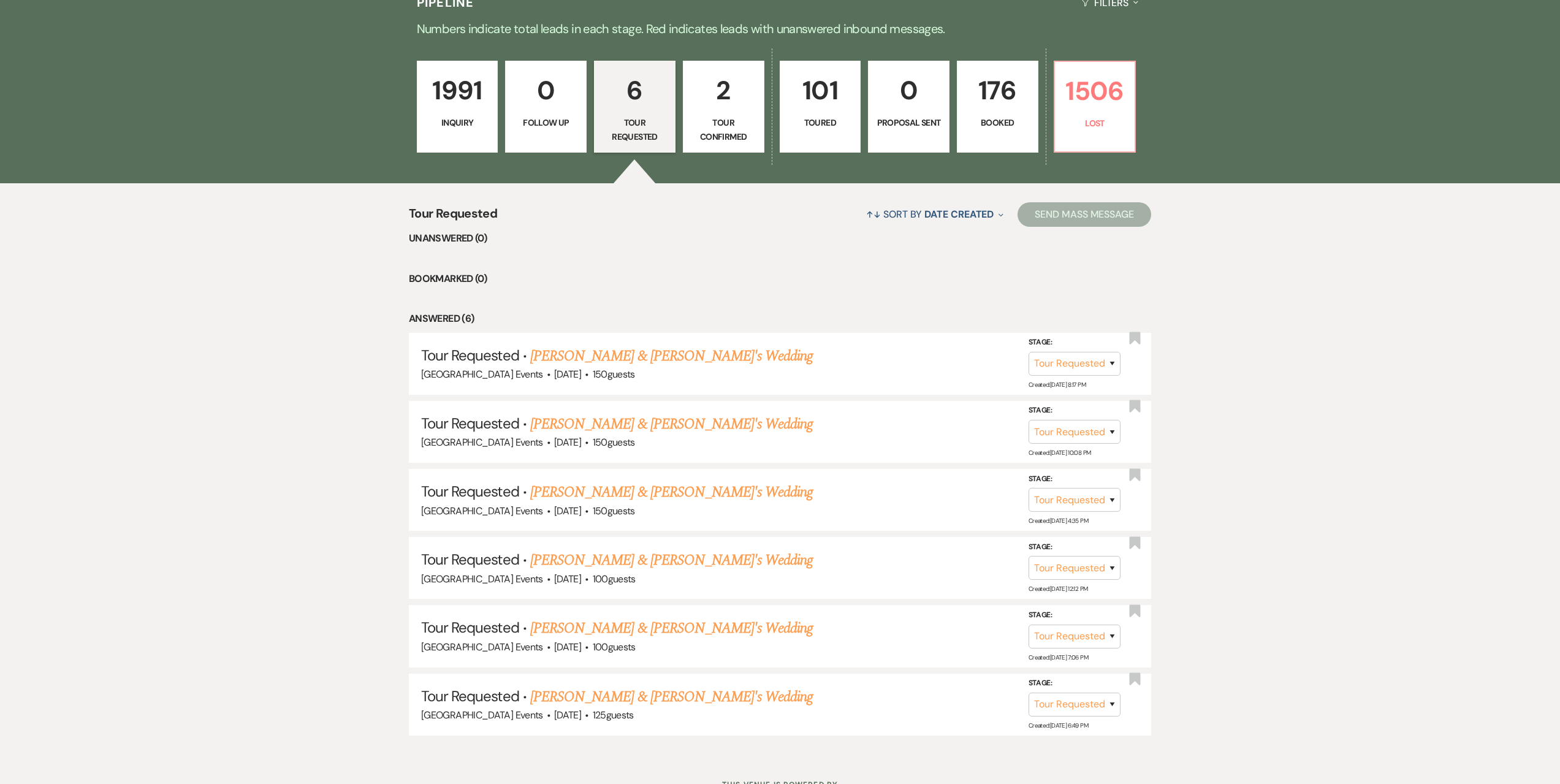
click at [1007, 103] on p "176" at bounding box center [998, 90] width 65 height 41
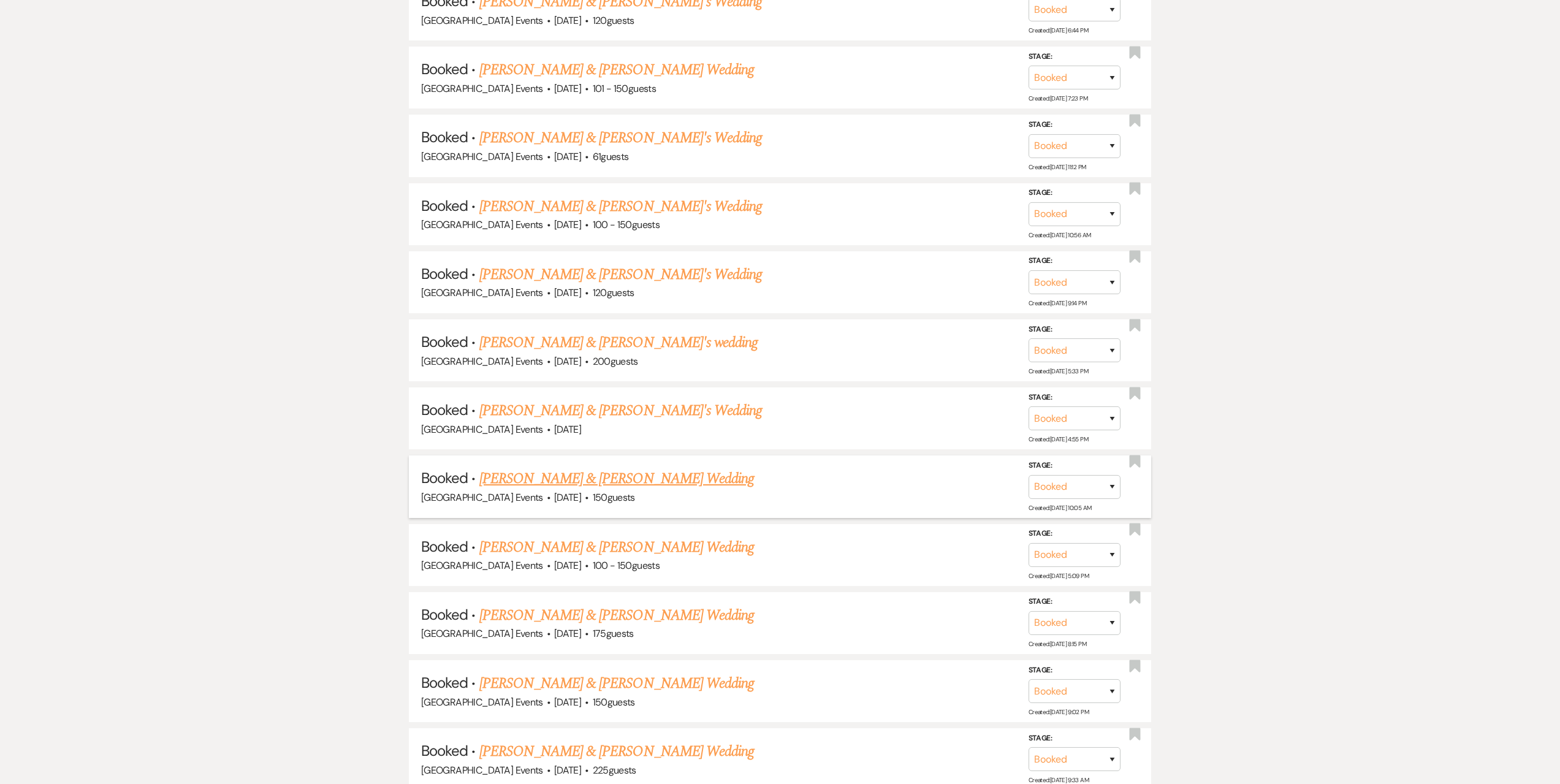
scroll to position [919, 0]
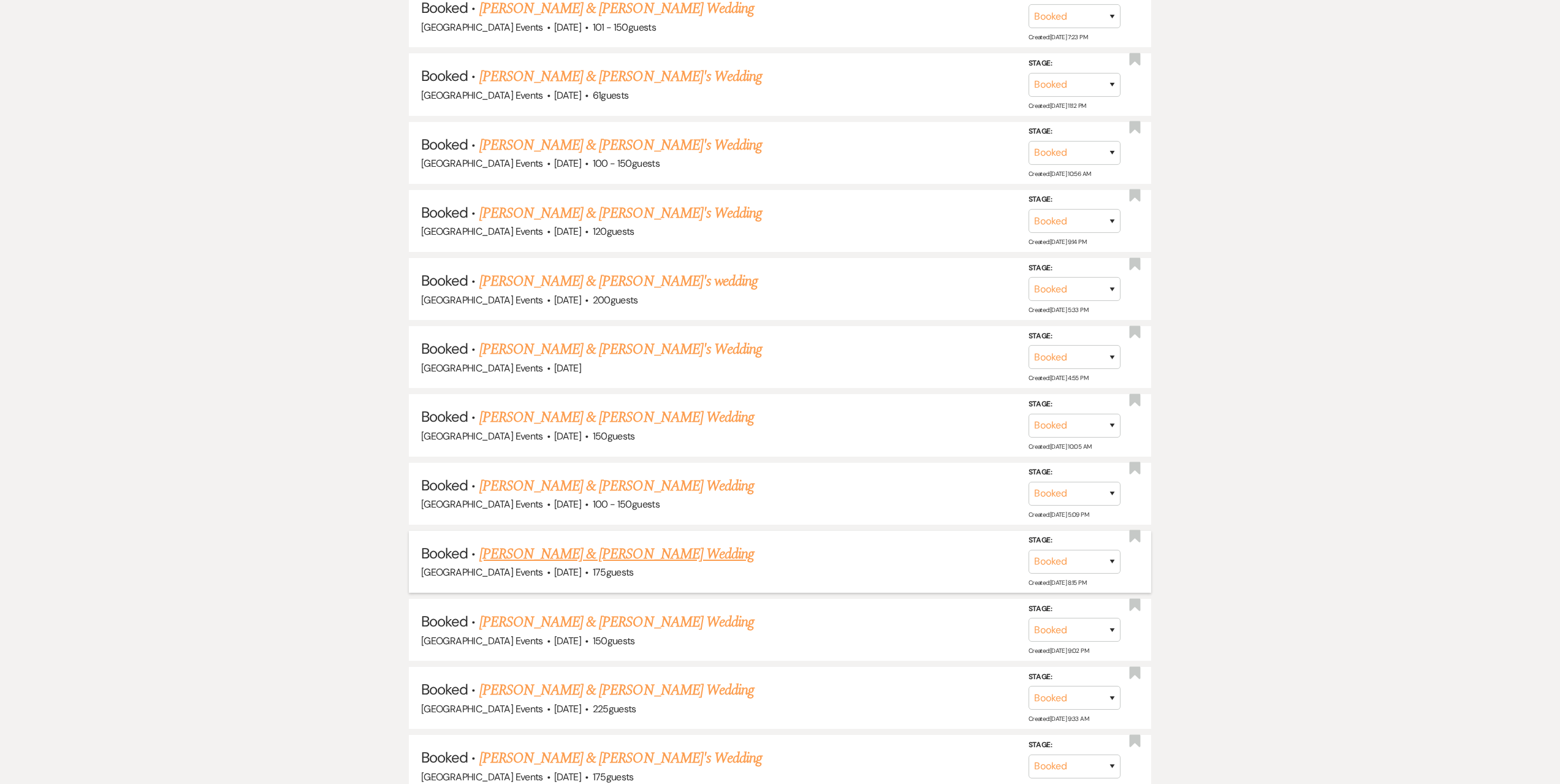
click at [549, 555] on link "[PERSON_NAME] & [PERSON_NAME] Wedding" at bounding box center [616, 554] width 274 height 22
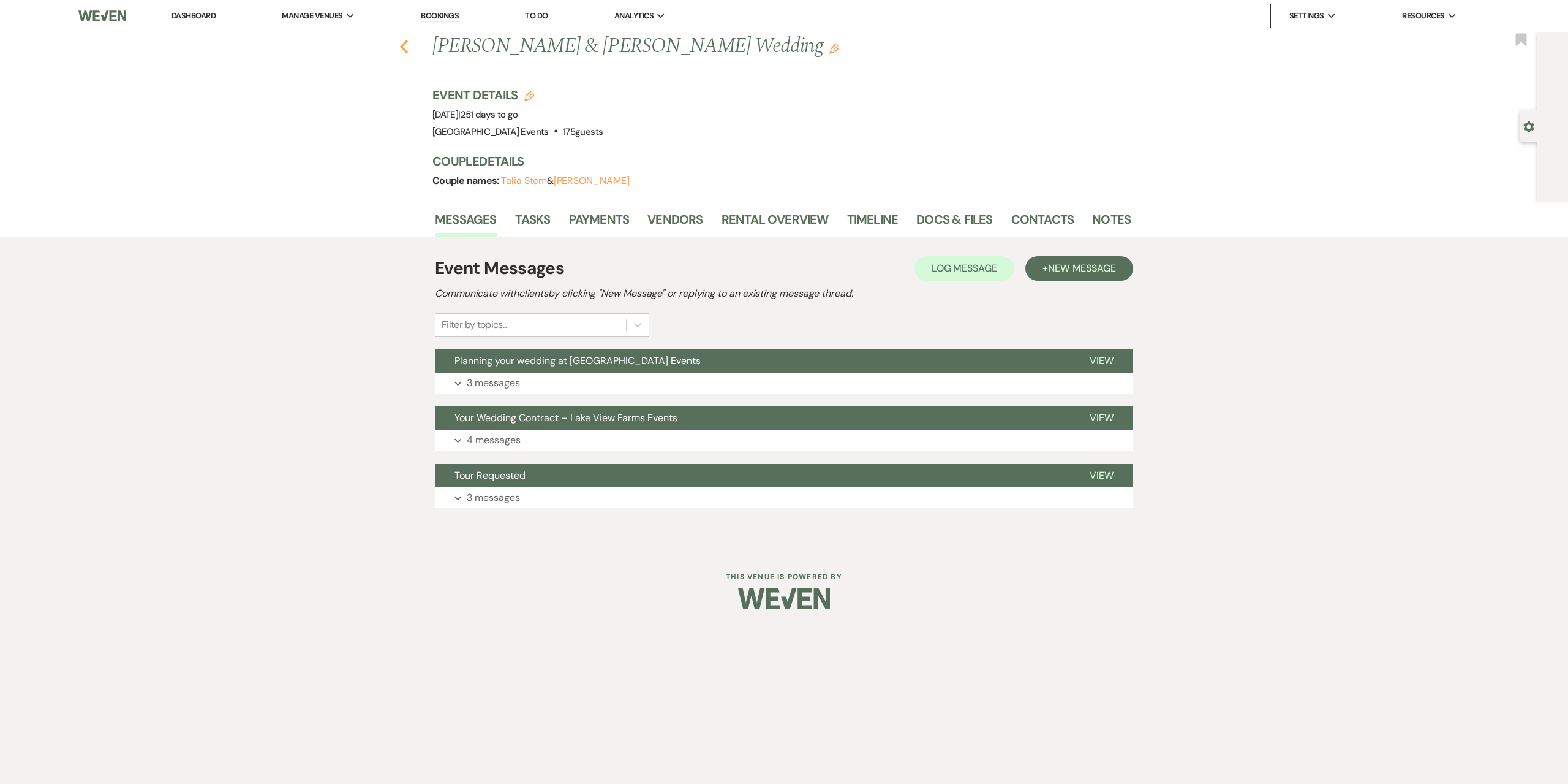
click at [406, 47] on icon "Previous" at bounding box center [404, 46] width 9 height 14
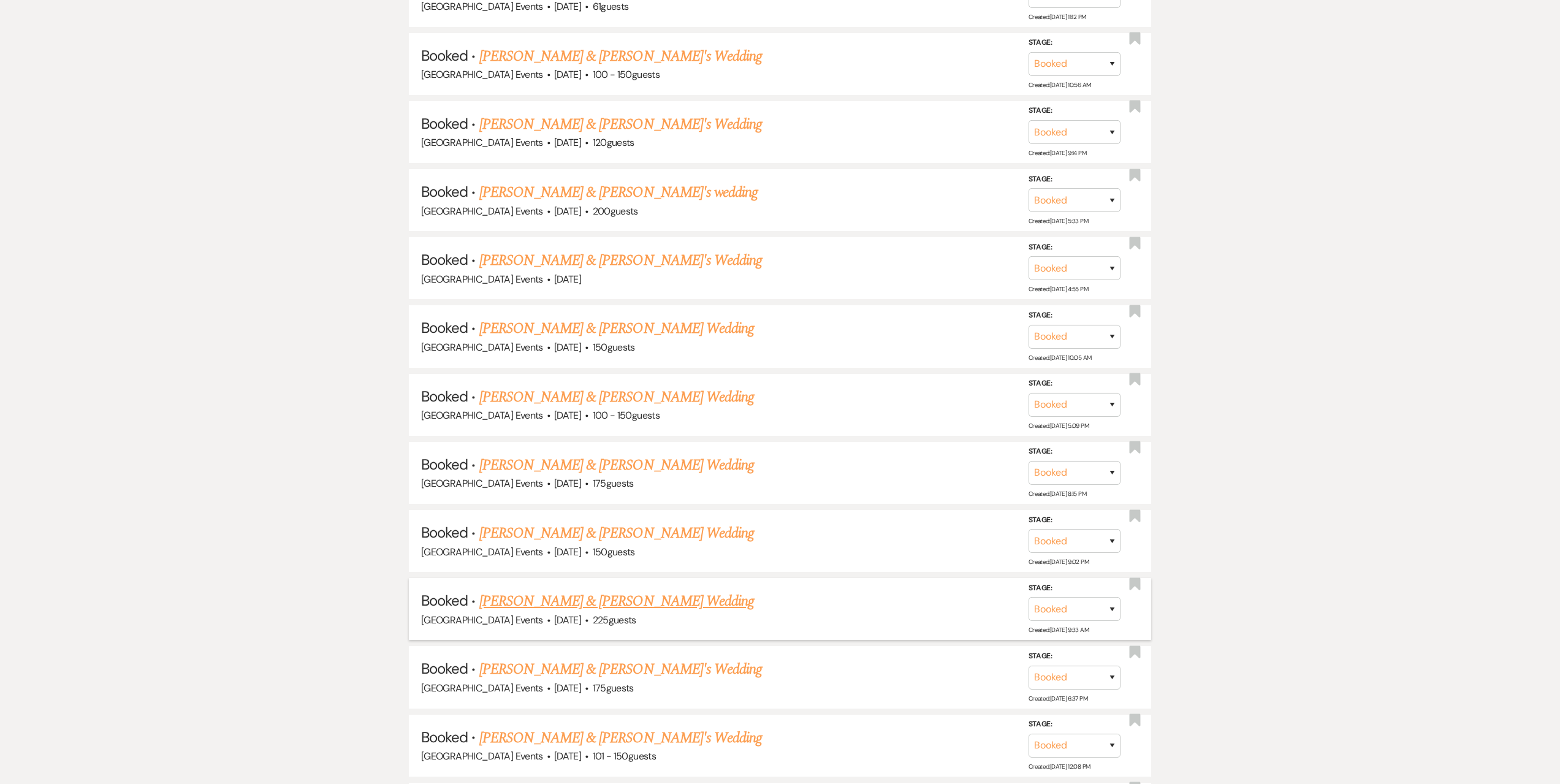
scroll to position [1042, 0]
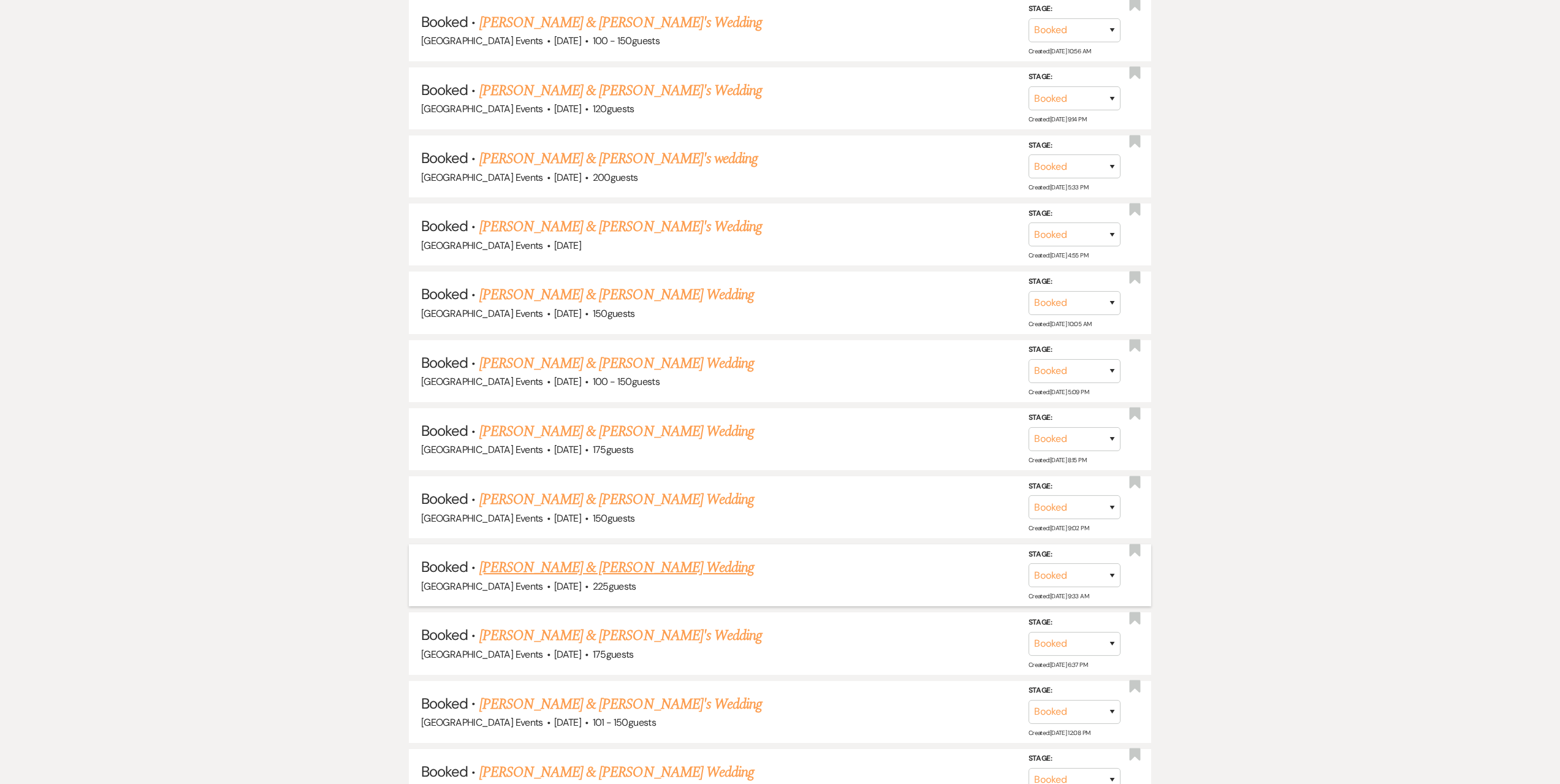
click at [546, 567] on link "[PERSON_NAME] & [PERSON_NAME] Wedding" at bounding box center [616, 567] width 274 height 22
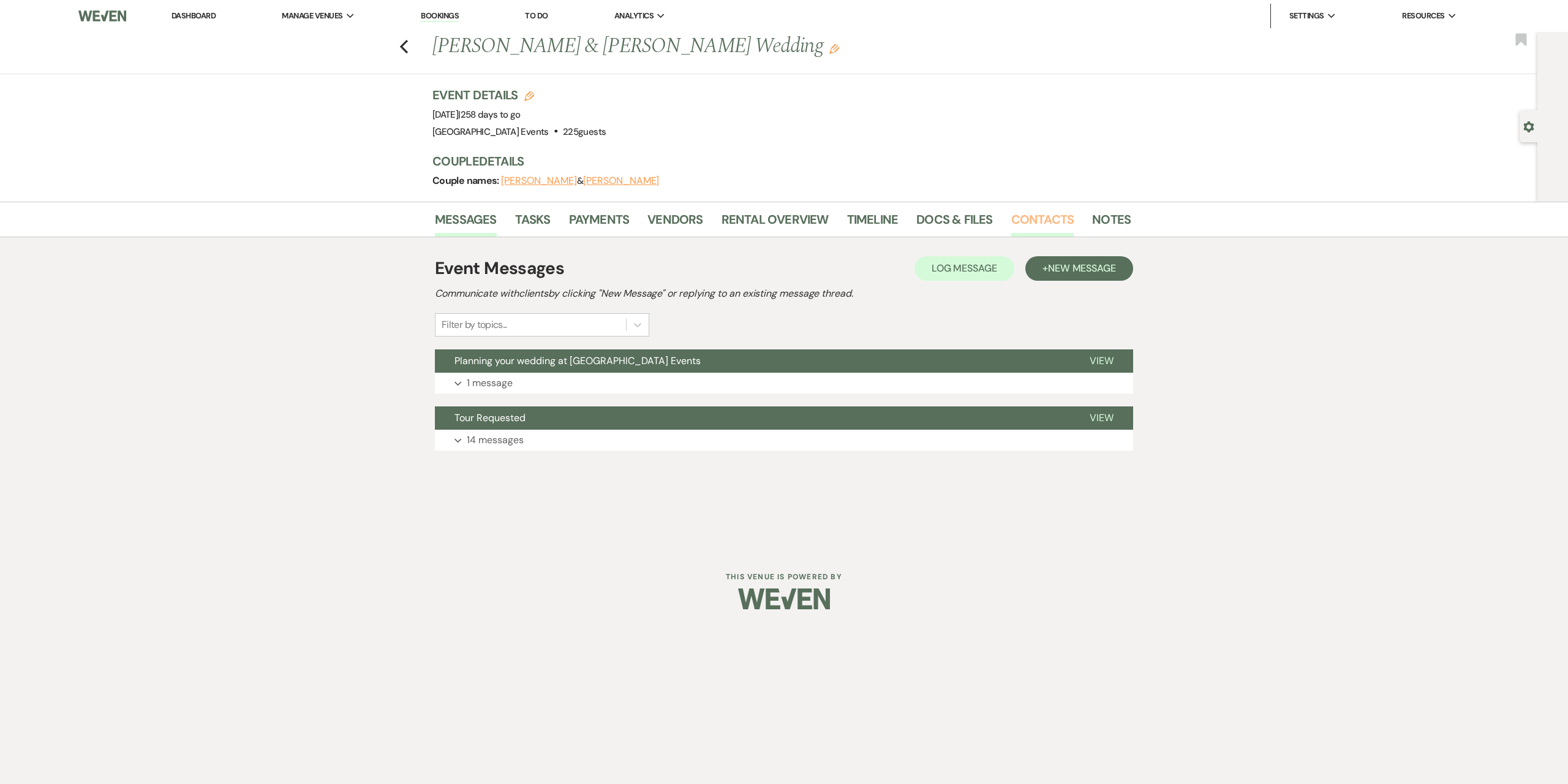
click at [1027, 222] on link "Contacts" at bounding box center [1043, 223] width 63 height 27
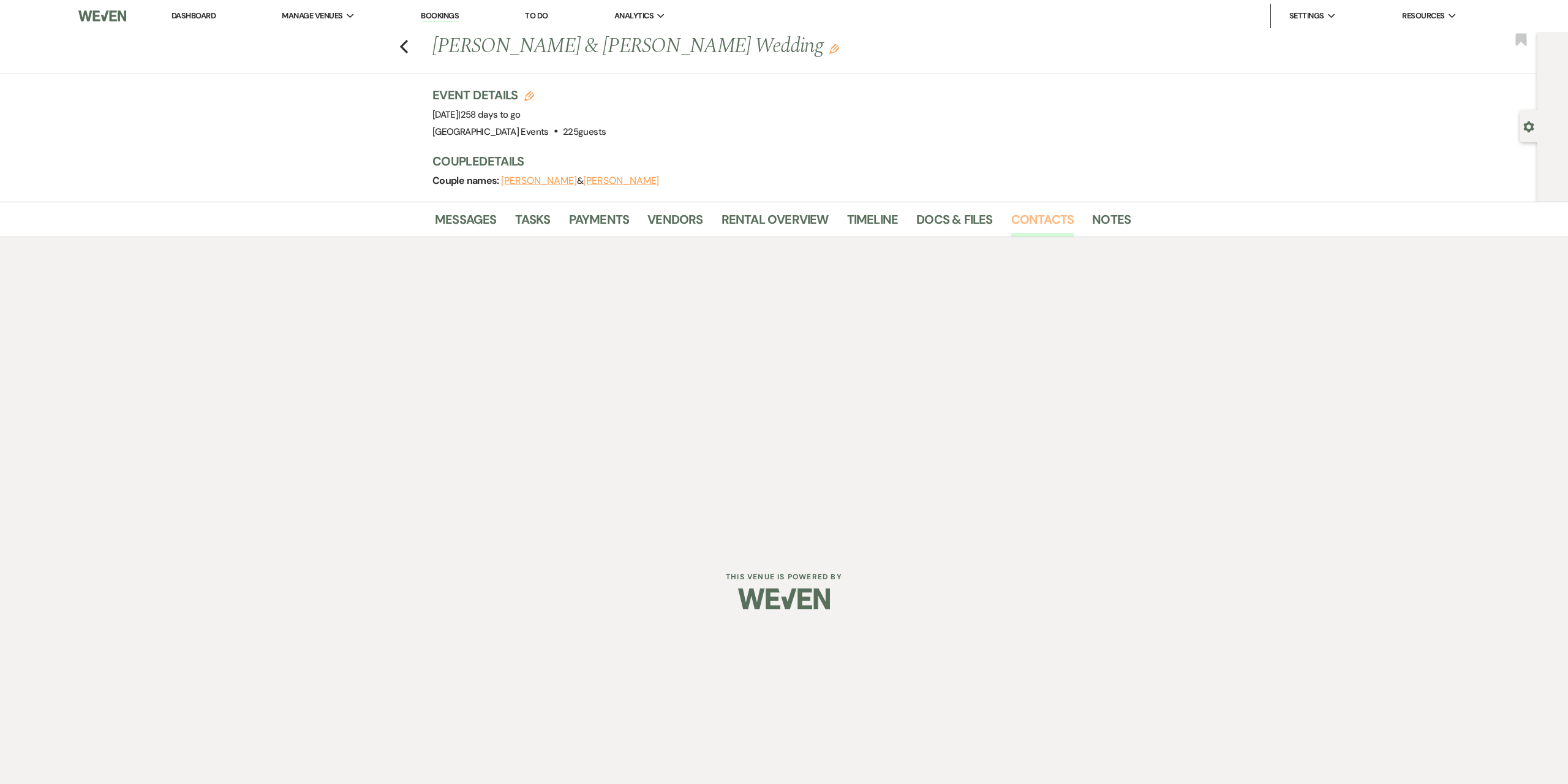
click at [1033, 225] on link "Contacts" at bounding box center [1043, 223] width 63 height 27
click at [465, 214] on link "Messages" at bounding box center [465, 223] width 62 height 27
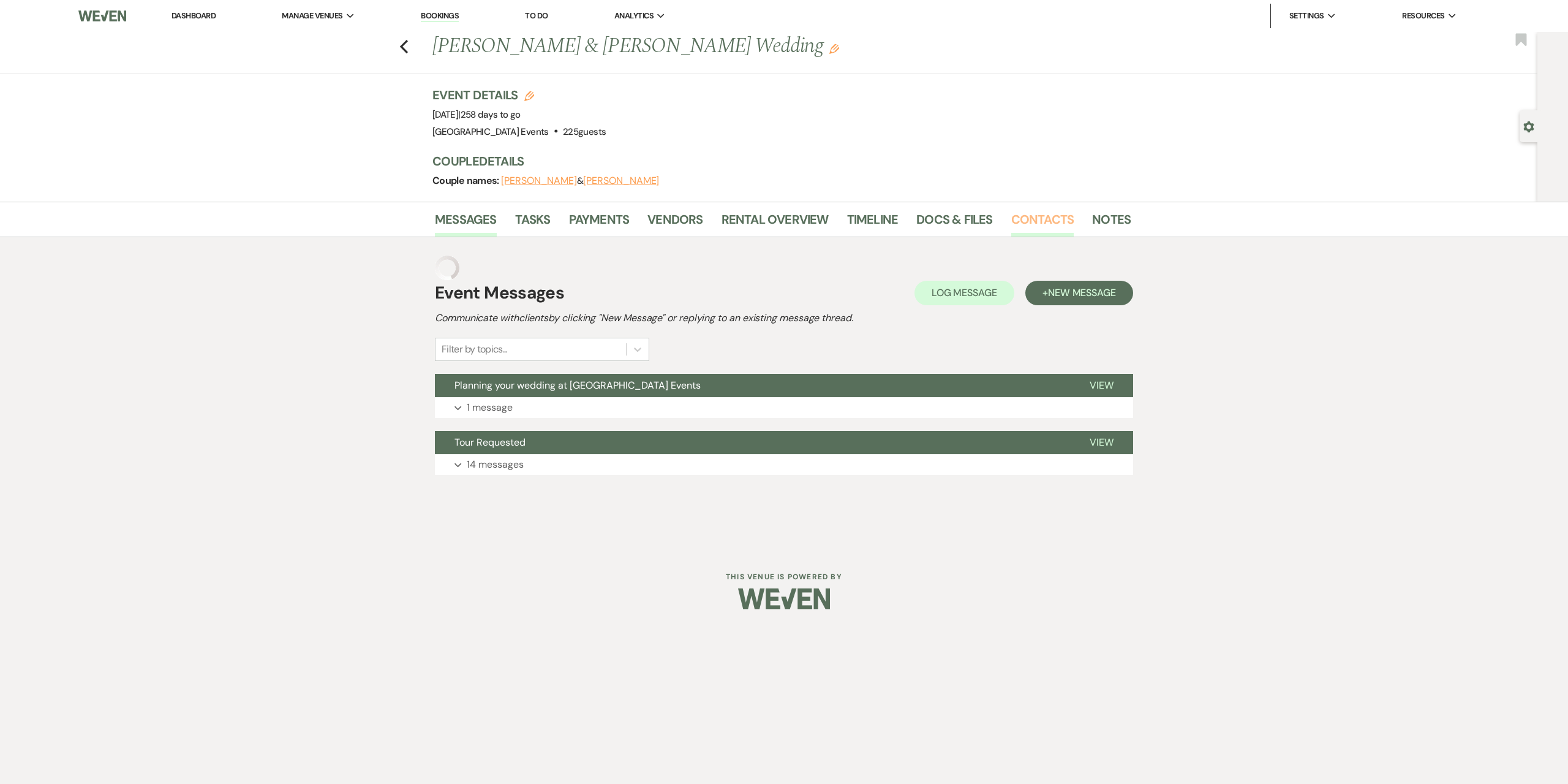
click at [1041, 221] on link "Contacts" at bounding box center [1043, 223] width 63 height 27
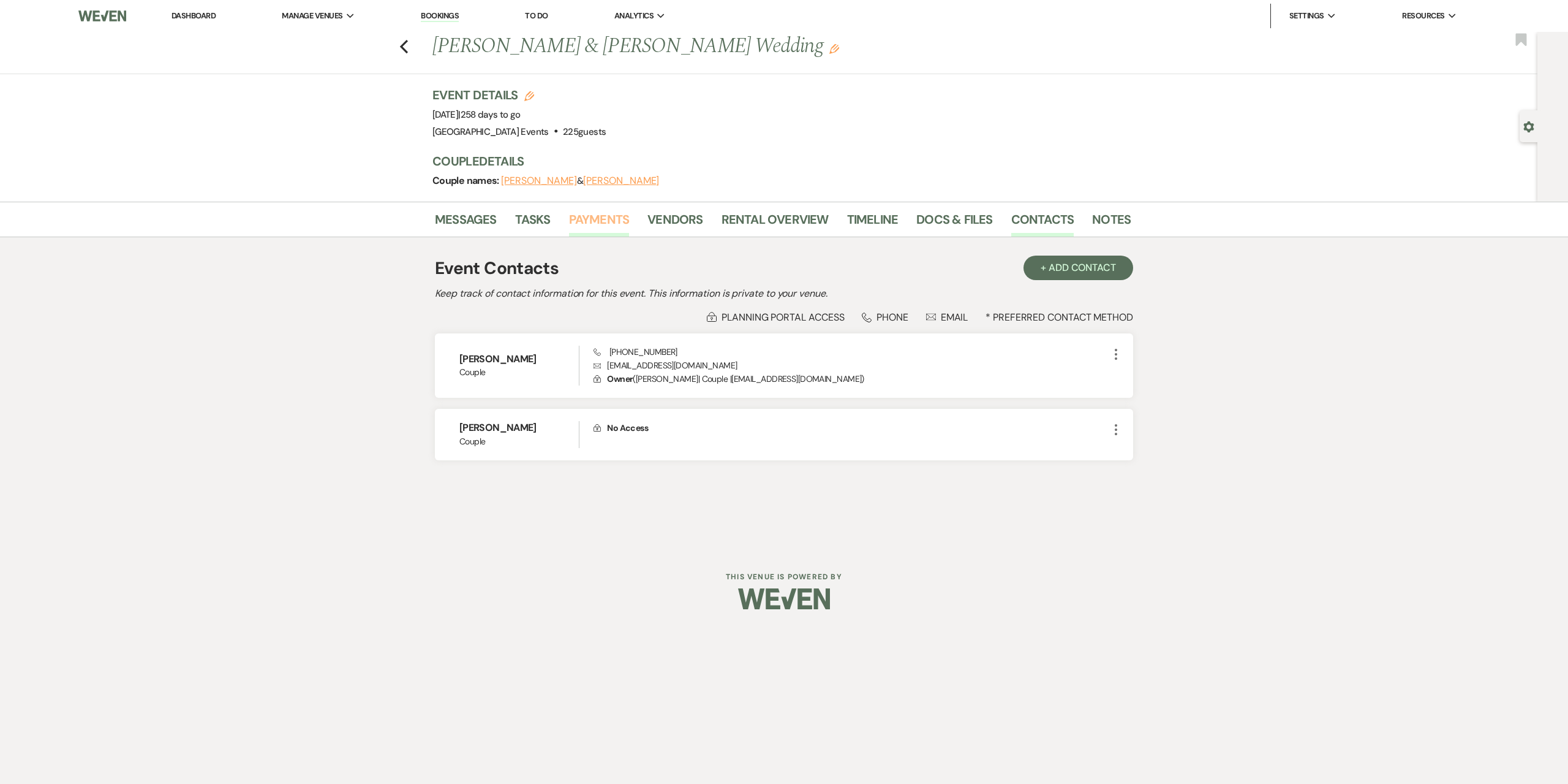
click at [624, 222] on link "Payments" at bounding box center [599, 223] width 61 height 27
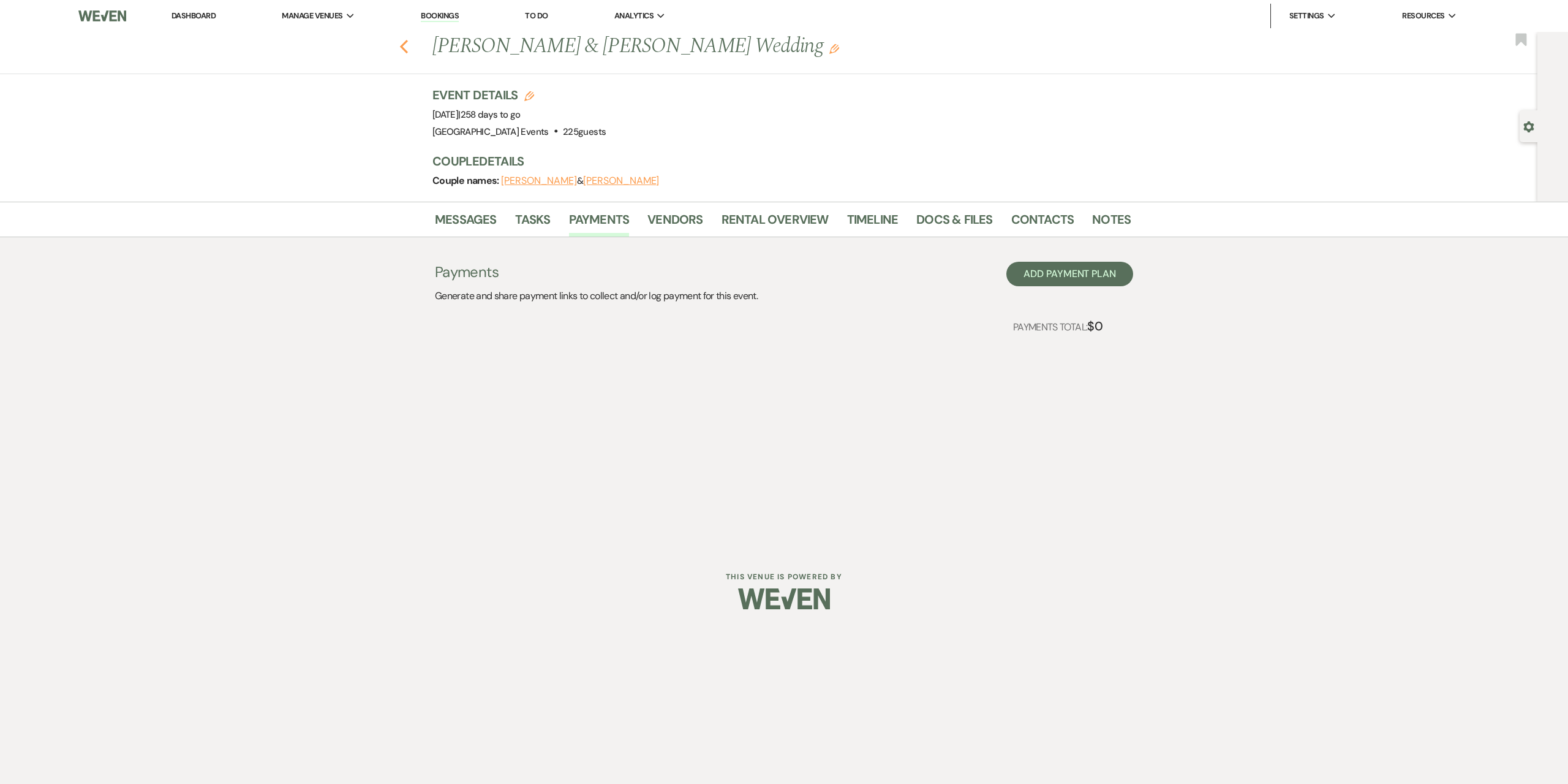
click at [404, 46] on icon "Previous" at bounding box center [404, 46] width 9 height 14
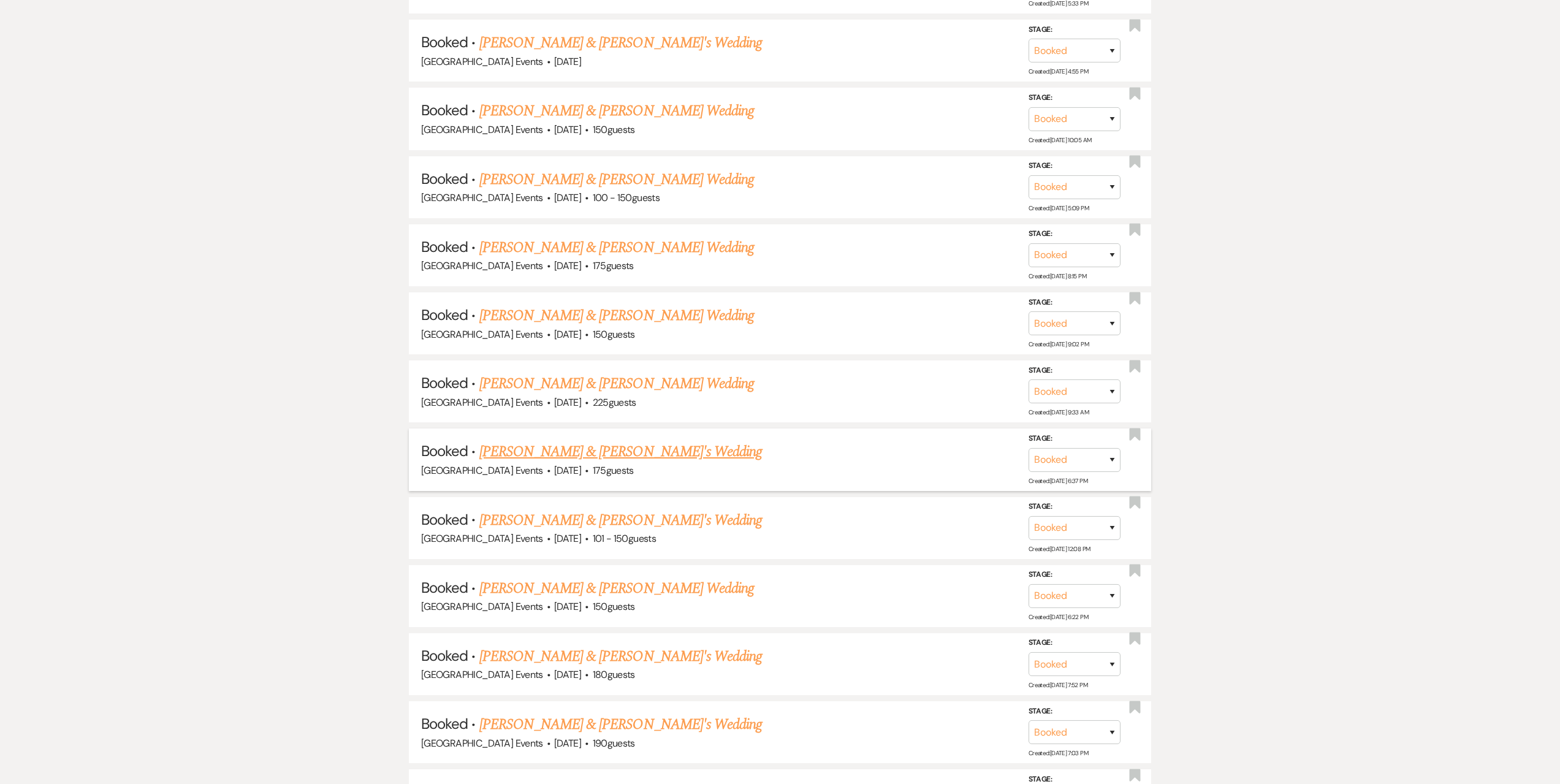
scroll to position [1287, 0]
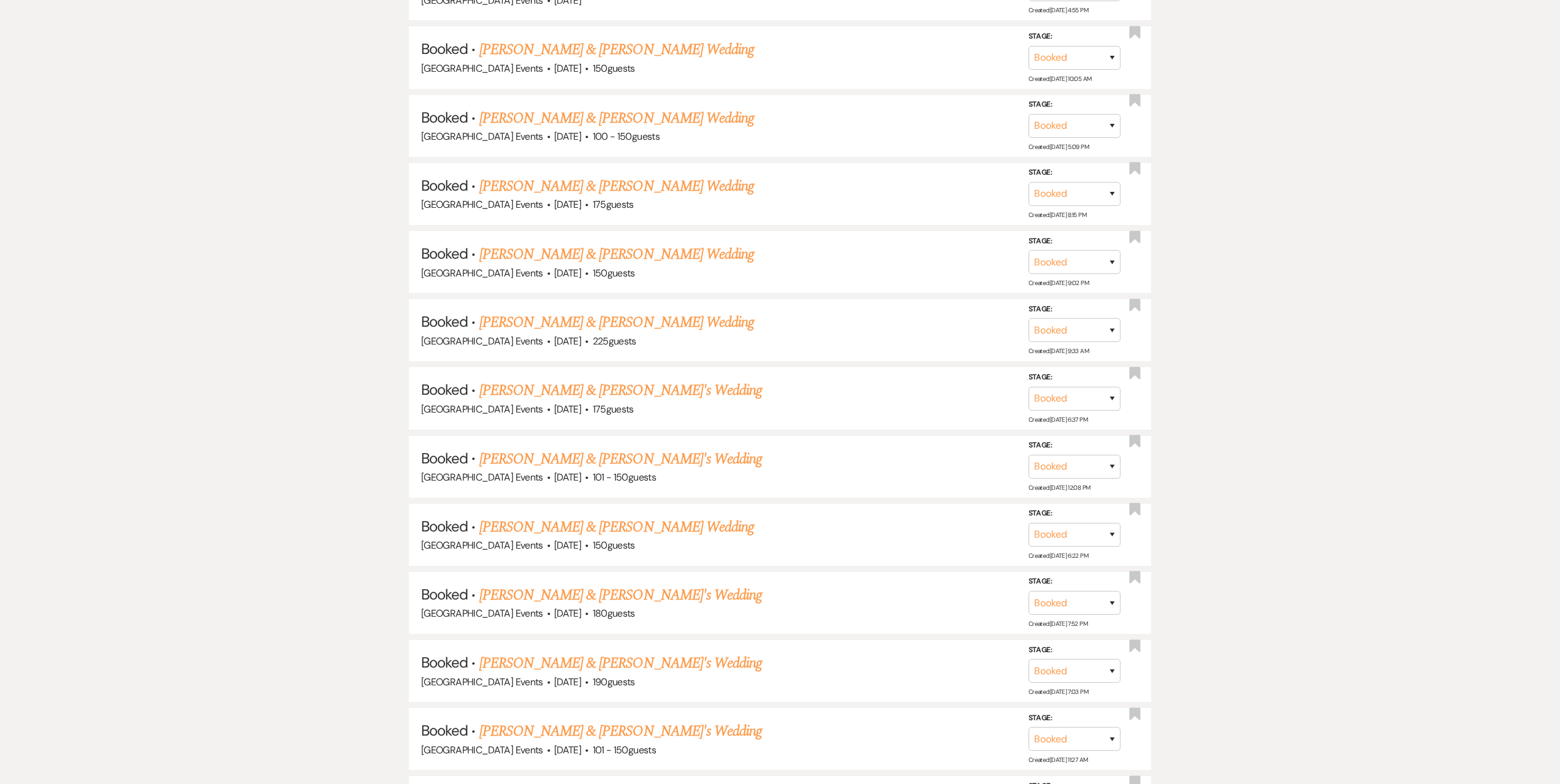
click at [579, 591] on link "[PERSON_NAME] & [PERSON_NAME]'s Wedding" at bounding box center [621, 595] width 283 height 22
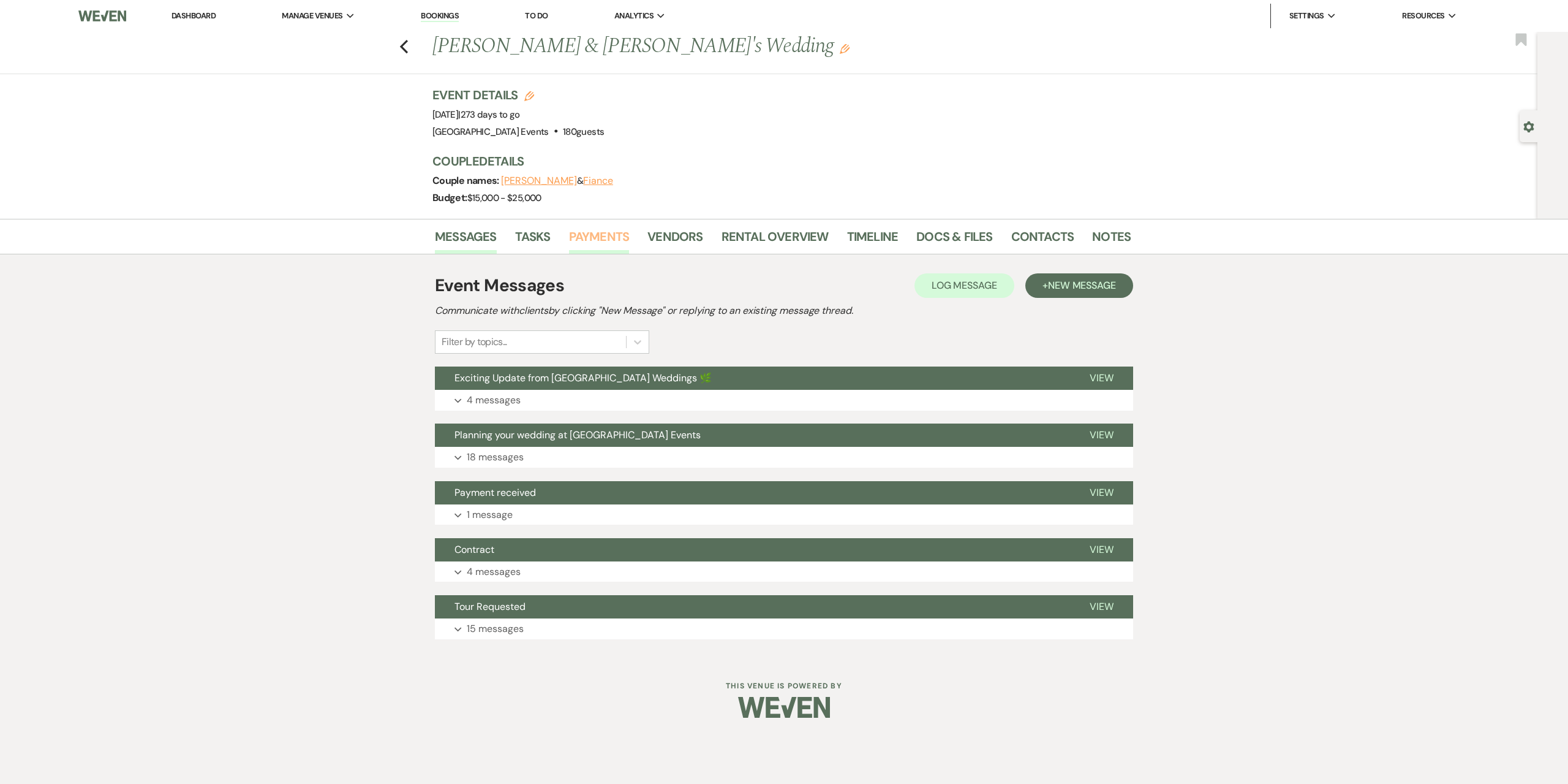
click at [601, 237] on link "Payments" at bounding box center [599, 239] width 61 height 27
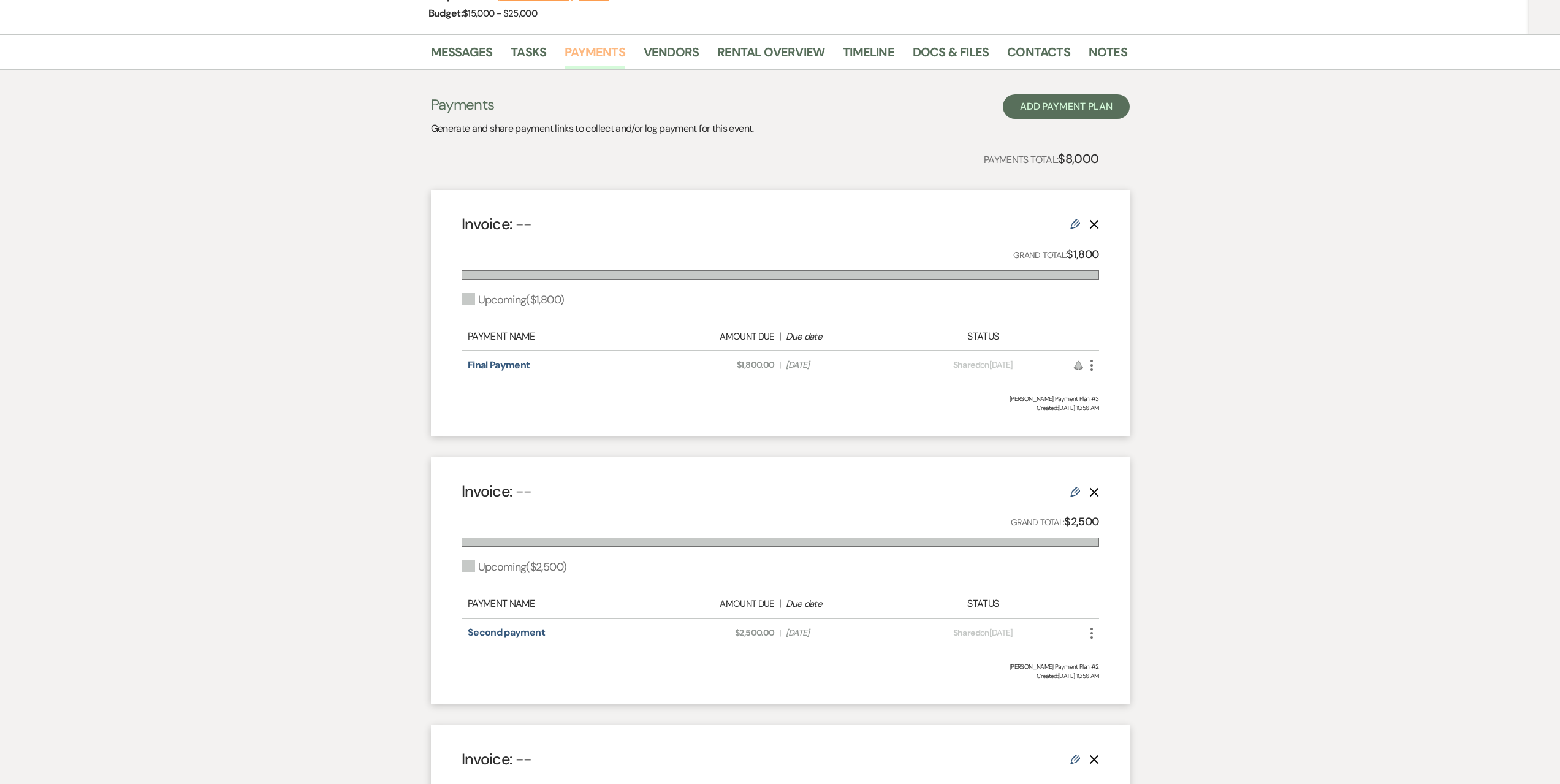
scroll to position [245, 0]
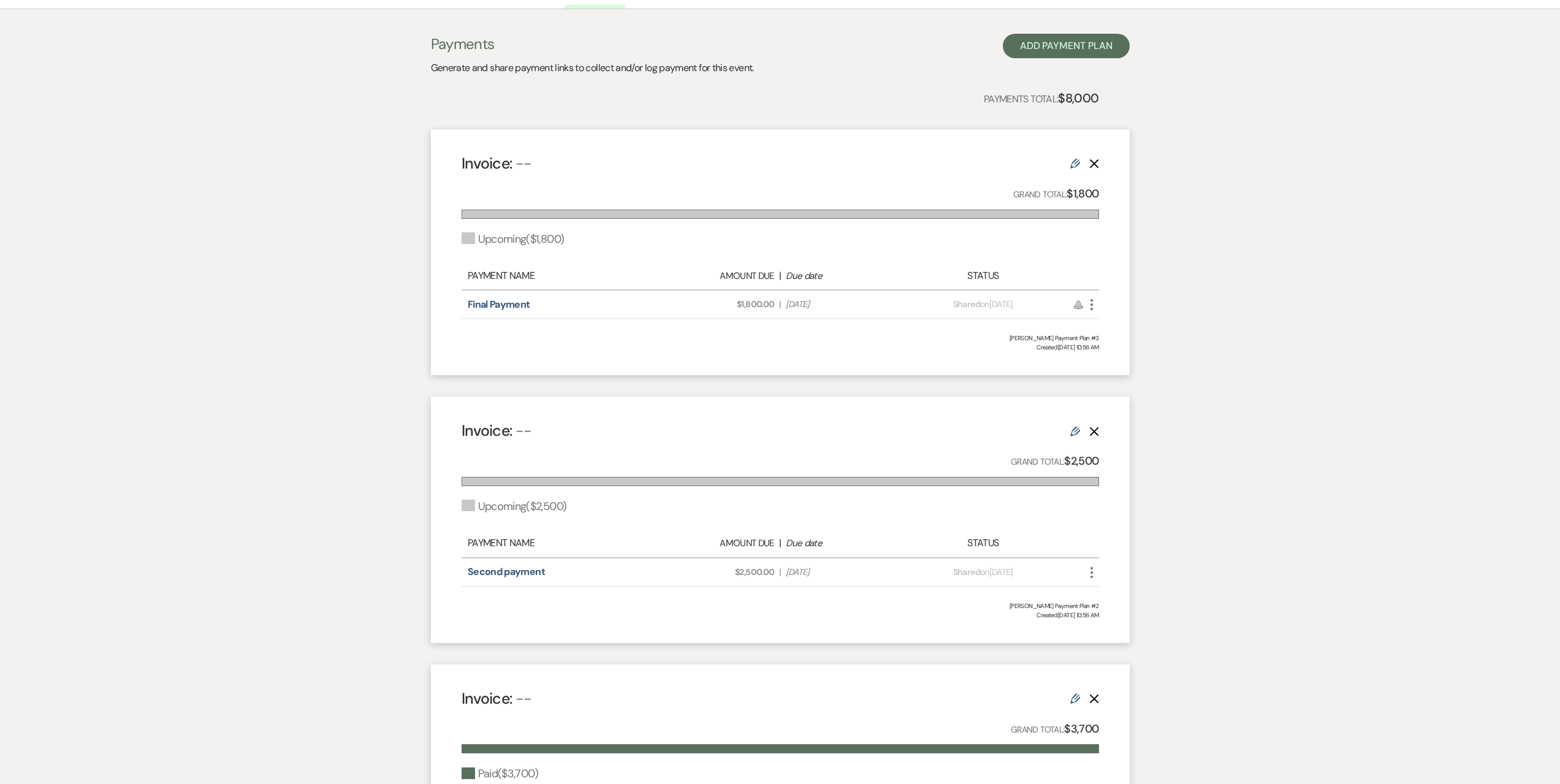
click at [1093, 573] on icon "More" at bounding box center [1091, 572] width 14 height 14
click at [1131, 641] on button "Check [PERSON_NAME] [PERSON_NAME] as Paid" at bounding box center [1146, 637] width 124 height 21
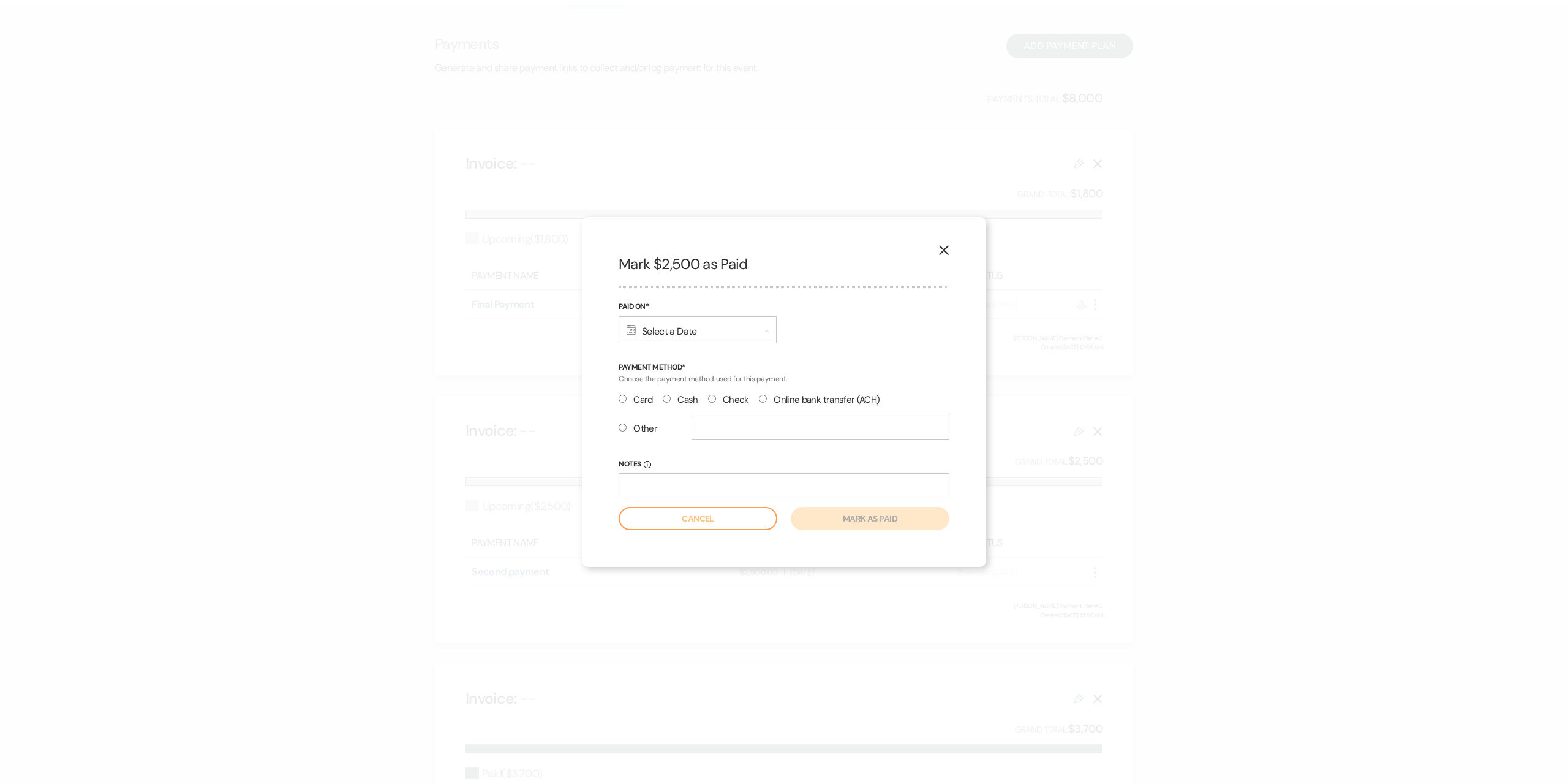
click at [706, 336] on div "Calendar Select a Date Expand" at bounding box center [698, 329] width 158 height 27
click at [743, 470] on td "18" at bounding box center [740, 479] width 26 height 29
click at [765, 402] on input "Online bank transfer (ACH)" at bounding box center [762, 399] width 8 height 8
radio input "true"
click at [759, 483] on input "Notes Info" at bounding box center [784, 485] width 331 height 24
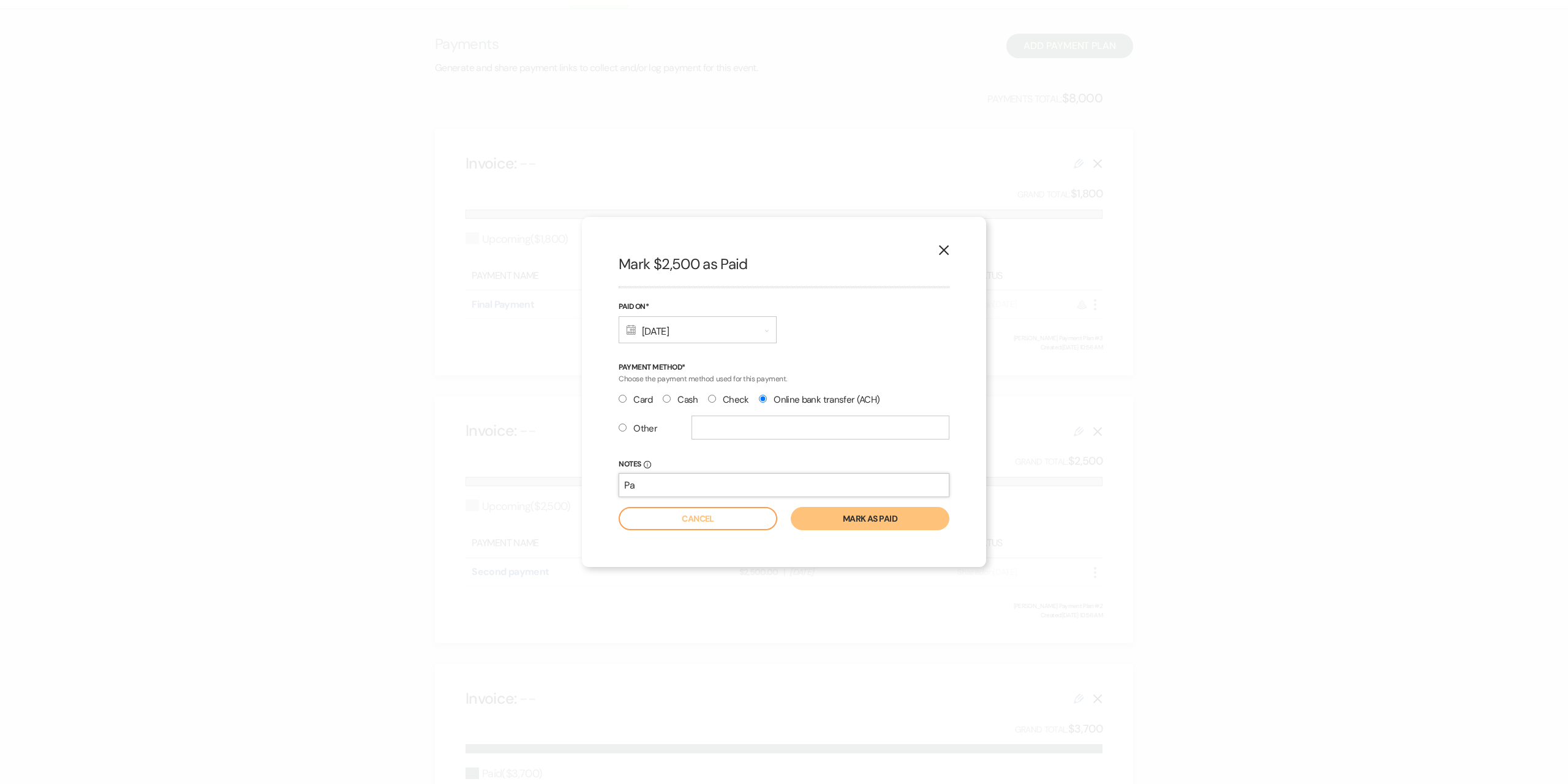
type input "P"
click at [846, 520] on button "Mark as paid" at bounding box center [869, 518] width 159 height 24
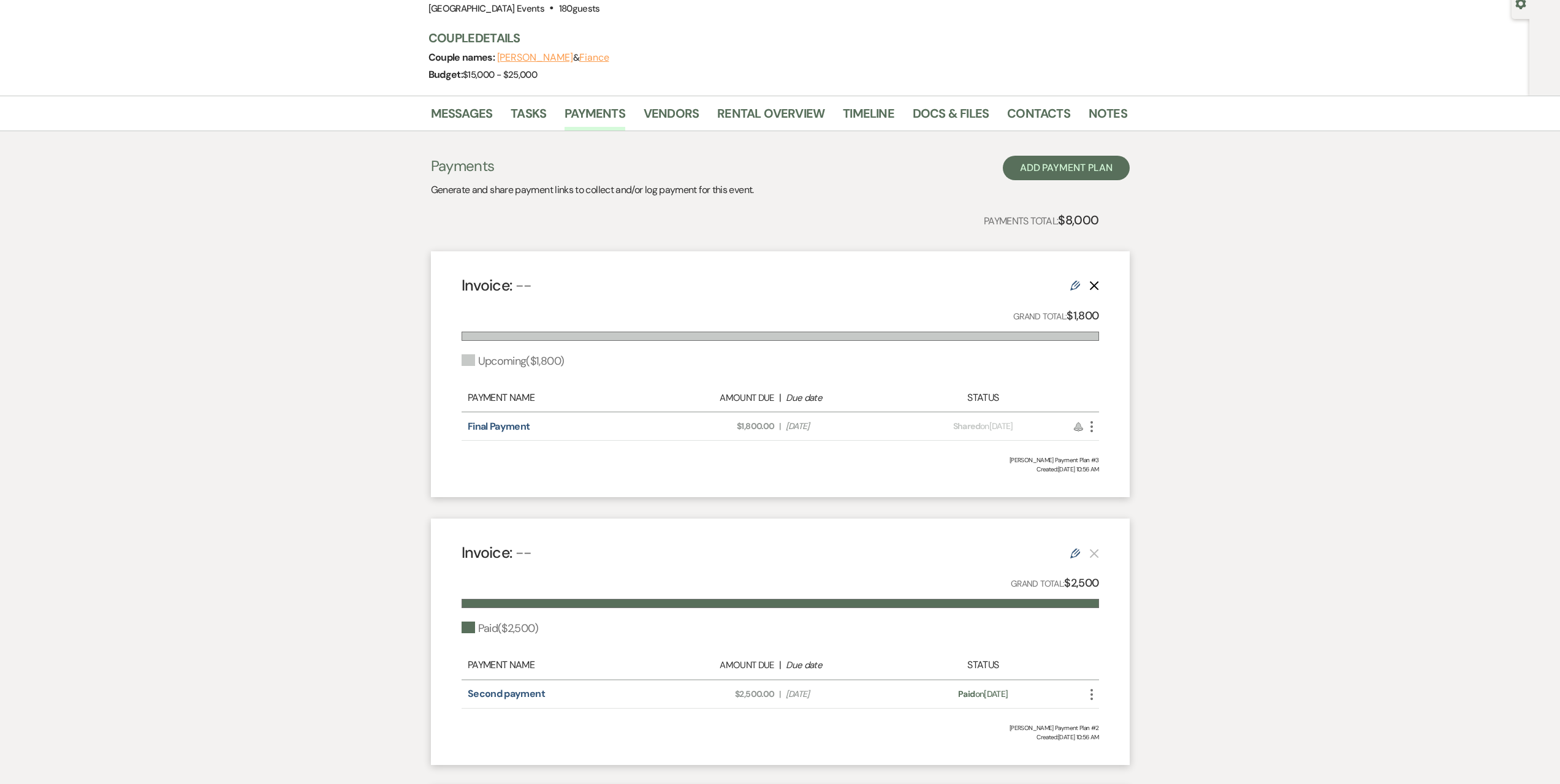
scroll to position [0, 0]
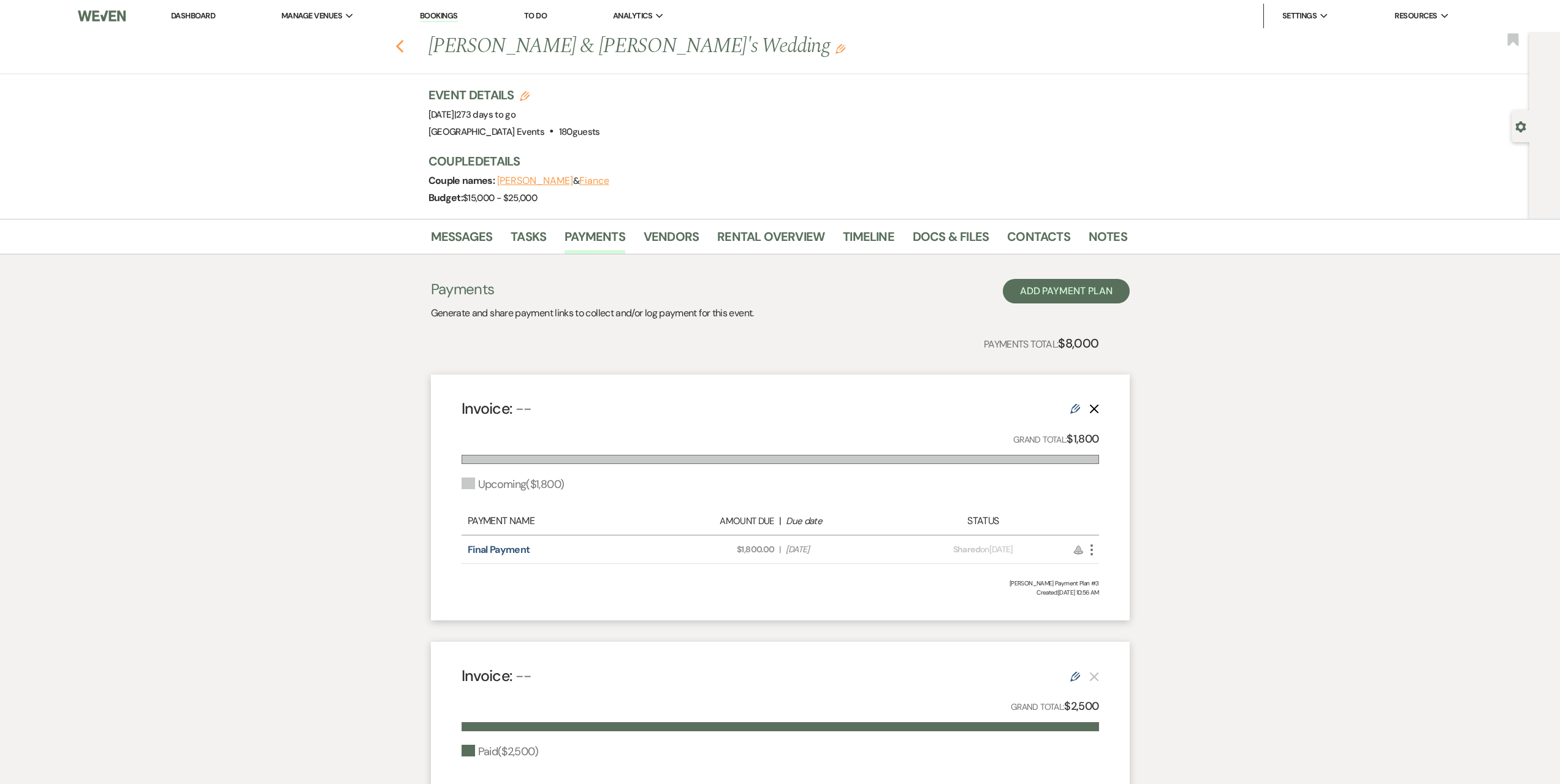
click at [400, 46] on use "button" at bounding box center [399, 46] width 8 height 14
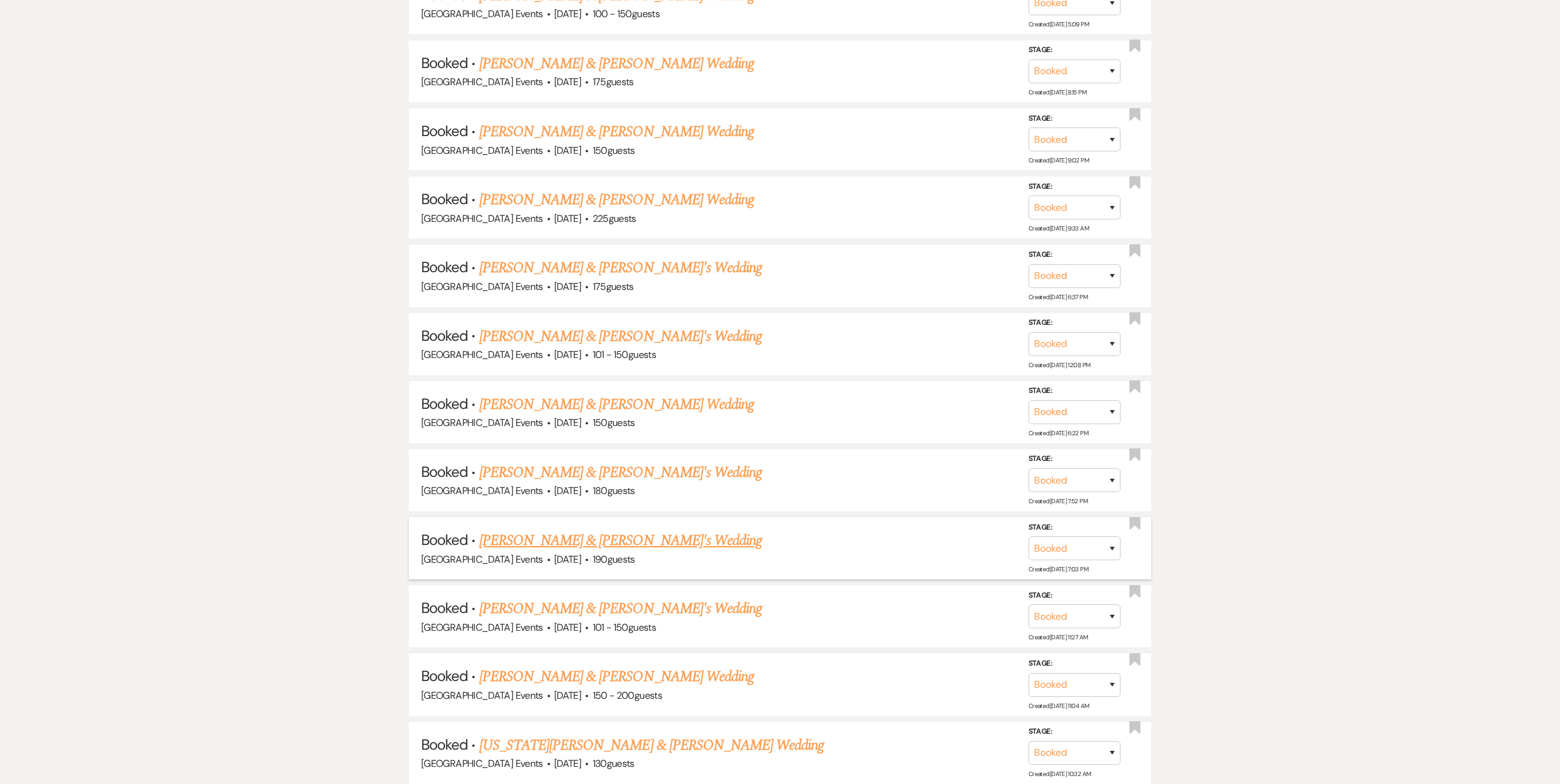
scroll to position [1471, 0]
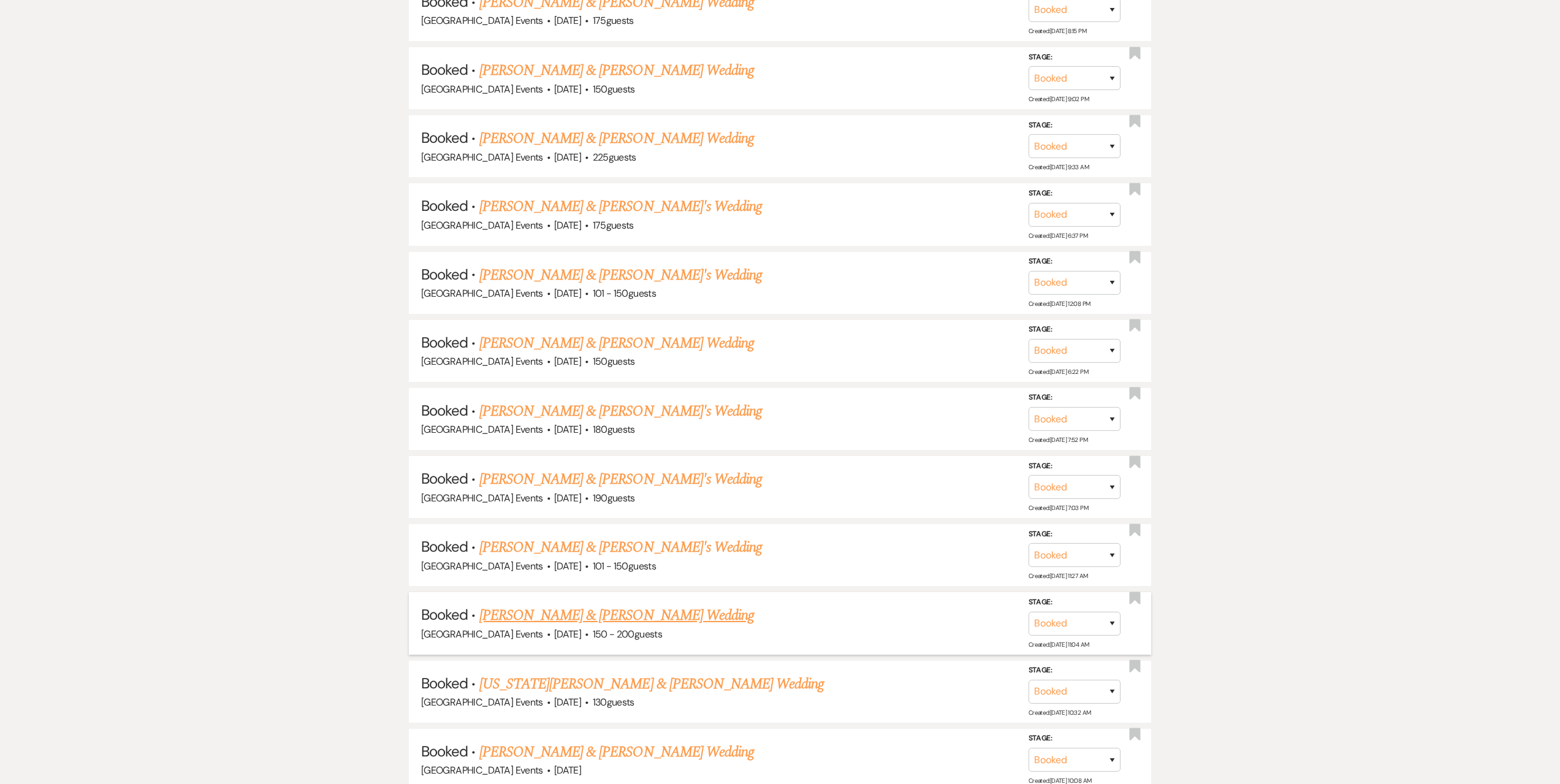
click at [603, 612] on link "[PERSON_NAME] & [PERSON_NAME] Wedding" at bounding box center [616, 615] width 274 height 22
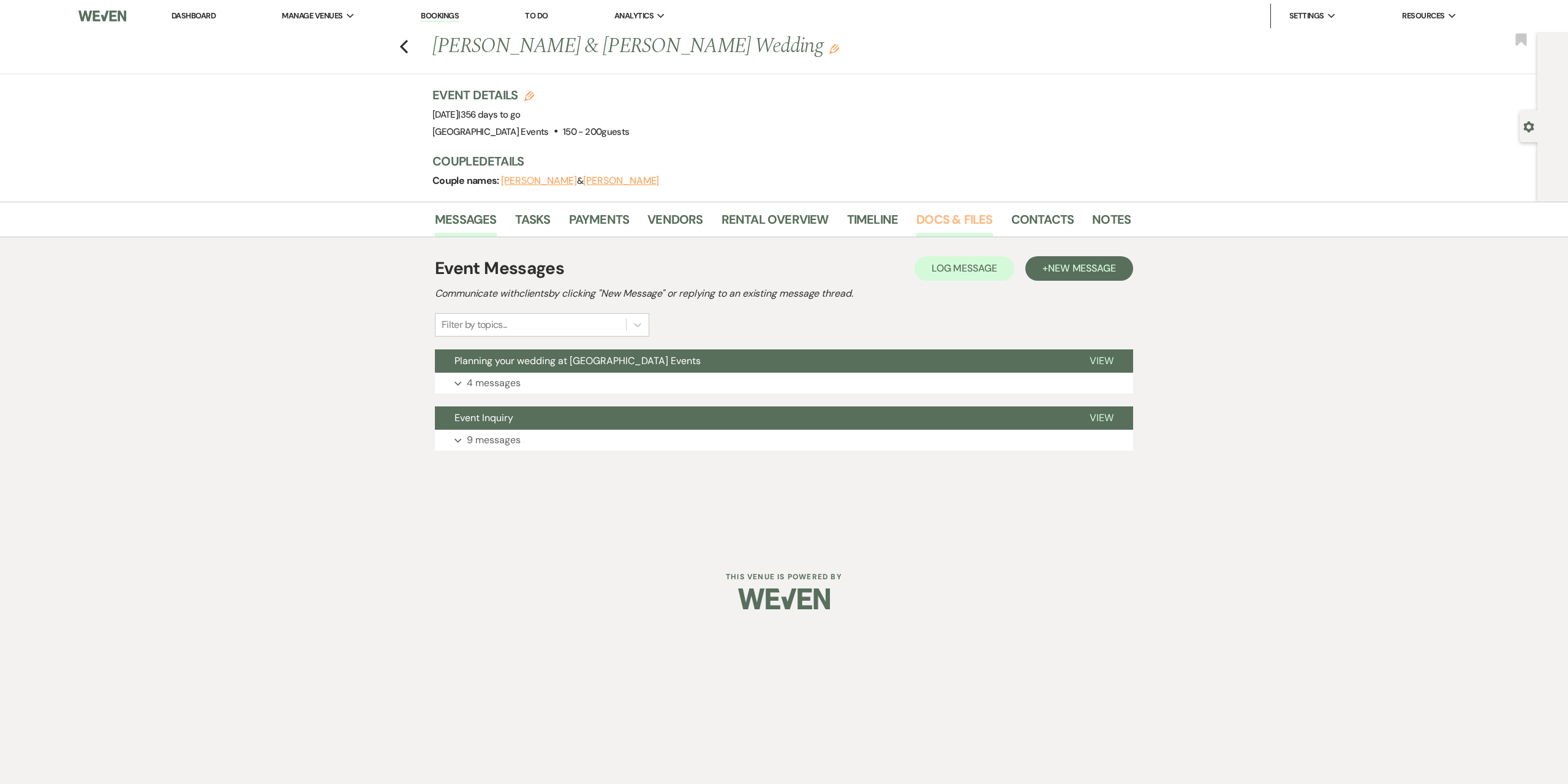
click at [948, 220] on link "Docs & Files" at bounding box center [954, 223] width 76 height 27
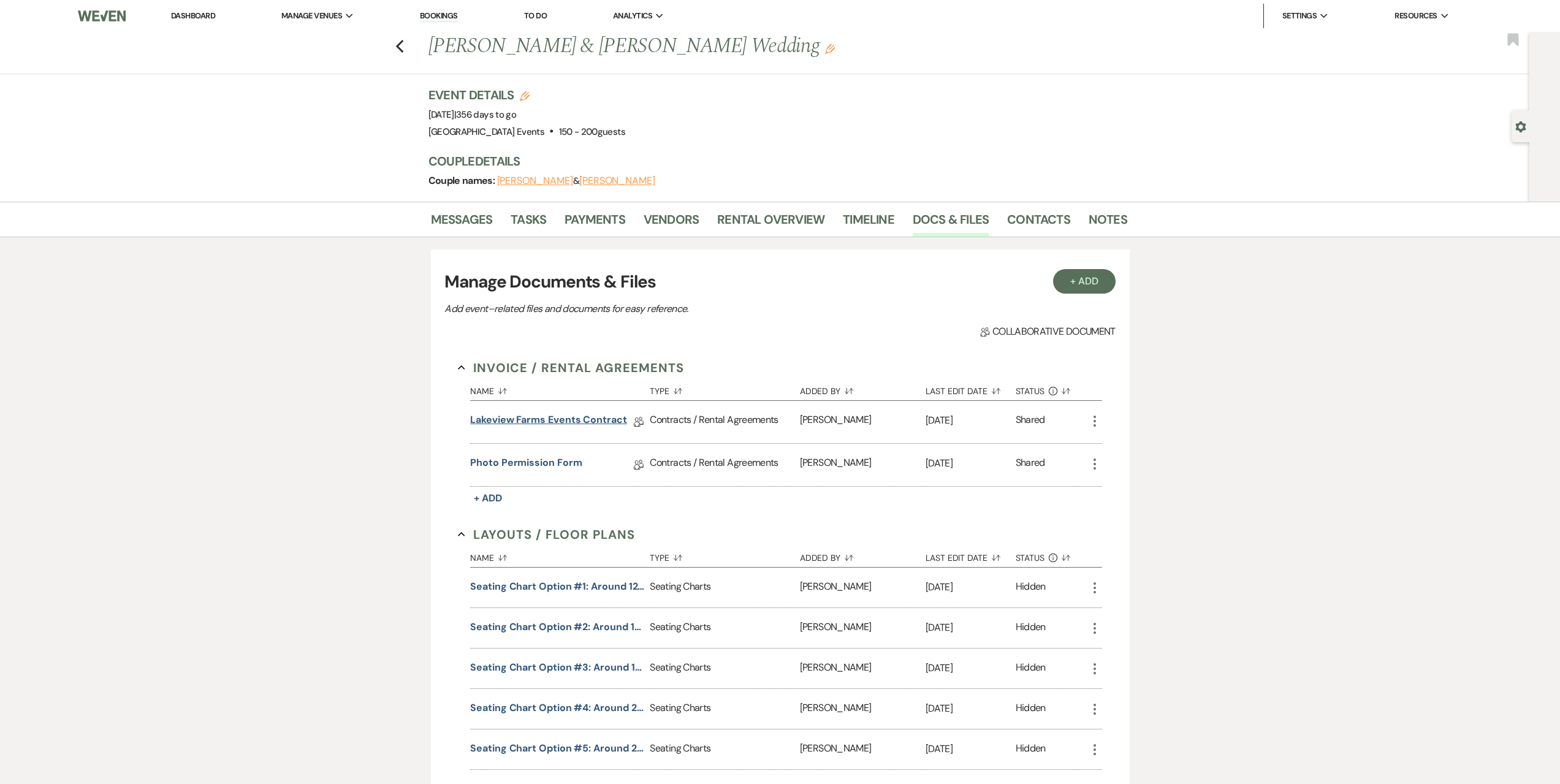
click at [595, 419] on link "Lakeview Farms Events Contract" at bounding box center [549, 422] width 157 height 19
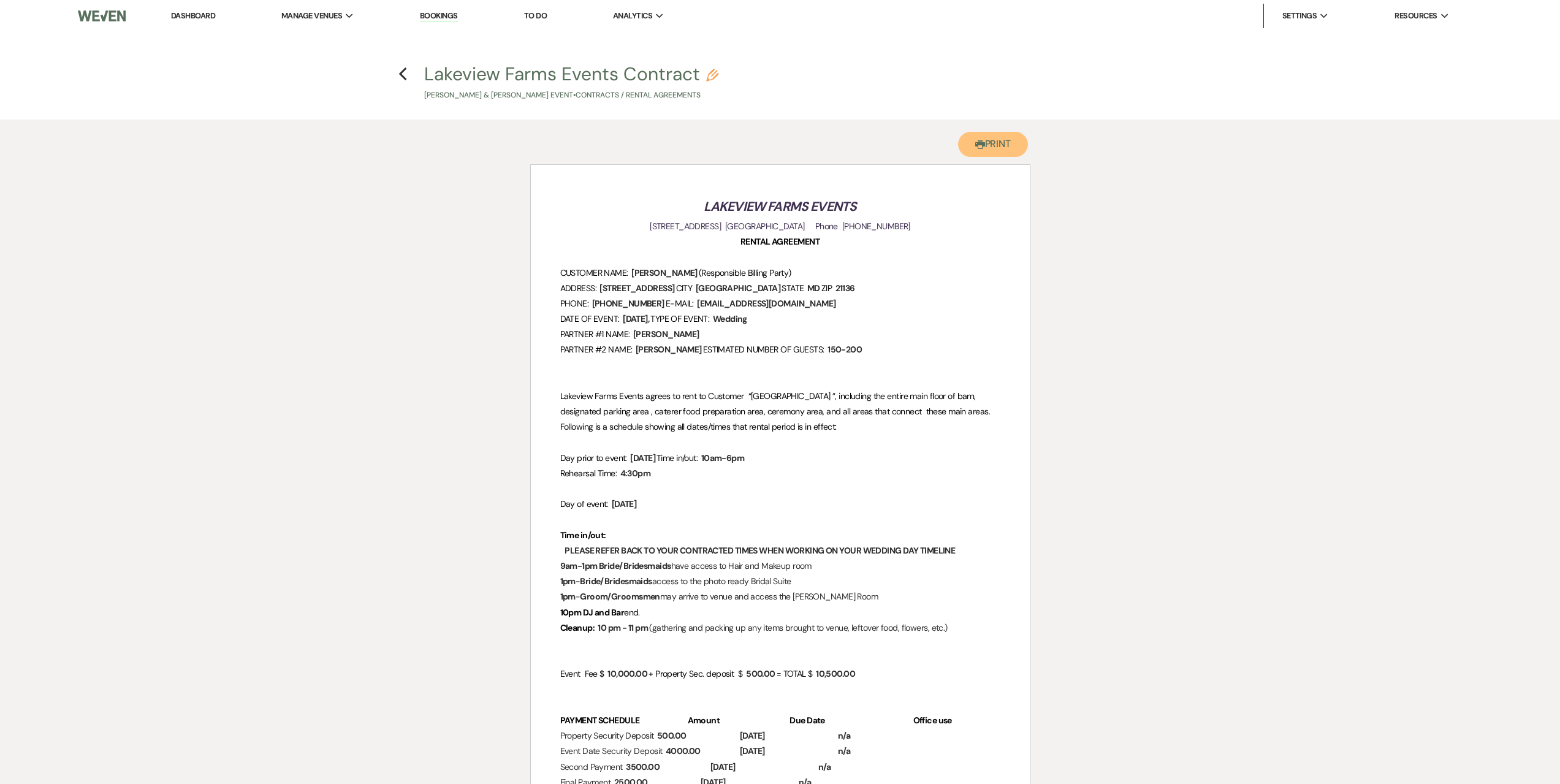
click at [989, 147] on button "Printer Print" at bounding box center [993, 144] width 71 height 25
click at [406, 67] on icon "Previous" at bounding box center [403, 74] width 9 height 14
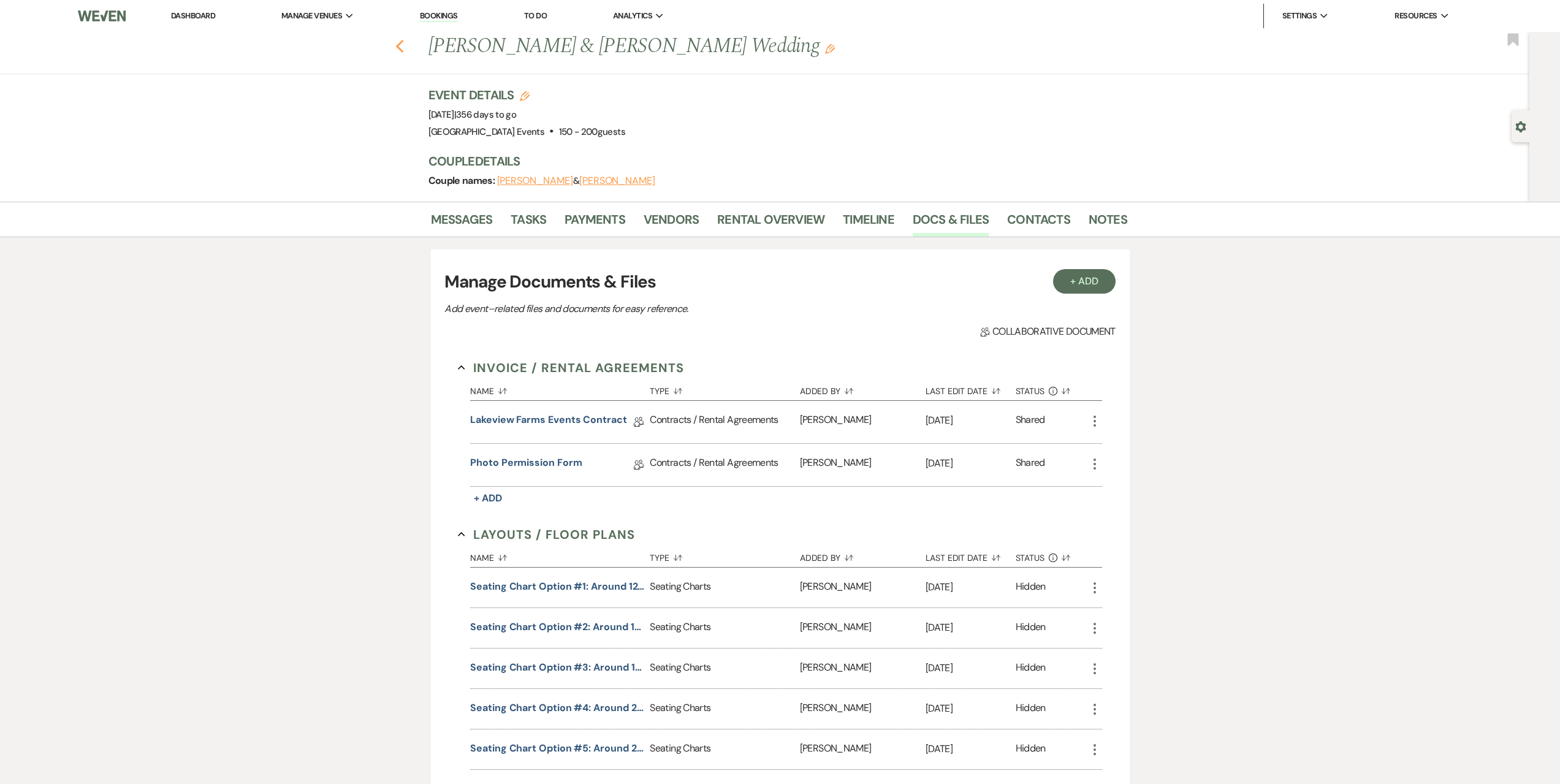
click at [404, 51] on icon "Previous" at bounding box center [400, 46] width 9 height 14
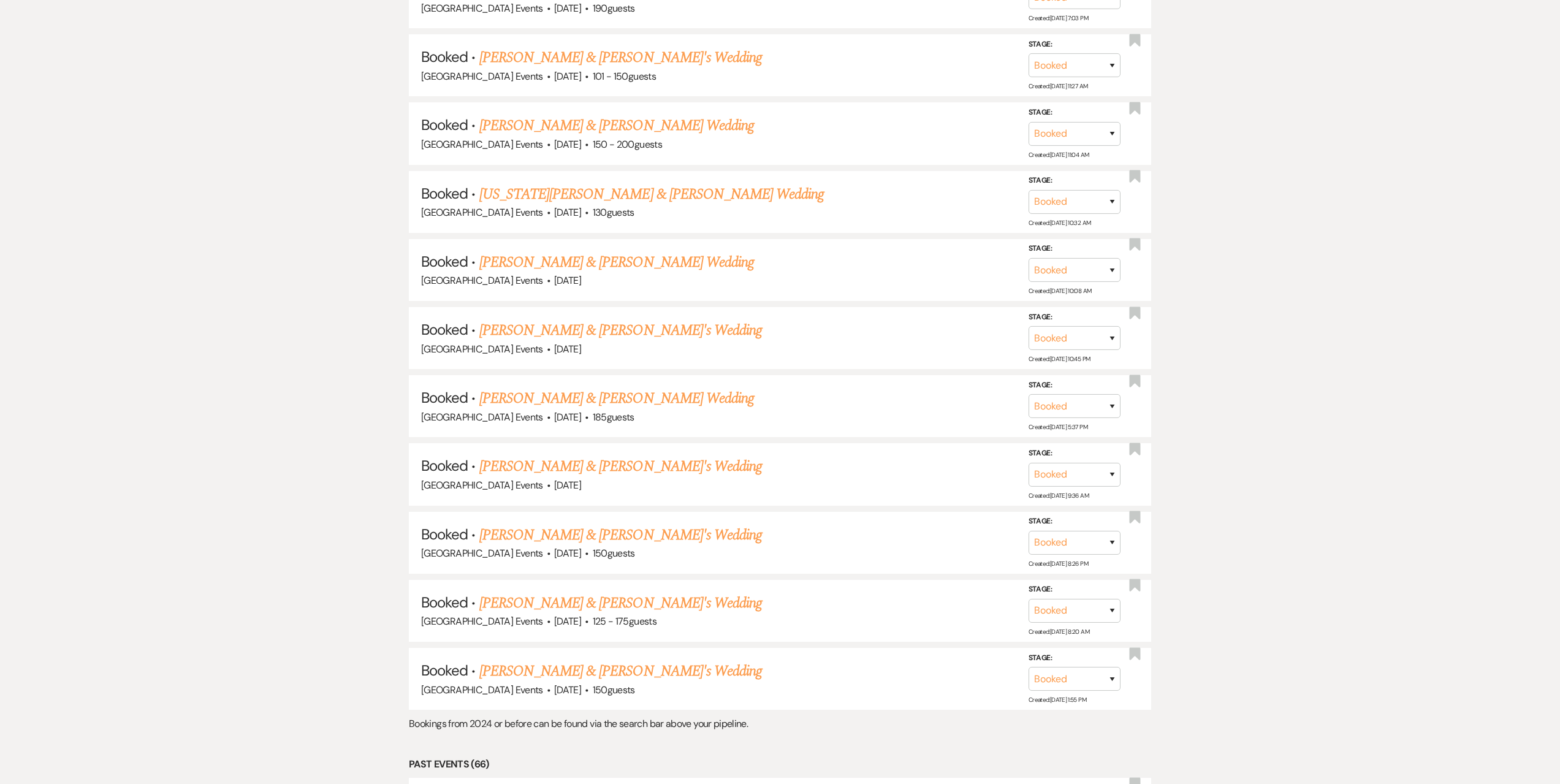
scroll to position [1961, 0]
click at [617, 531] on link "[PERSON_NAME] & [PERSON_NAME]'s Wedding" at bounding box center [621, 534] width 283 height 22
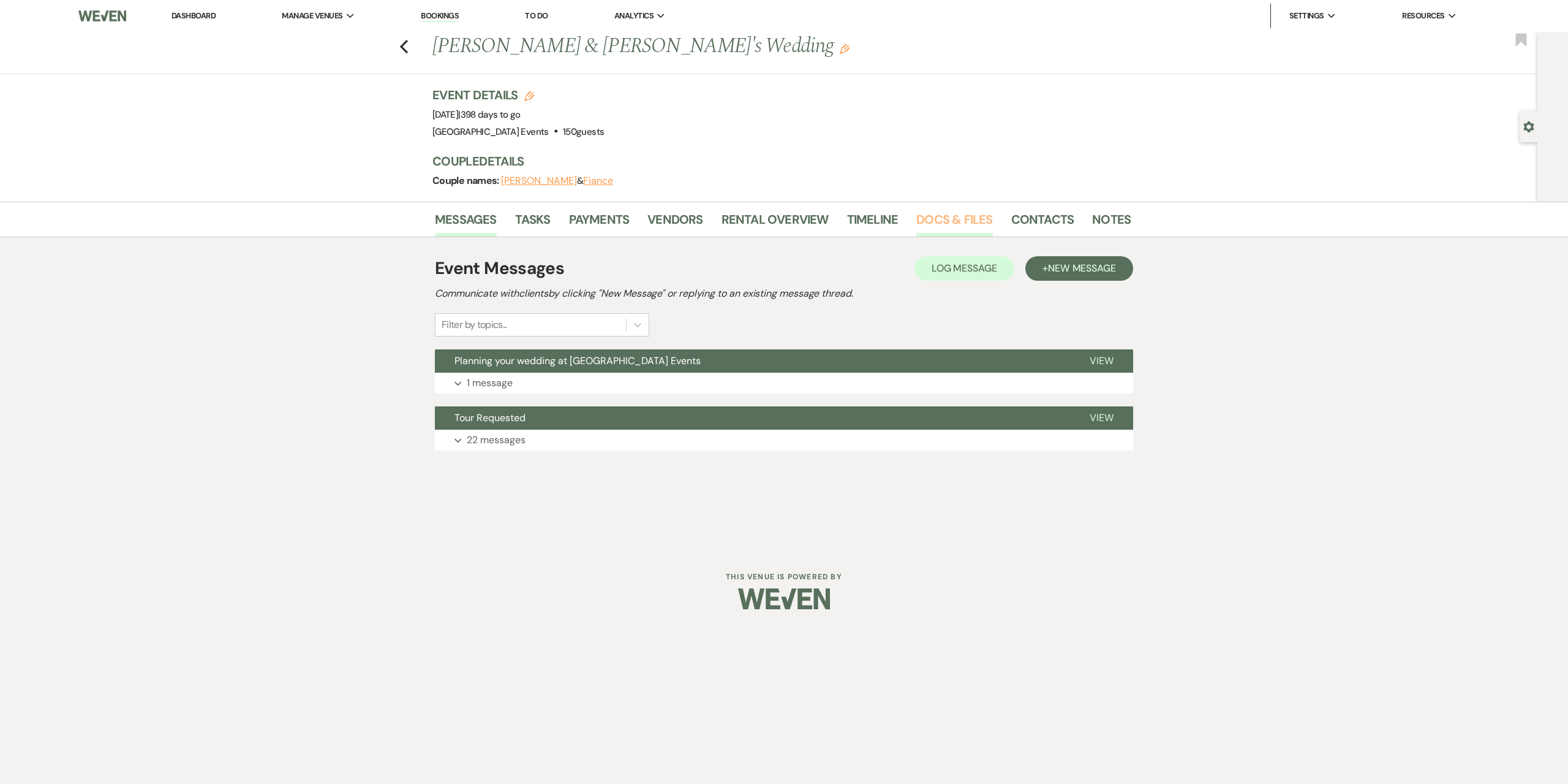
click at [946, 216] on link "Docs & Files" at bounding box center [954, 223] width 76 height 27
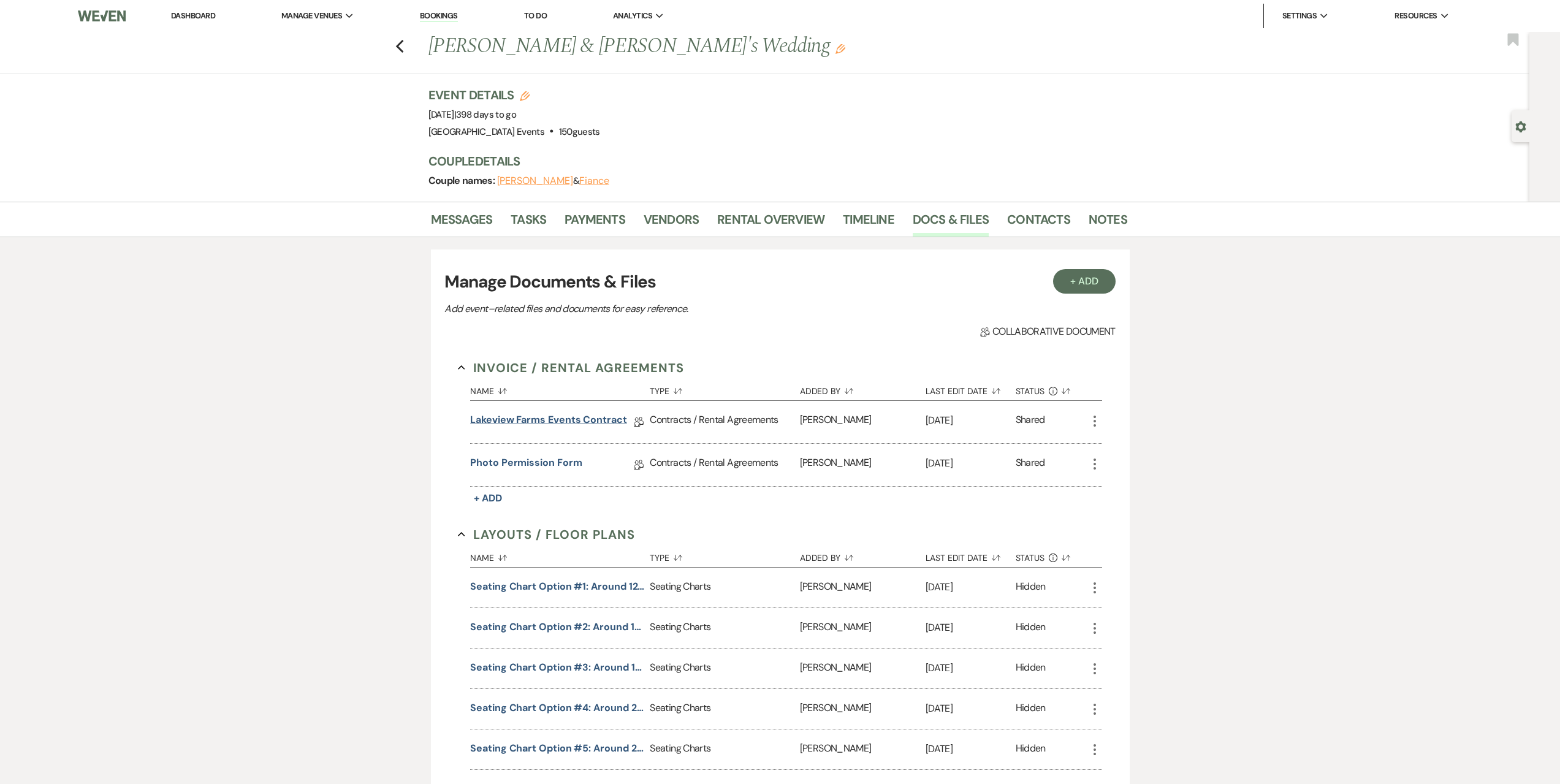
click at [589, 417] on link "Lakeview Farms Events Contract" at bounding box center [549, 422] width 157 height 19
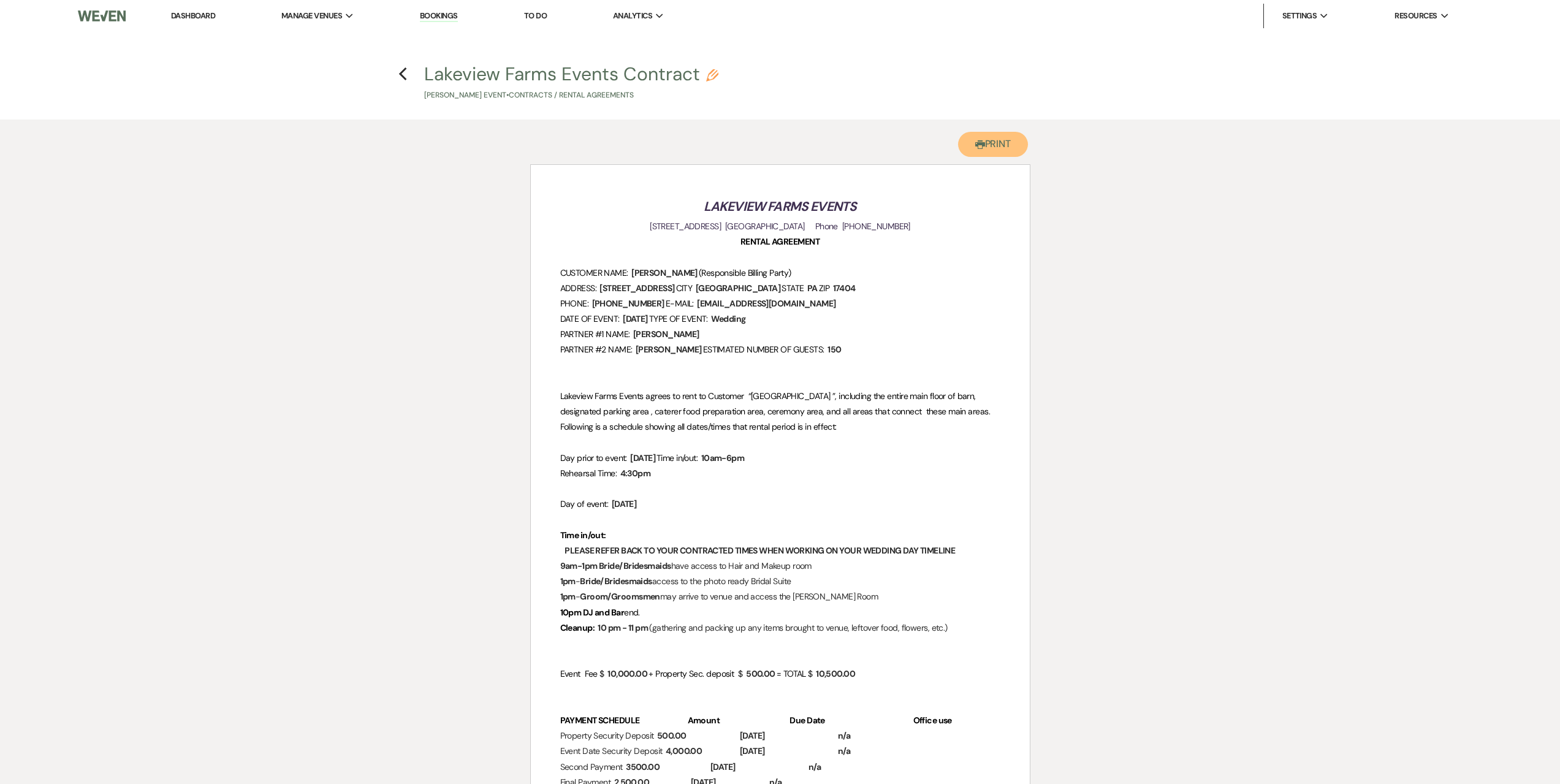
click at [1008, 146] on button "Printer Print" at bounding box center [993, 144] width 71 height 25
click at [401, 71] on use "button" at bounding box center [403, 74] width 8 height 14
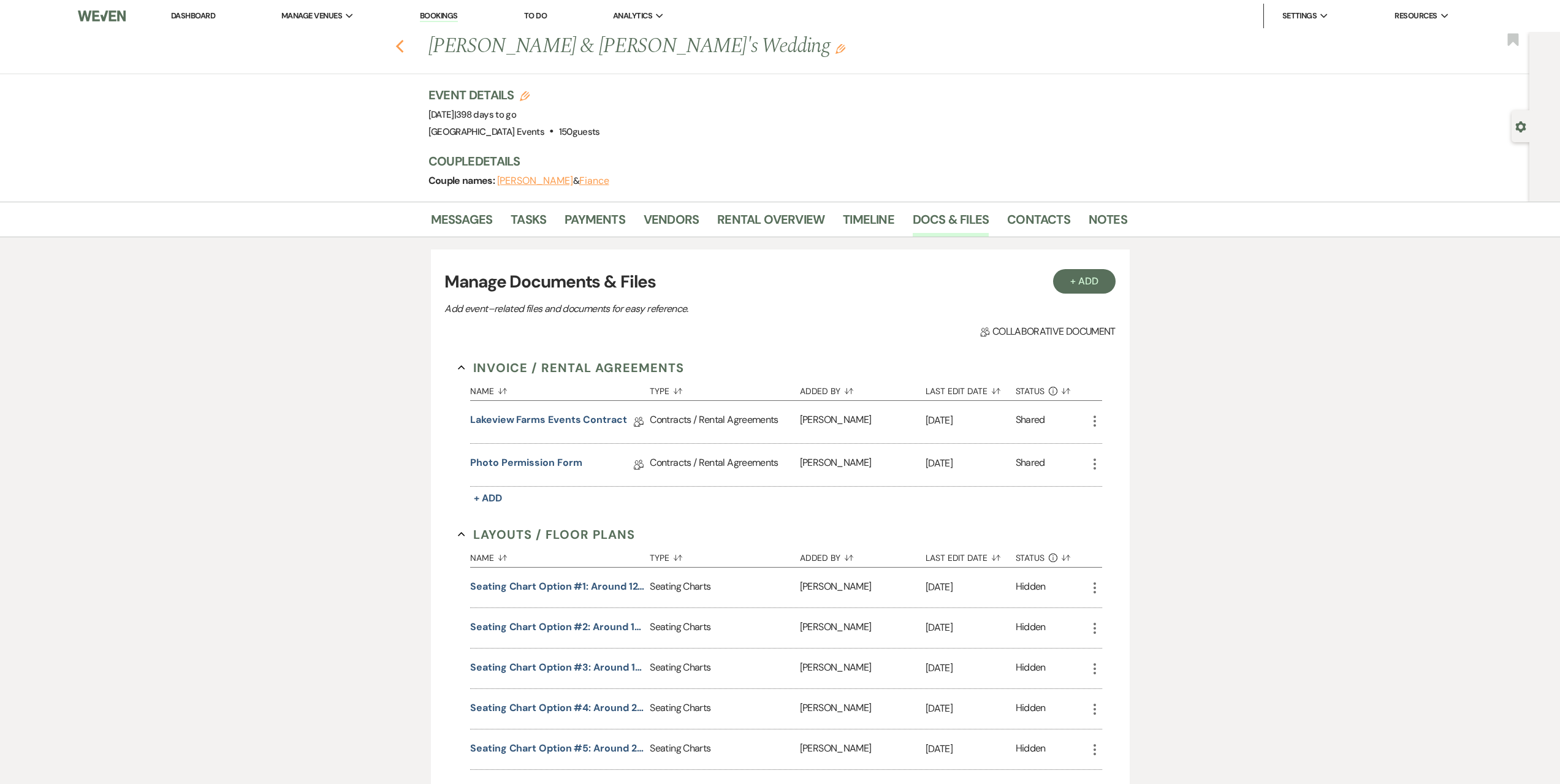
click at [404, 47] on icon "Previous" at bounding box center [400, 46] width 9 height 14
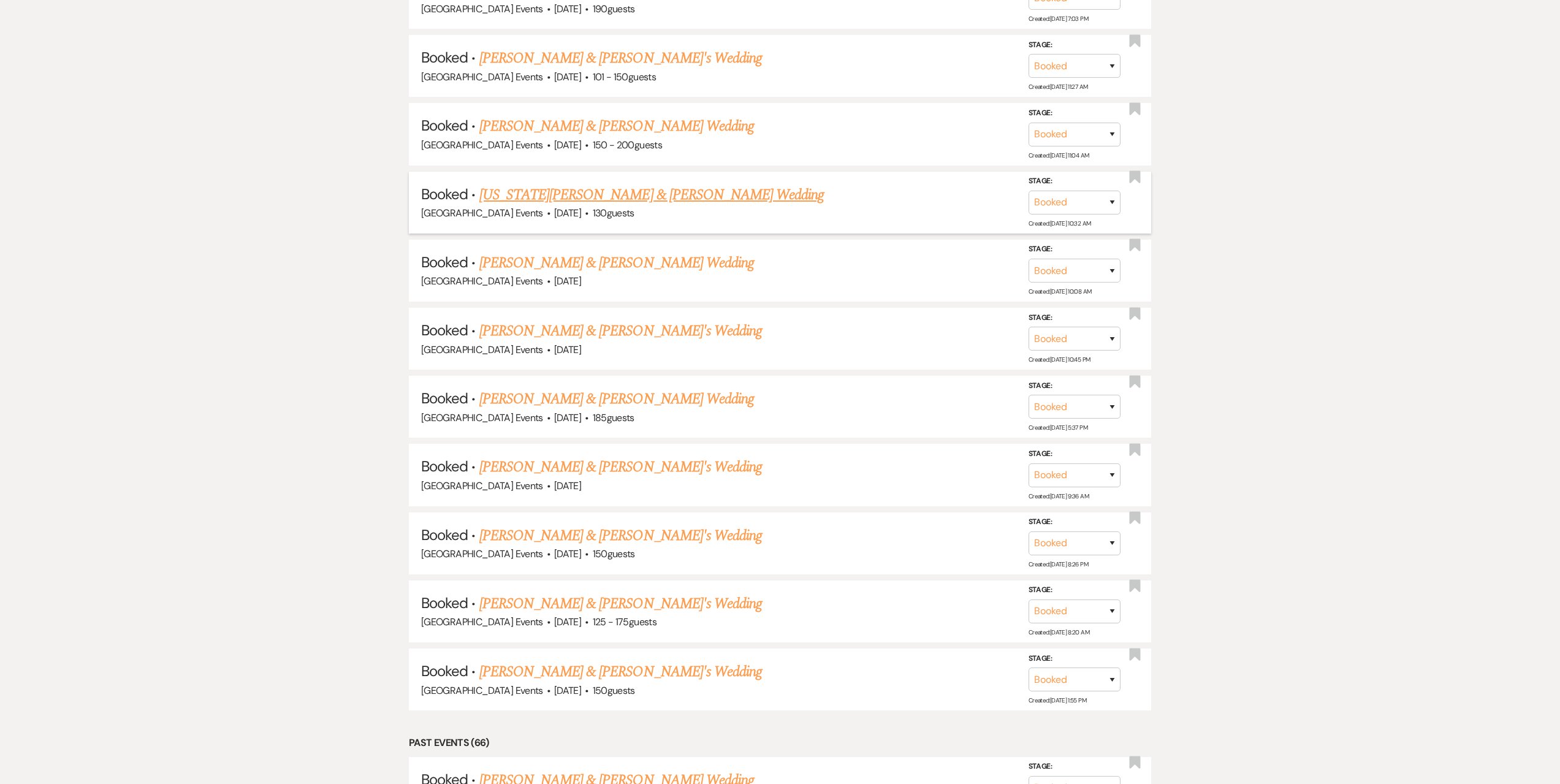
scroll to position [1962, 0]
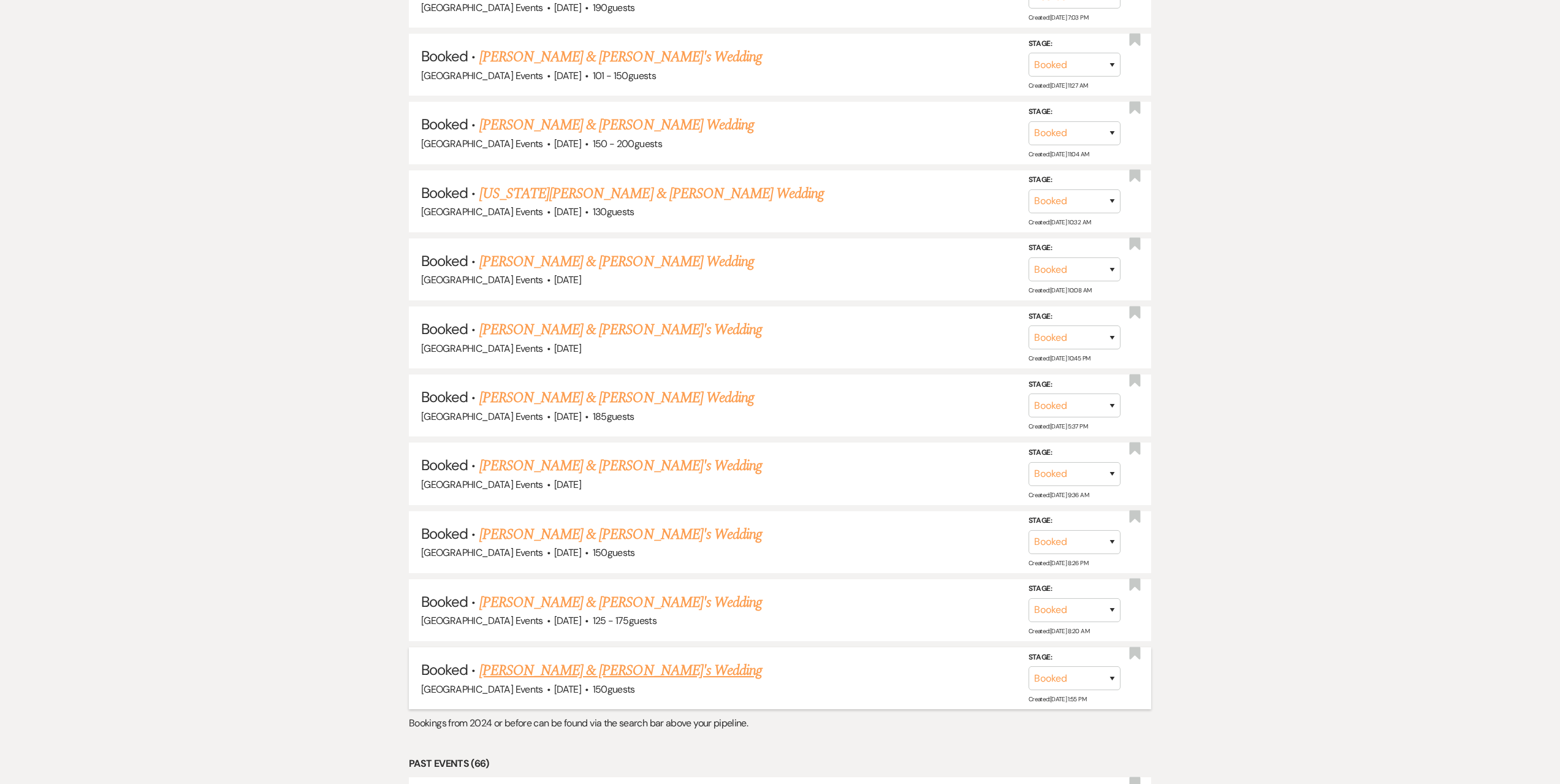
click at [575, 665] on link "[PERSON_NAME] & [PERSON_NAME]'s Wedding" at bounding box center [621, 670] width 283 height 22
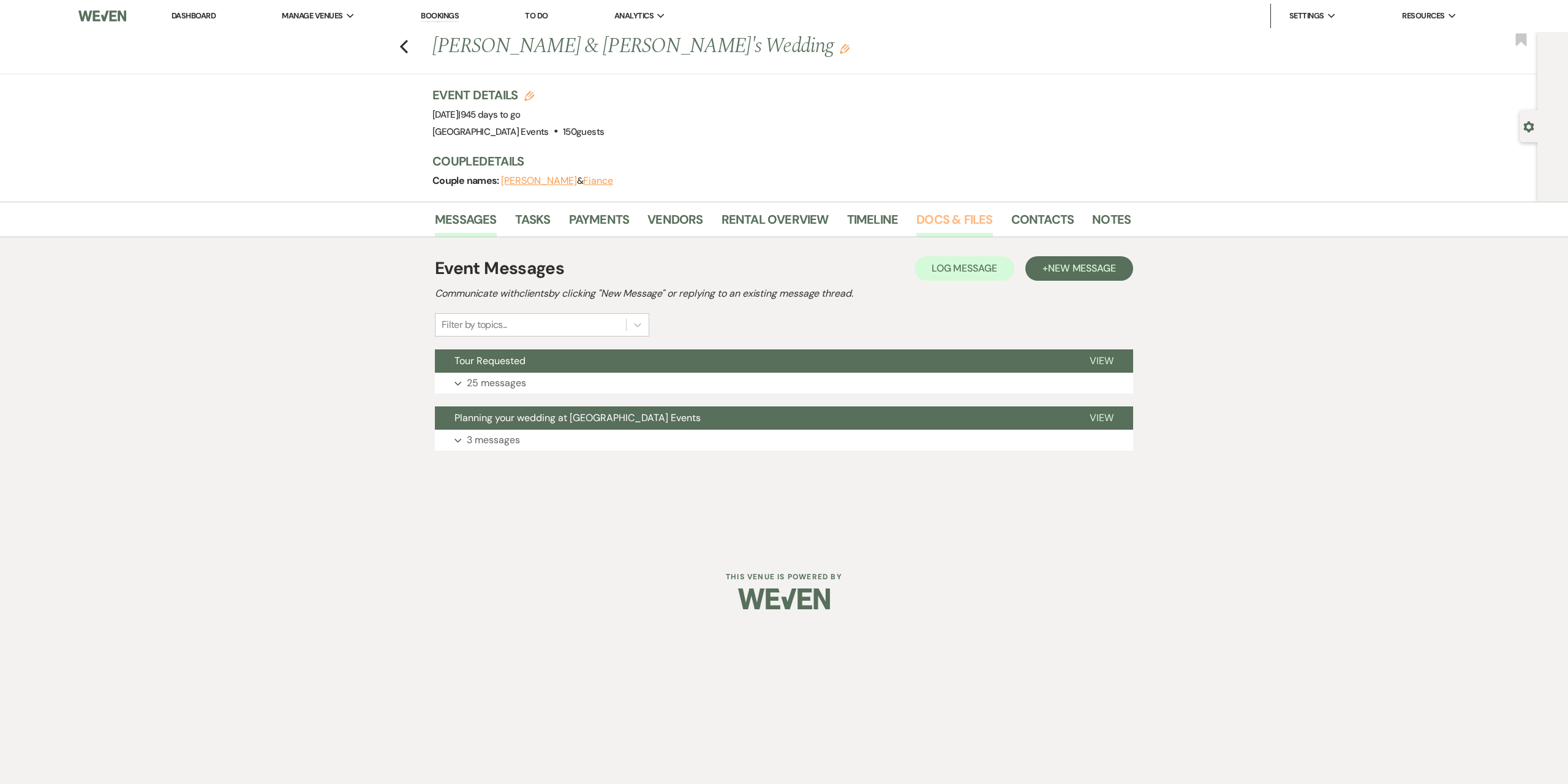
click at [929, 221] on link "Docs & Files" at bounding box center [954, 223] width 76 height 27
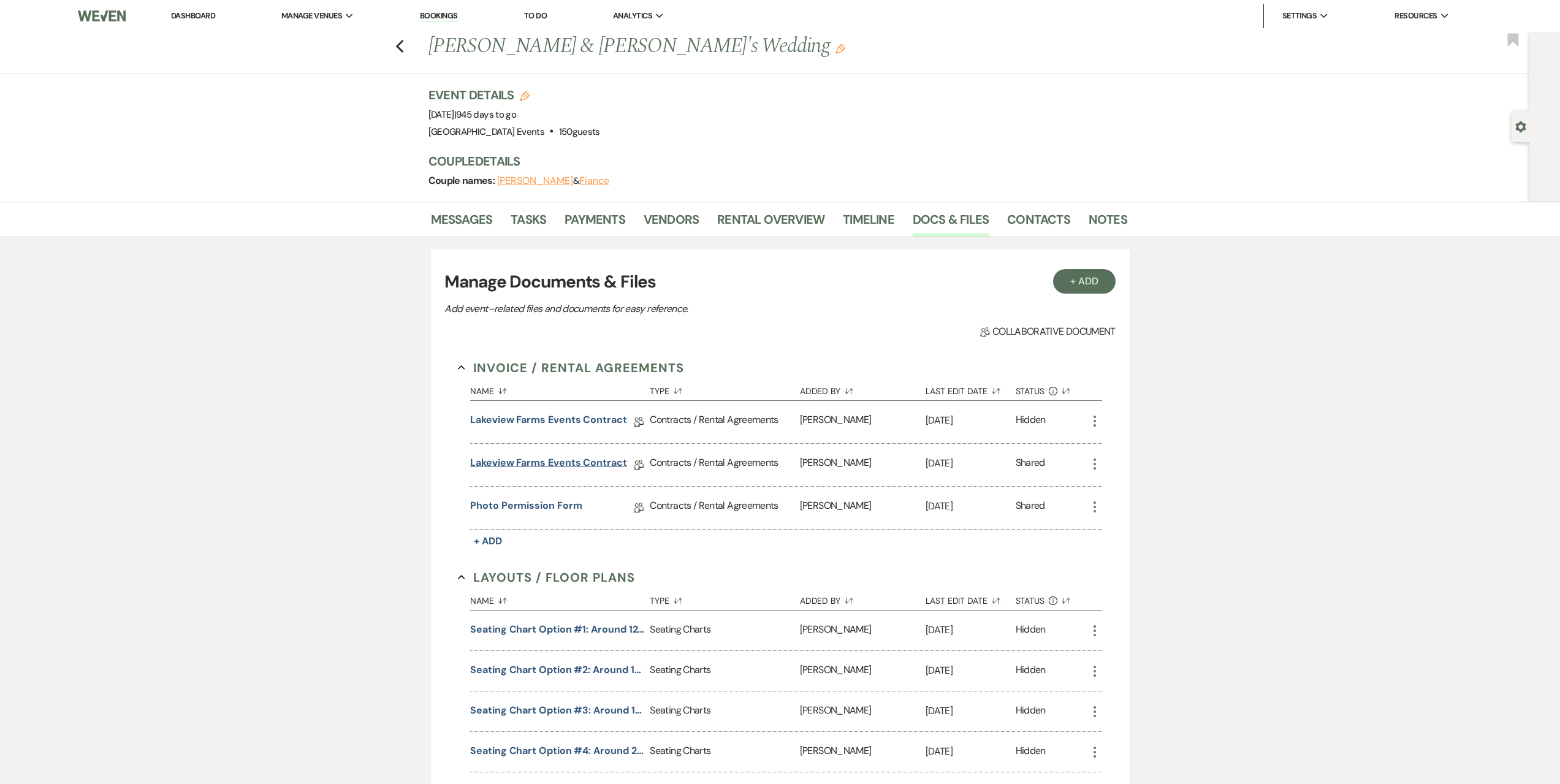
click at [549, 464] on link "Lakeview Farms Events Contract" at bounding box center [549, 464] width 157 height 19
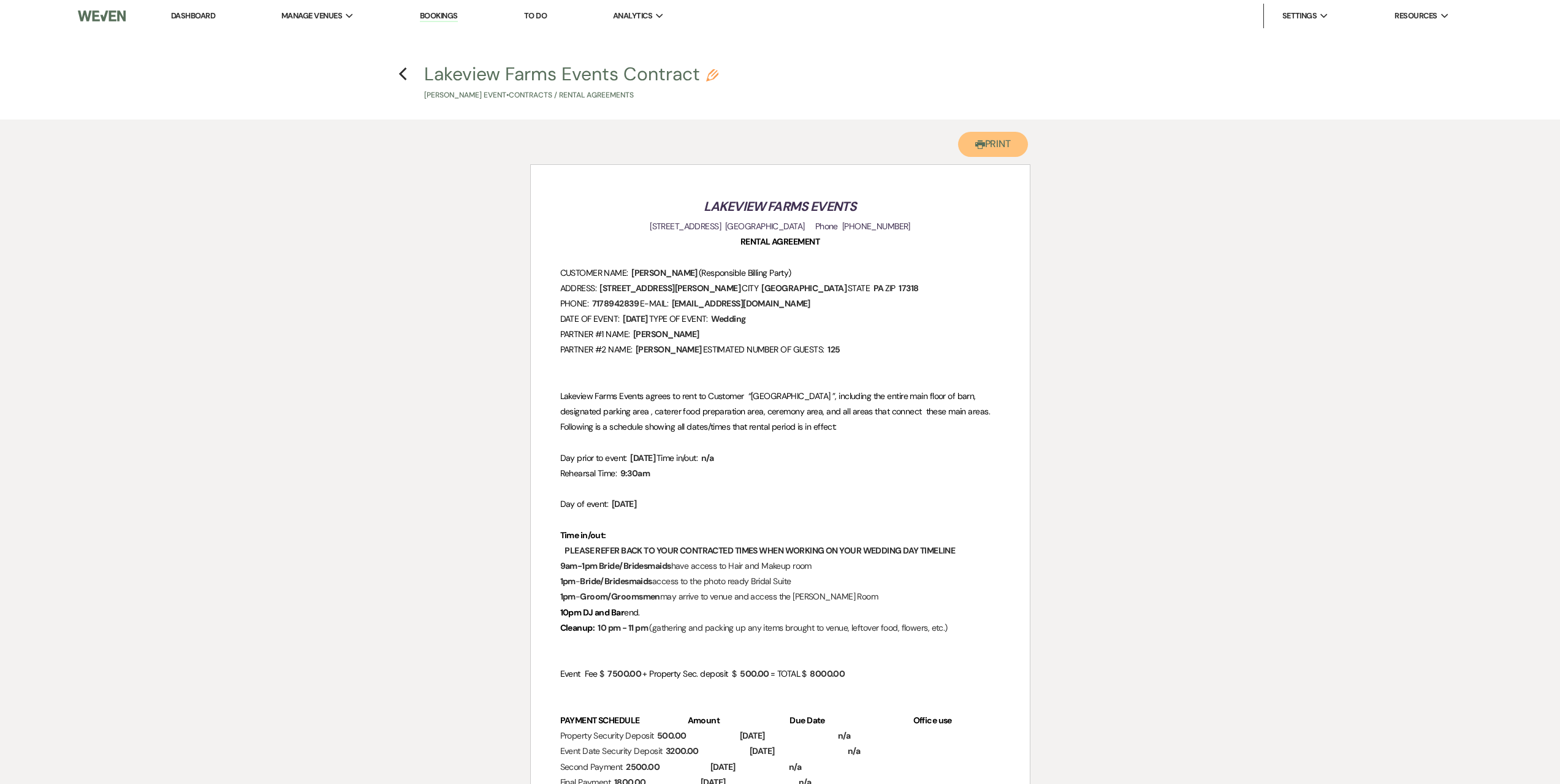
click at [992, 145] on button "Printer Print" at bounding box center [993, 144] width 71 height 25
click at [182, 16] on link "Dashboard" at bounding box center [193, 16] width 44 height 11
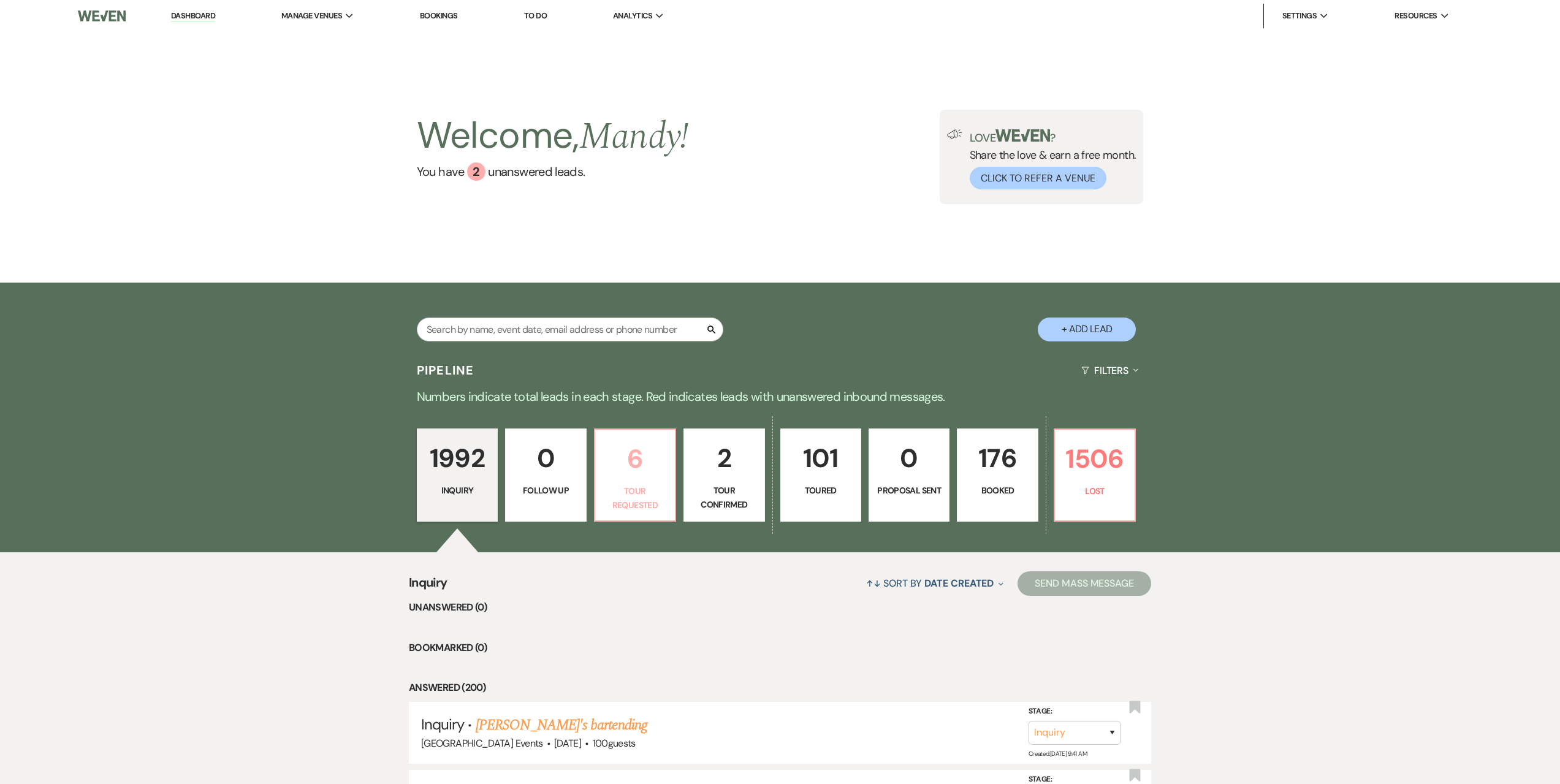
click at [616, 458] on p "6" at bounding box center [635, 459] width 65 height 41
select select "2"
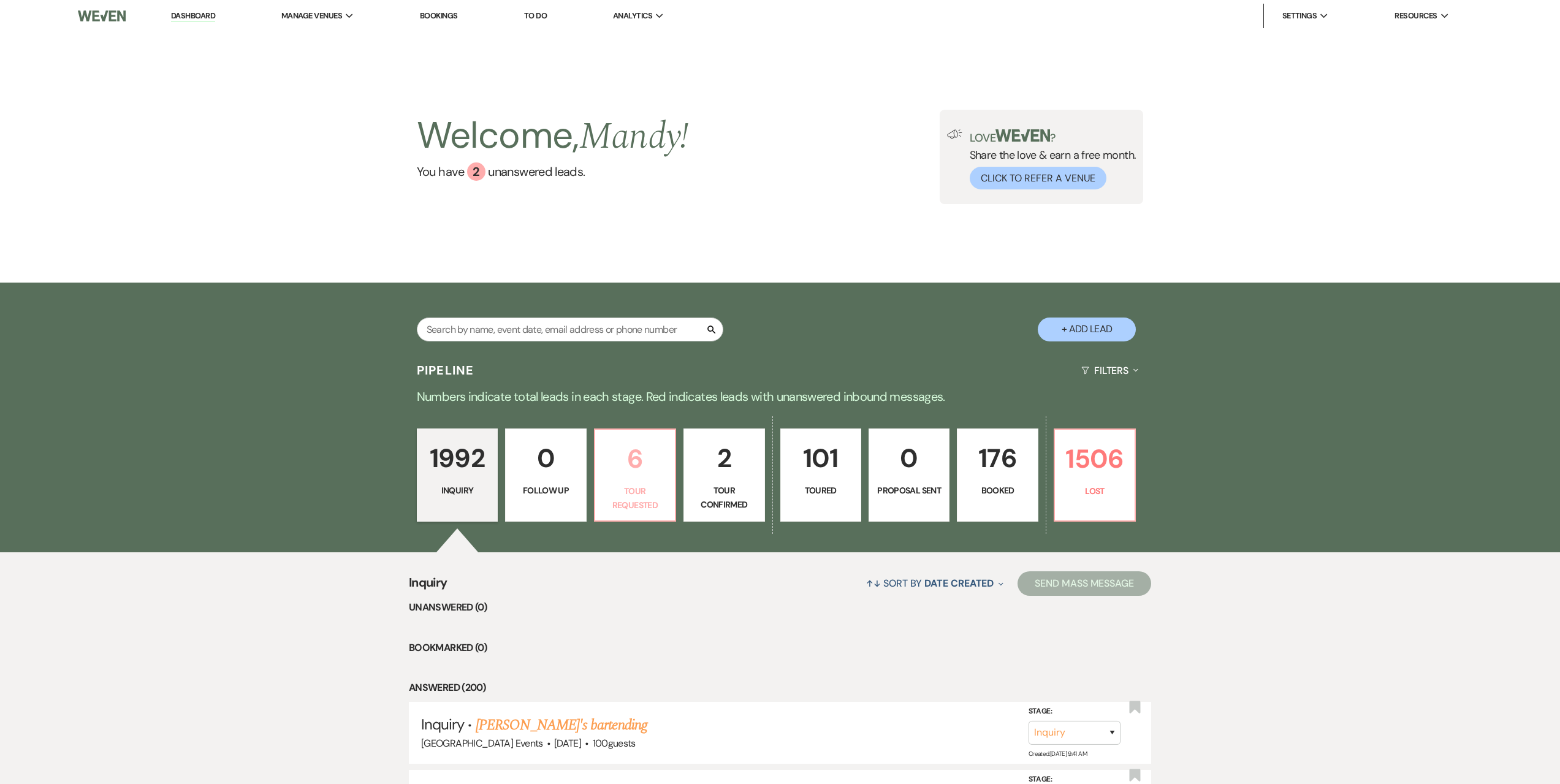
select select "2"
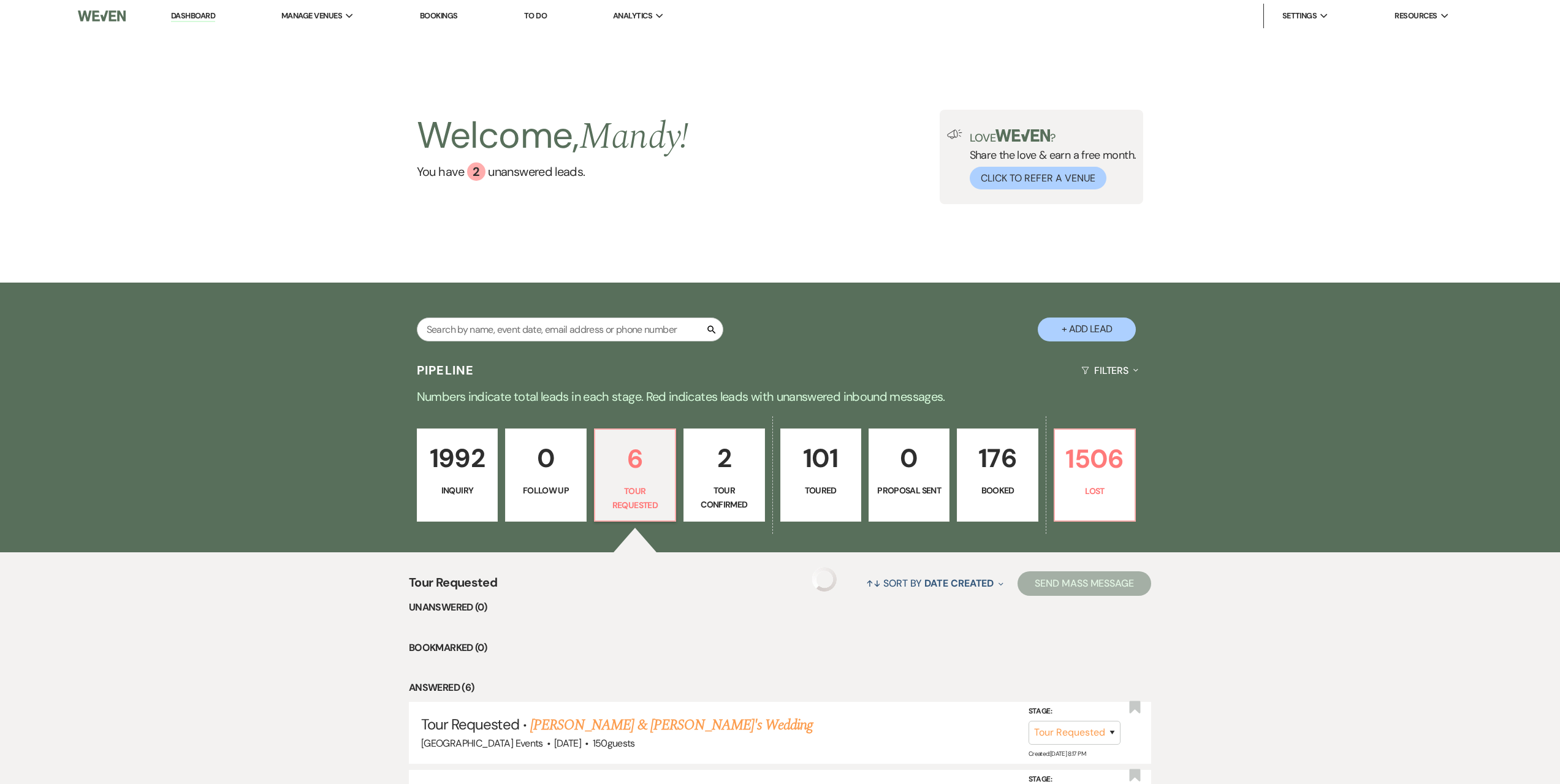
select select "2"
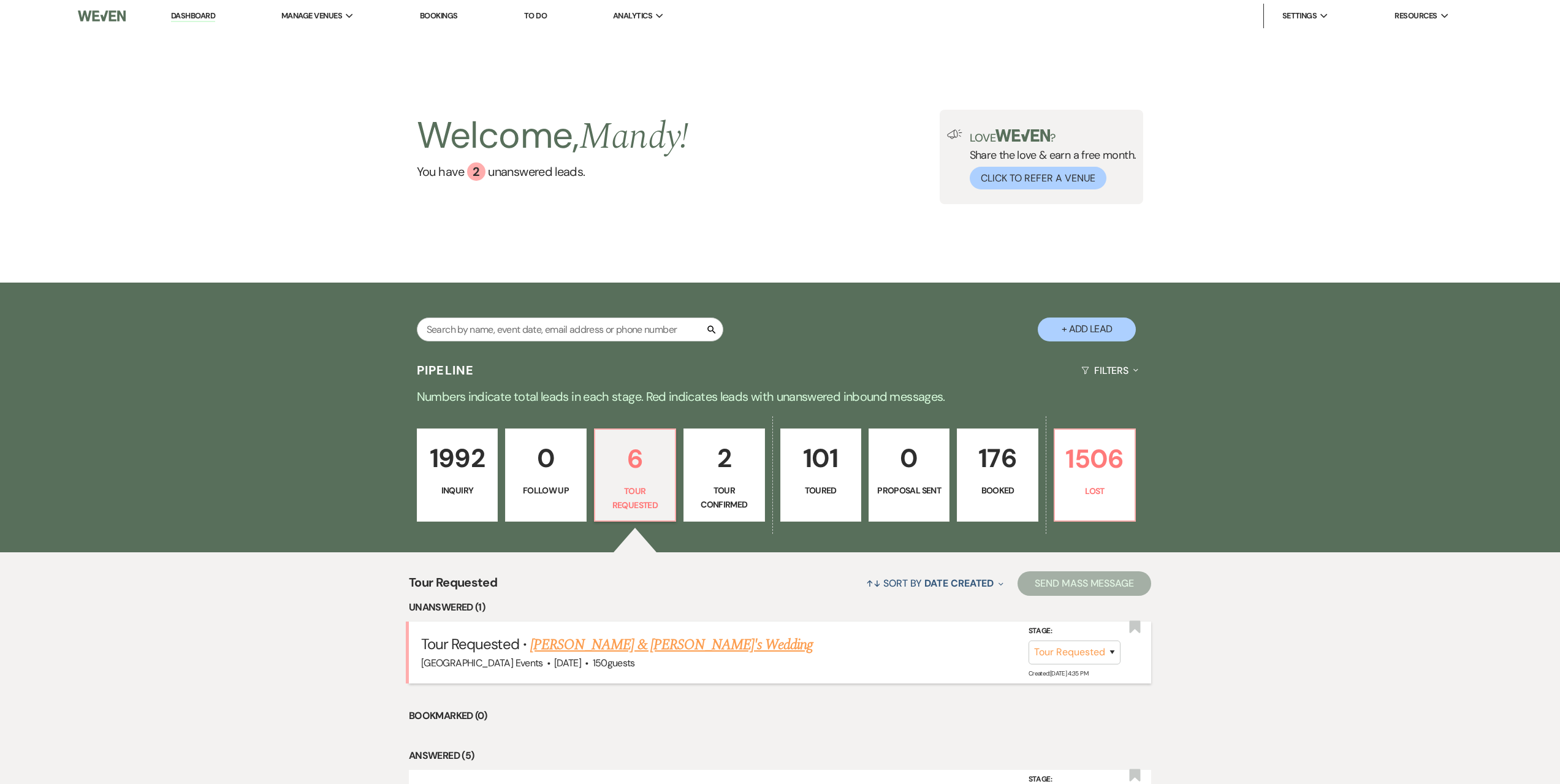
click at [660, 639] on link "[PERSON_NAME] & [PERSON_NAME]'s Wedding" at bounding box center [672, 644] width 283 height 22
select select "2"
select select "5"
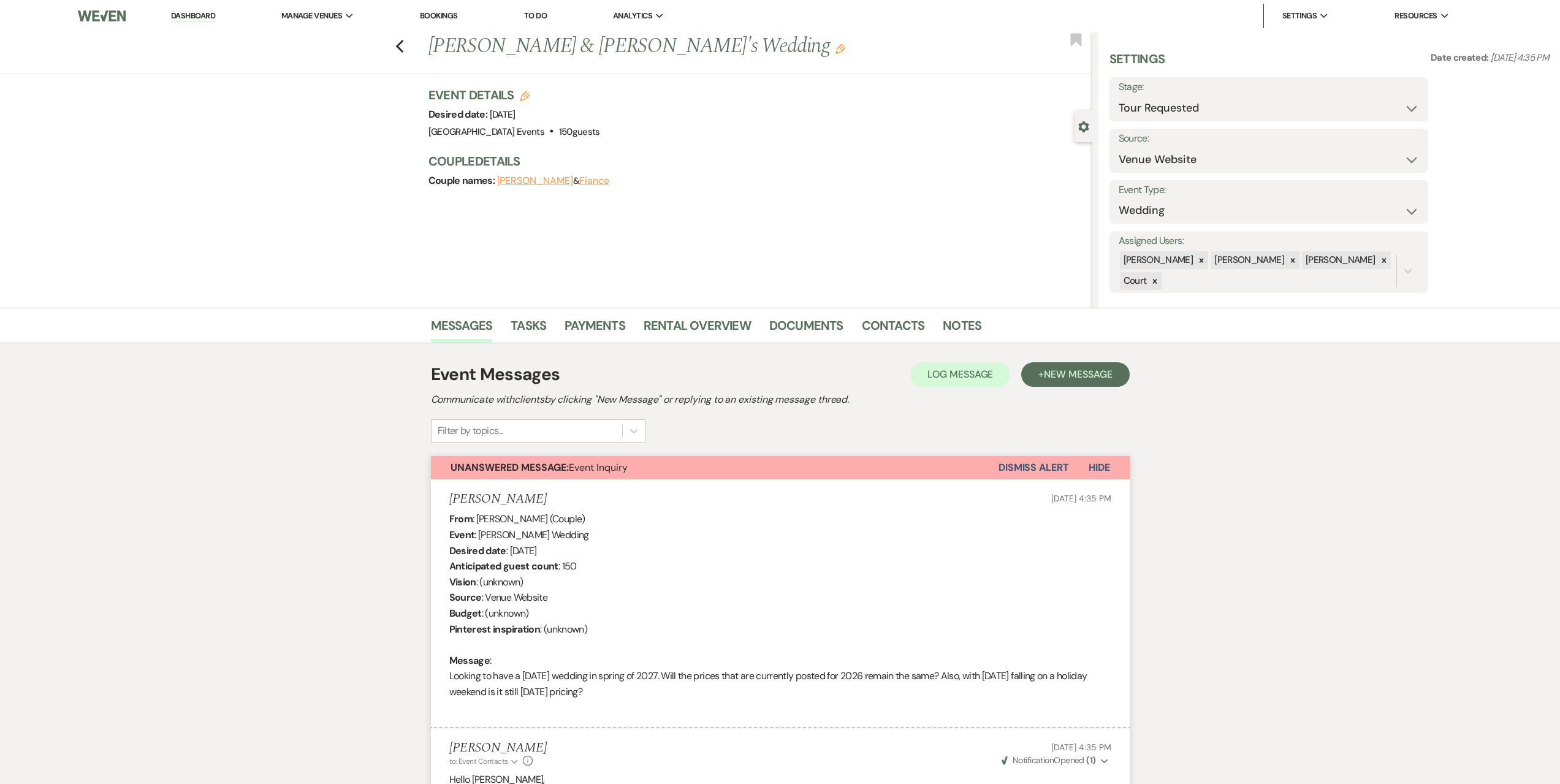
click at [1052, 468] on button "Dismiss Alert" at bounding box center [1033, 467] width 71 height 24
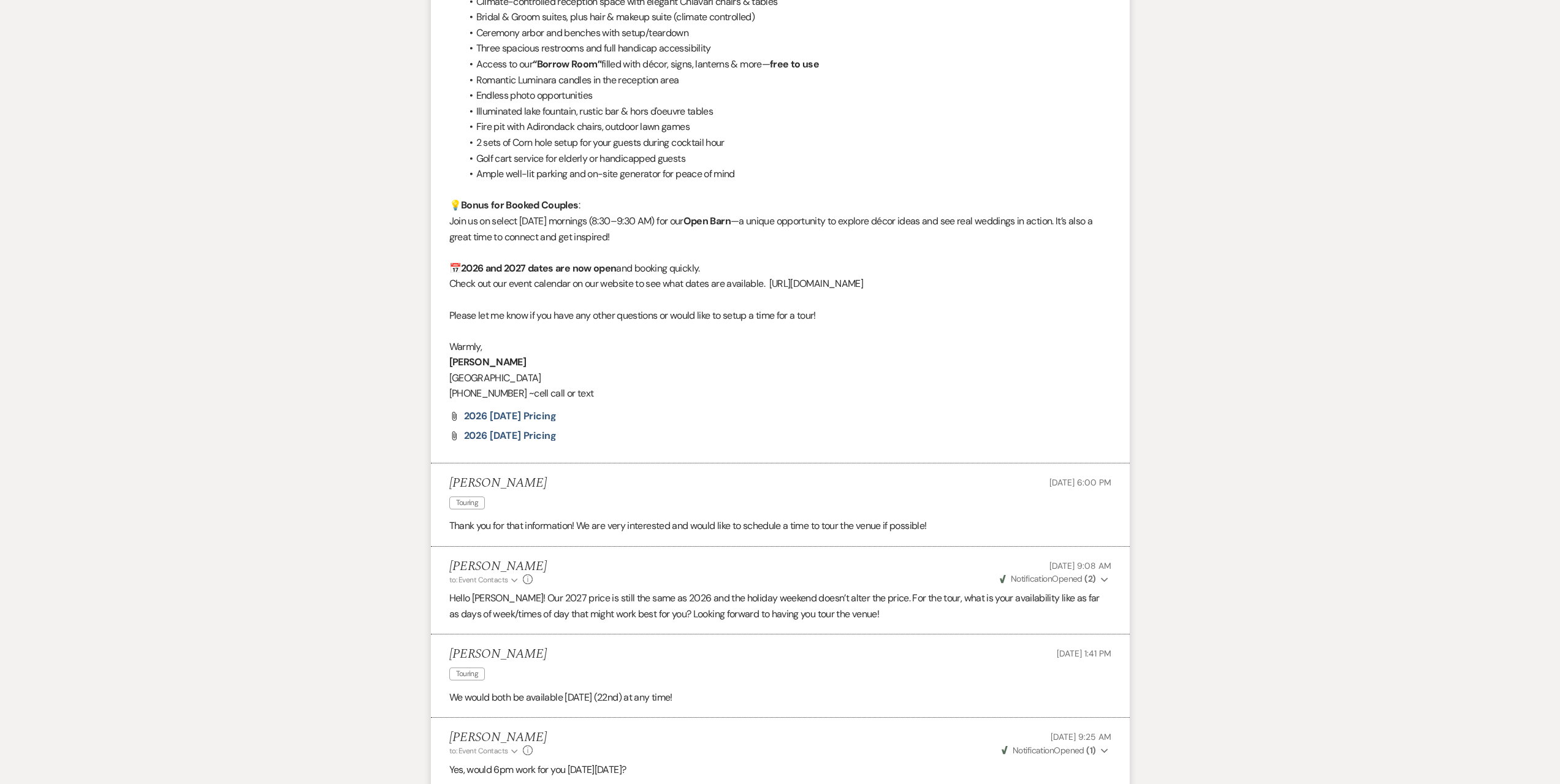
scroll to position [1581, 0]
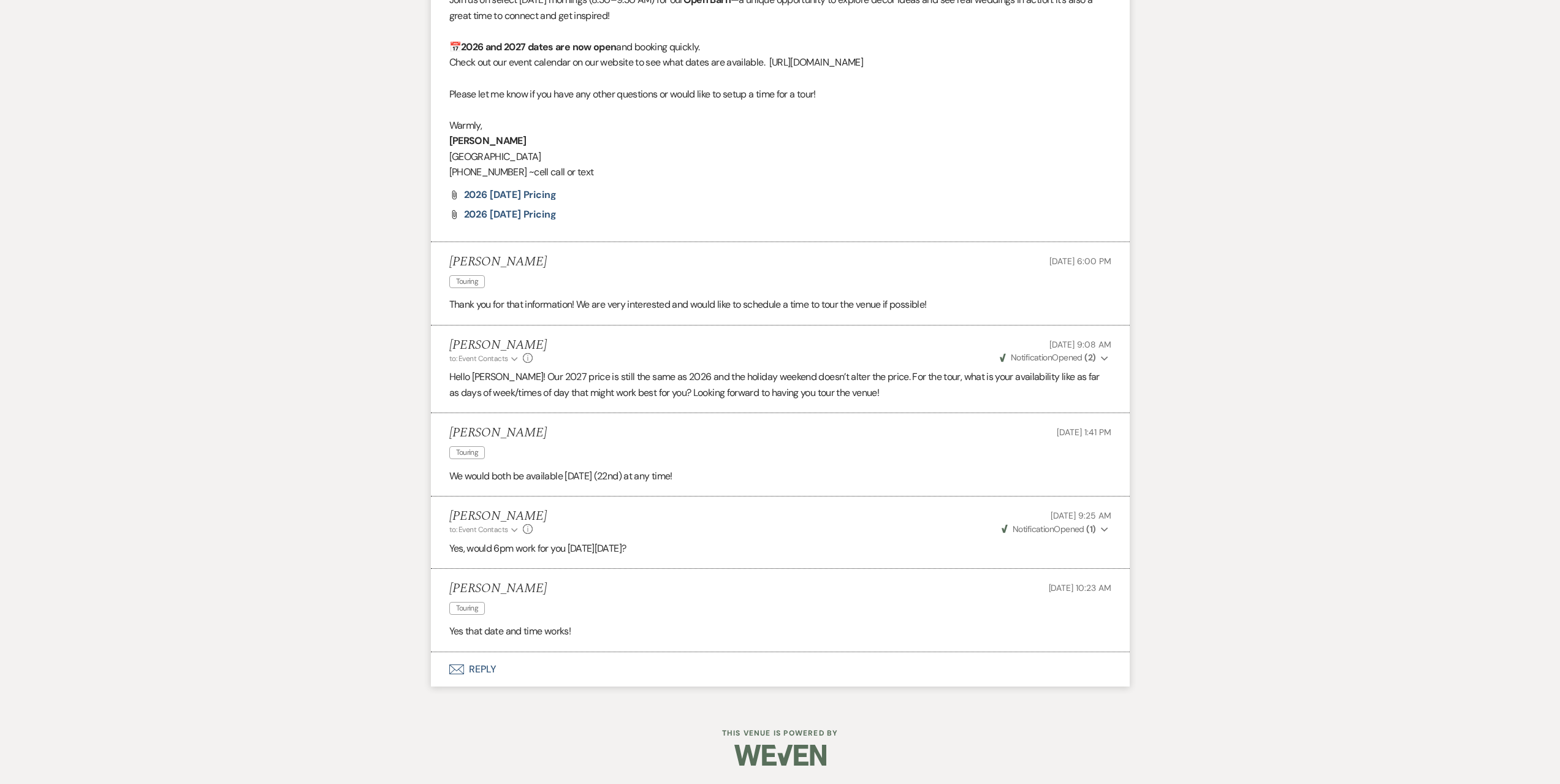
click at [595, 675] on button "Envelope Reply" at bounding box center [780, 669] width 699 height 34
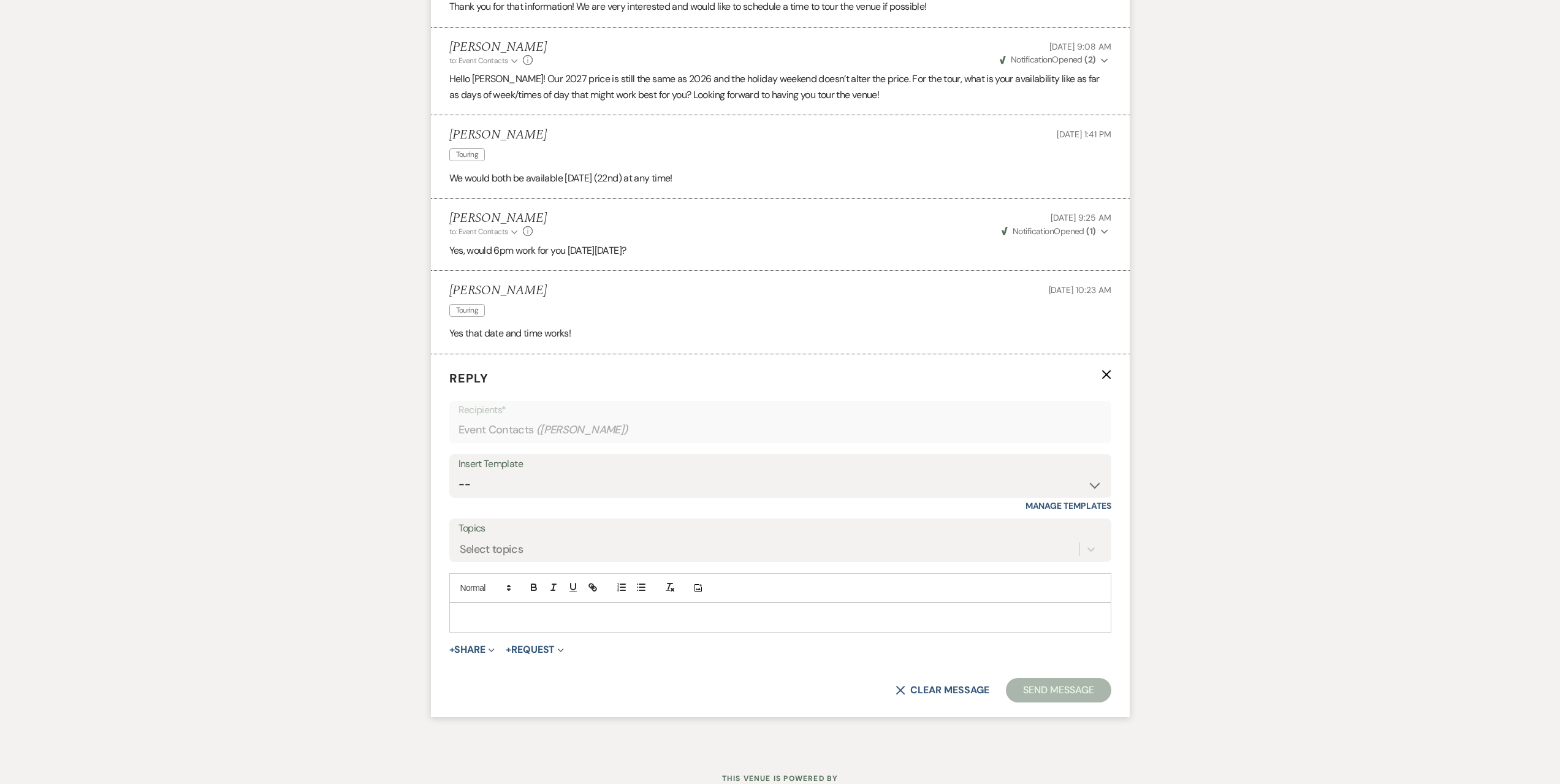
scroll to position [1924, 0]
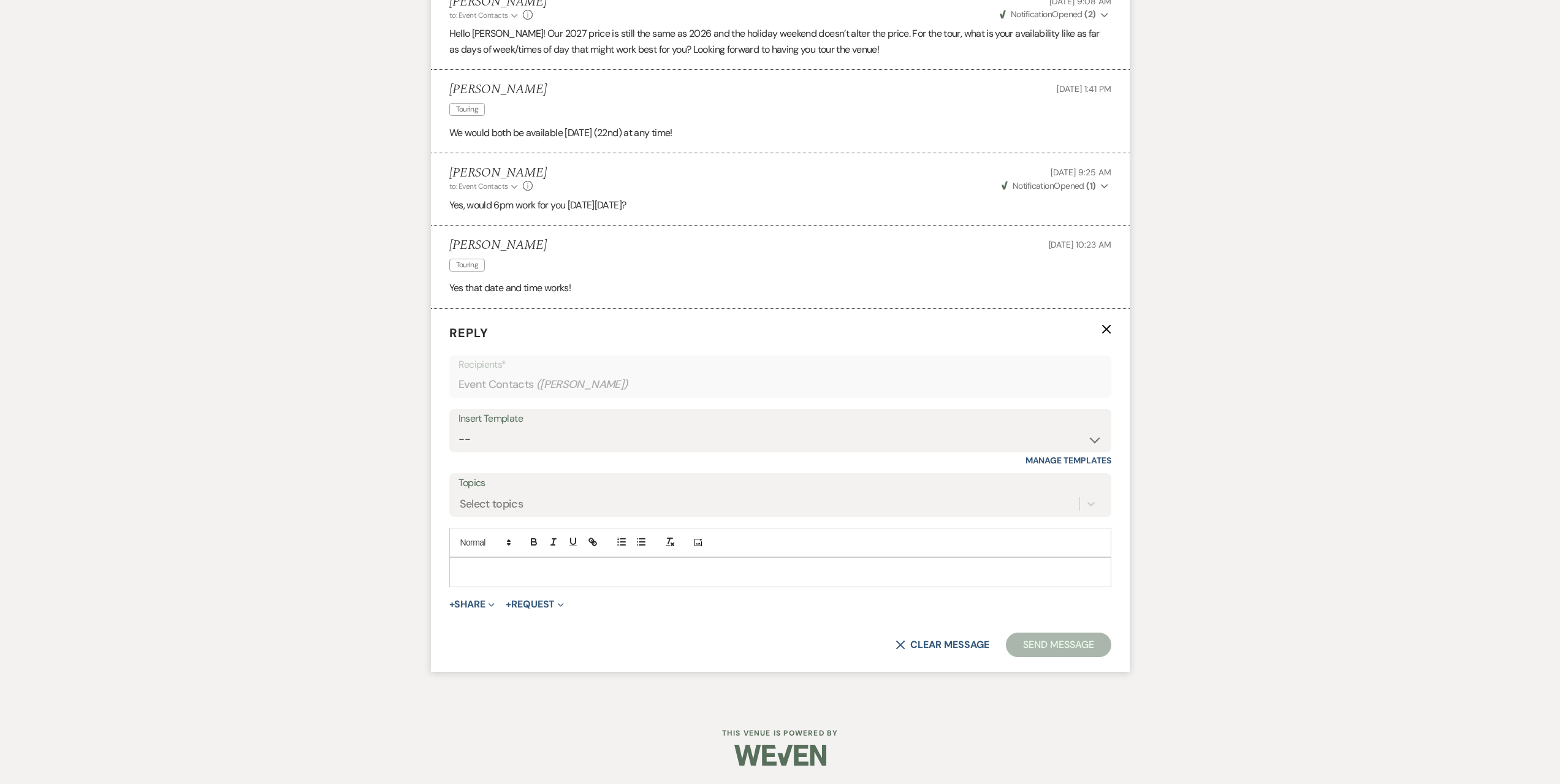
click at [713, 578] on p at bounding box center [780, 572] width 642 height 14
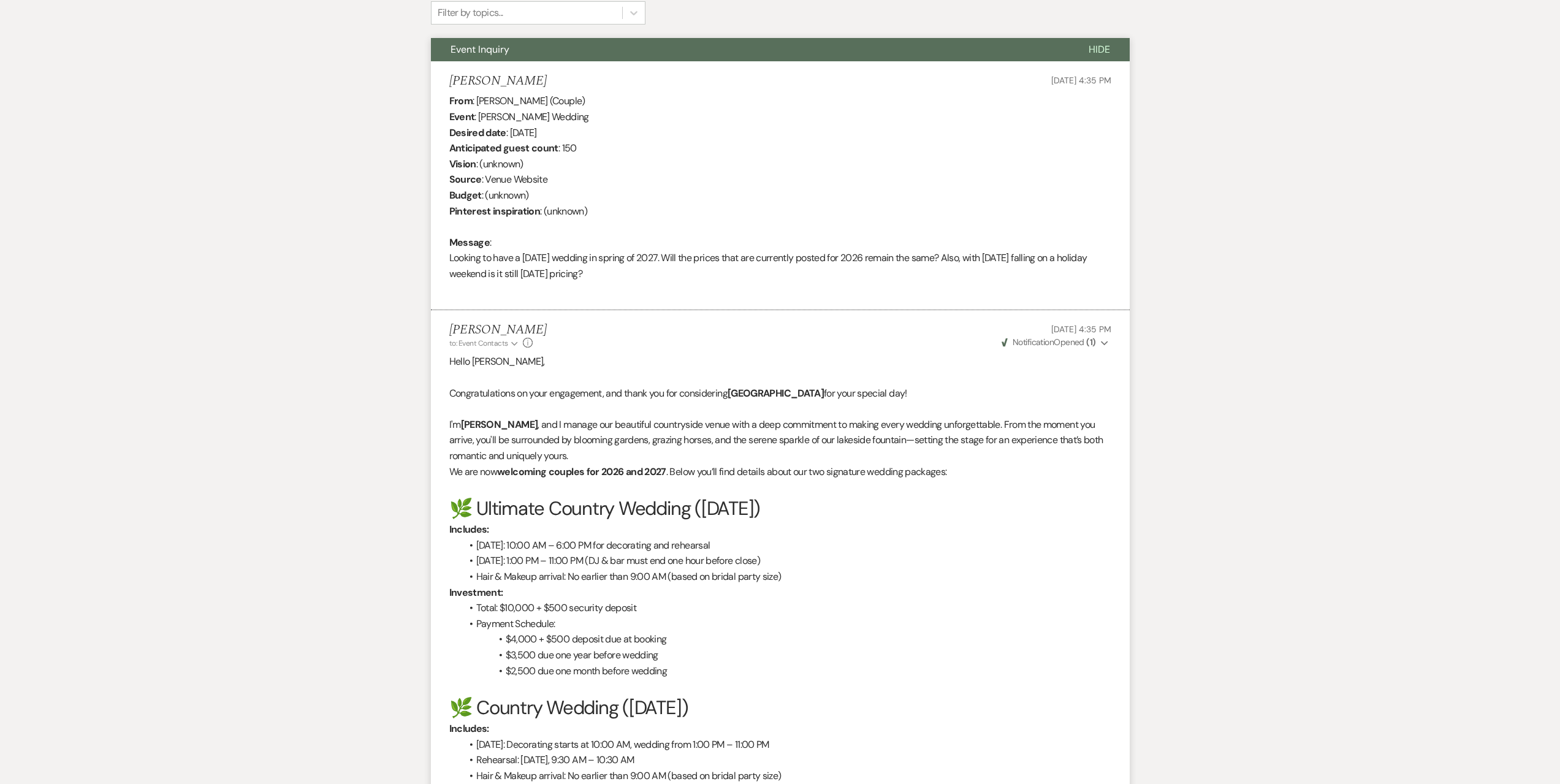
scroll to position [270, 0]
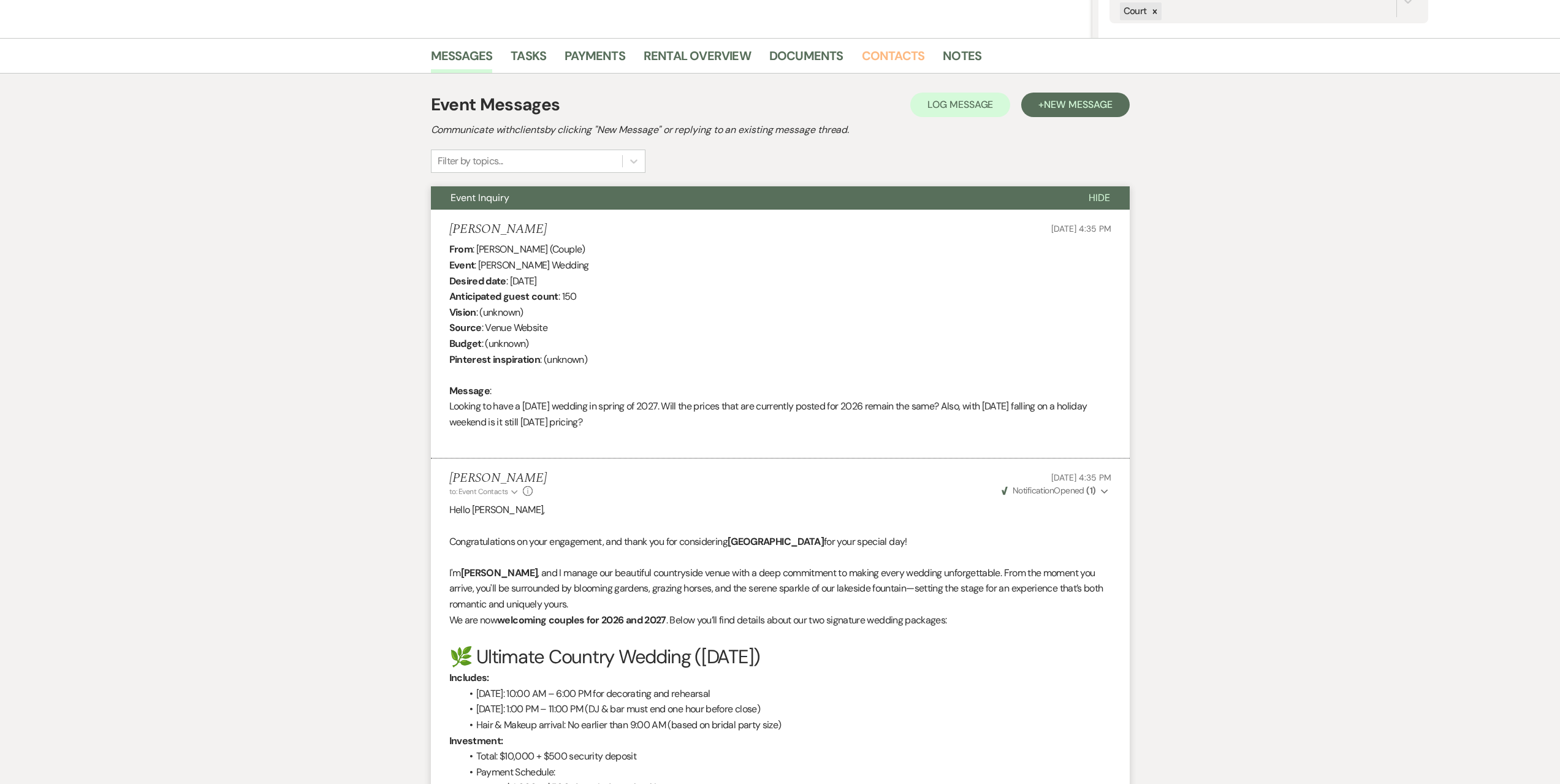
click at [877, 55] on link "Contacts" at bounding box center [893, 59] width 63 height 27
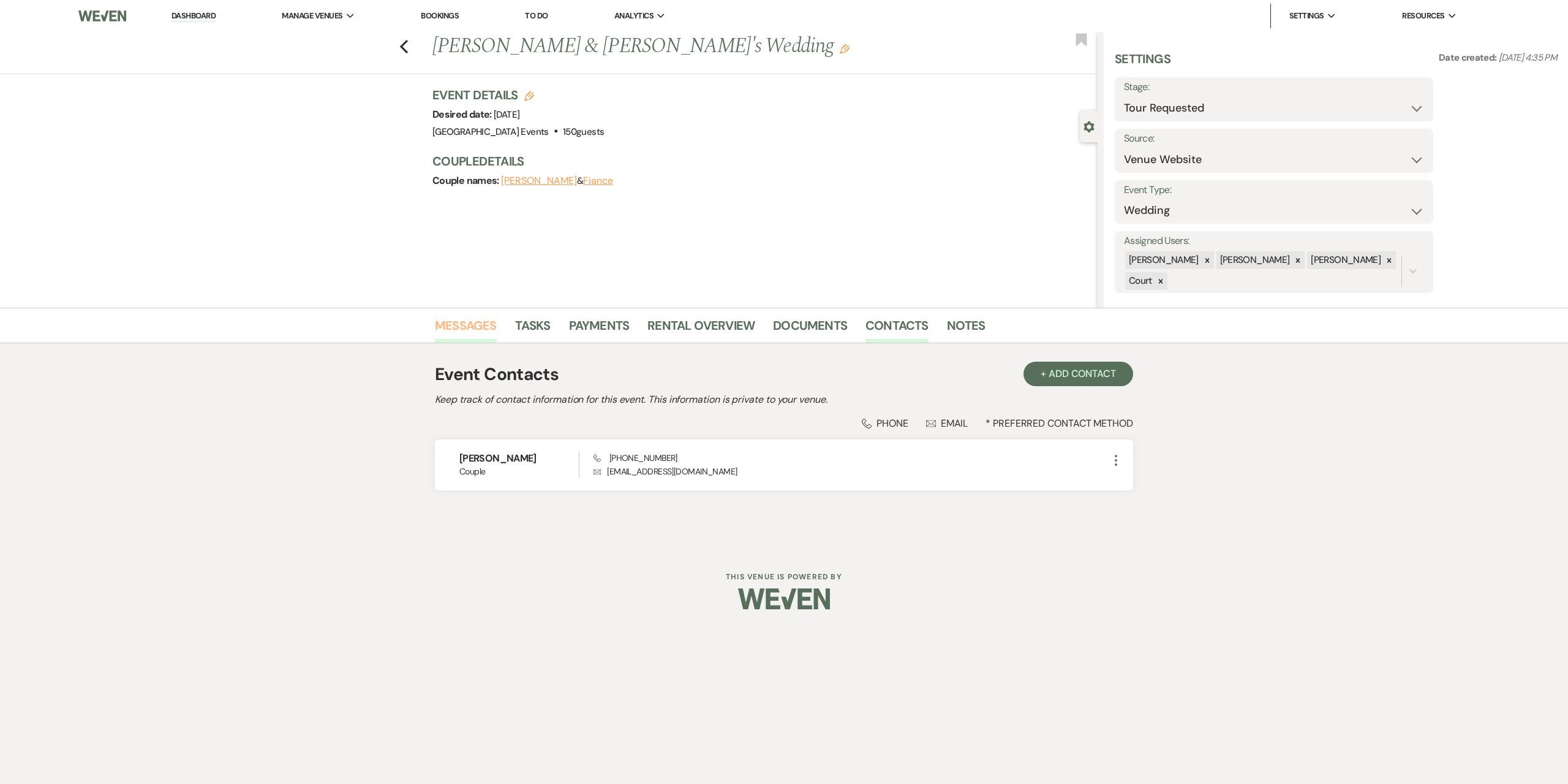
click at [453, 324] on link "Messages" at bounding box center [465, 328] width 62 height 27
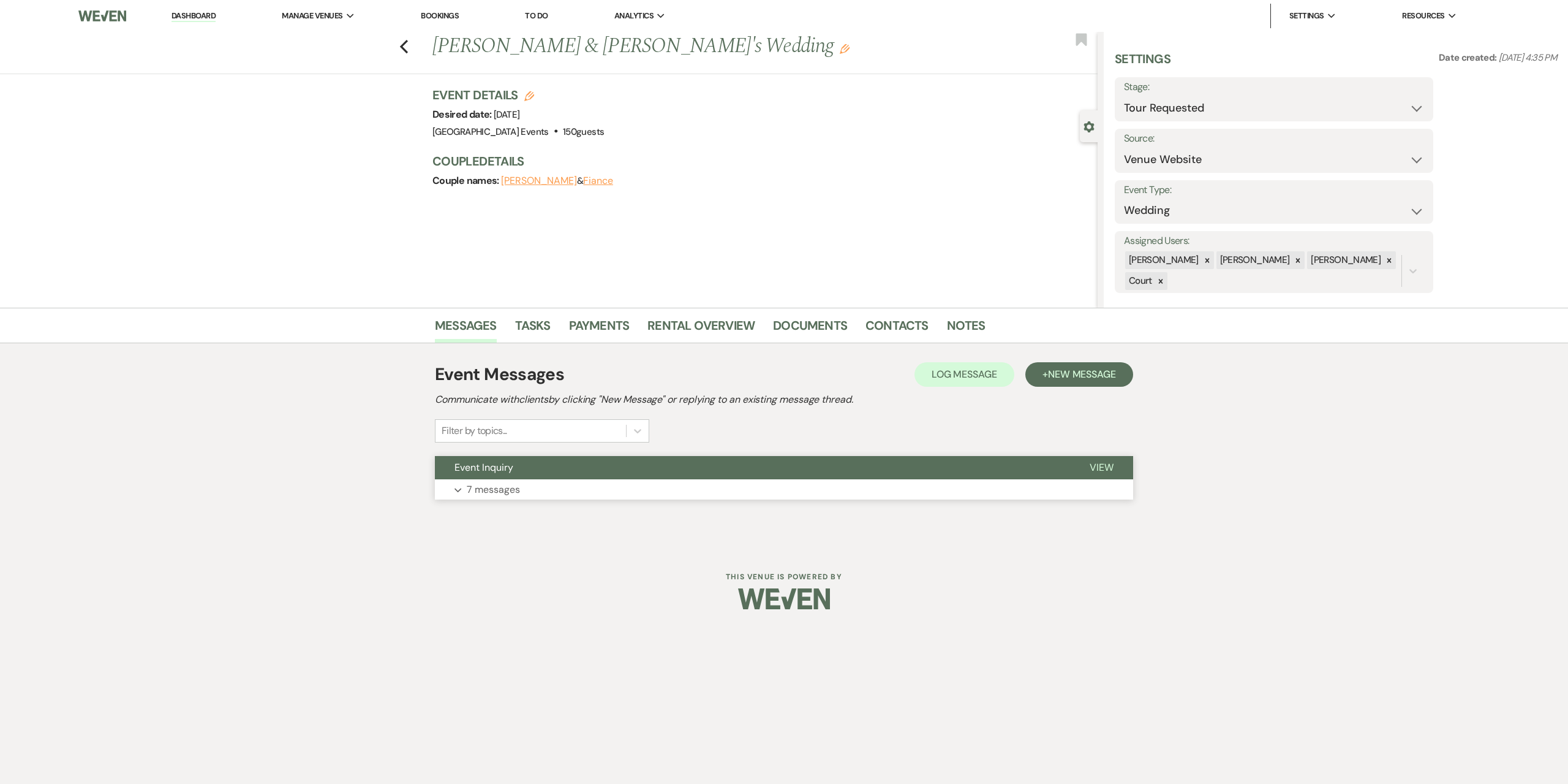
click at [832, 496] on button "Expand 7 messages" at bounding box center [784, 489] width 699 height 21
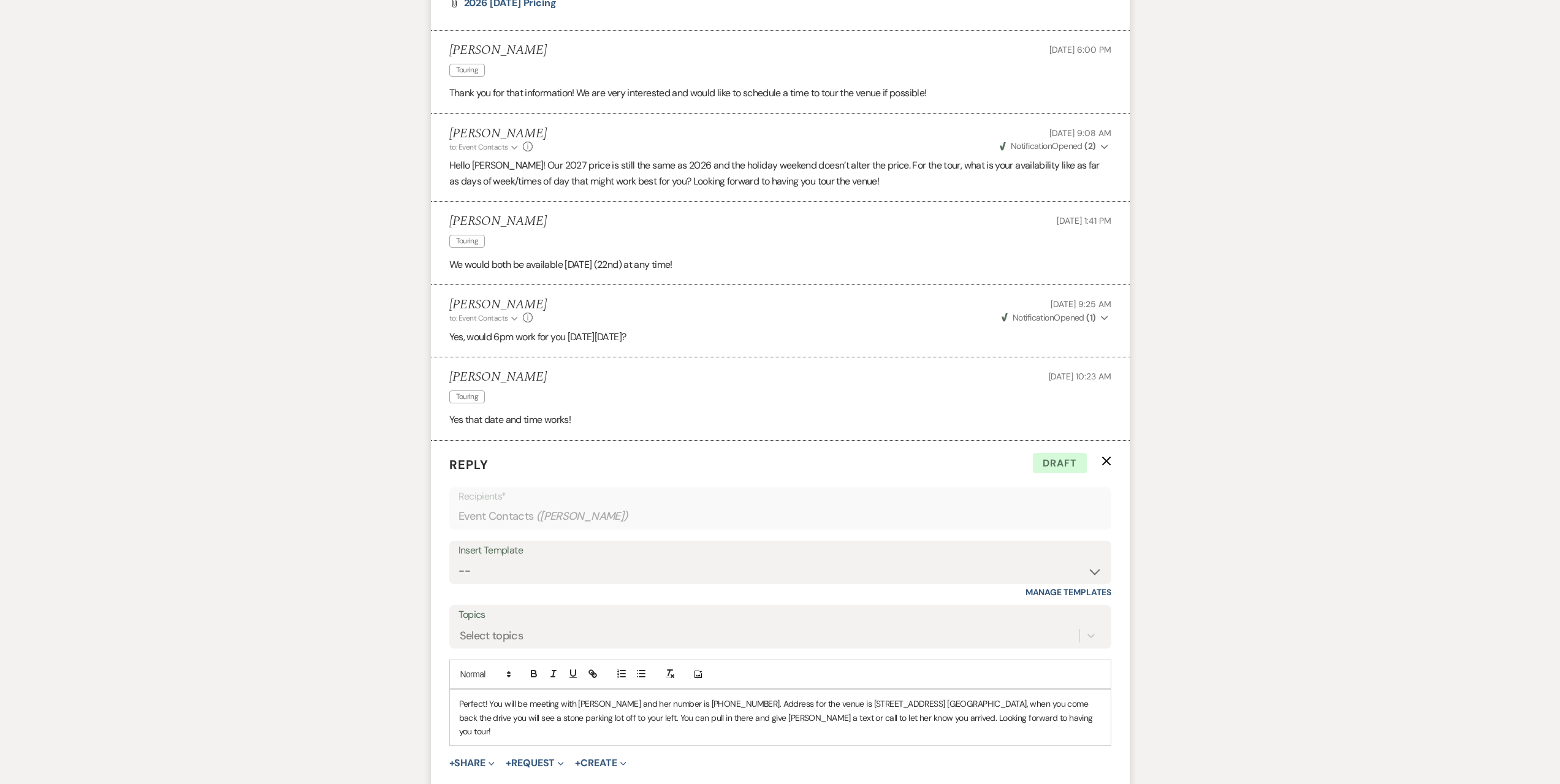
scroll to position [1815, 0]
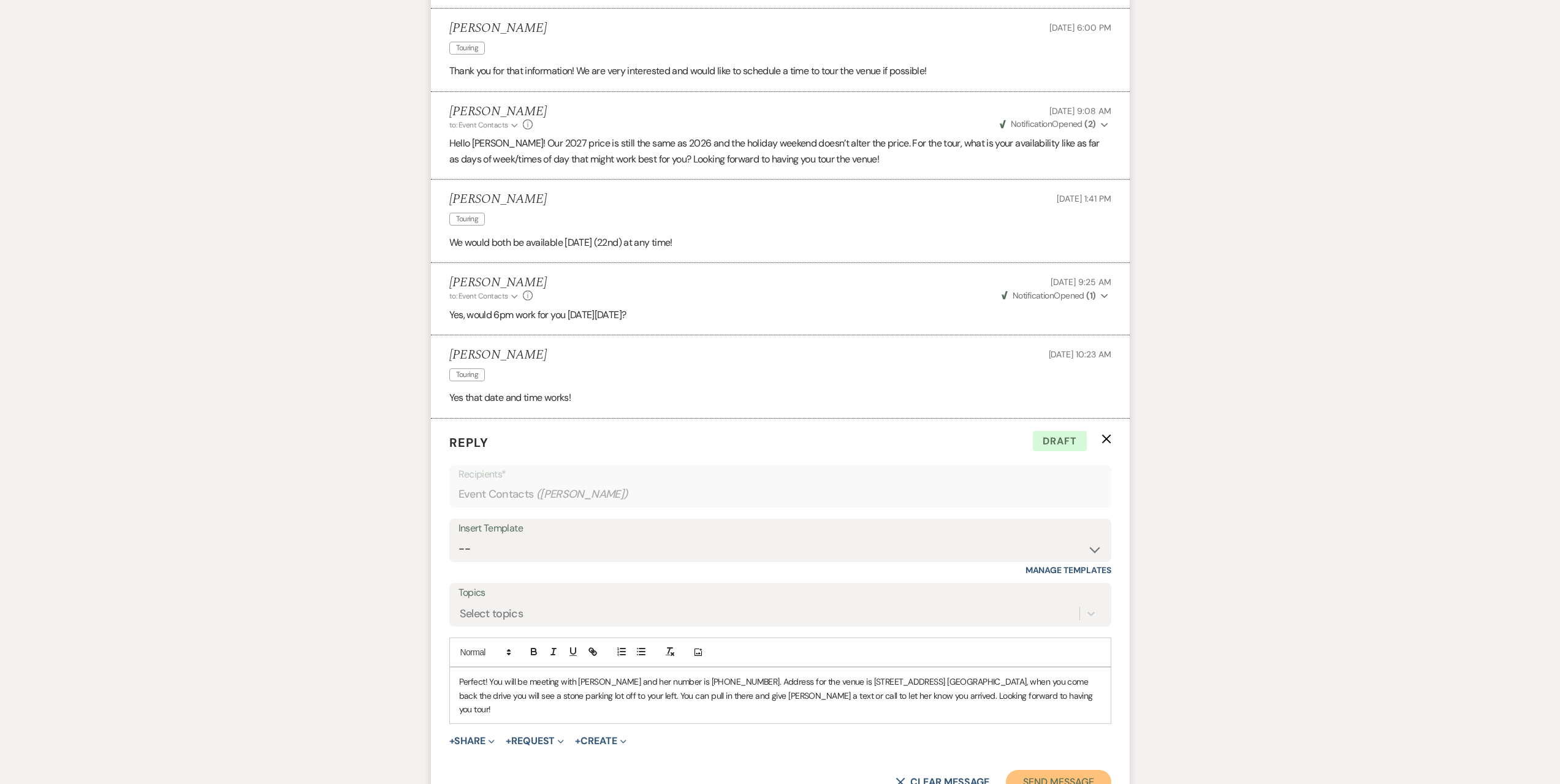
click at [1049, 770] on button "Send Message" at bounding box center [1058, 782] width 105 height 24
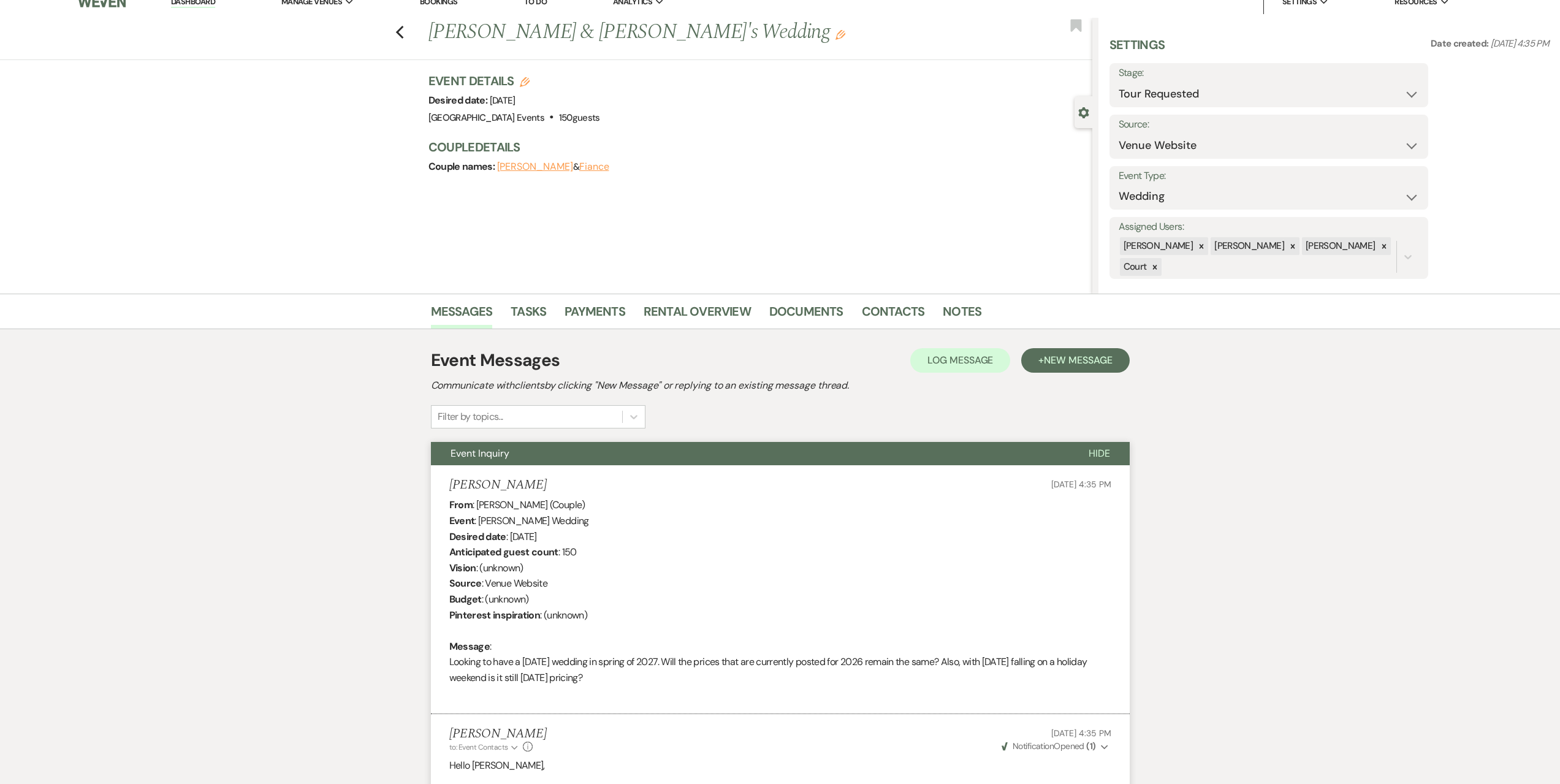
scroll to position [0, 0]
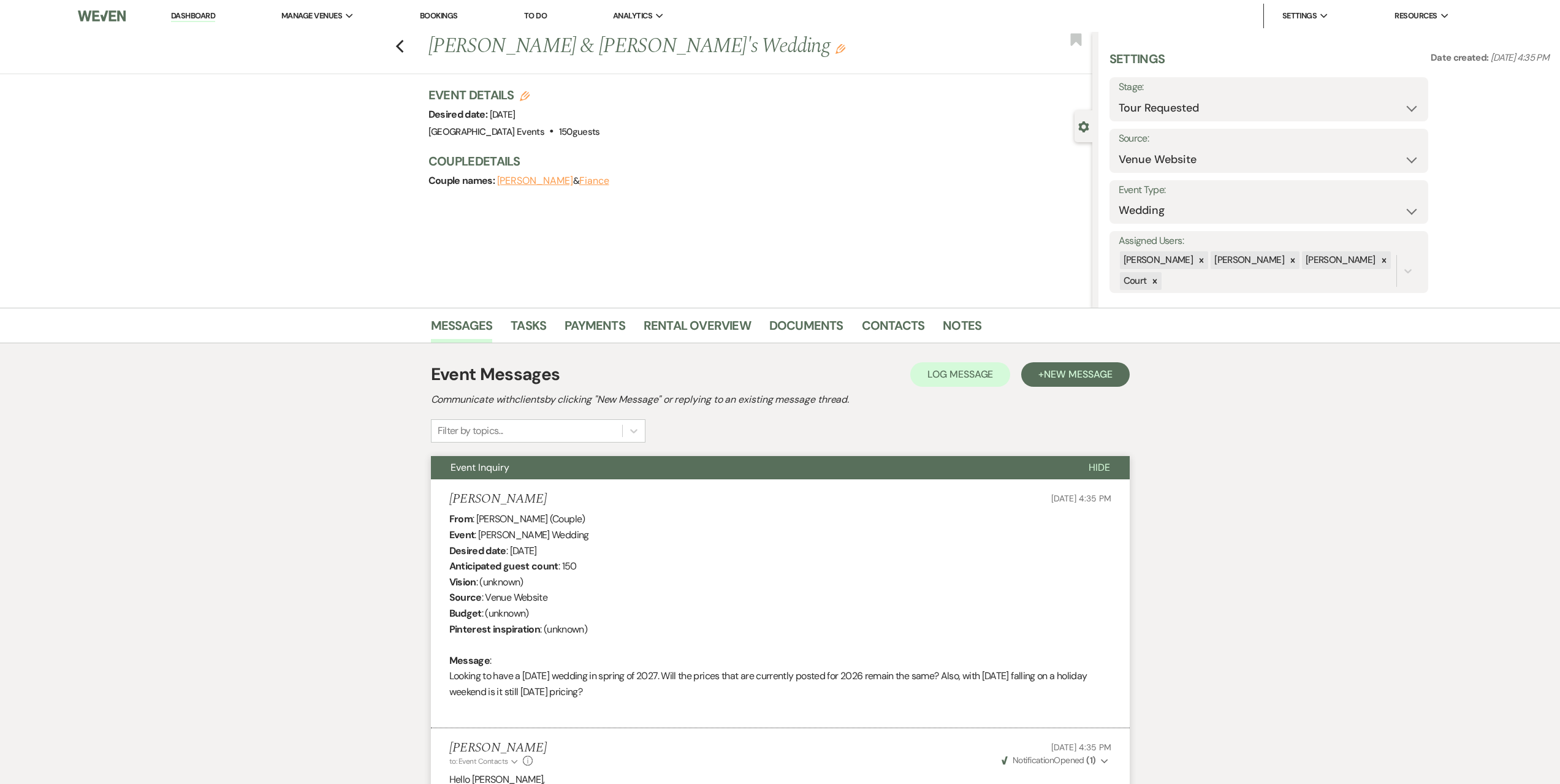
click at [207, 18] on link "Dashboard" at bounding box center [193, 16] width 44 height 11
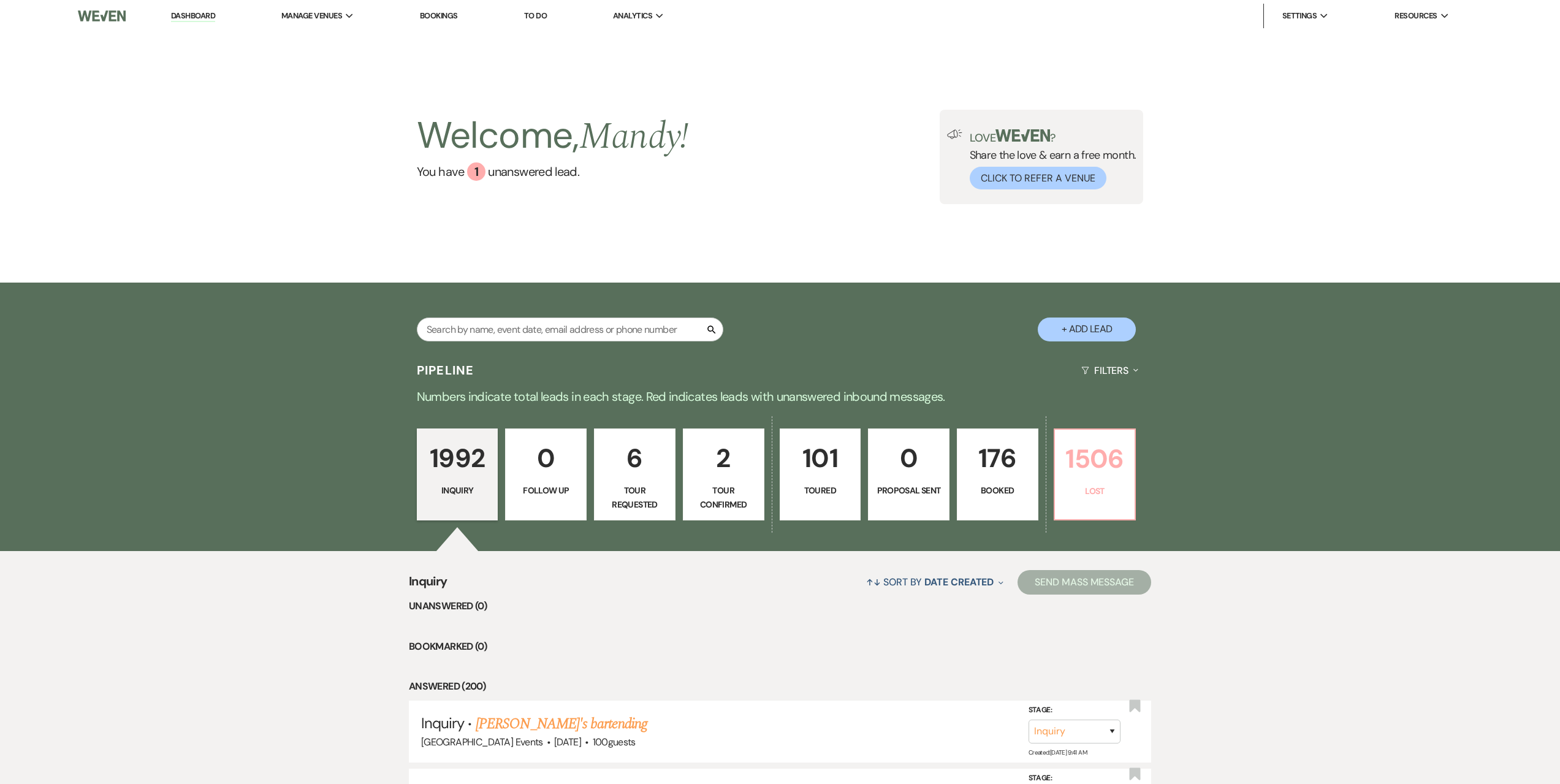
click at [1106, 466] on p "1506" at bounding box center [1095, 459] width 65 height 41
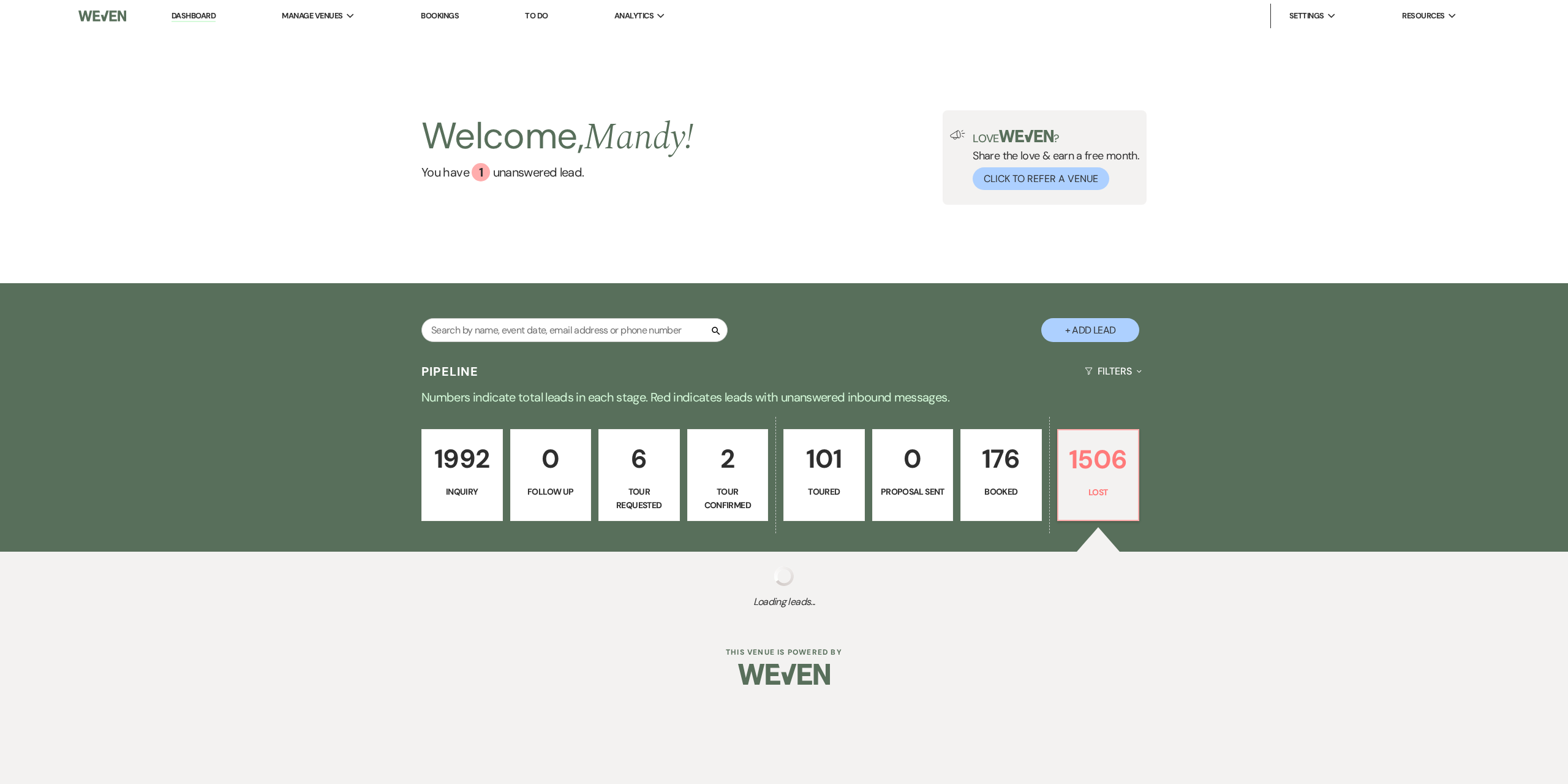
select select "8"
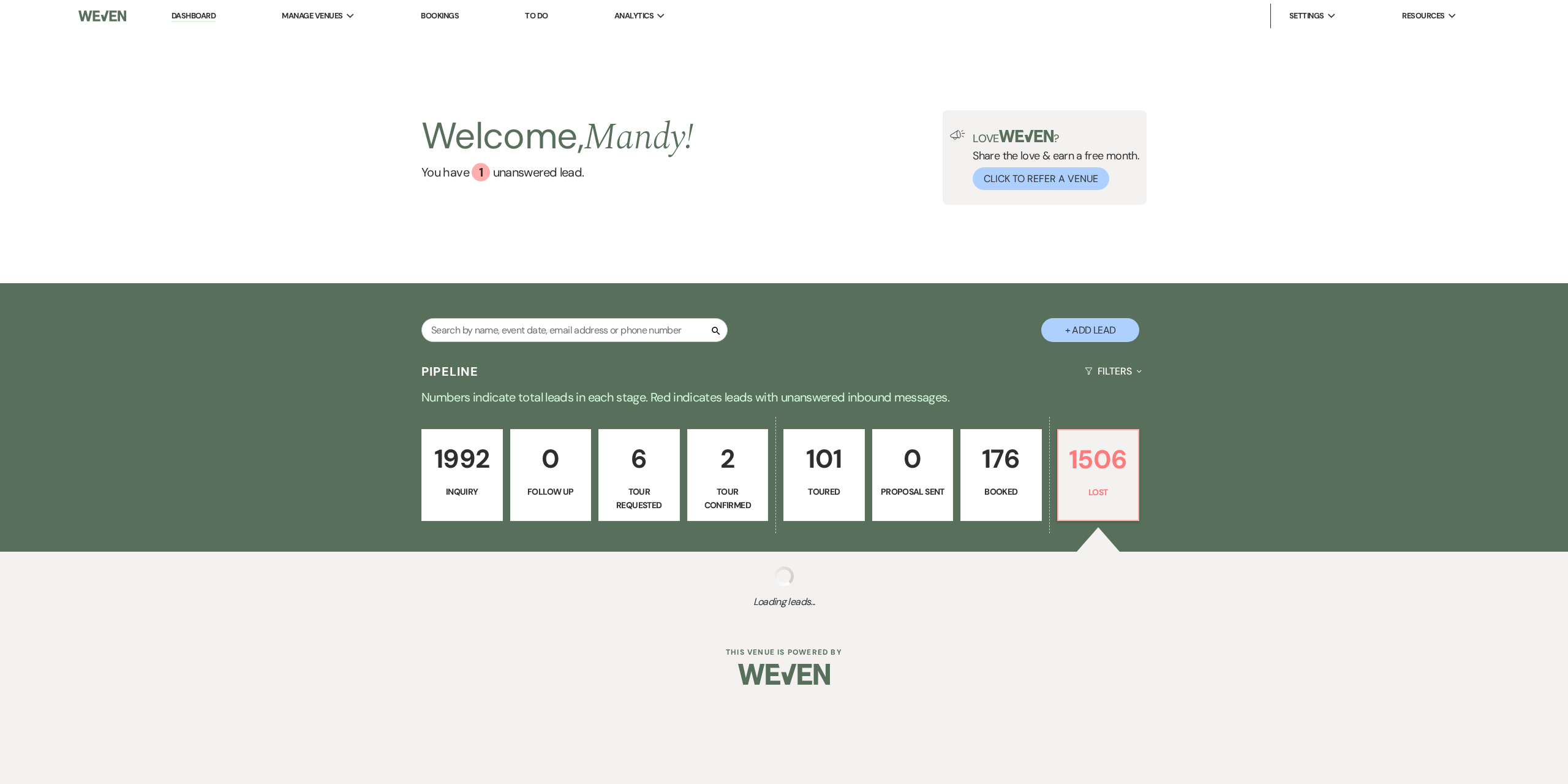
select select "6"
select select "8"
select select "6"
select select "8"
select select "6"
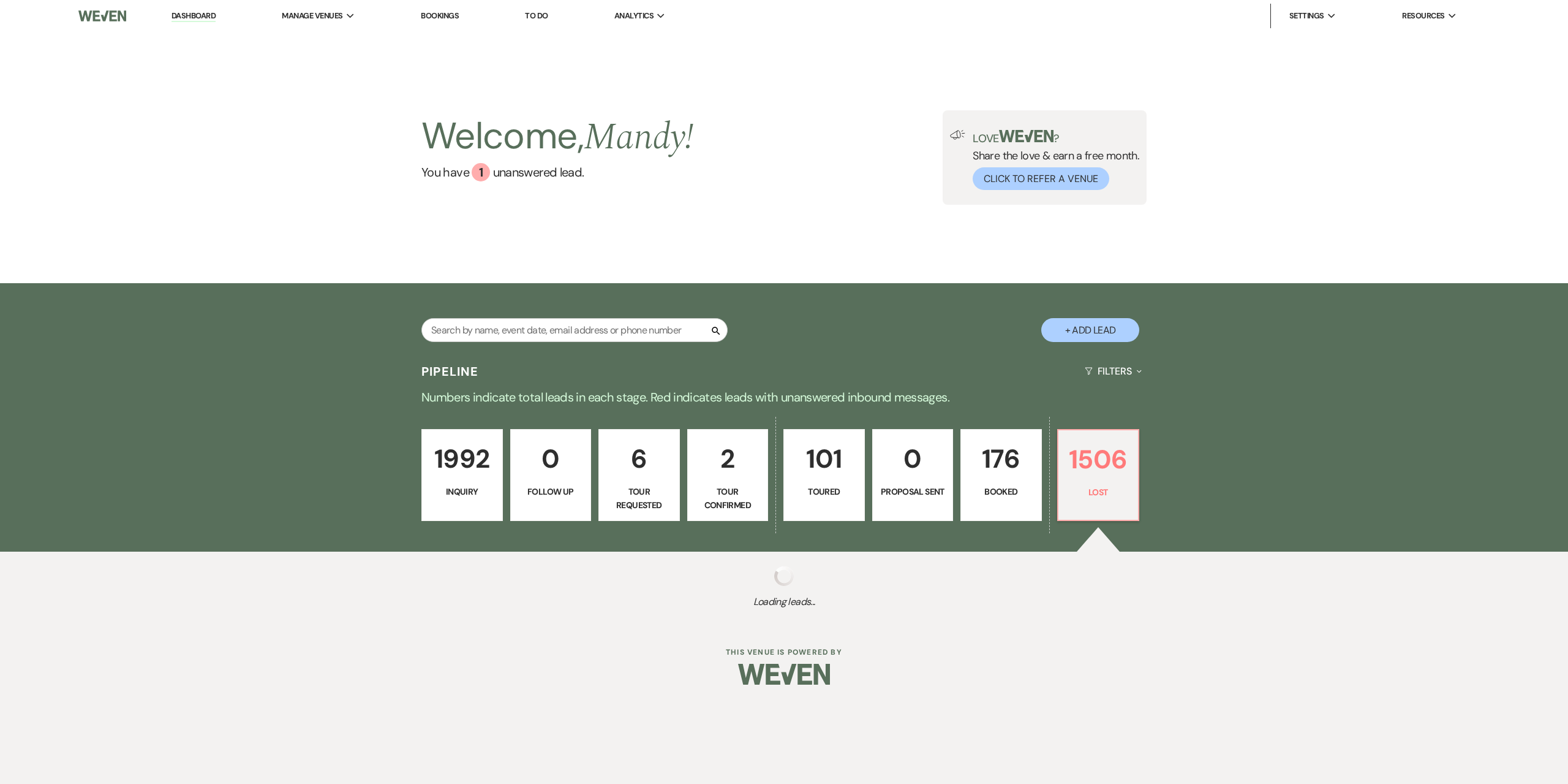
select select "8"
select select "1"
select select "8"
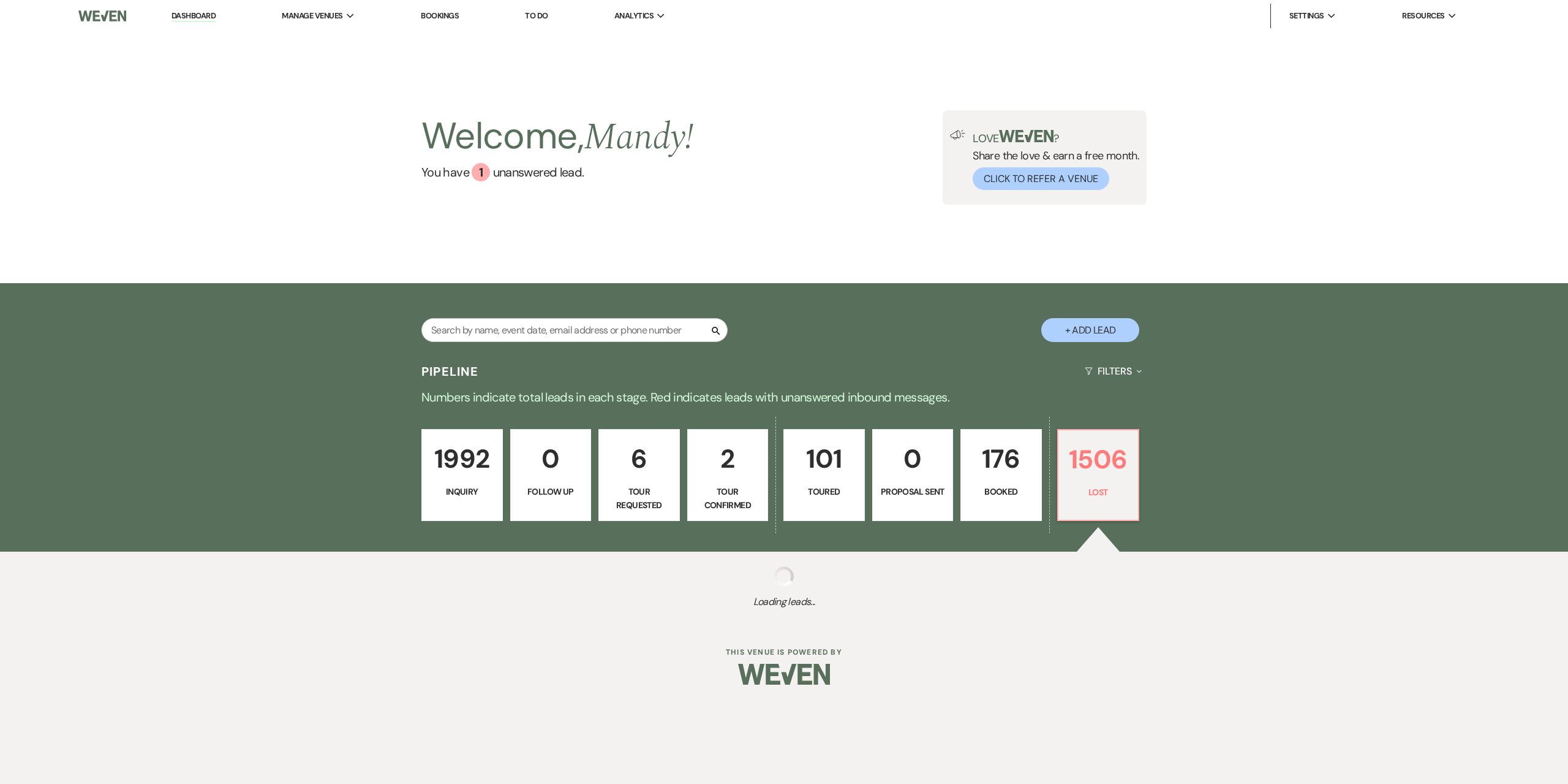
select select "8"
select select "5"
select select "8"
select select "5"
select select "8"
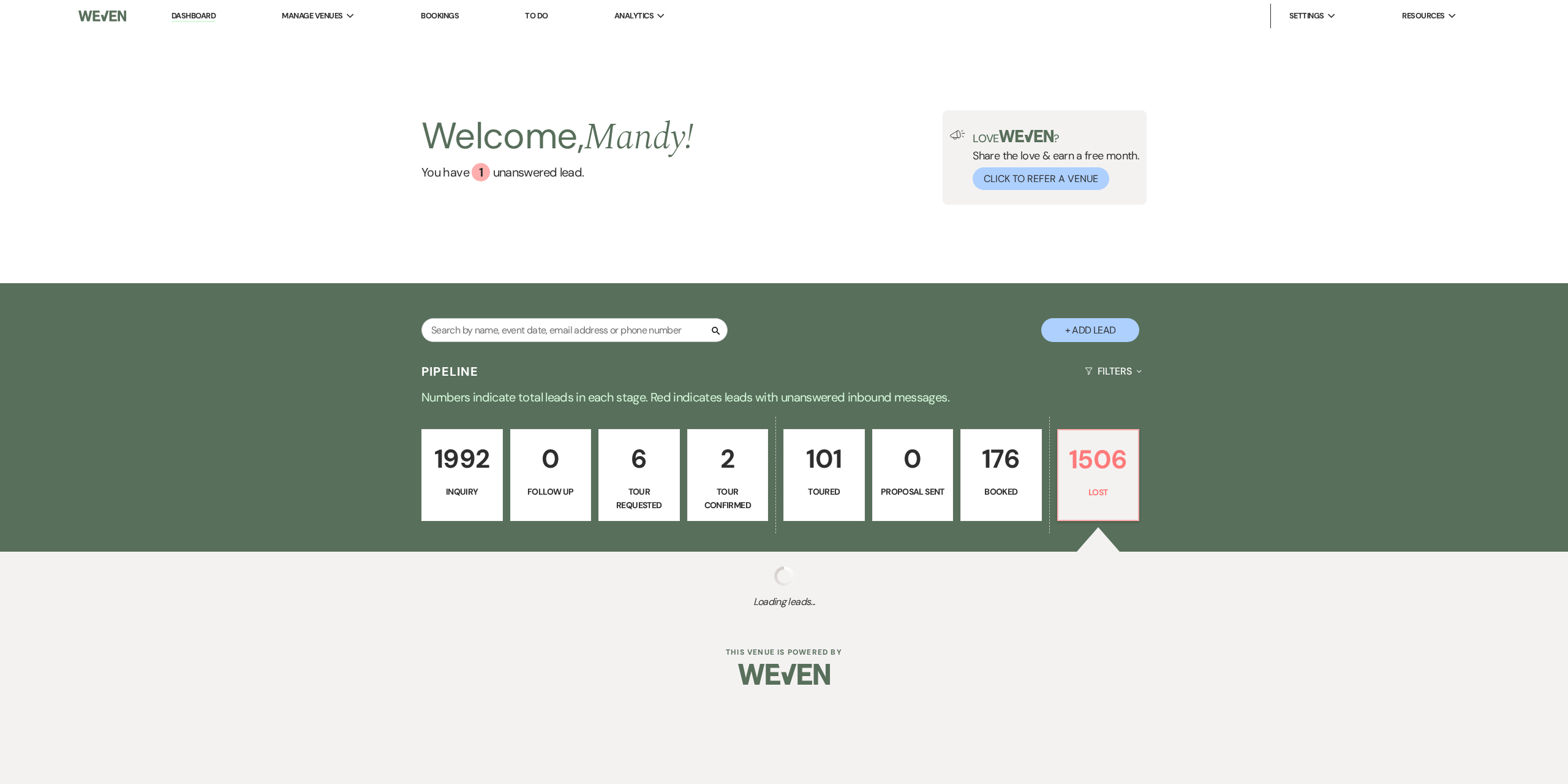
select select "6"
select select "8"
select select "5"
select select "8"
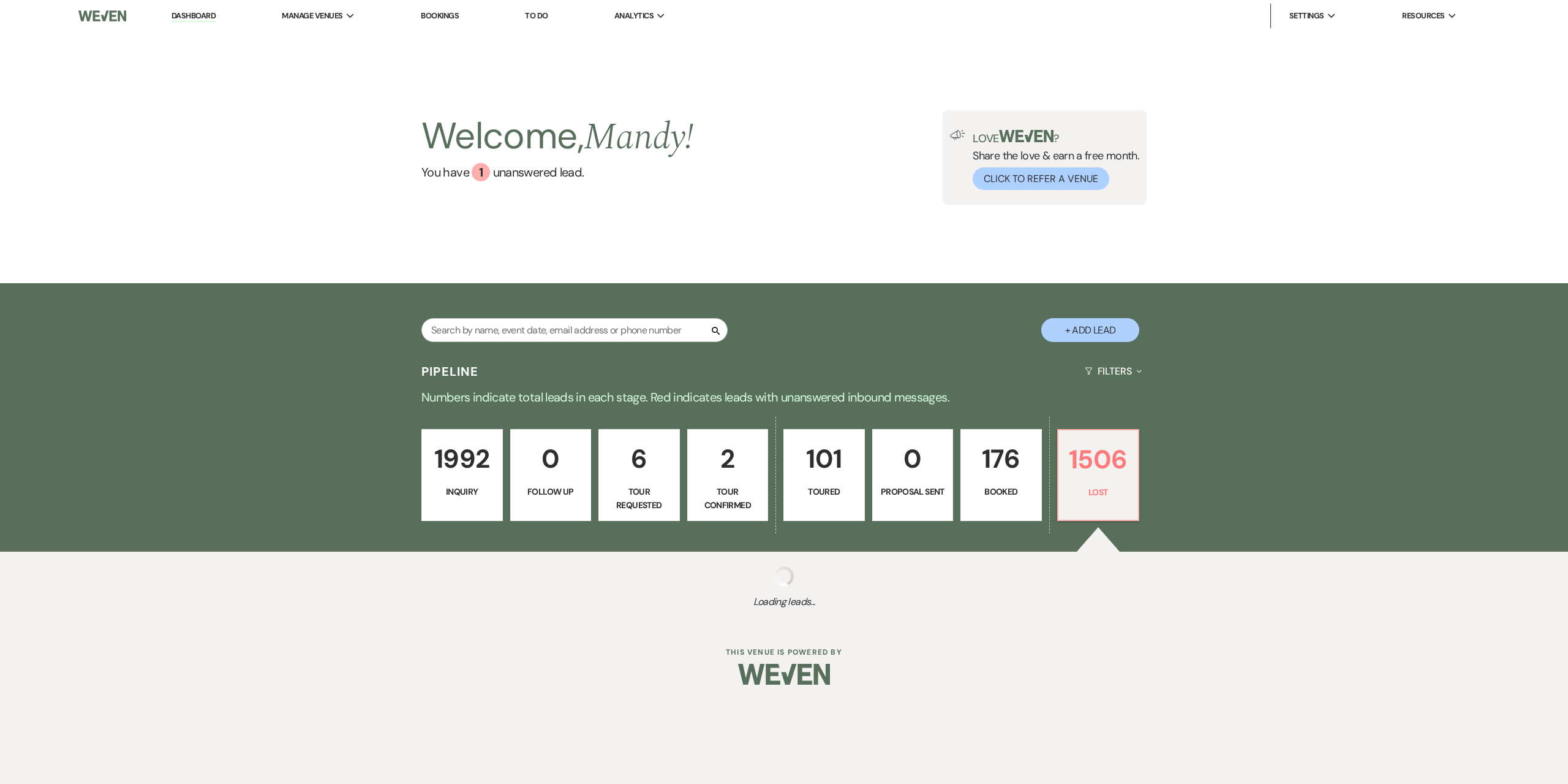
select select "6"
select select "8"
select select "7"
select select "8"
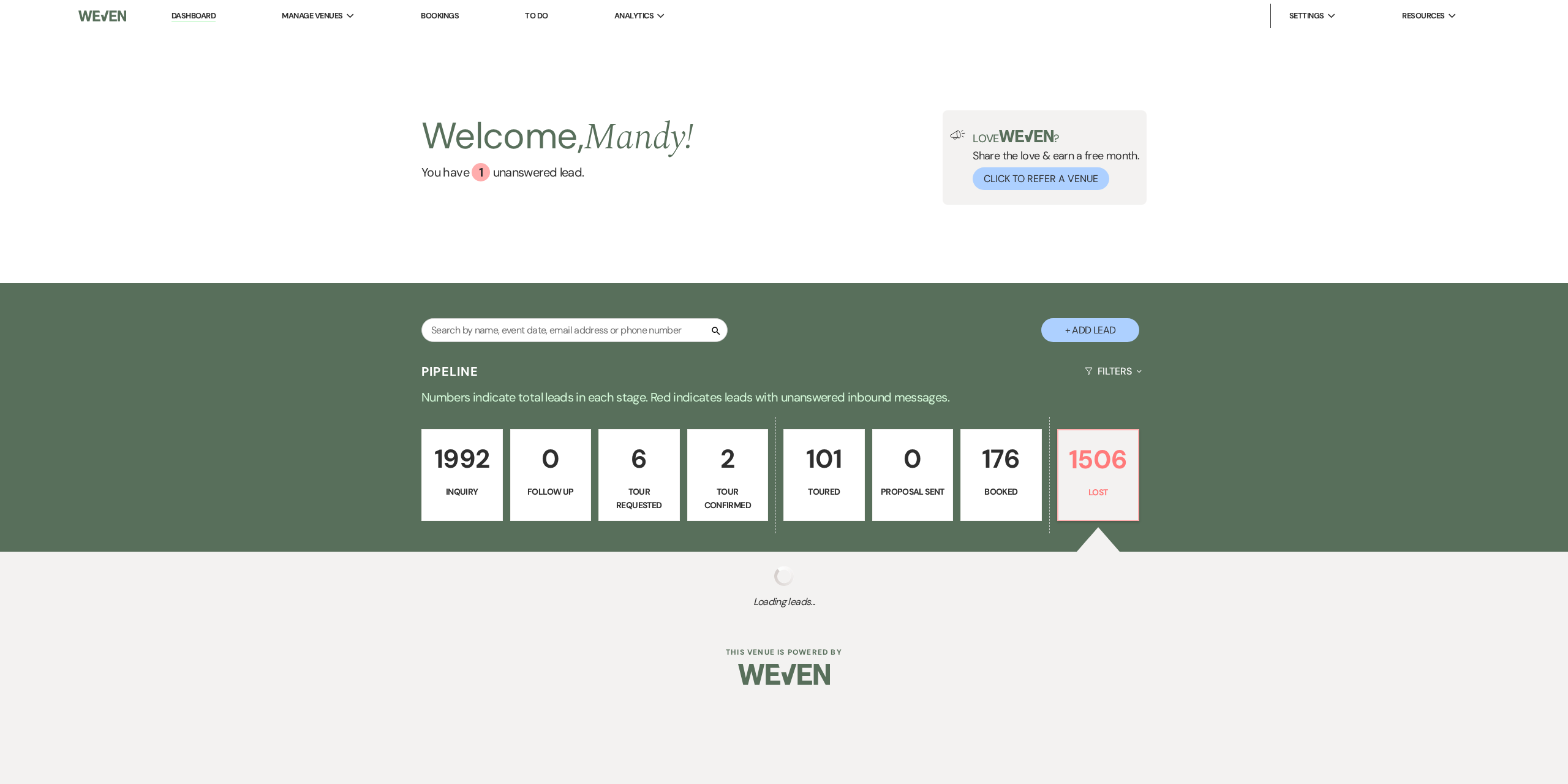
select select "8"
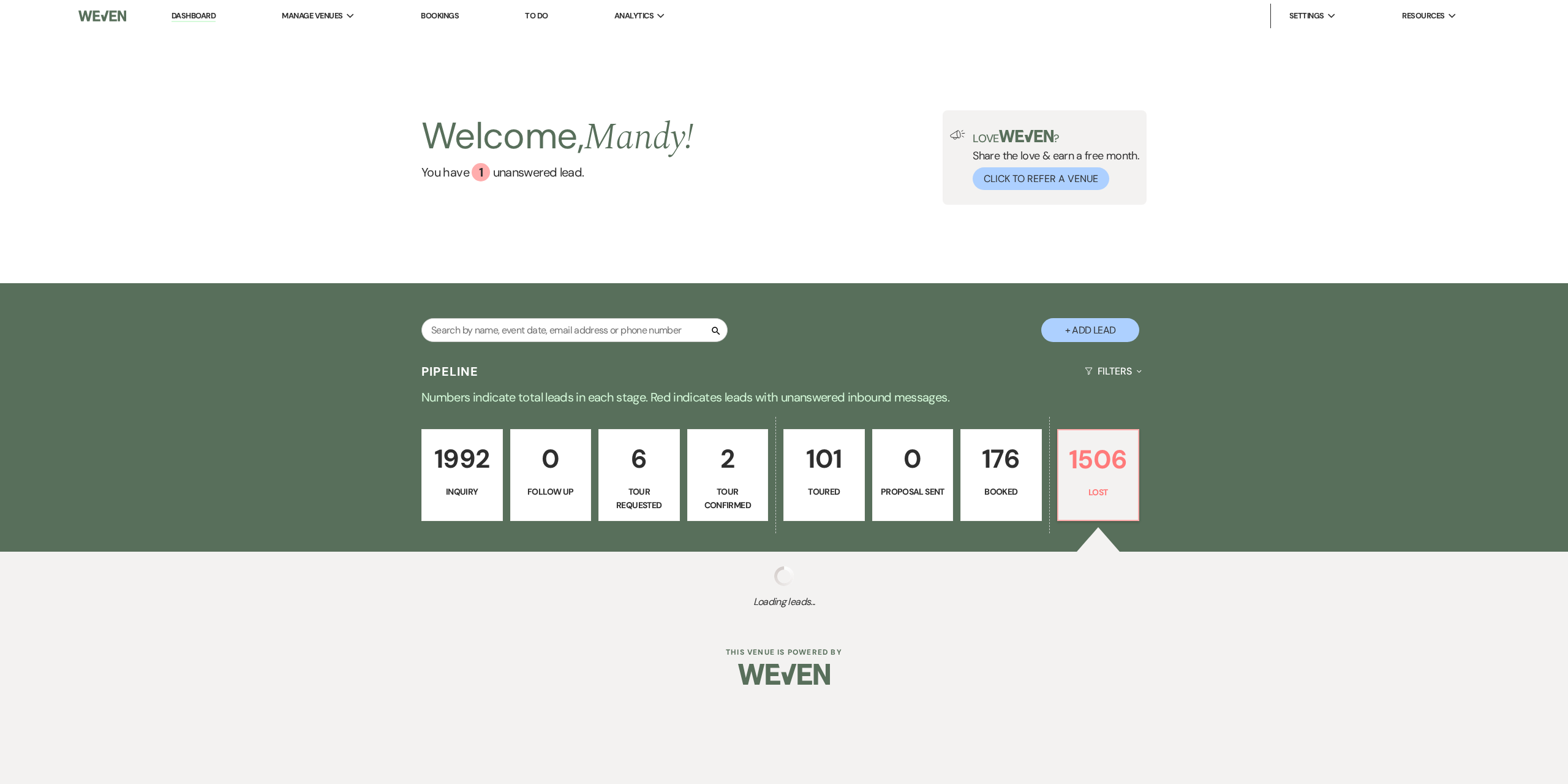
select select "8"
select select "6"
select select "8"
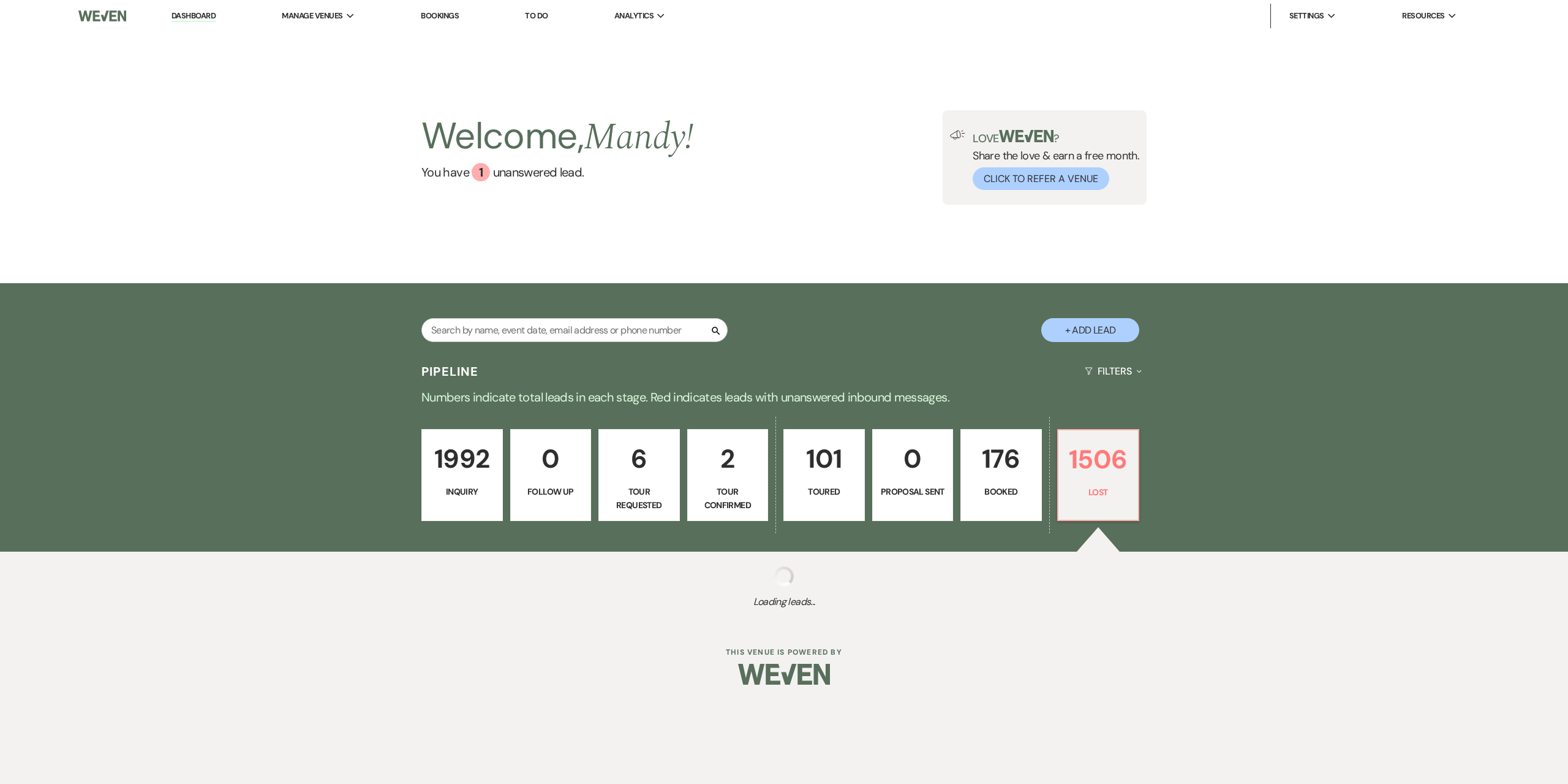
select select "8"
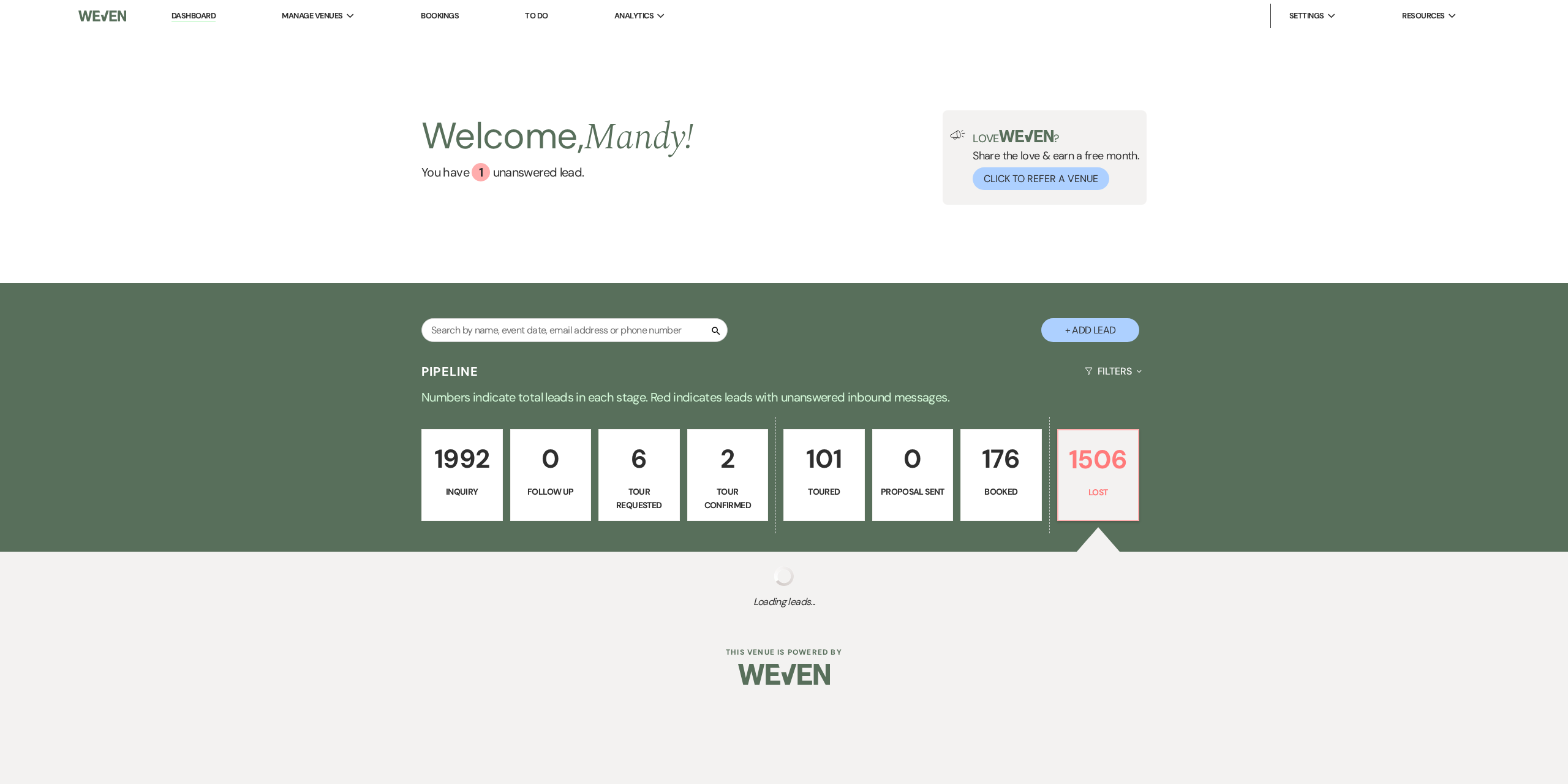
select select "6"
select select "8"
select select "6"
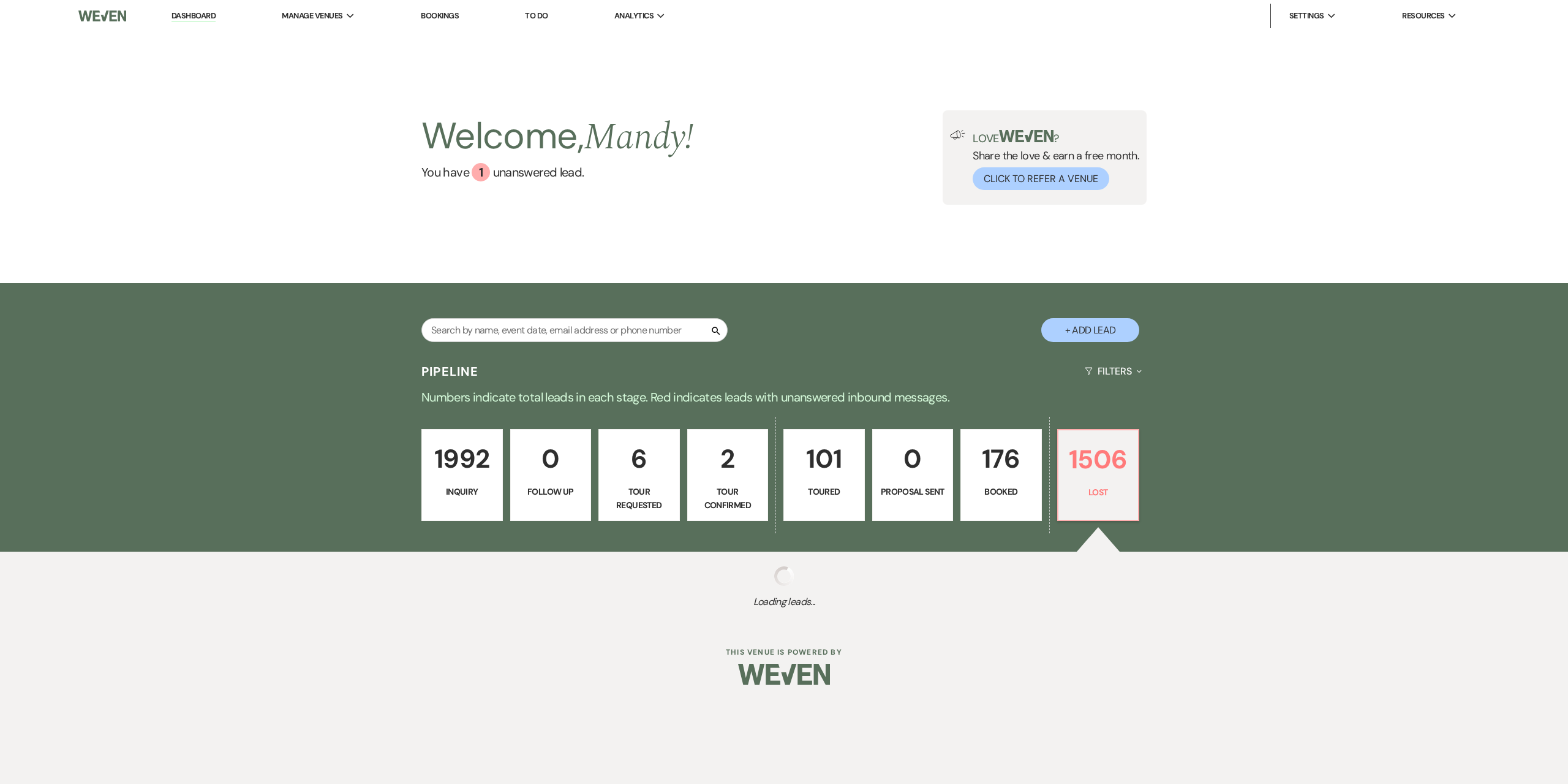
select select "8"
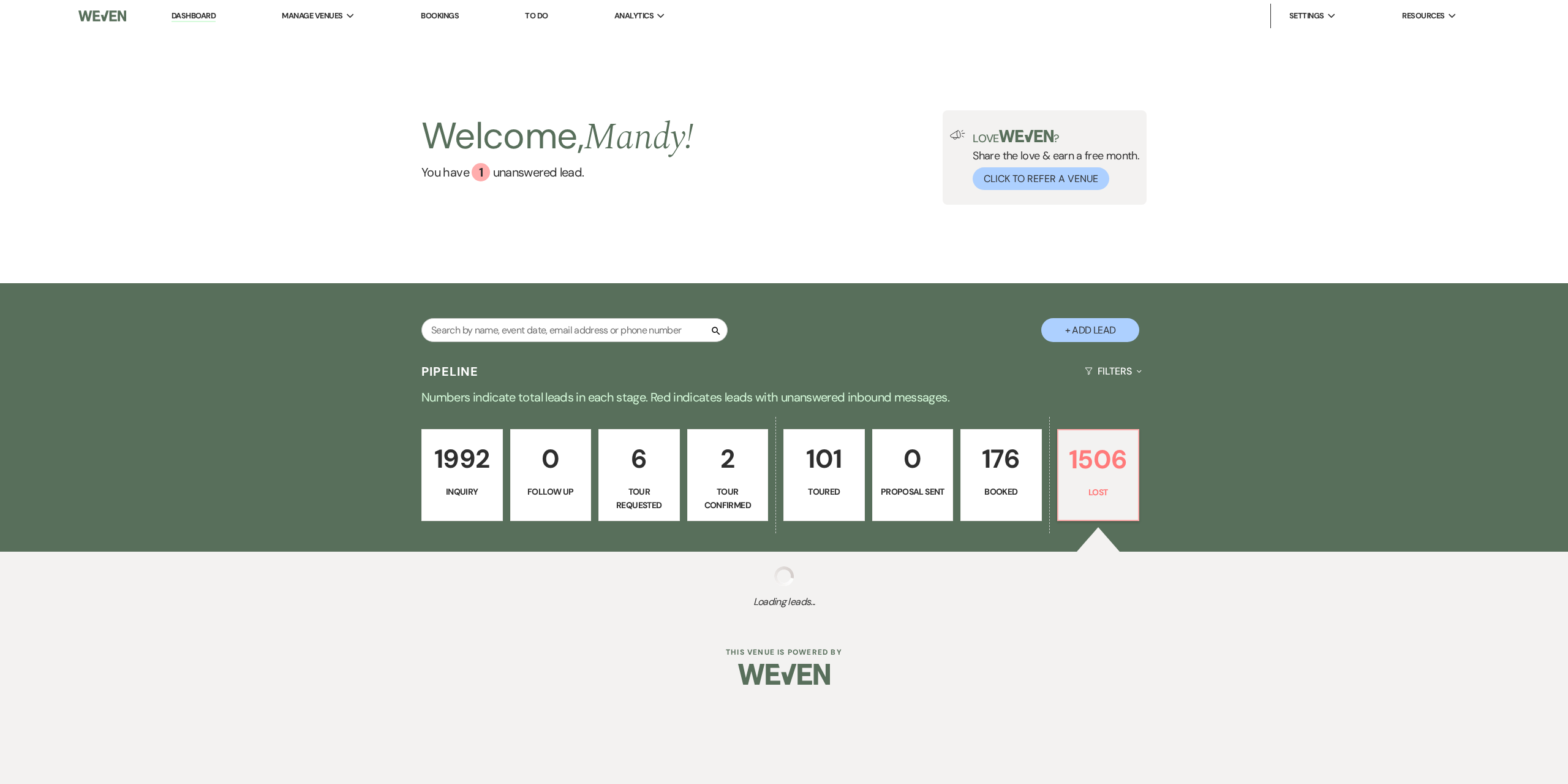
select select "8"
select select "7"
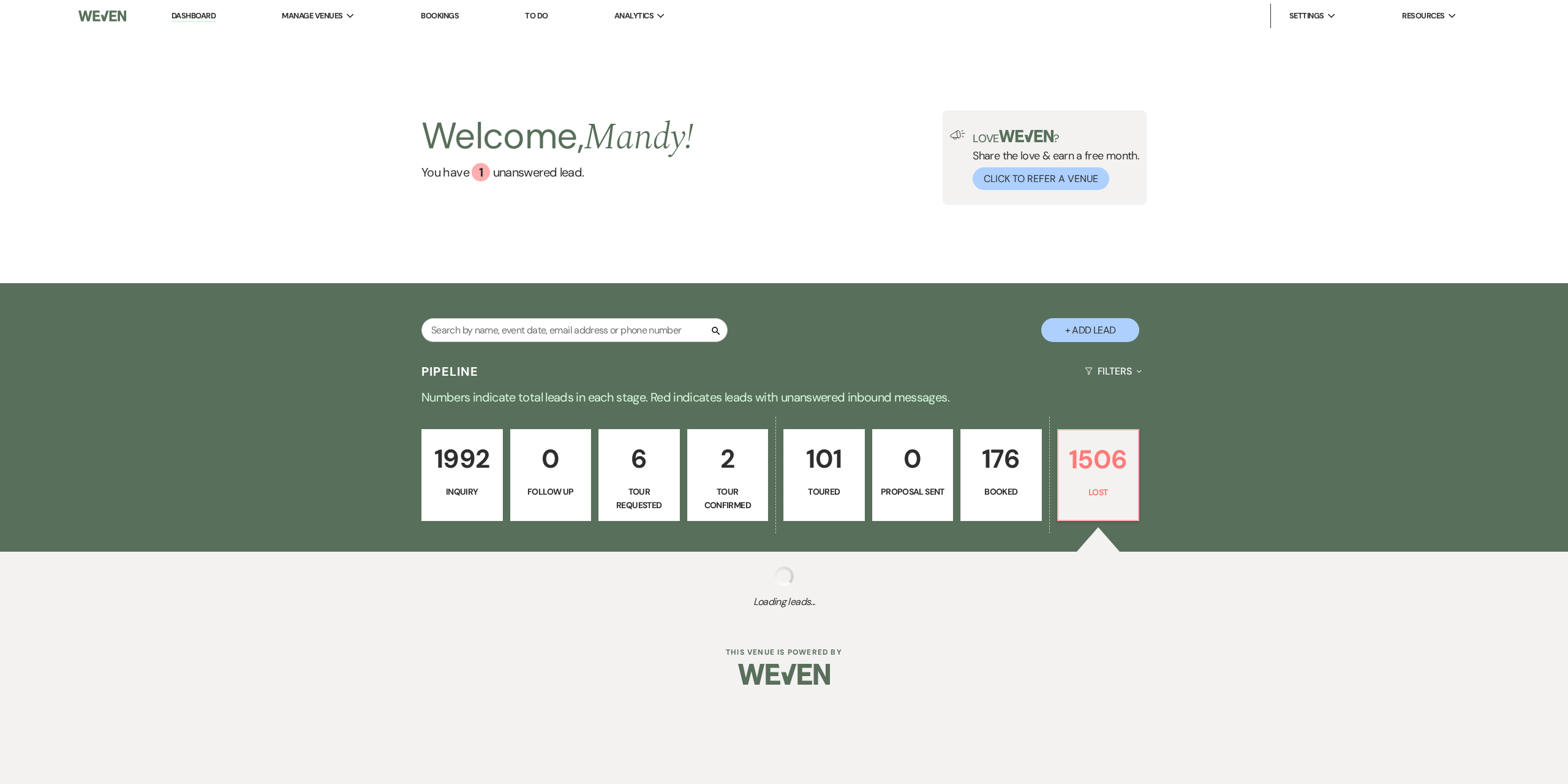
select select "8"
select select "6"
select select "8"
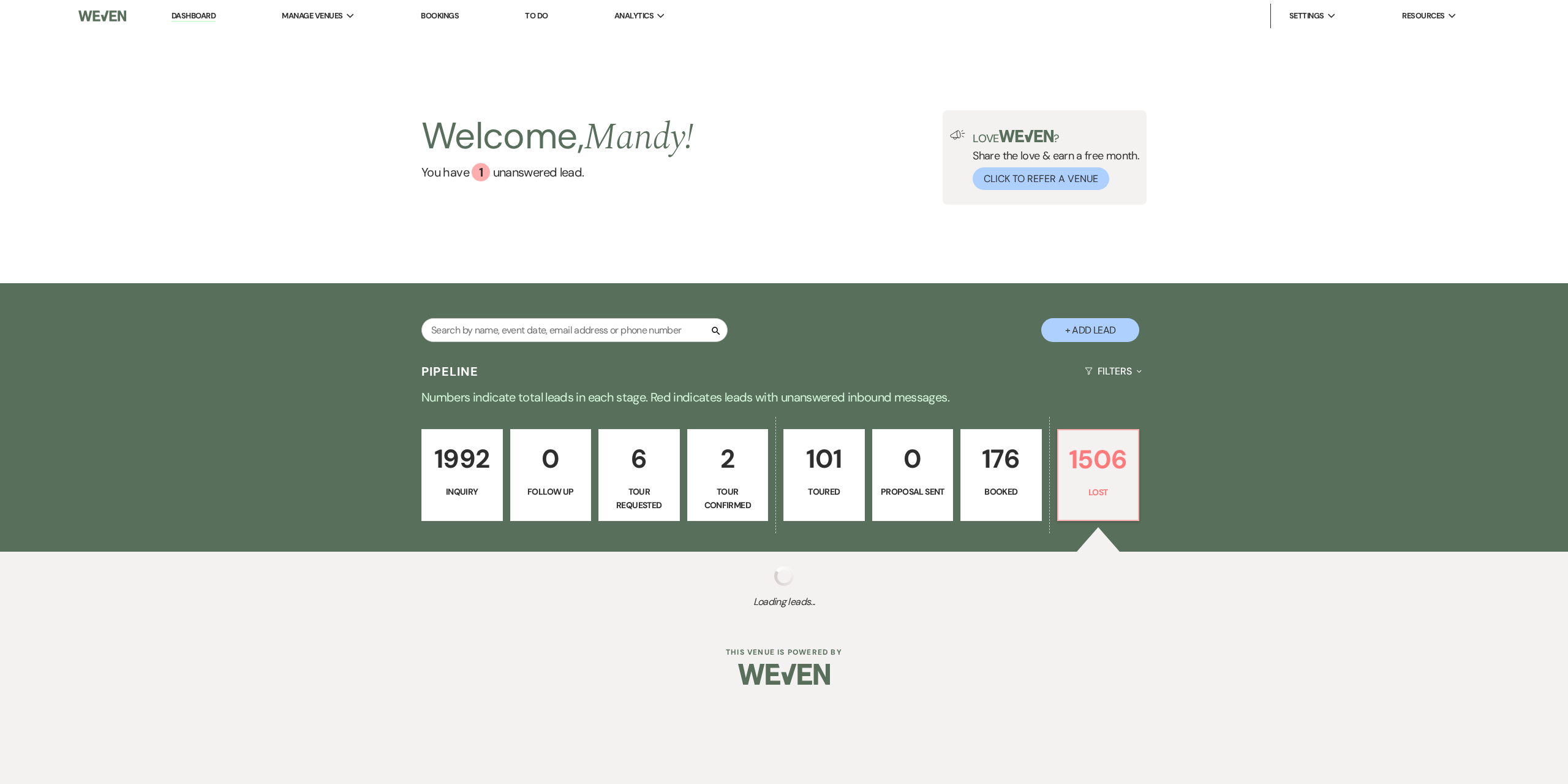
select select "6"
select select "8"
select select "5"
select select "8"
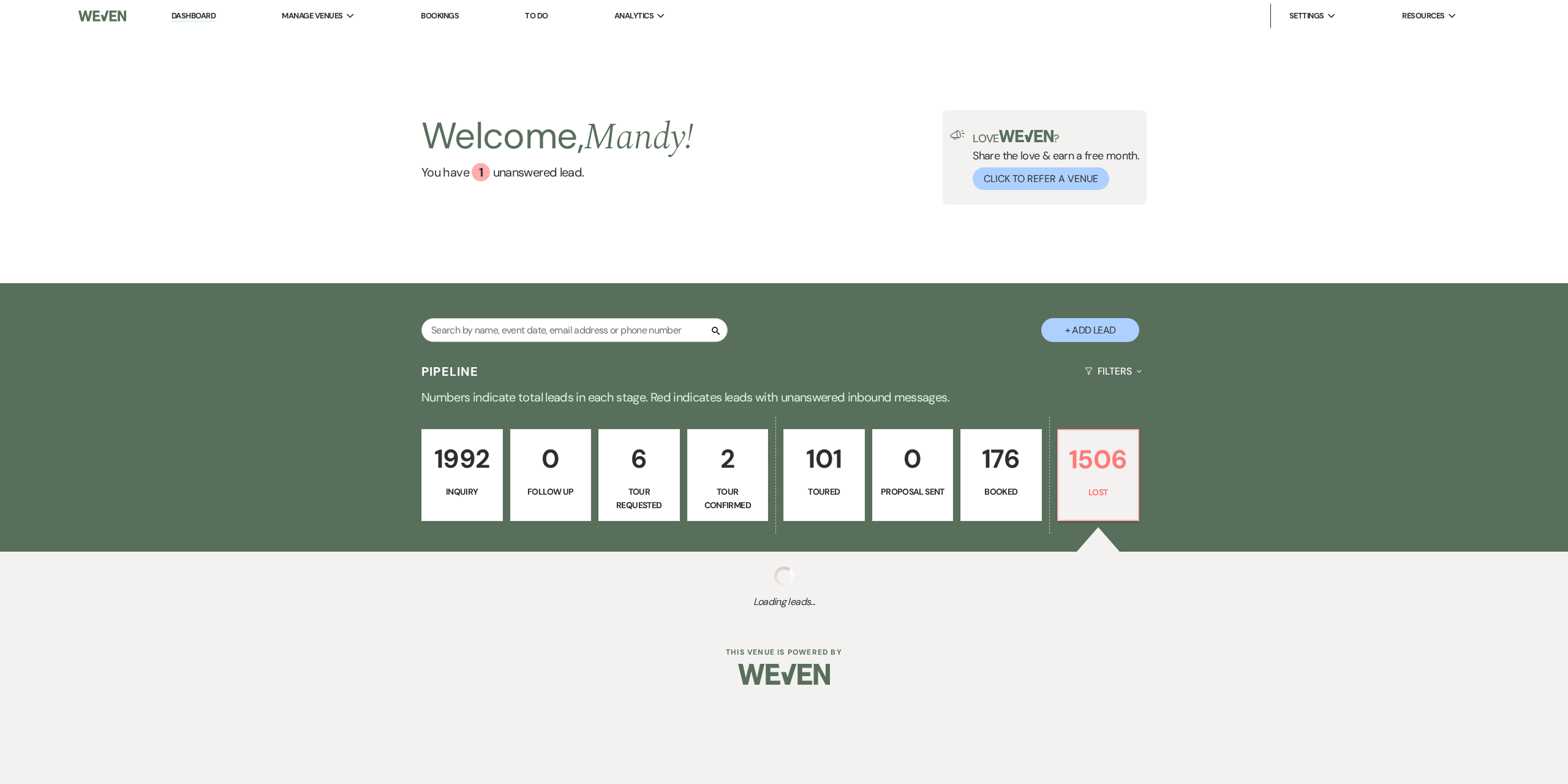
select select "10"
select select "8"
select select "6"
select select "8"
select select "5"
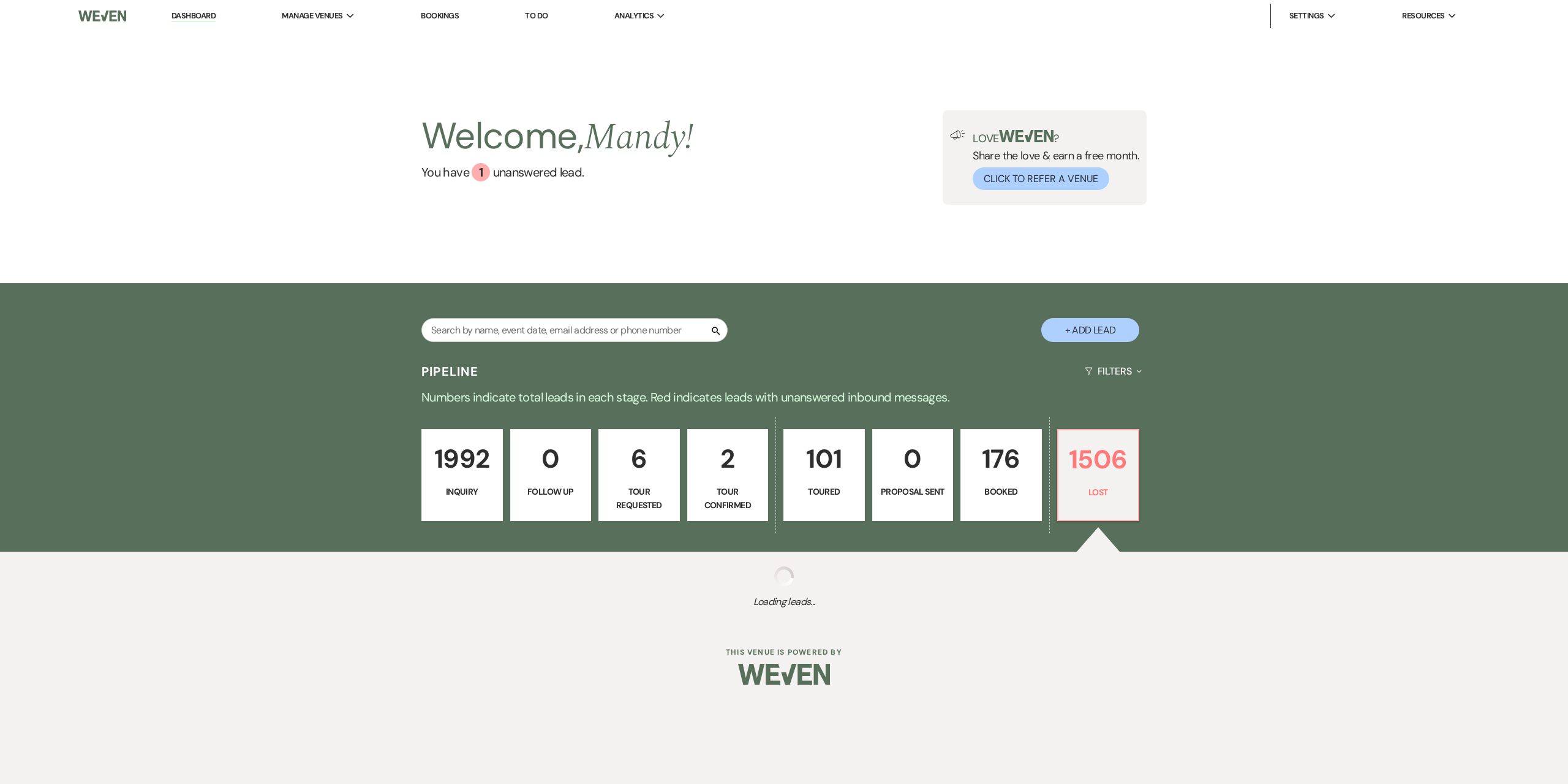
select select "8"
select select "7"
select select "8"
select select "6"
select select "8"
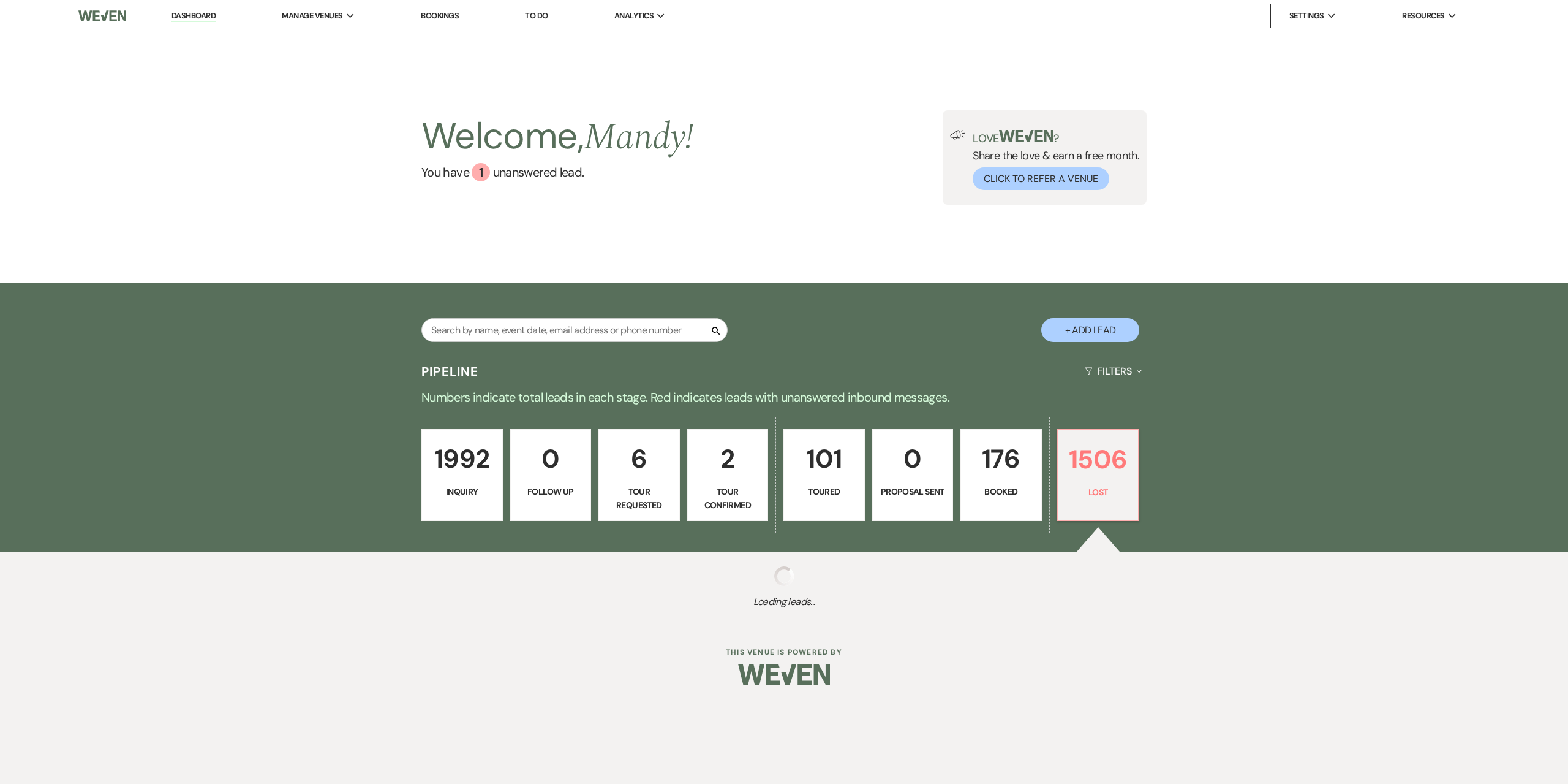
select select "6"
select select "8"
select select "6"
select select "8"
select select "7"
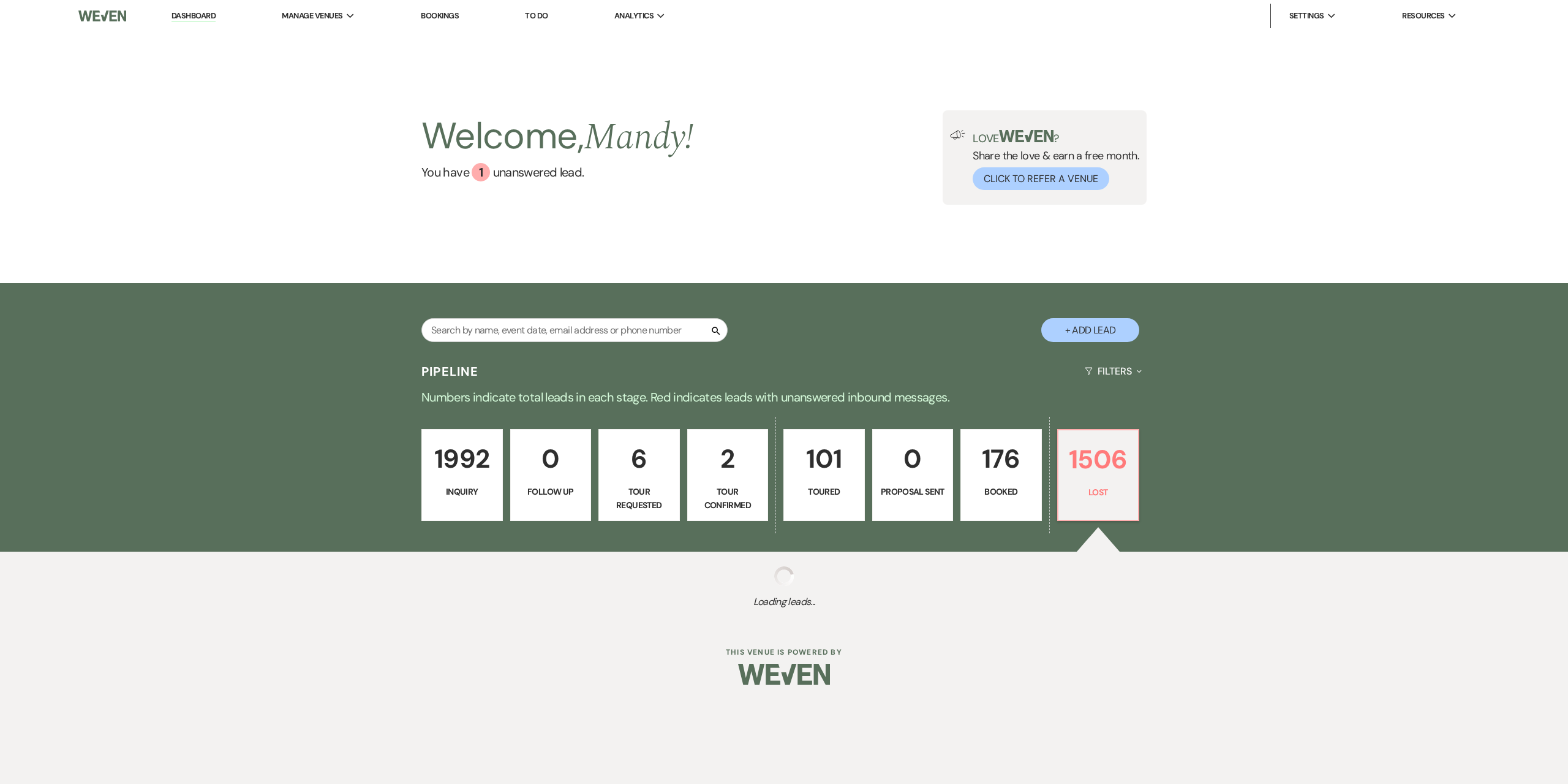
select select "8"
select select "5"
select select "8"
select select "10"
select select "8"
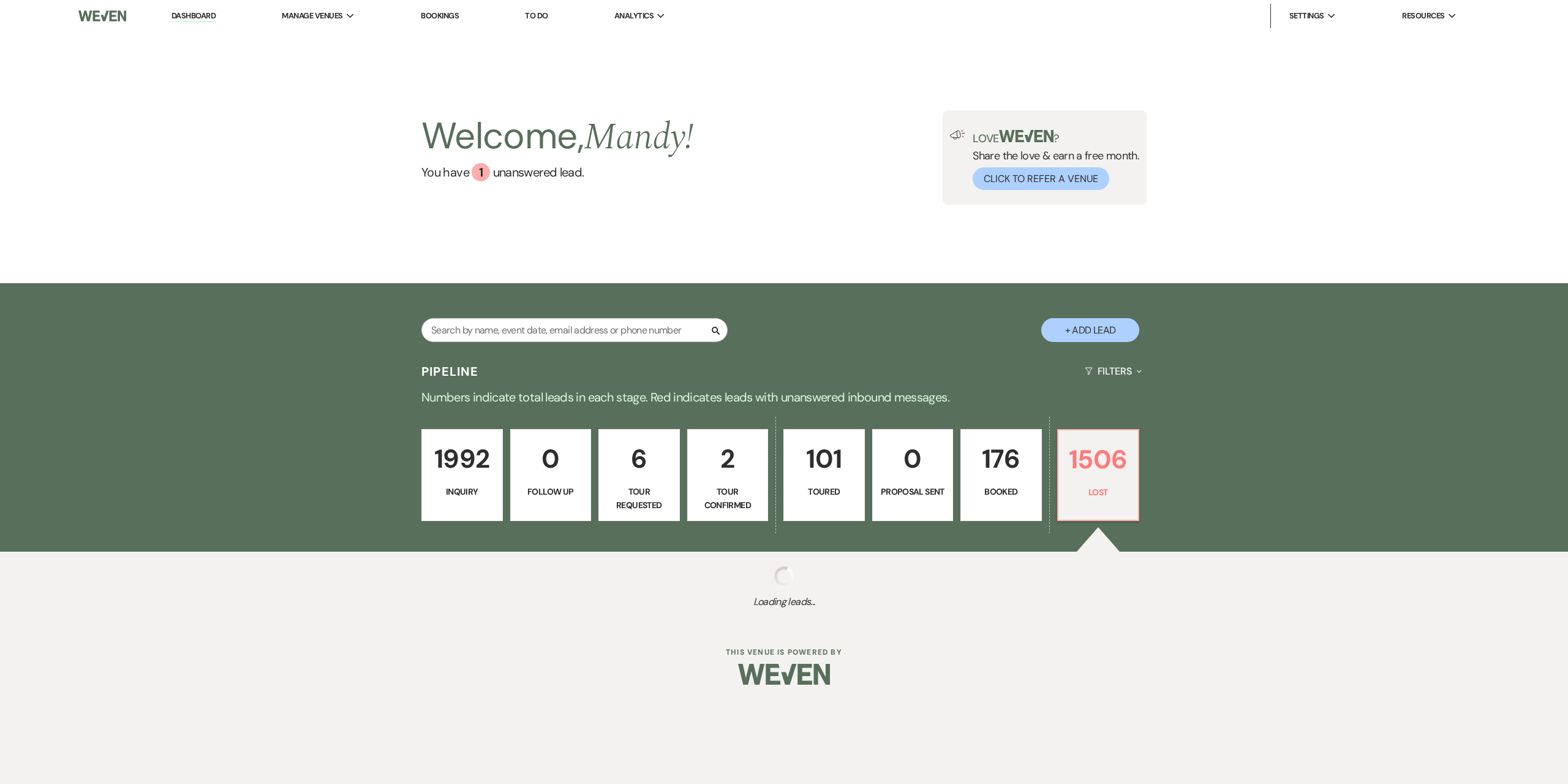
select select "8"
select select "6"
select select "8"
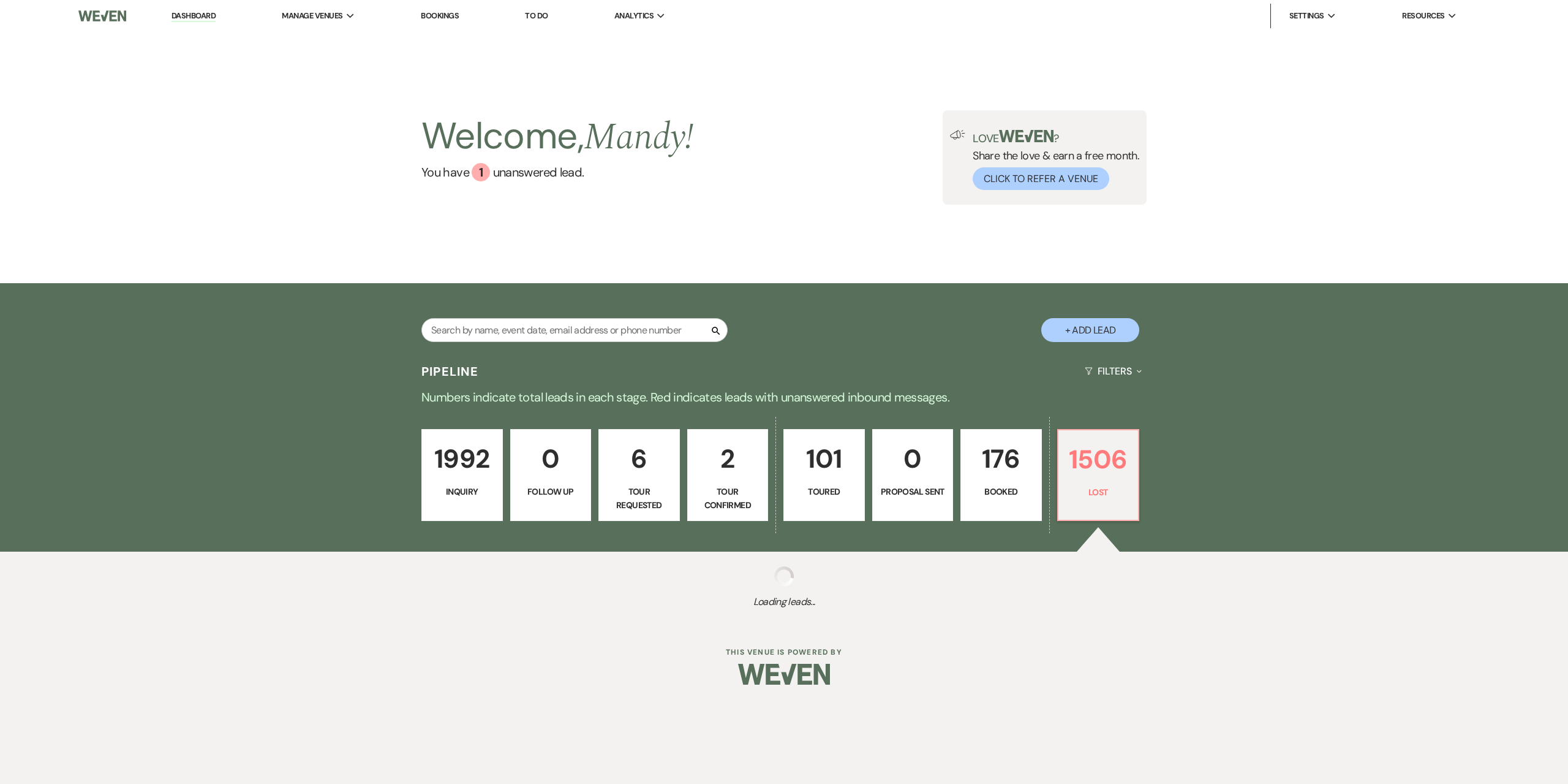
select select "6"
select select "8"
select select "5"
select select "8"
select select "6"
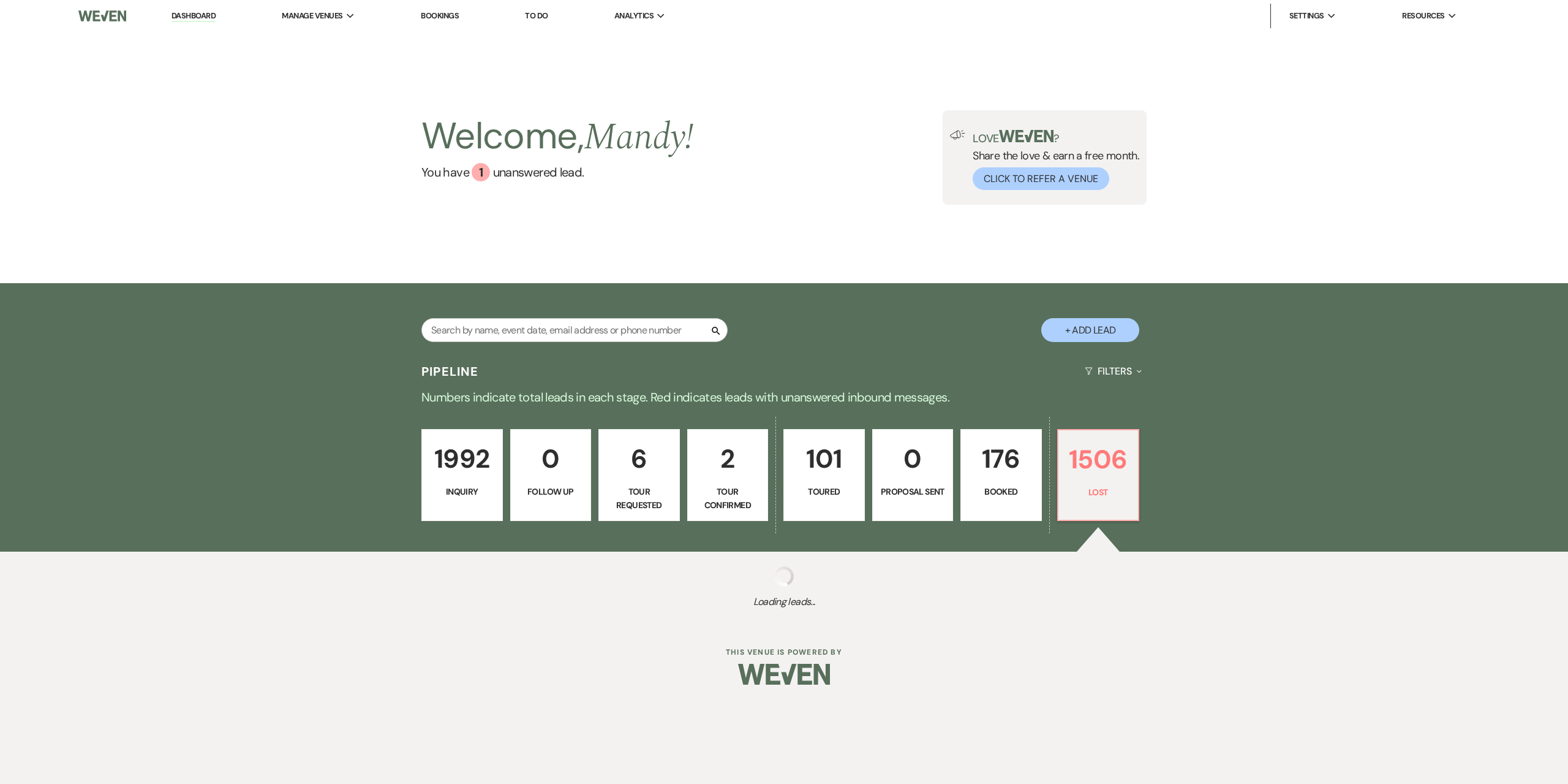
select select "8"
select select "5"
select select "8"
select select "5"
select select "8"
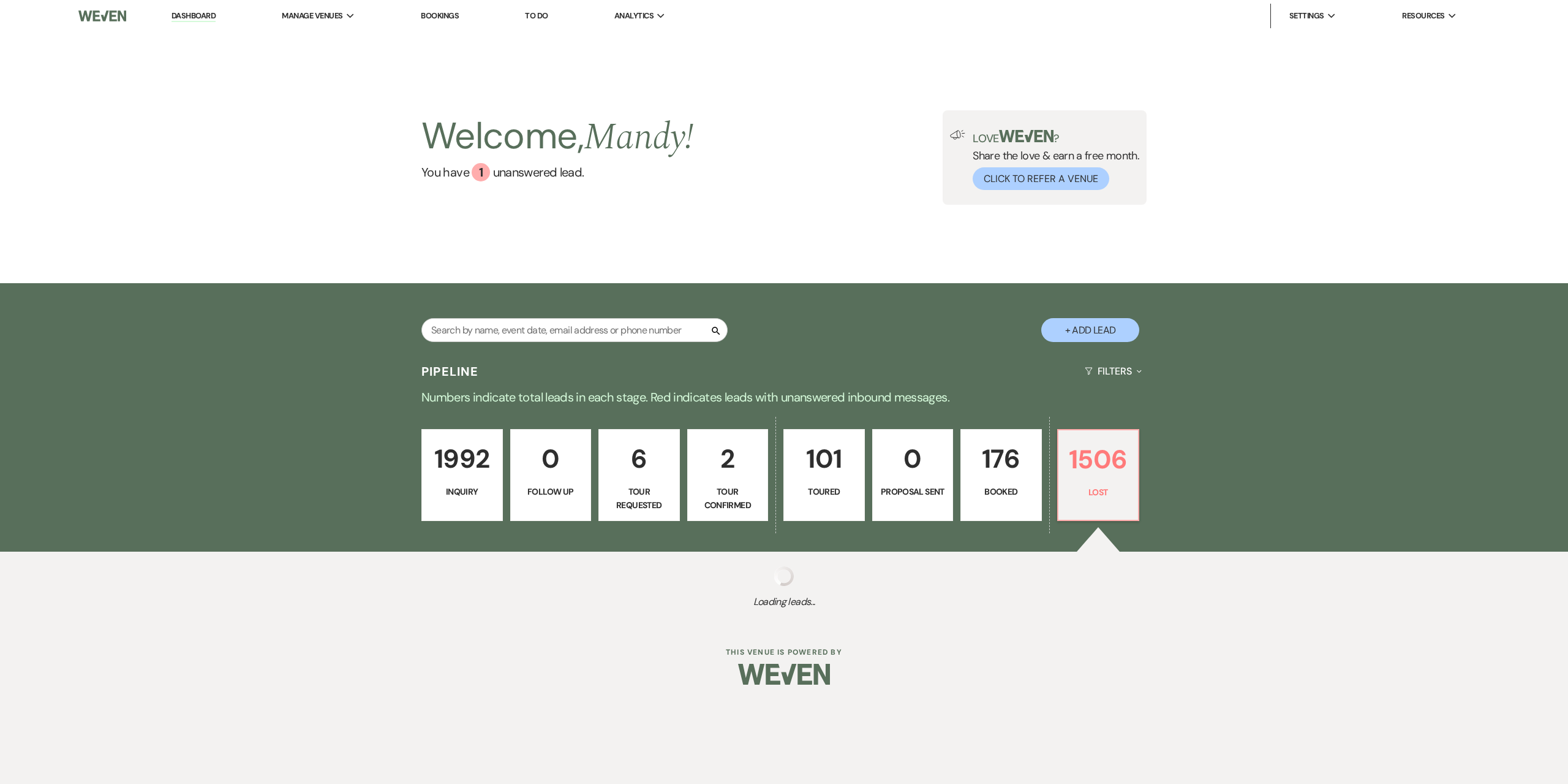
select select "5"
select select "8"
select select "5"
select select "8"
select select "5"
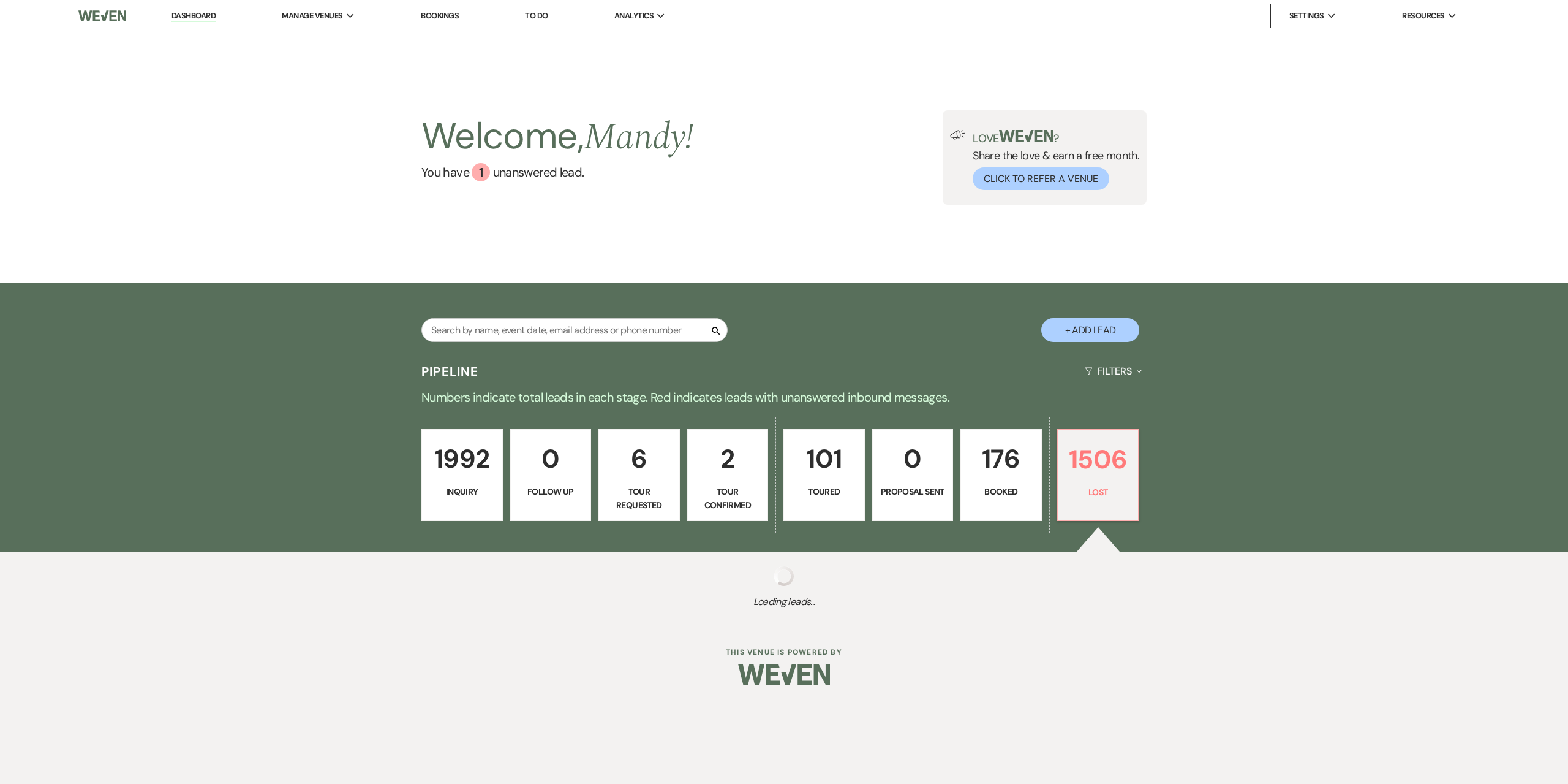
select select "8"
select select "5"
select select "8"
select select "5"
select select "8"
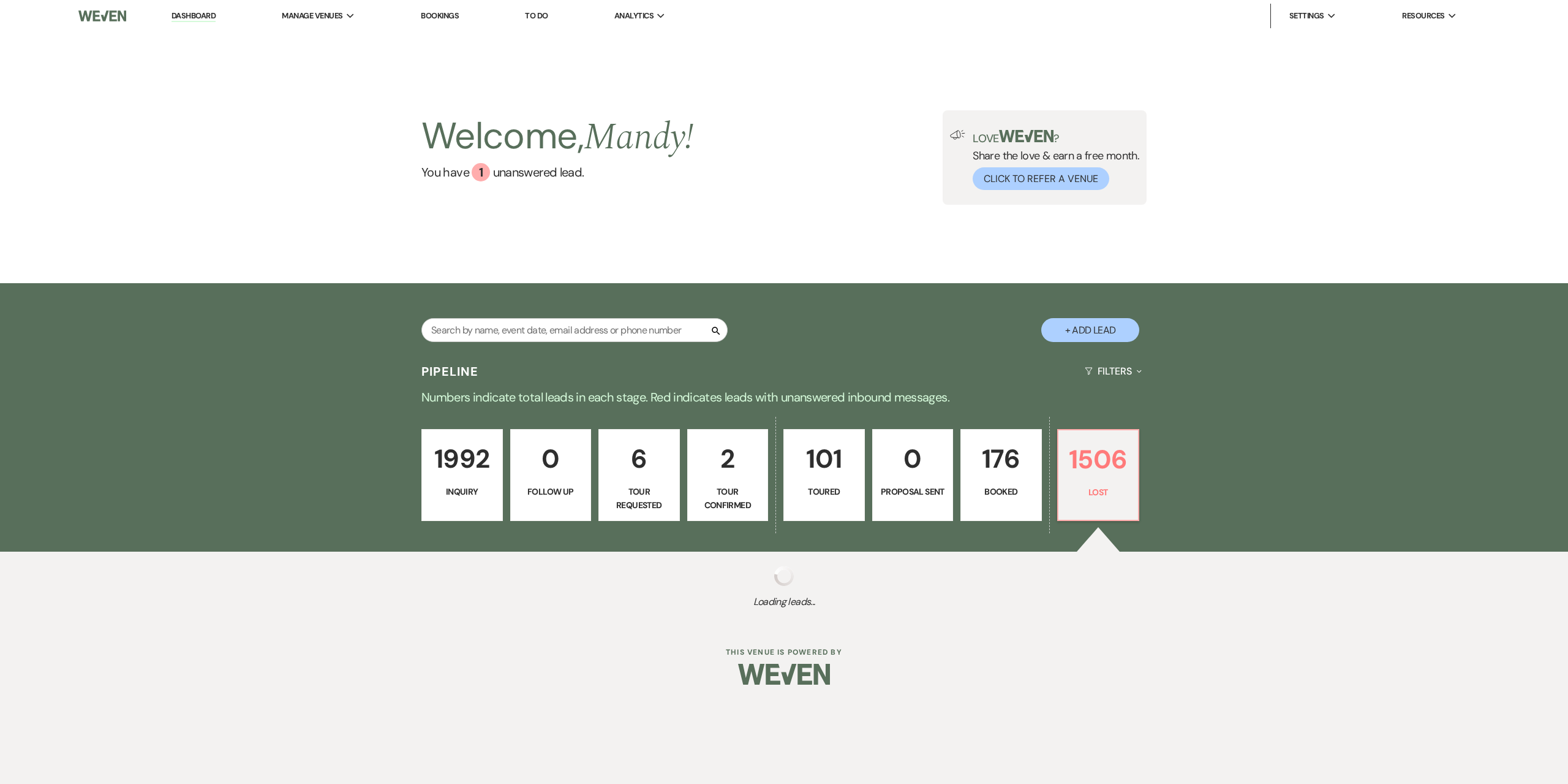
select select "8"
select select "5"
select select "8"
select select "5"
select select "8"
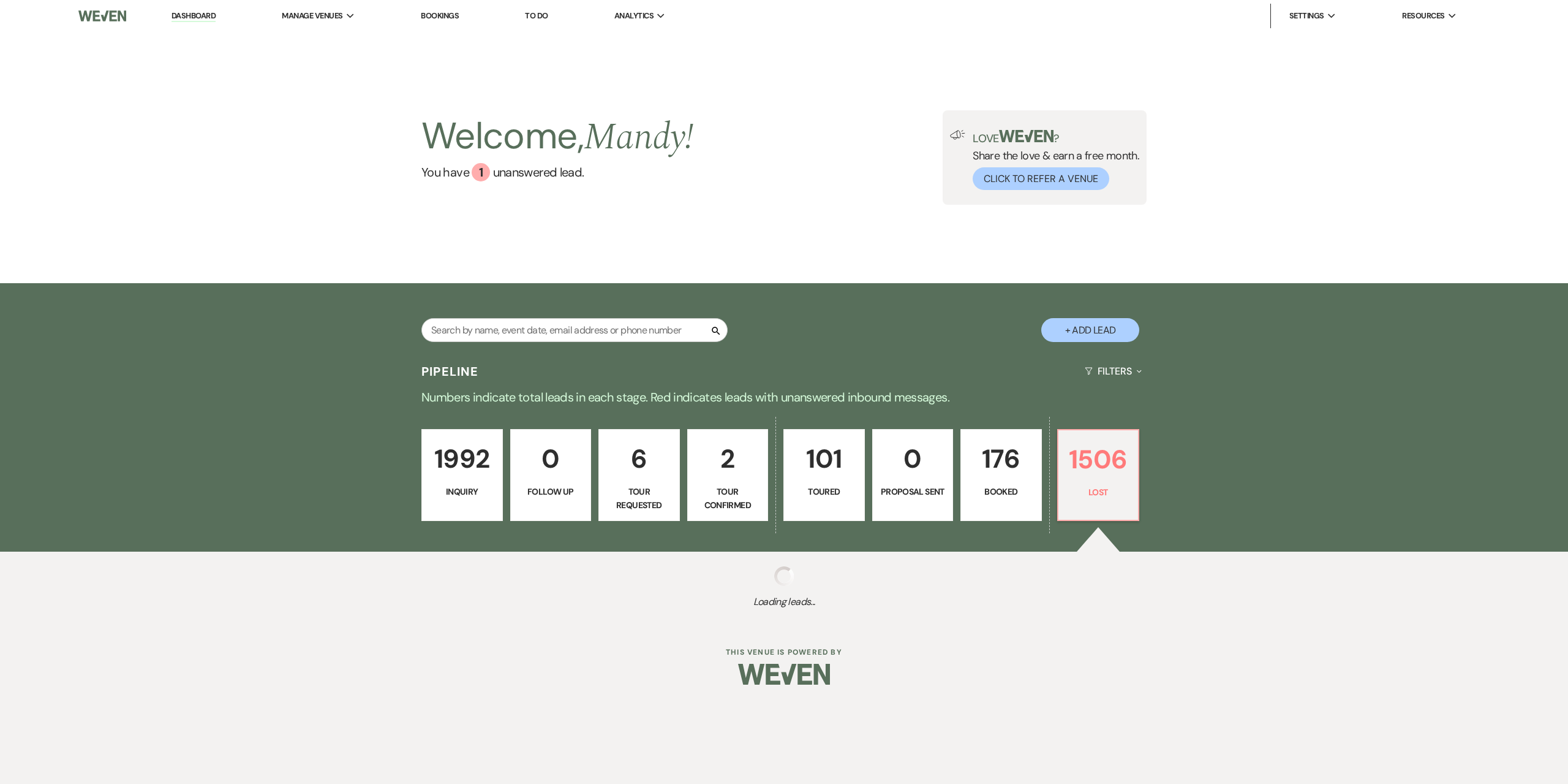
select select "5"
select select "8"
select select "1"
select select "8"
select select "6"
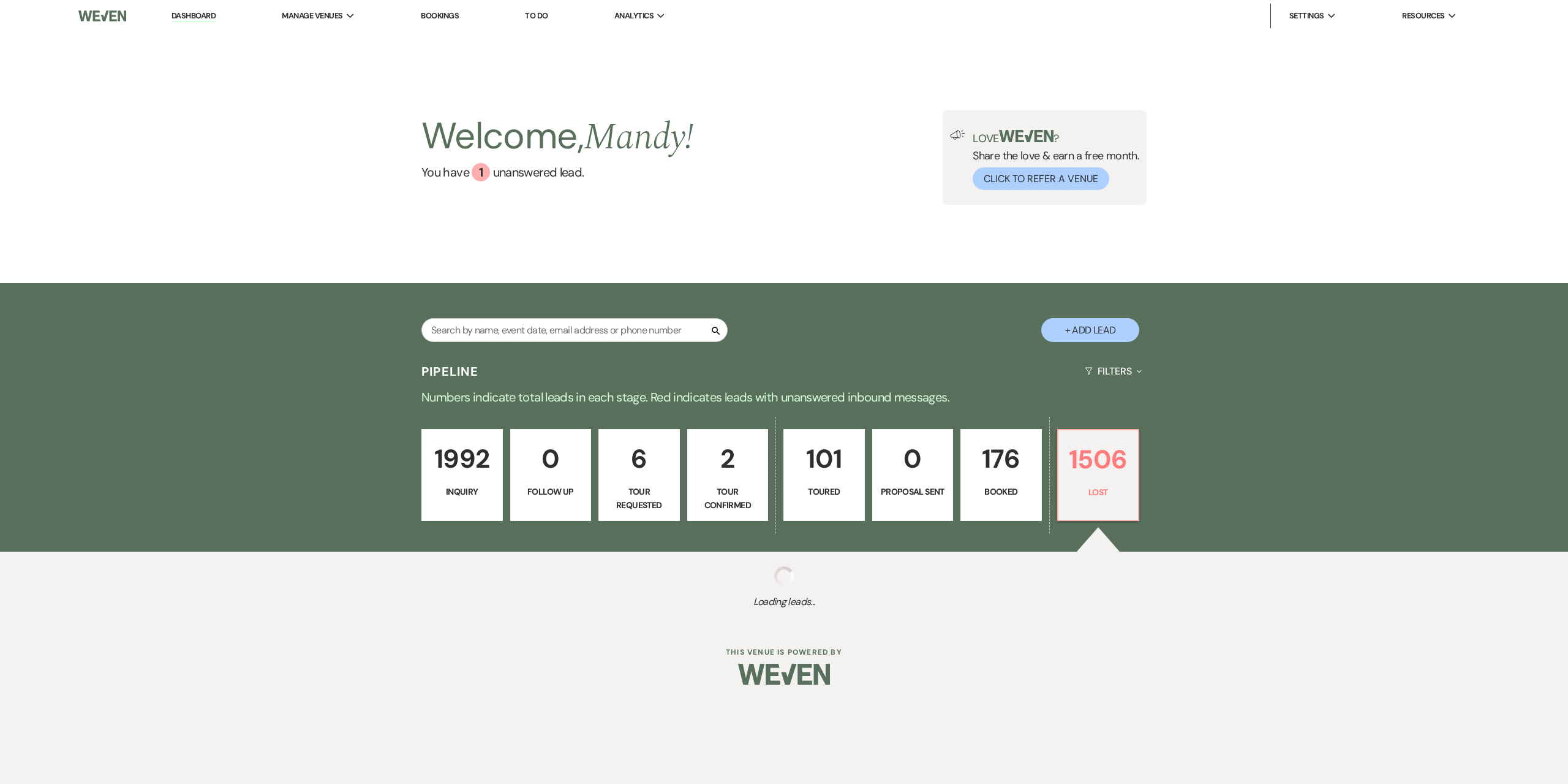
select select "8"
select select "6"
select select "8"
select select "1"
select select "8"
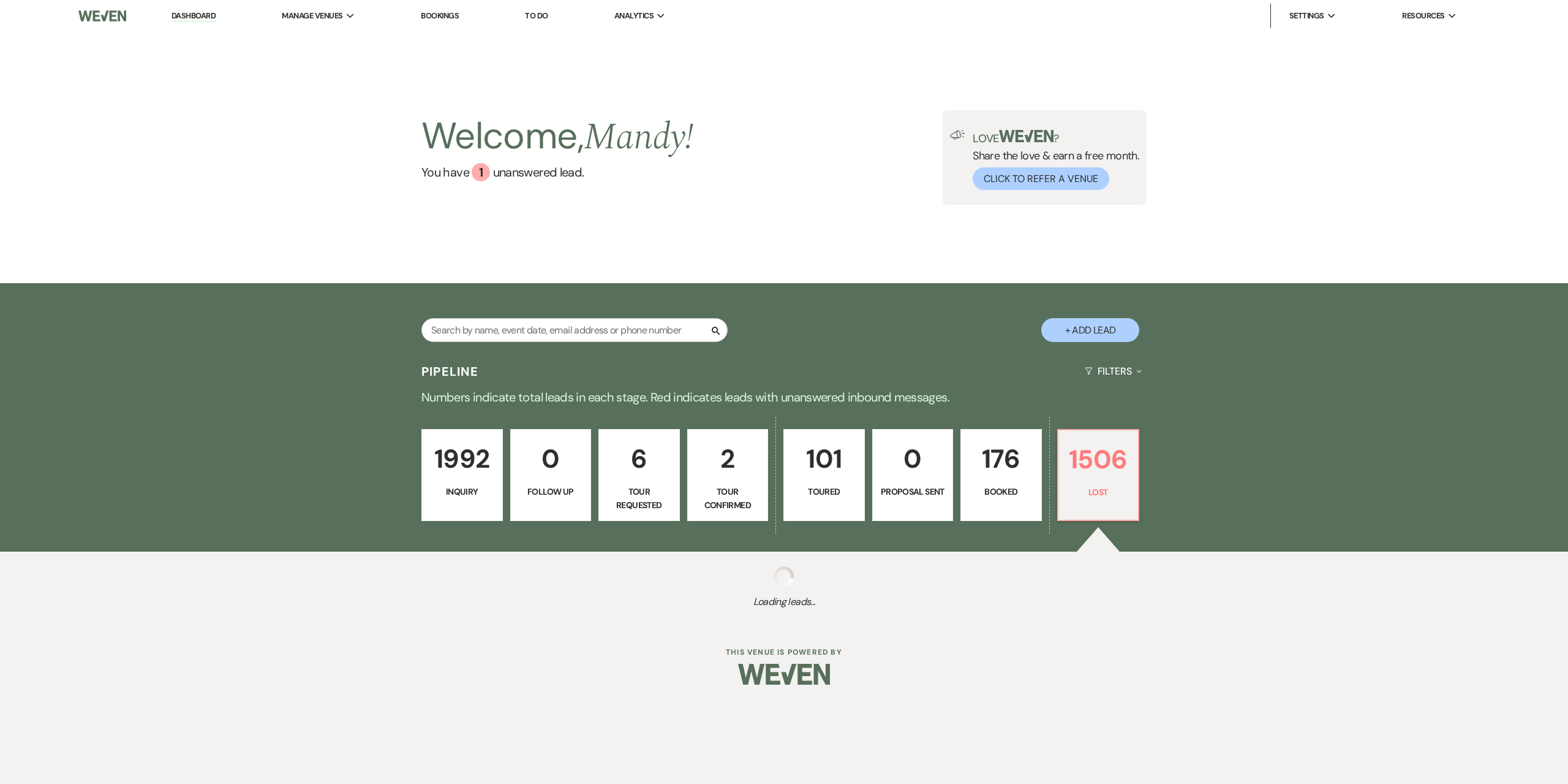
select select "6"
select select "8"
select select "5"
select select "8"
select select "5"
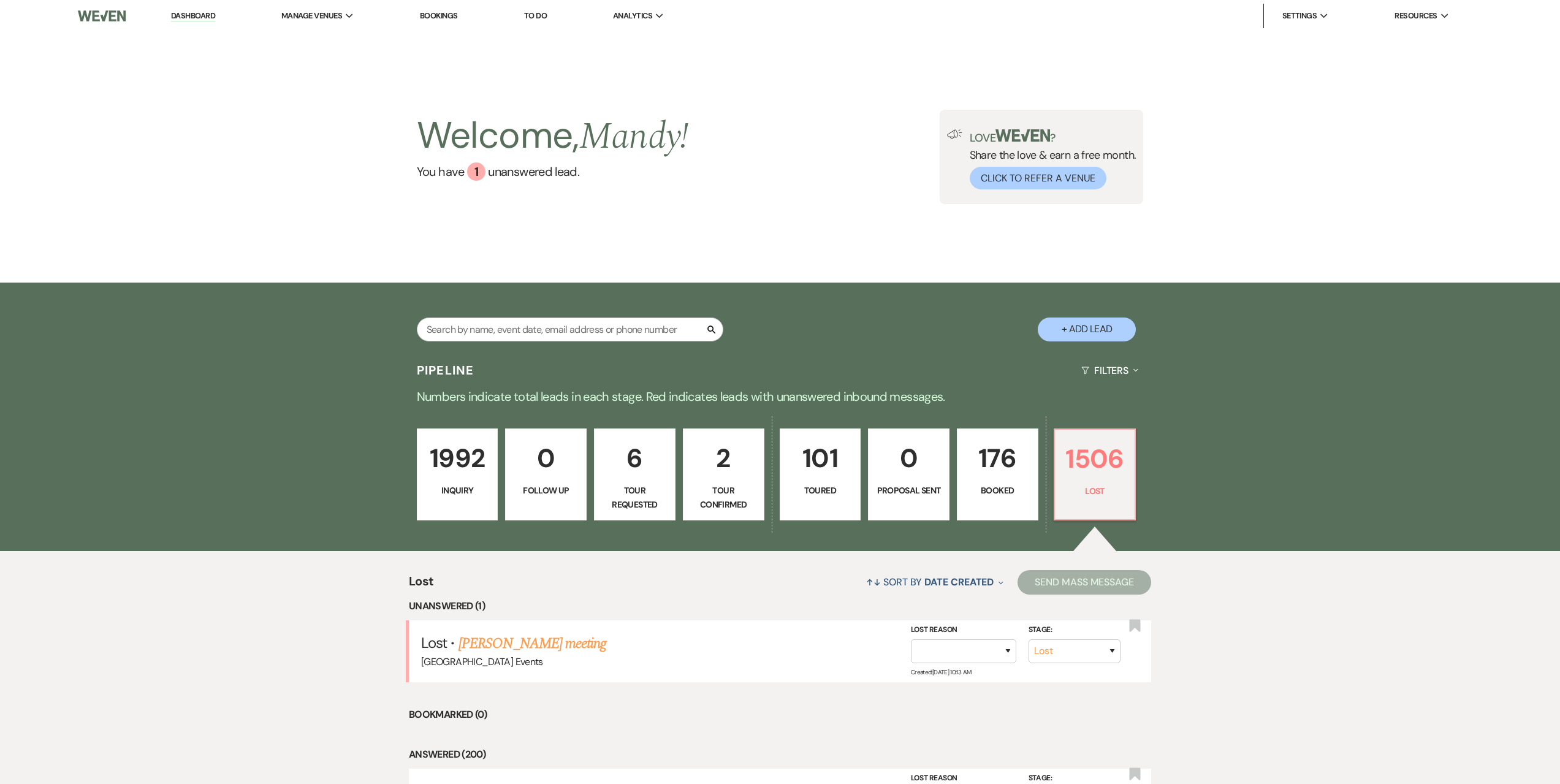
click at [443, 473] on p "1992" at bounding box center [457, 458] width 65 height 41
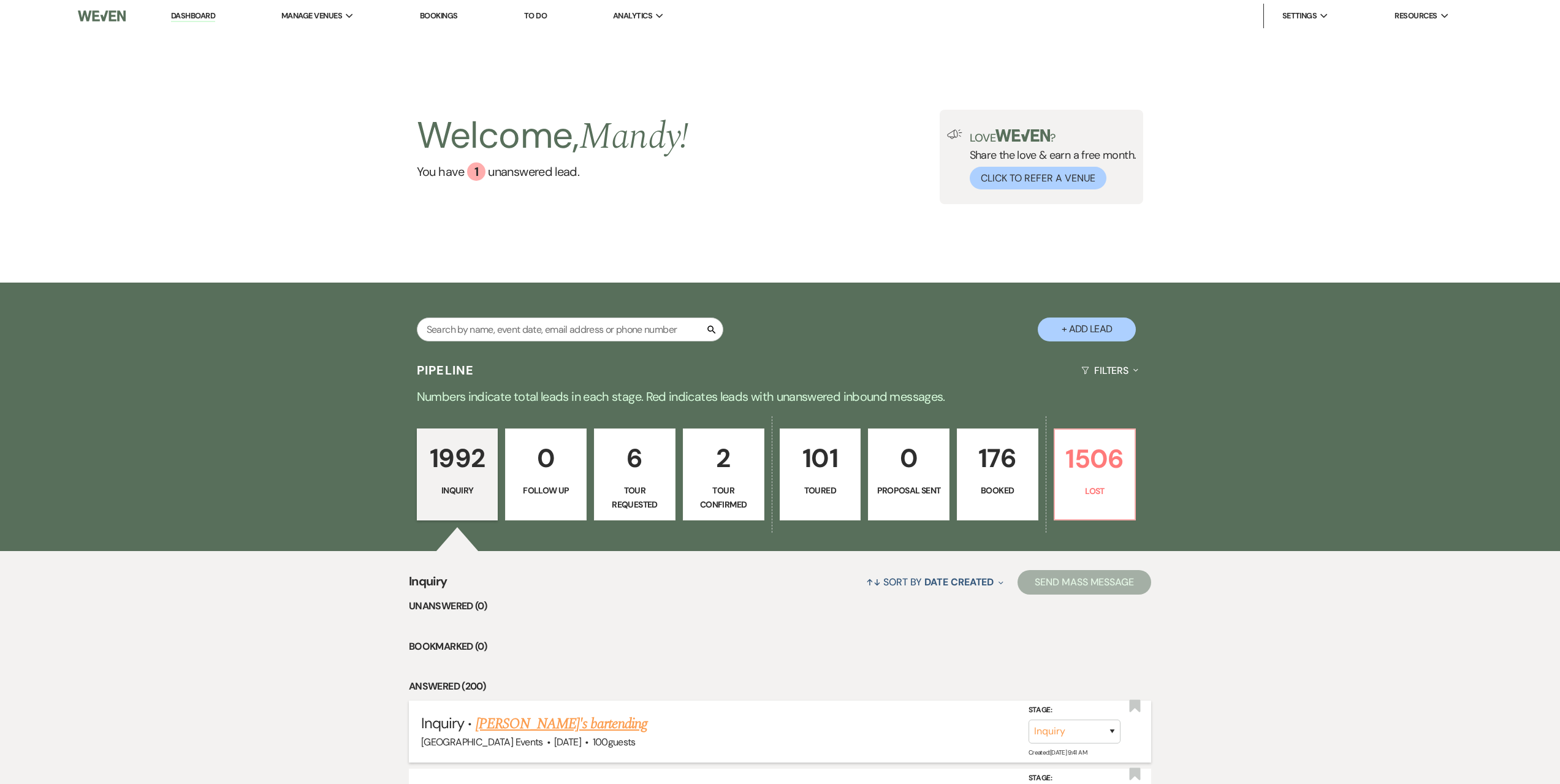
click at [550, 720] on link "[PERSON_NAME]'s bartending" at bounding box center [562, 723] width 172 height 22
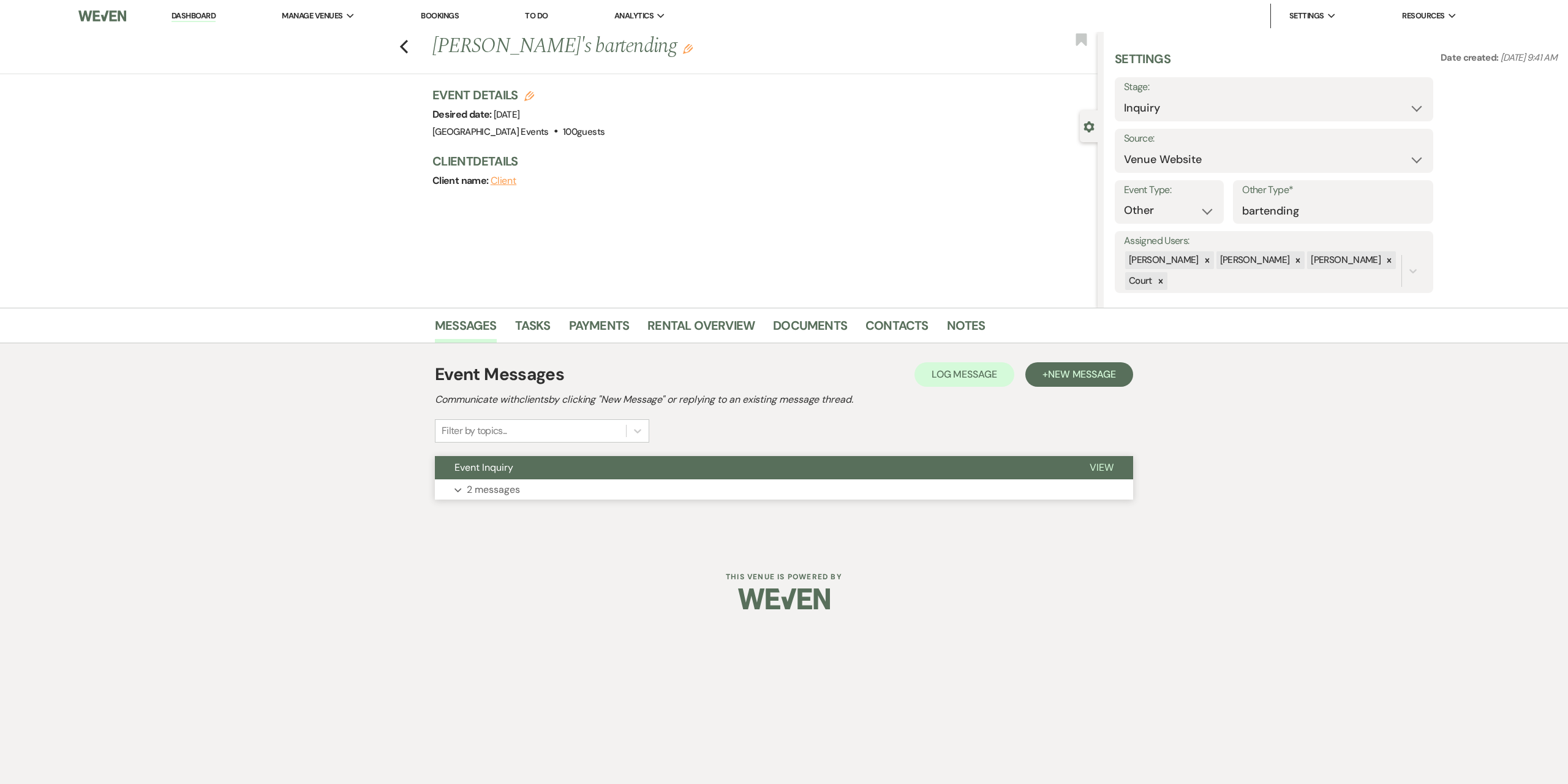
click at [677, 485] on button "Expand 2 messages" at bounding box center [784, 489] width 699 height 21
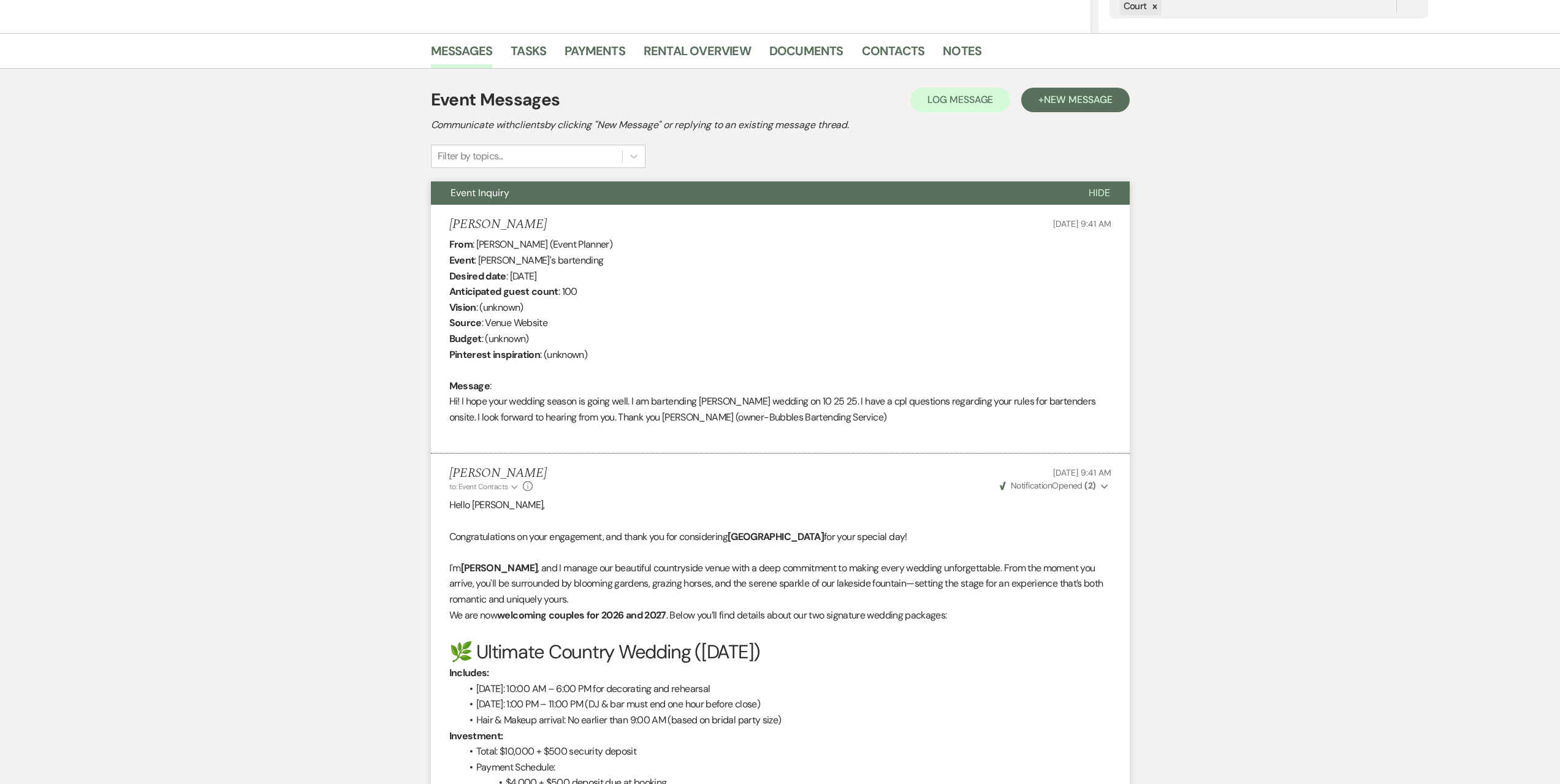
scroll to position [306, 0]
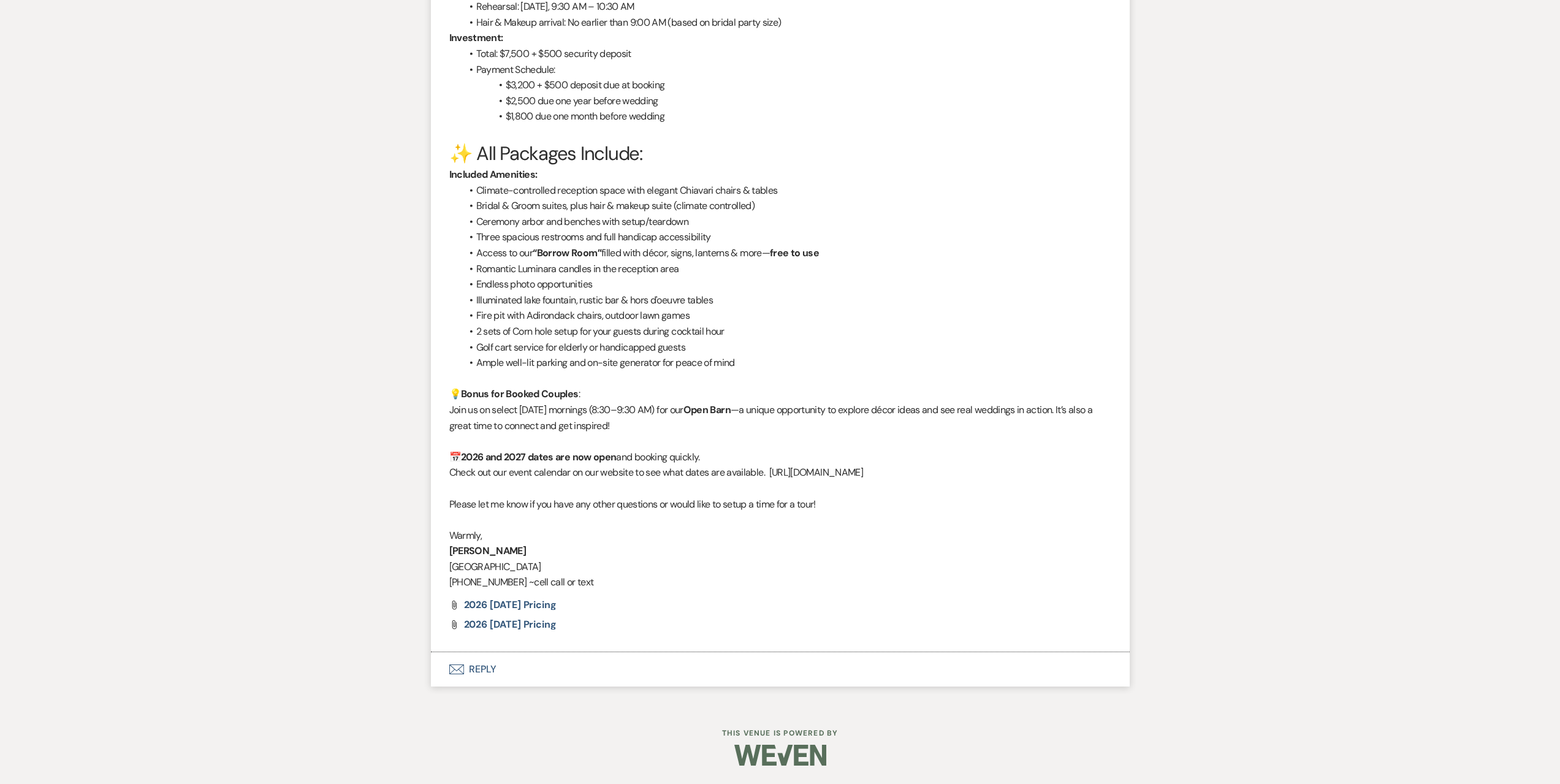
click at [550, 664] on button "Envelope Reply" at bounding box center [780, 669] width 699 height 34
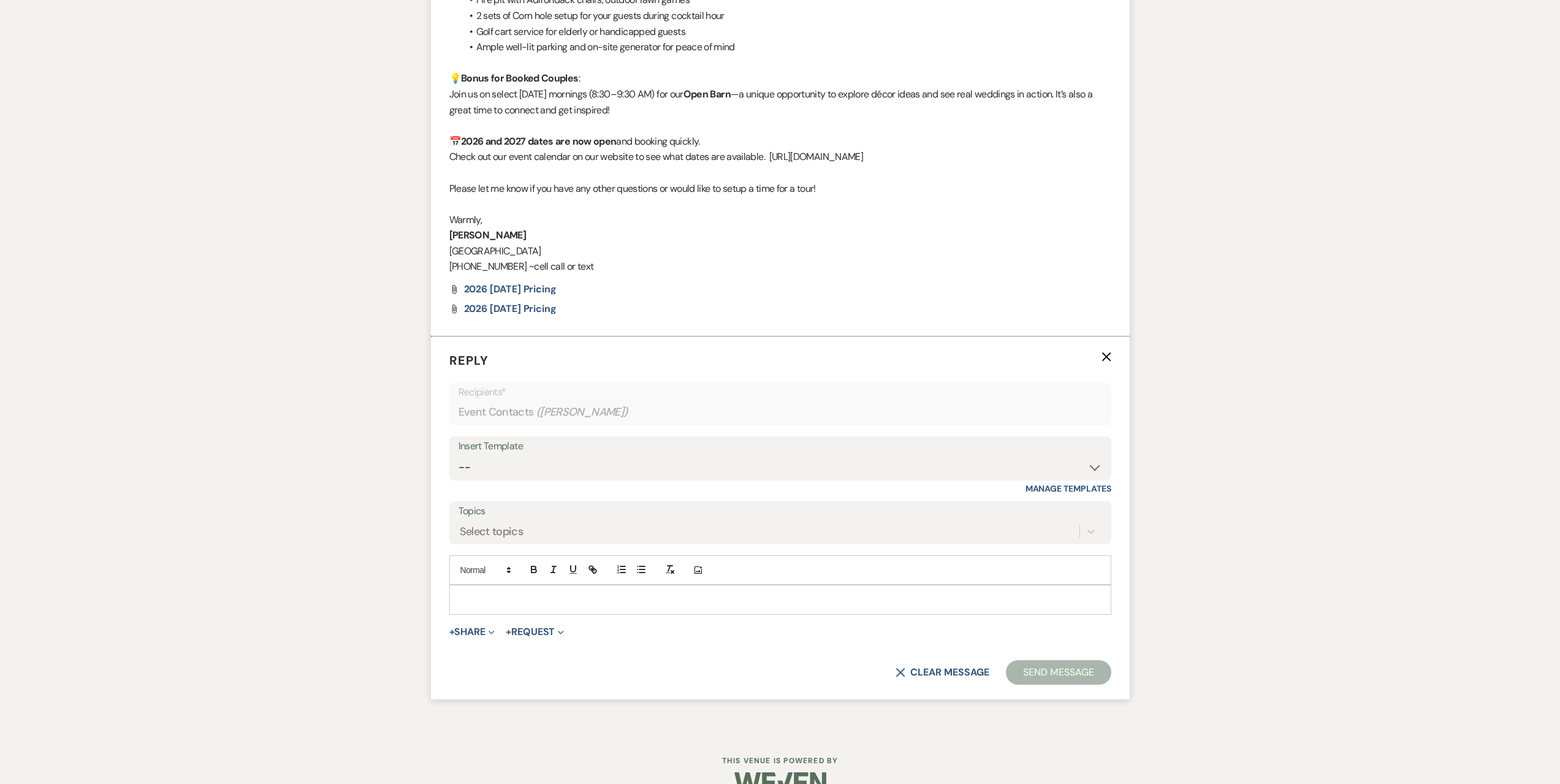
scroll to position [1514, 0]
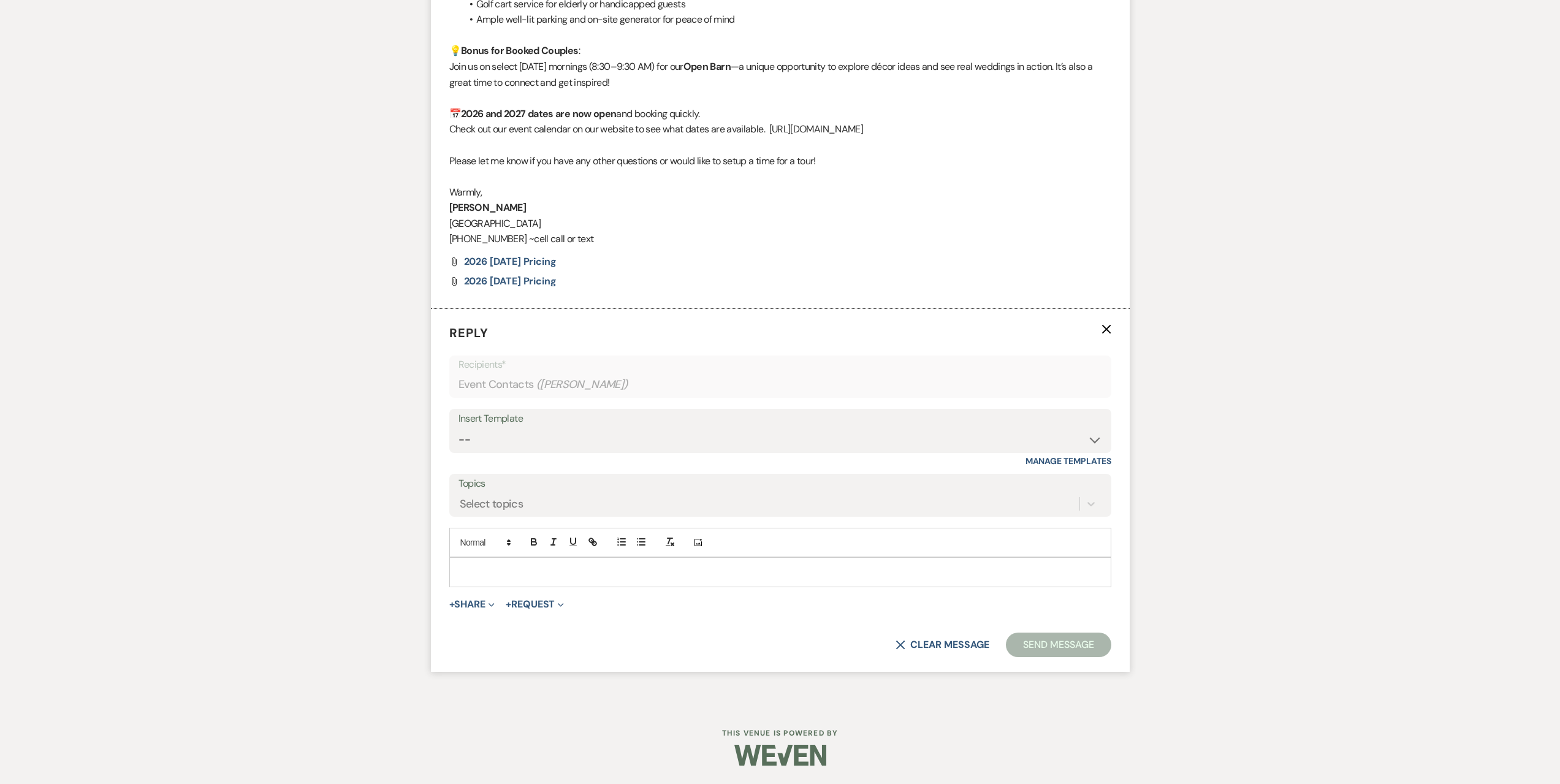
click at [558, 572] on p at bounding box center [780, 572] width 642 height 14
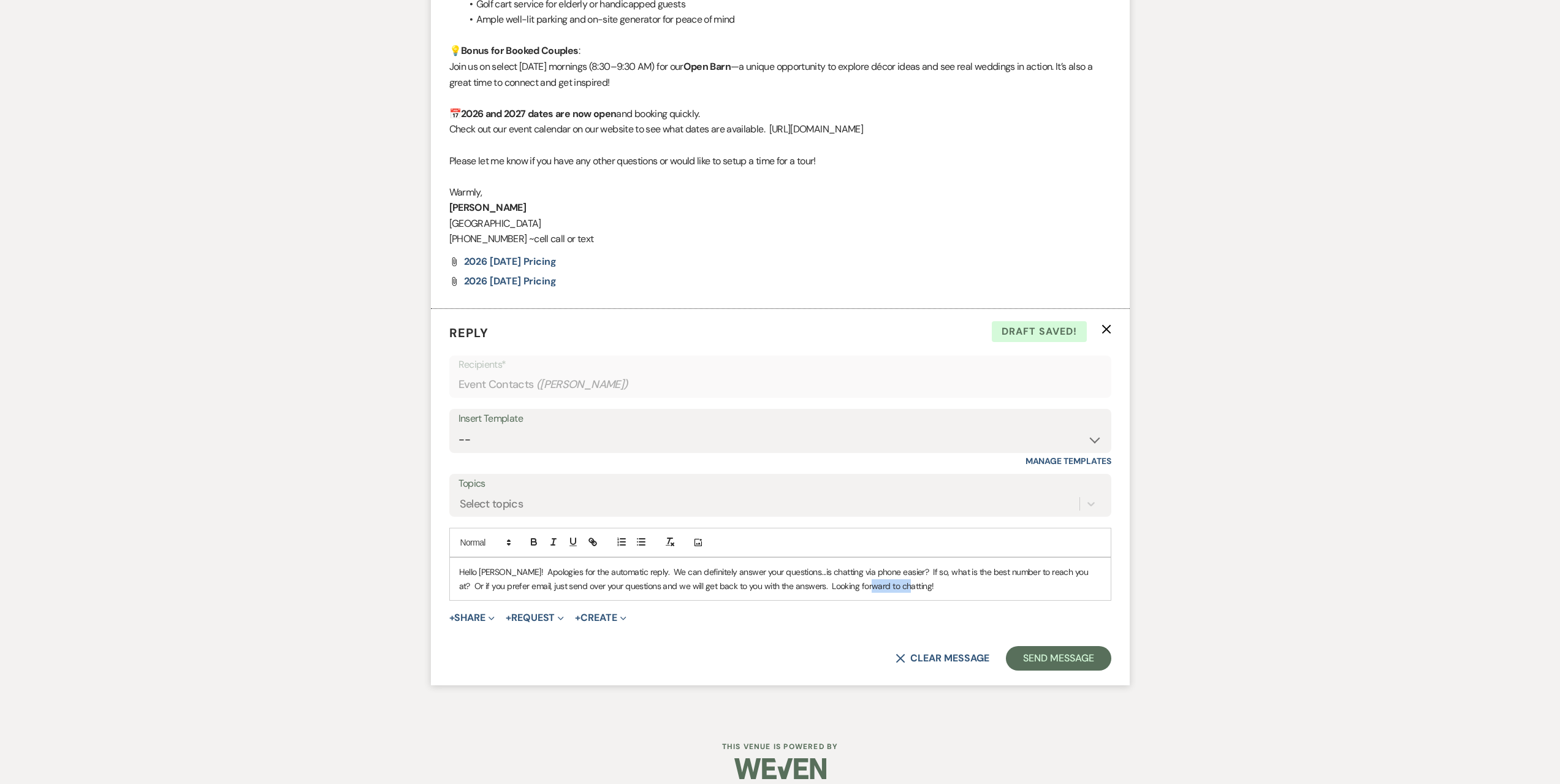
drag, startPoint x: 891, startPoint y: 585, endPoint x: 847, endPoint y: 586, distance: 44.0
click at [847, 586] on p "Hello [PERSON_NAME]! Apologies for the automatic reply. We can definitely answe…" at bounding box center [780, 579] width 642 height 27
click at [1042, 659] on button "Send Message" at bounding box center [1058, 658] width 105 height 24
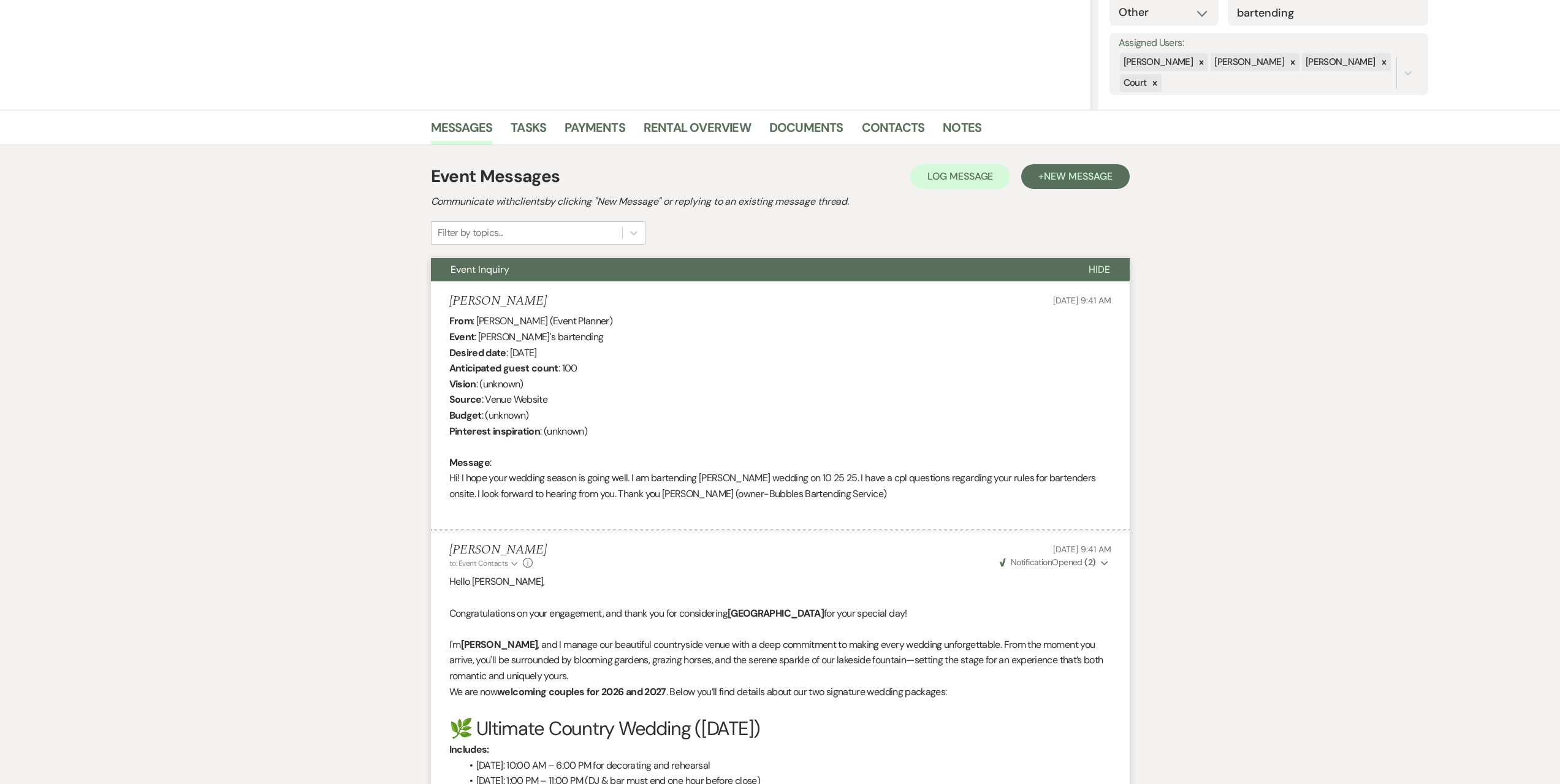
scroll to position [0, 0]
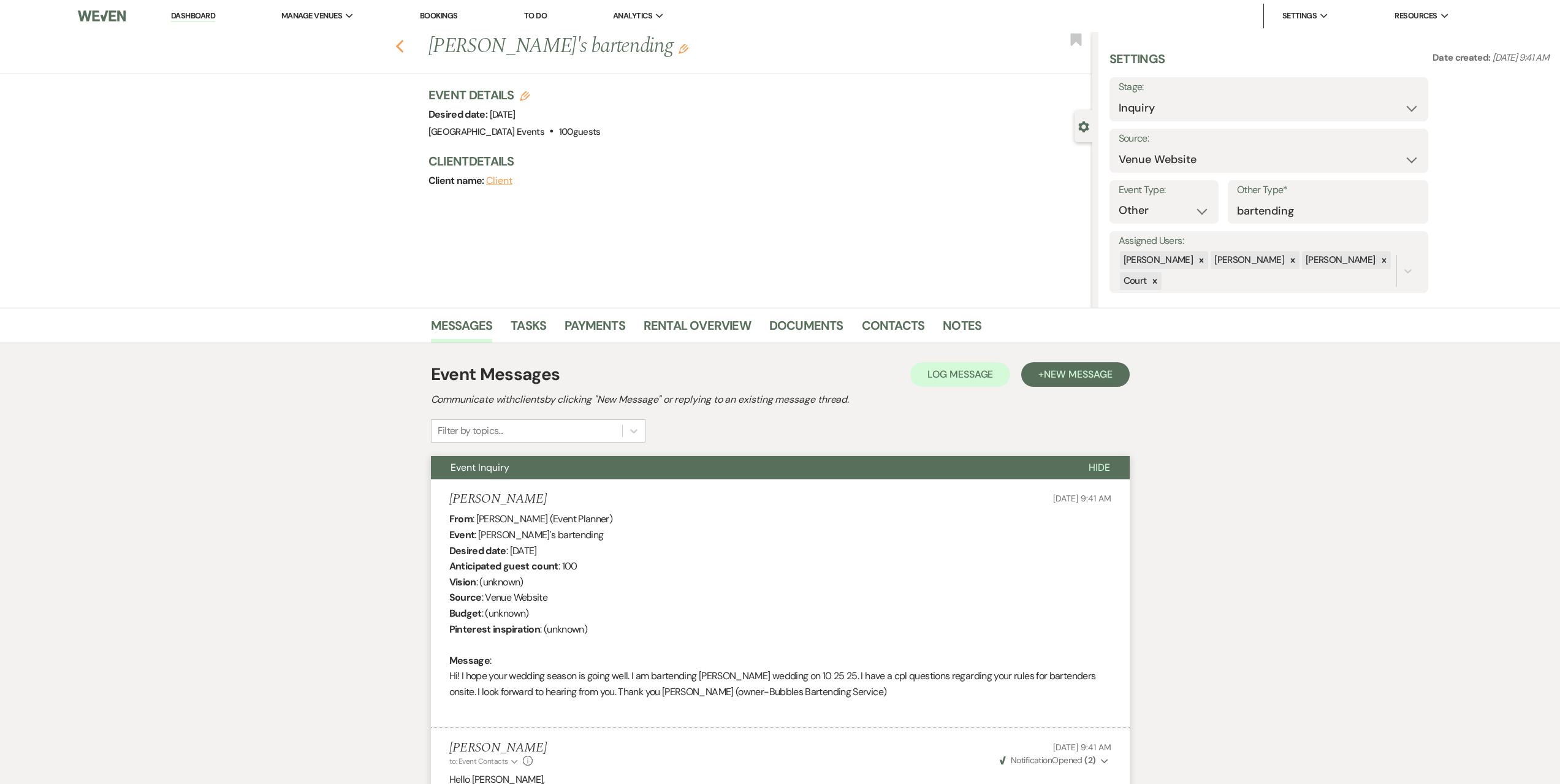
click at [404, 49] on icon "Previous" at bounding box center [400, 46] width 9 height 14
